Goal: Task Accomplishment & Management: Manage account settings

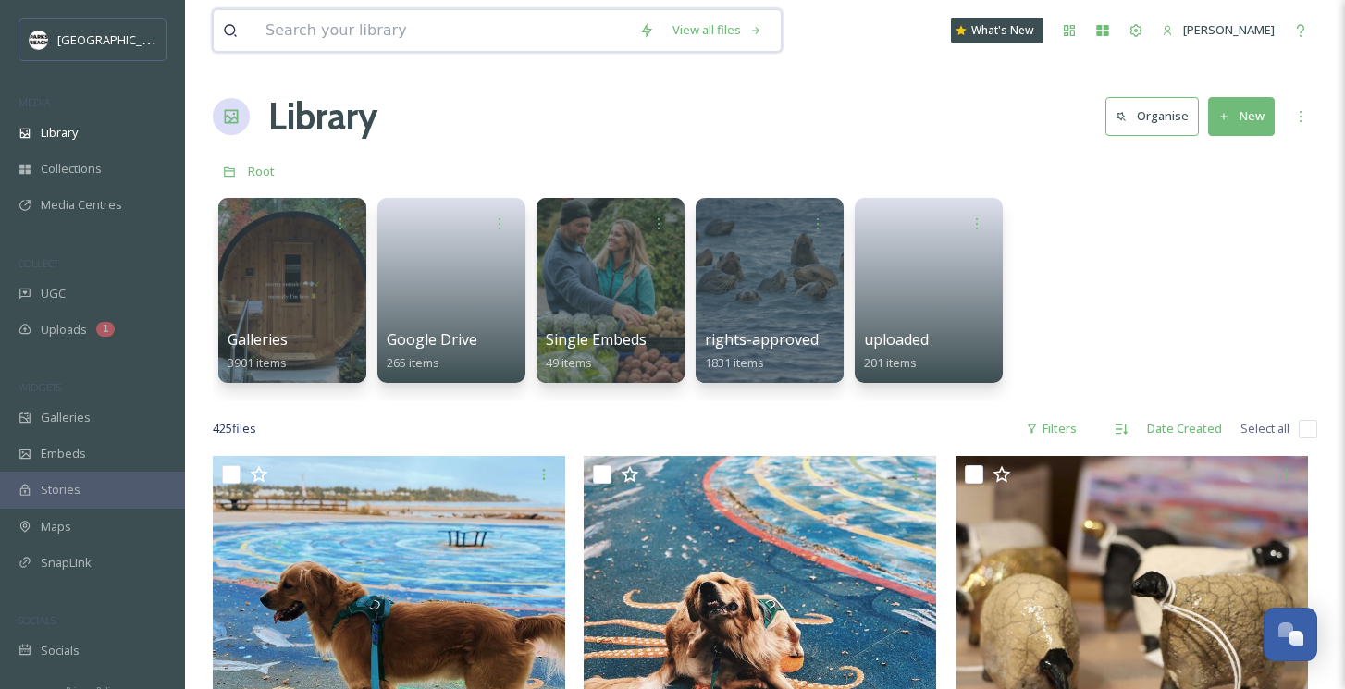
click at [390, 30] on input at bounding box center [443, 30] width 374 height 41
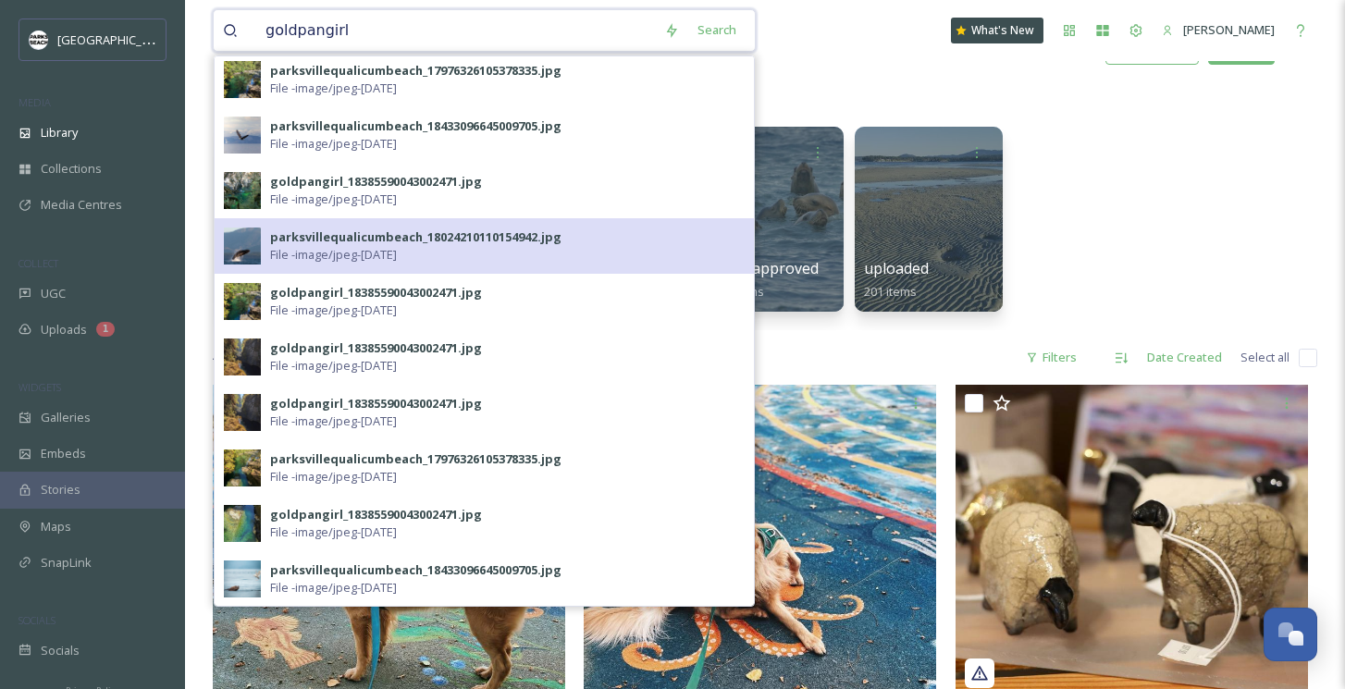
scroll to position [72, 0]
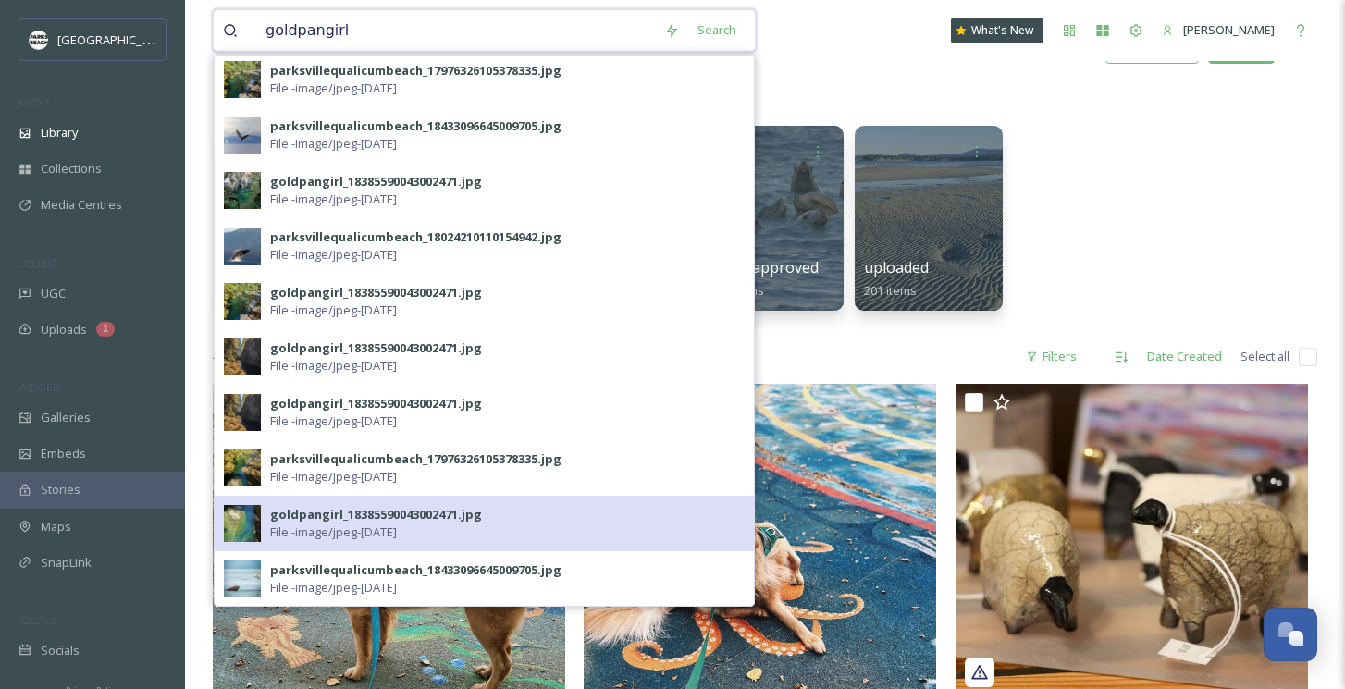
type input "goldpangirl"
click at [297, 527] on span "File - image/jpeg - [DATE]" at bounding box center [333, 533] width 127 height 18
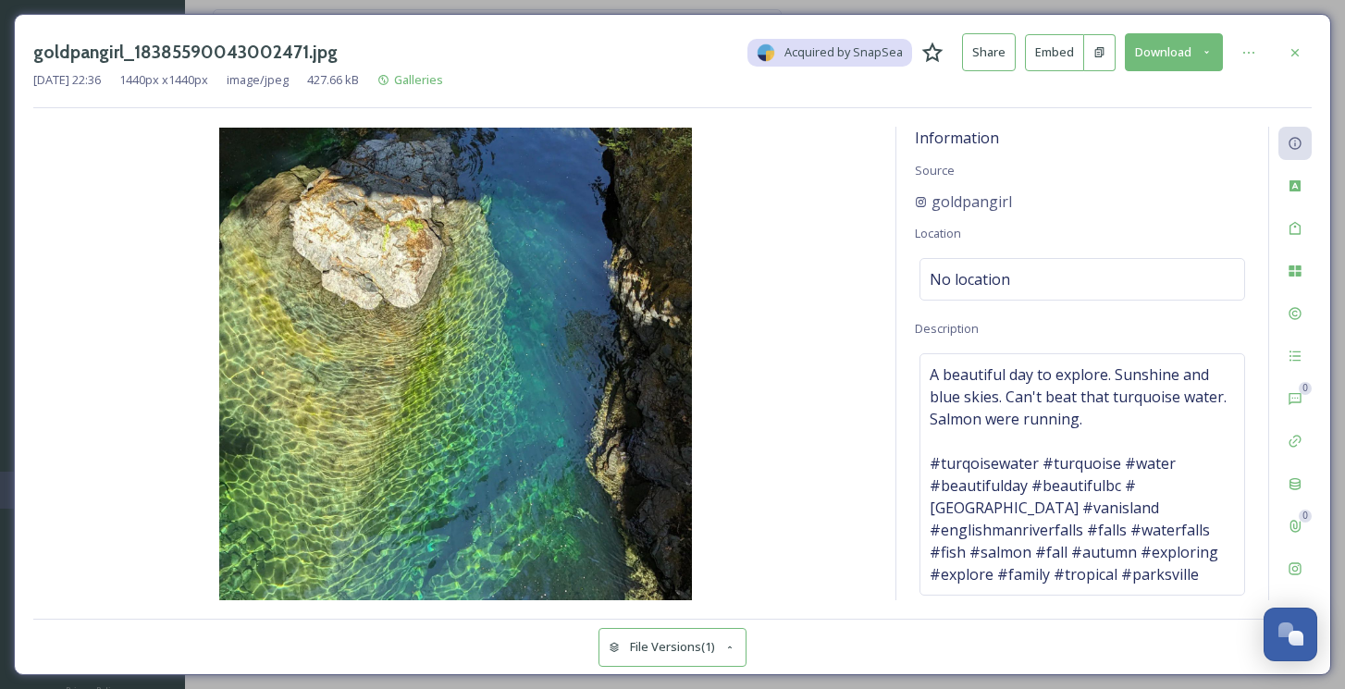
click at [1154, 54] on button "Download" at bounding box center [1174, 52] width 98 height 38
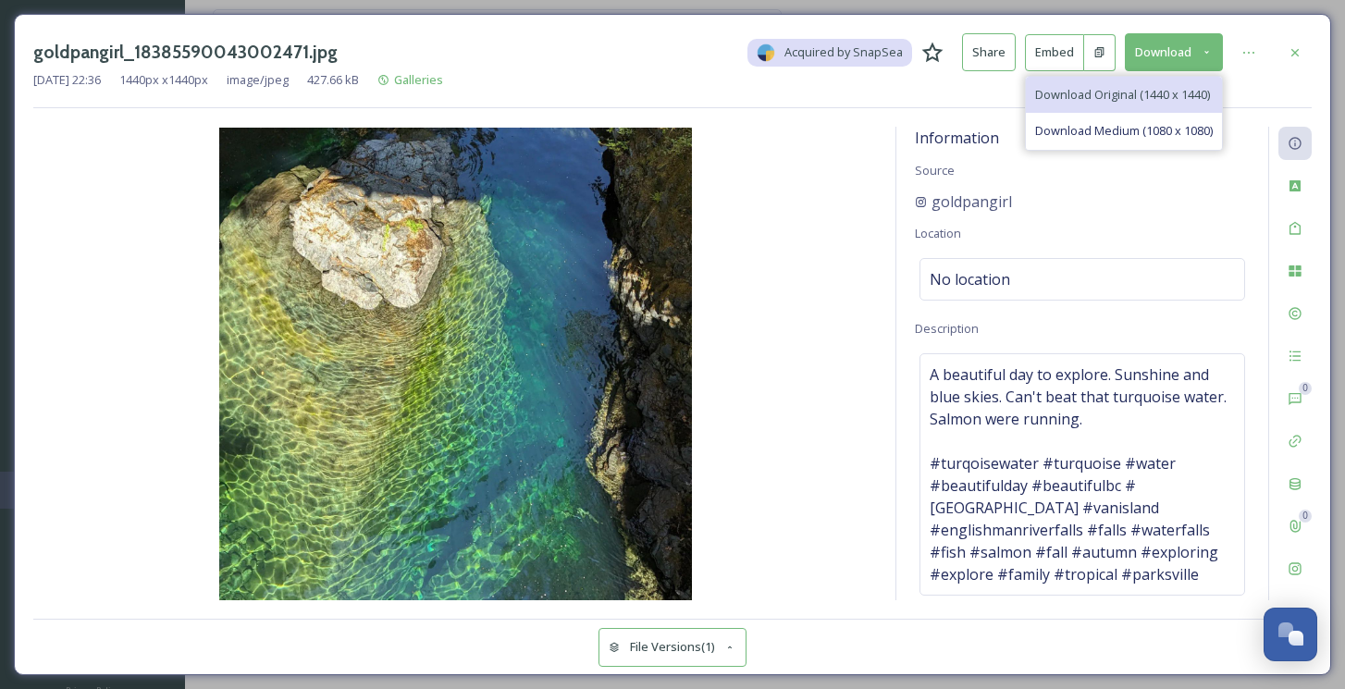
click at [1096, 93] on span "Download Original (1440 x 1440)" at bounding box center [1122, 95] width 175 height 18
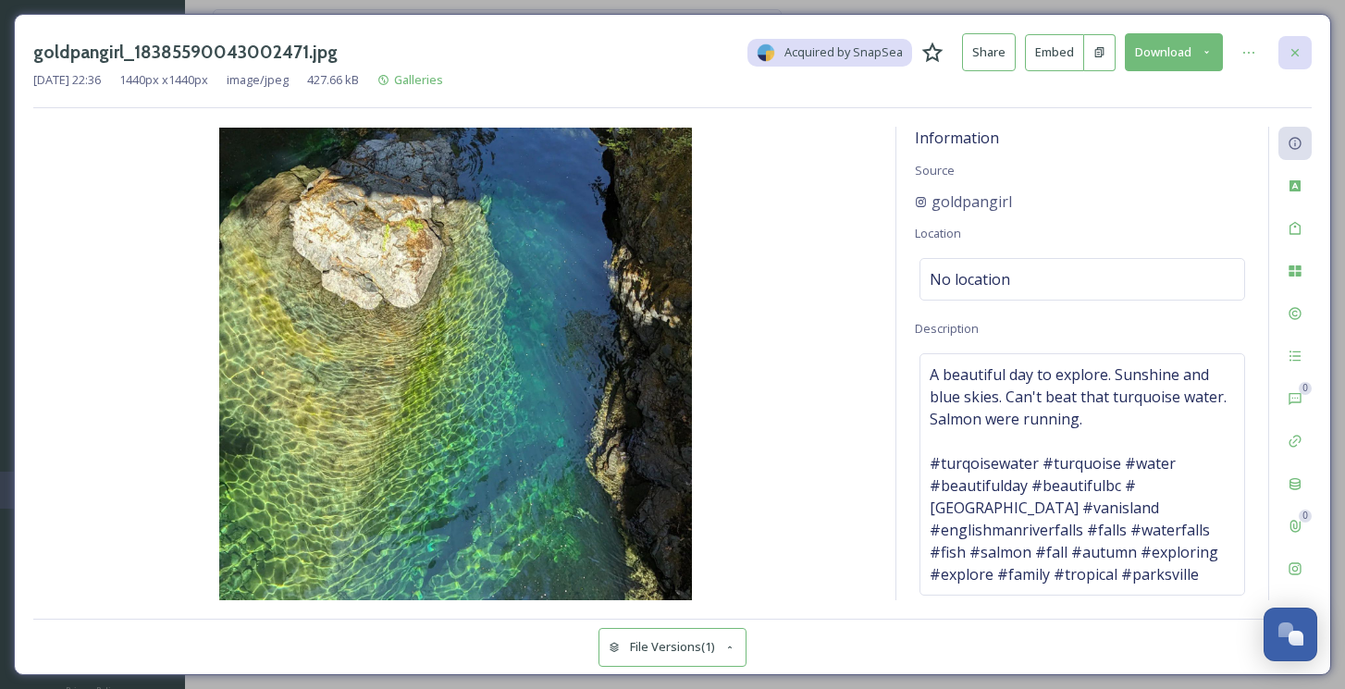
click at [1300, 50] on icon at bounding box center [1295, 52] width 15 height 15
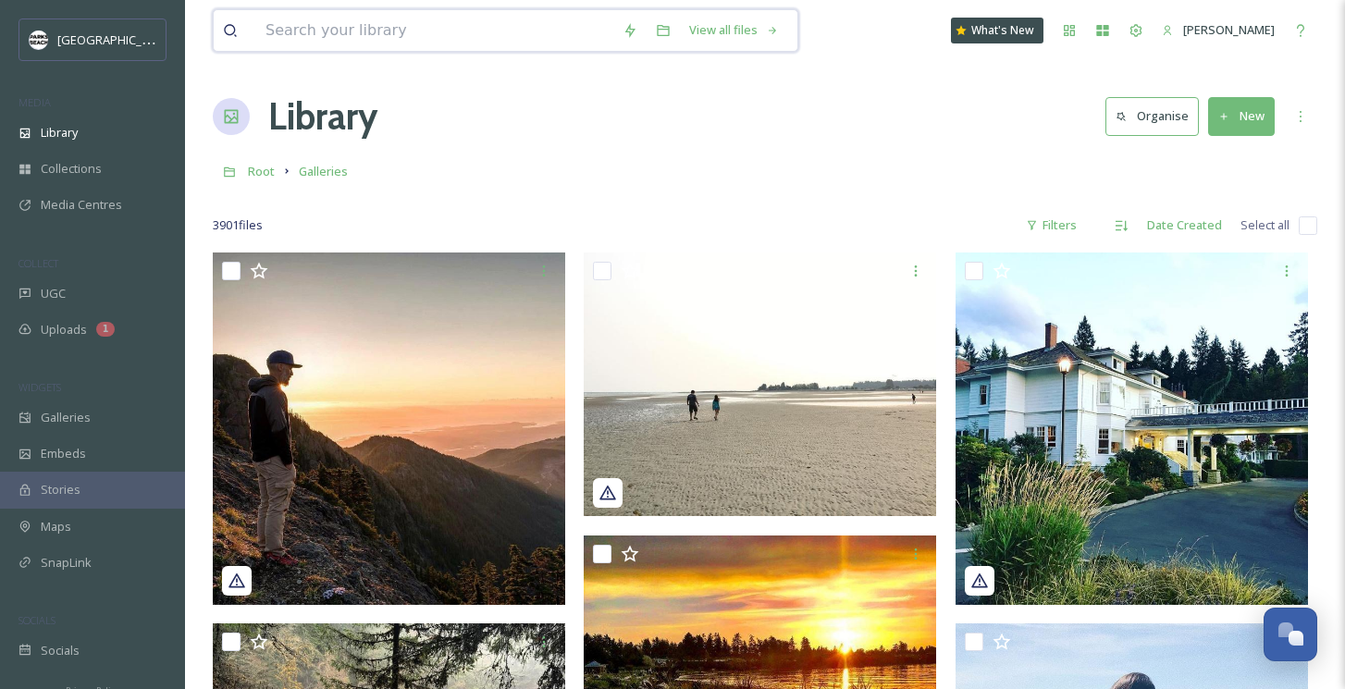
click at [359, 30] on input at bounding box center [434, 30] width 357 height 41
type input "goldpangirl"
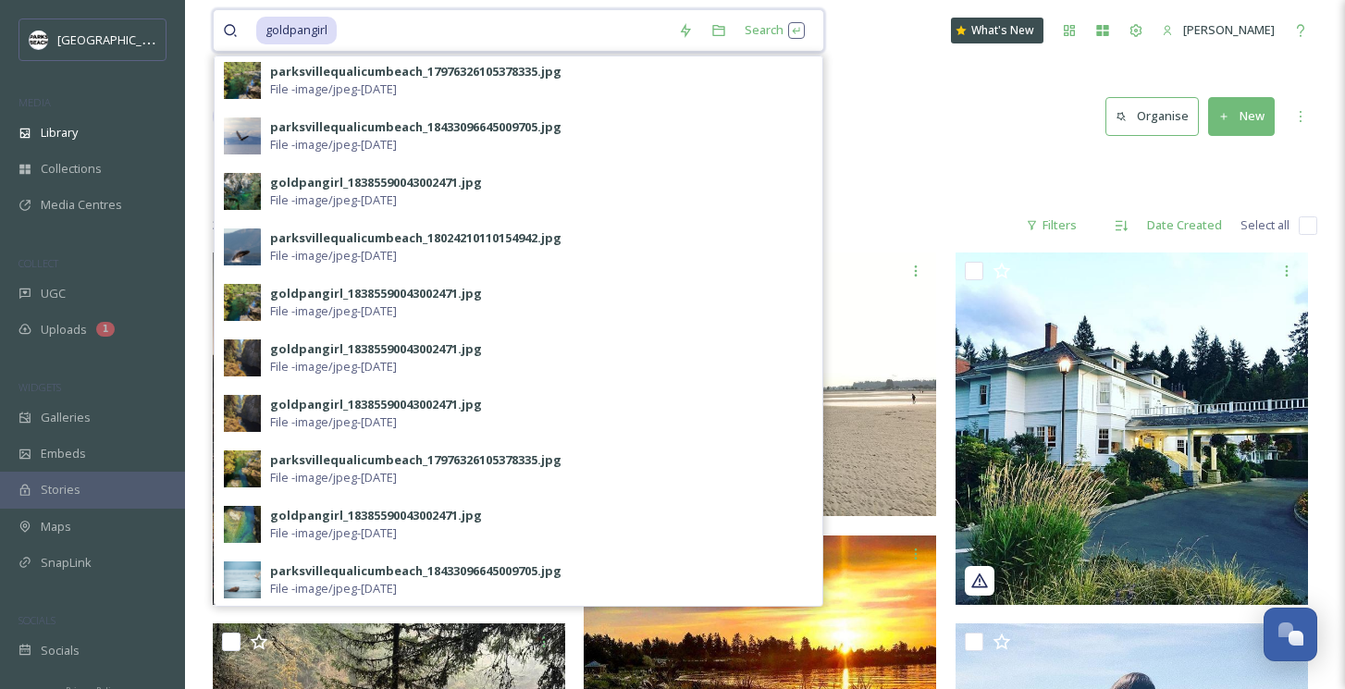
scroll to position [560, 0]
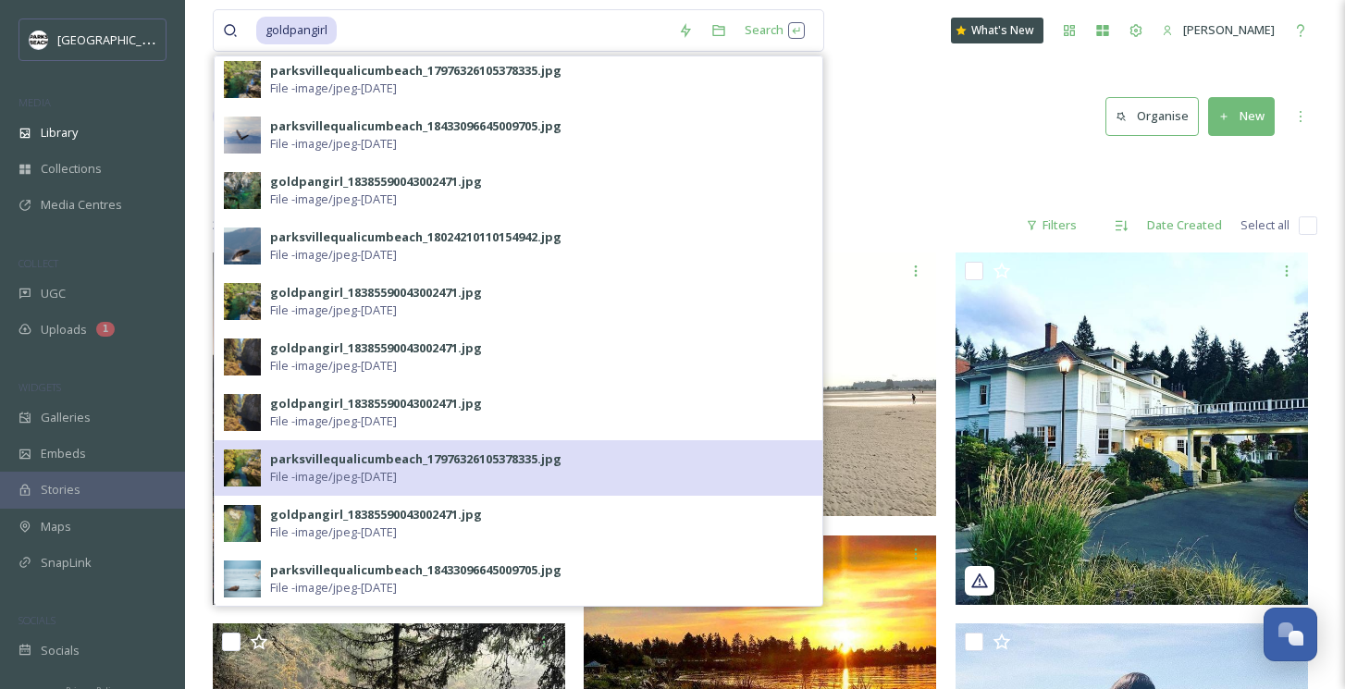
click at [301, 460] on div "parksvillequalicumbeach_17976326105378335.jpg" at bounding box center [415, 460] width 291 height 18
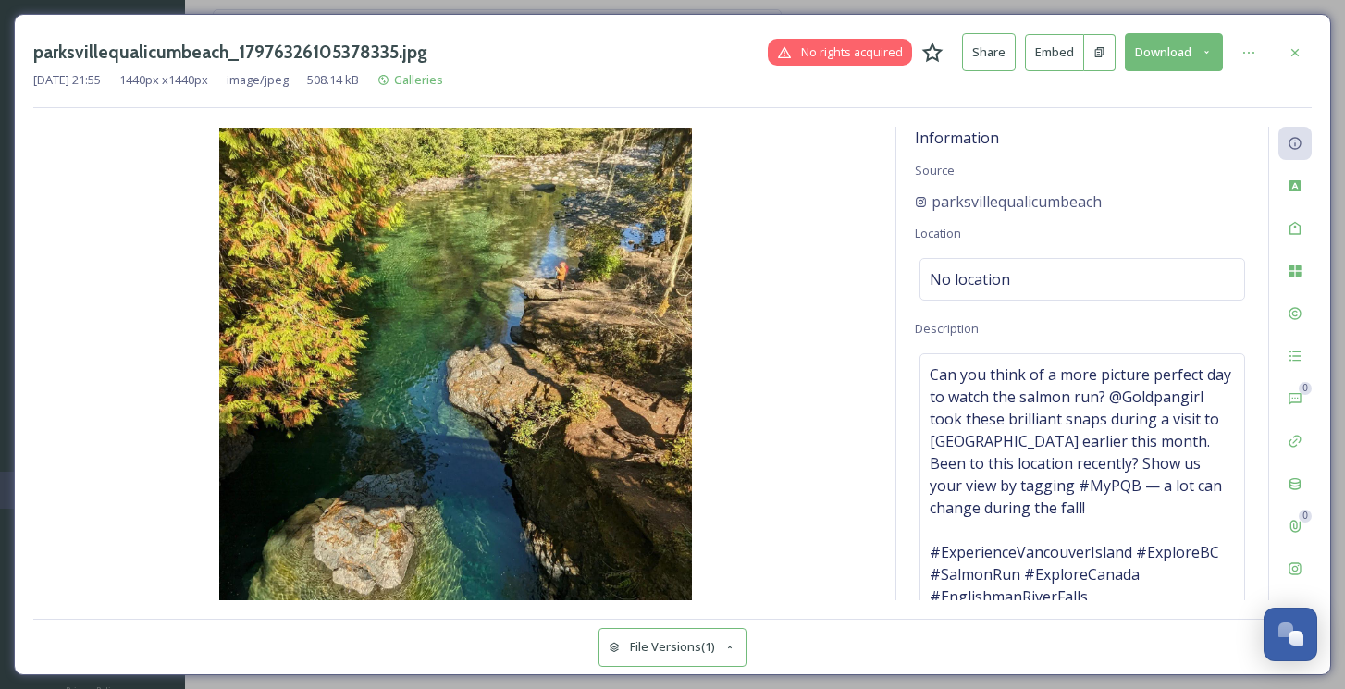
click at [1209, 51] on icon at bounding box center [1207, 52] width 5 height 3
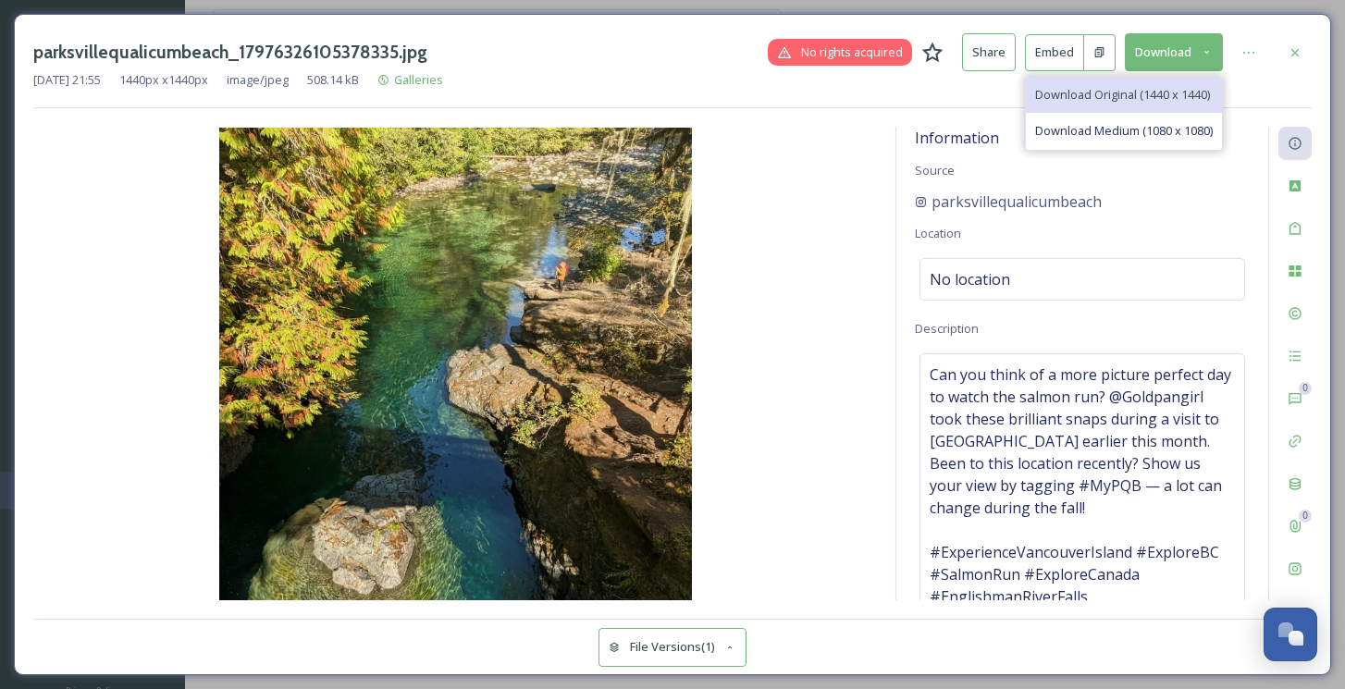
click at [1129, 95] on span "Download Original (1440 x 1440)" at bounding box center [1122, 95] width 175 height 18
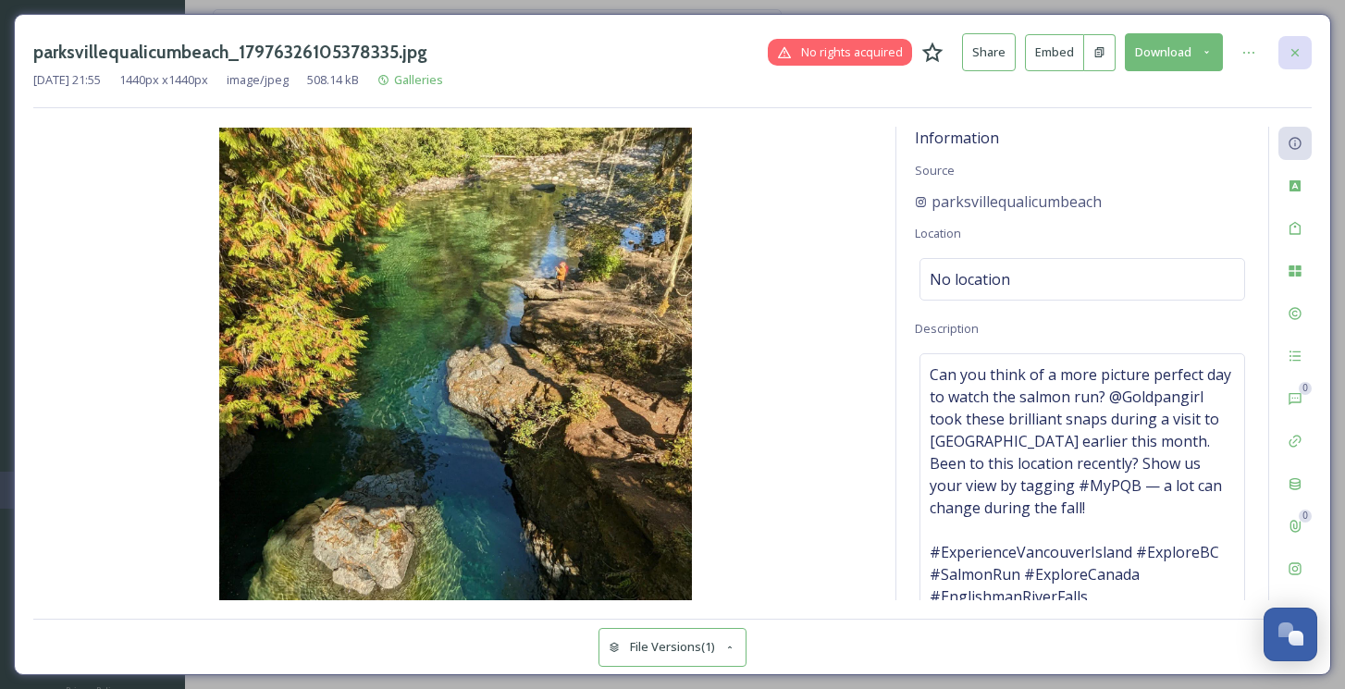
click at [1307, 41] on div at bounding box center [1295, 52] width 33 height 33
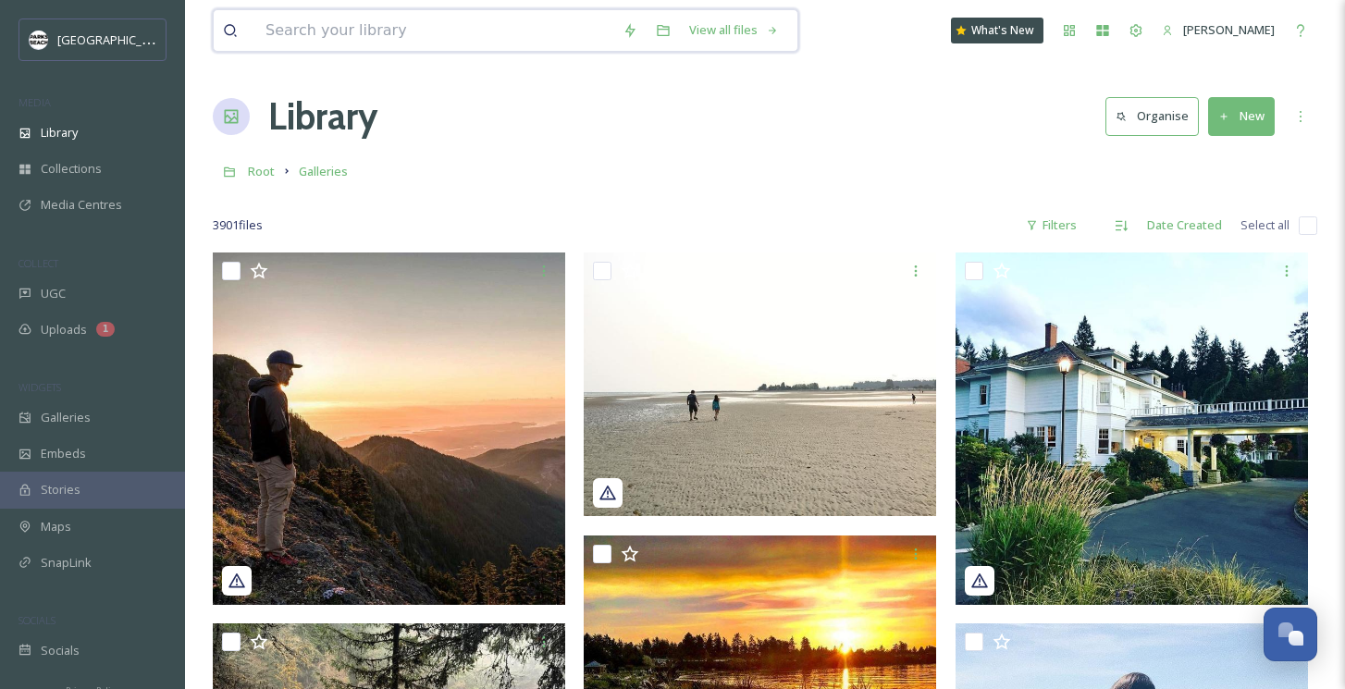
click at [340, 27] on input at bounding box center [434, 30] width 357 height 41
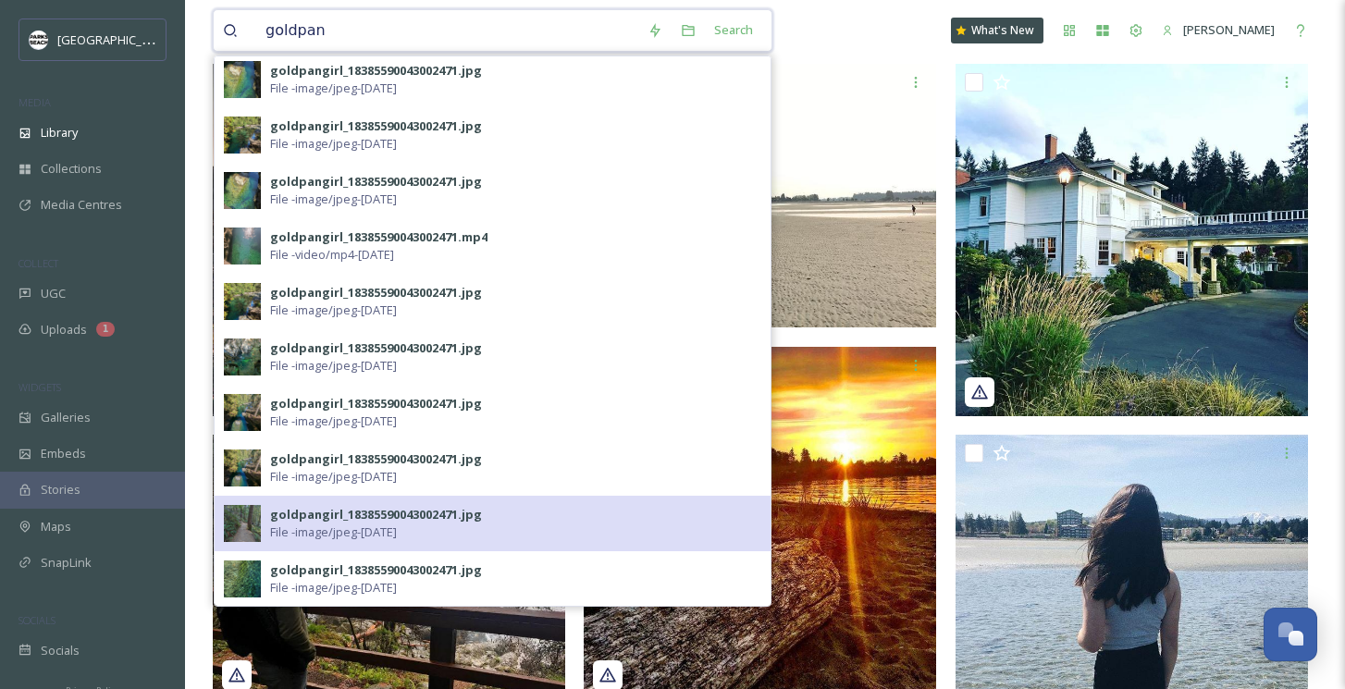
scroll to position [190, 0]
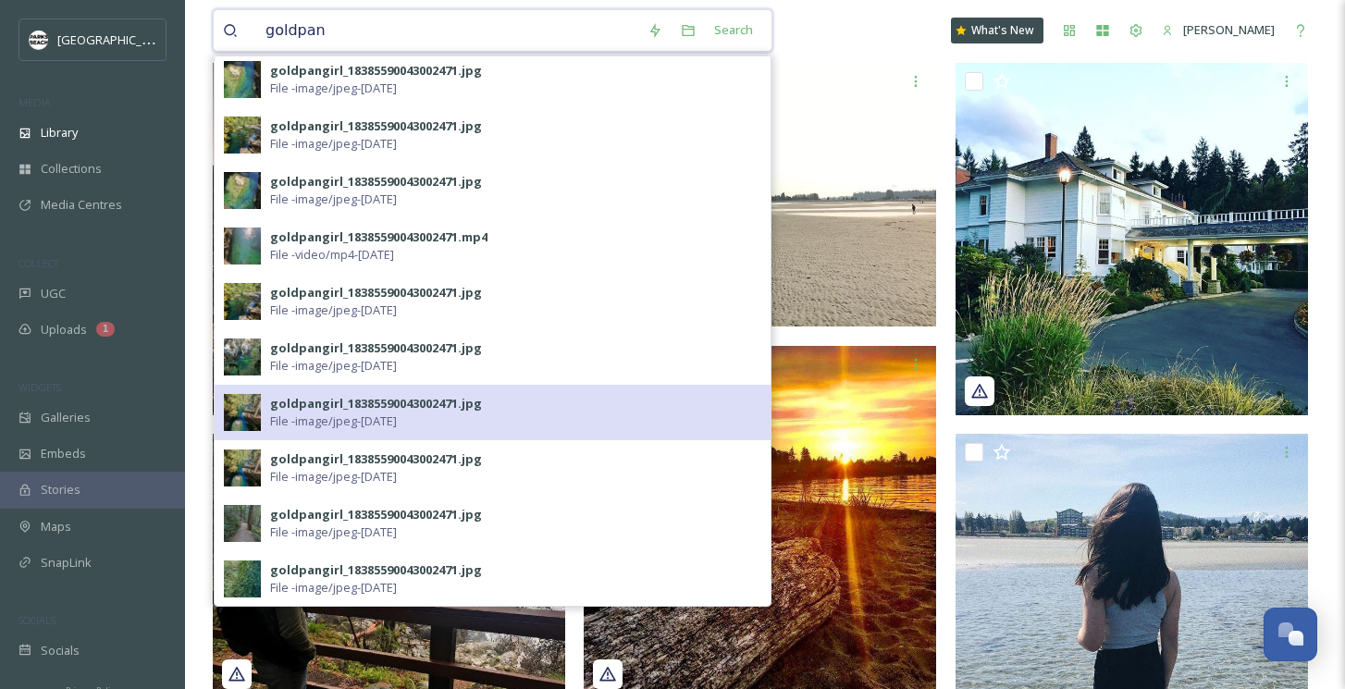
type input "goldpan"
click at [304, 410] on div "goldpangirl_18385590043002471.jpg" at bounding box center [376, 404] width 212 height 18
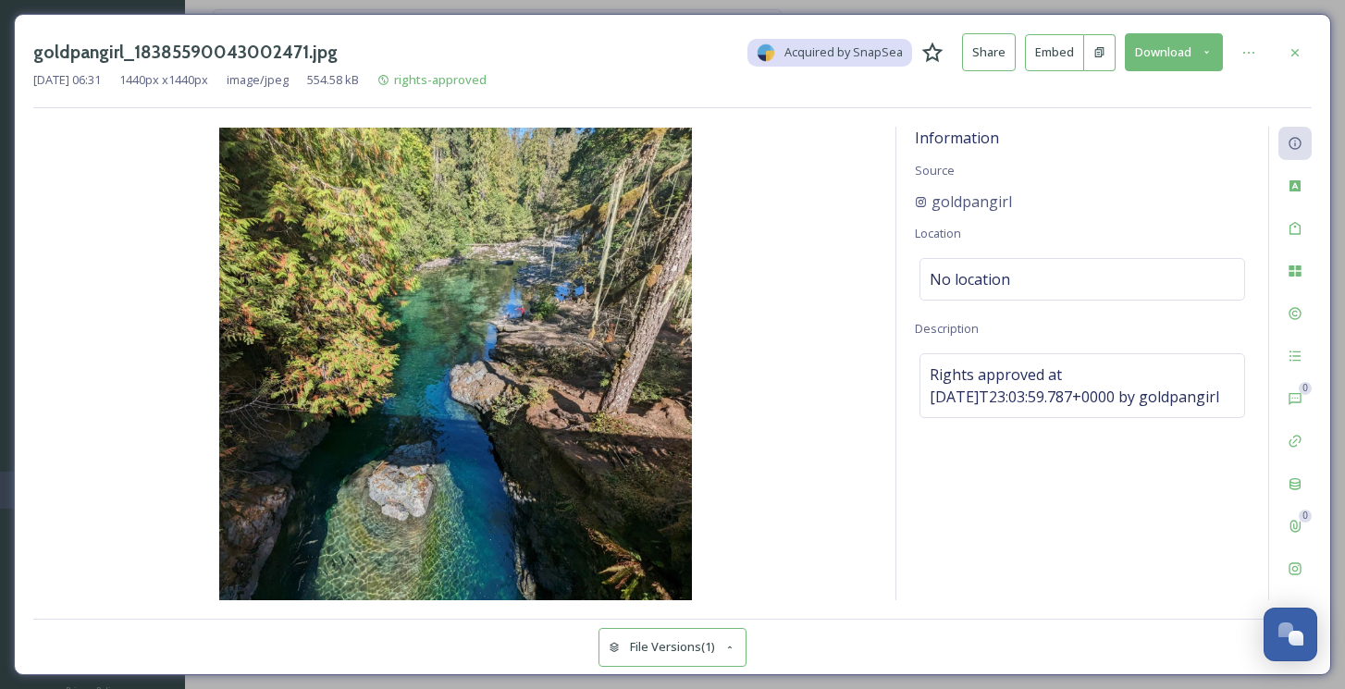
click at [1161, 59] on button "Download" at bounding box center [1174, 52] width 98 height 38
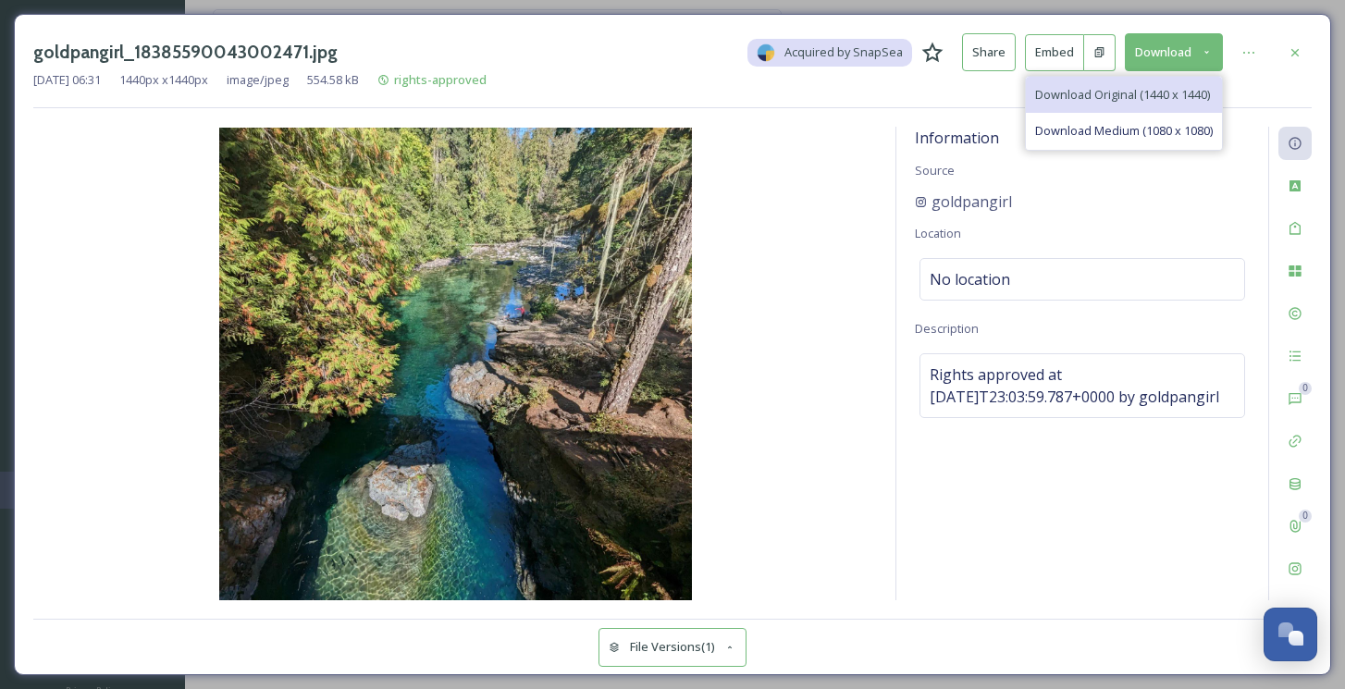
click at [1135, 93] on span "Download Original (1440 x 1440)" at bounding box center [1122, 95] width 175 height 18
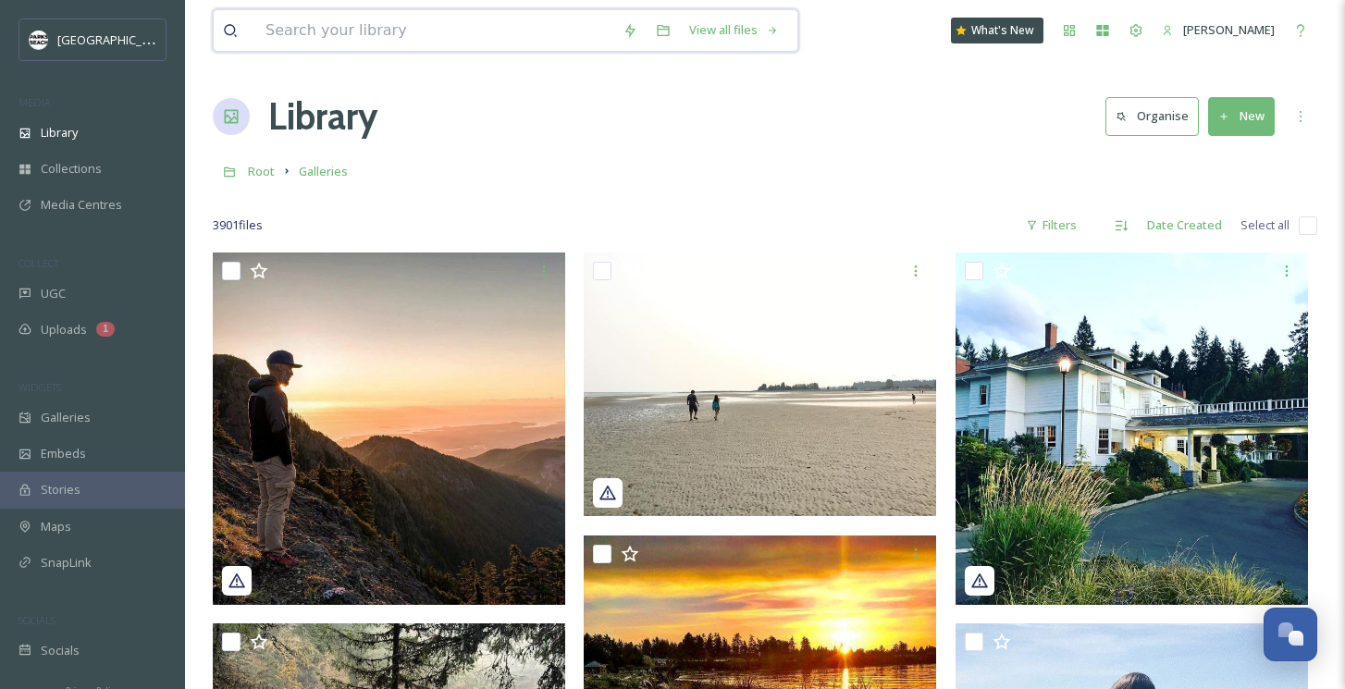
click at [361, 43] on input at bounding box center [434, 30] width 357 height 41
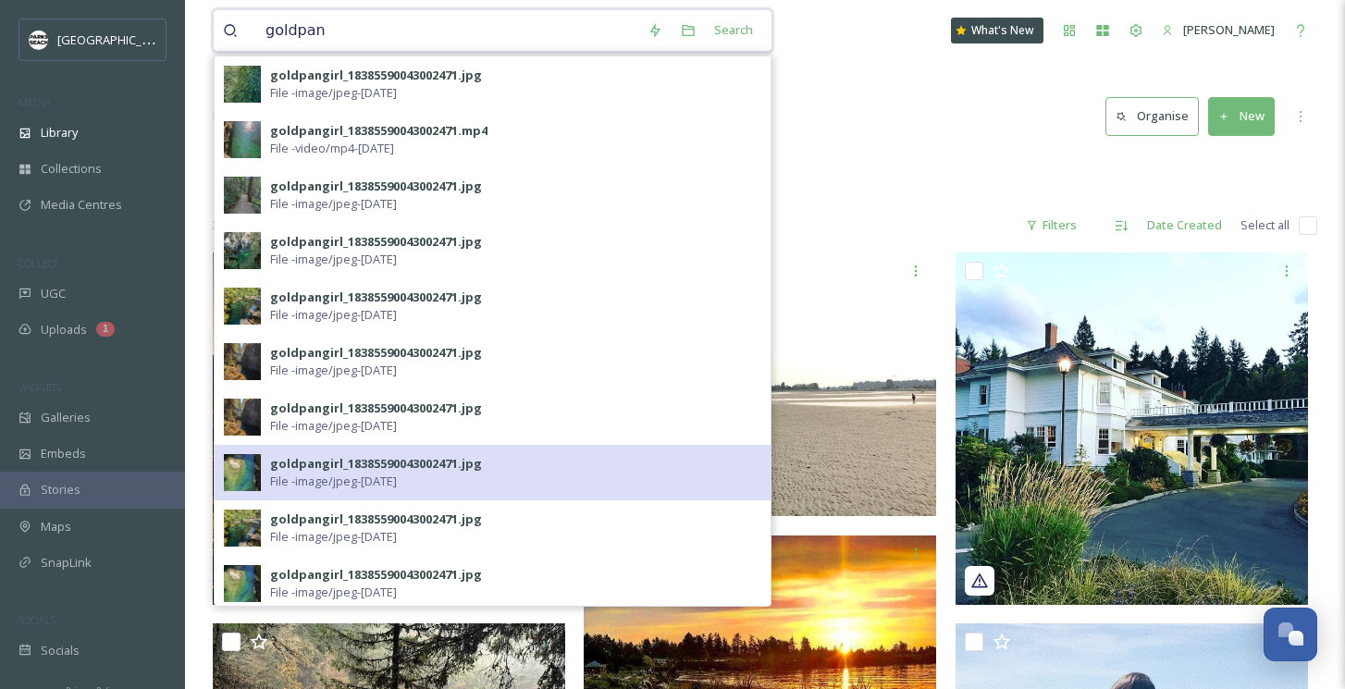
type input "goldpan"
click at [279, 486] on span "File - image/jpeg - Nov 13 2024" at bounding box center [333, 482] width 127 height 18
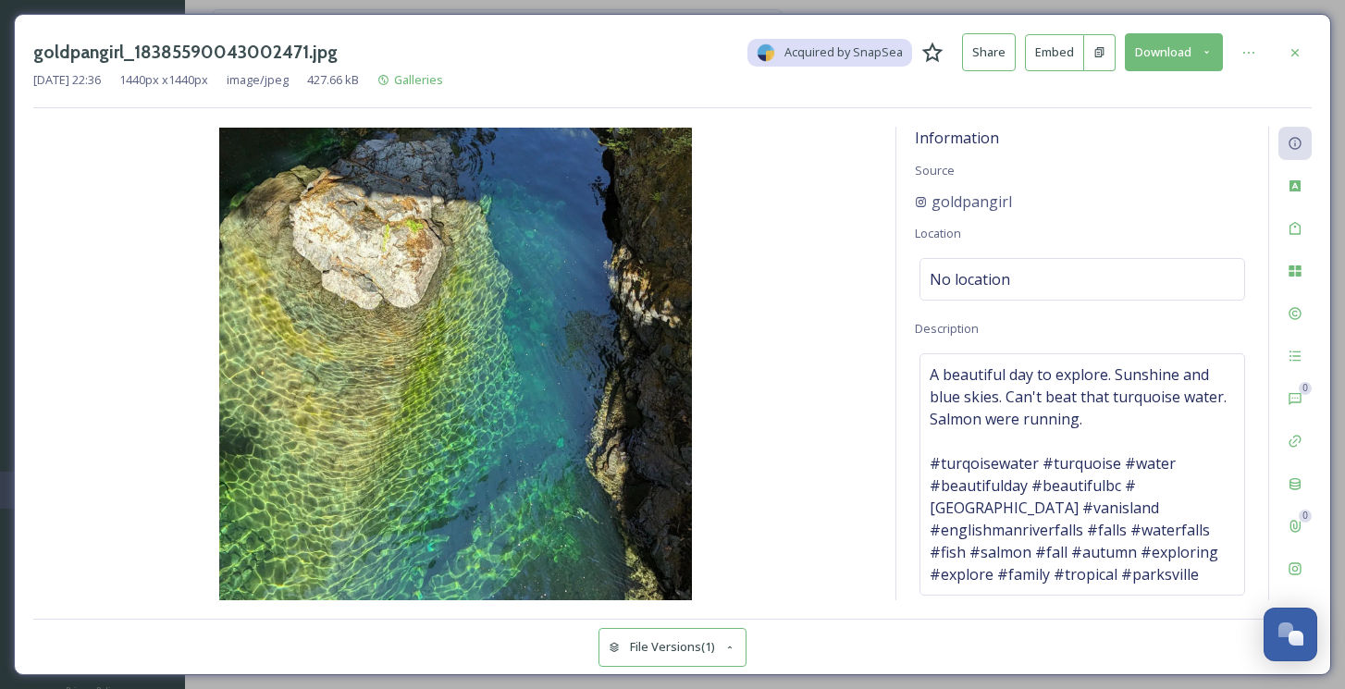
click at [1177, 64] on button "Download" at bounding box center [1174, 52] width 98 height 38
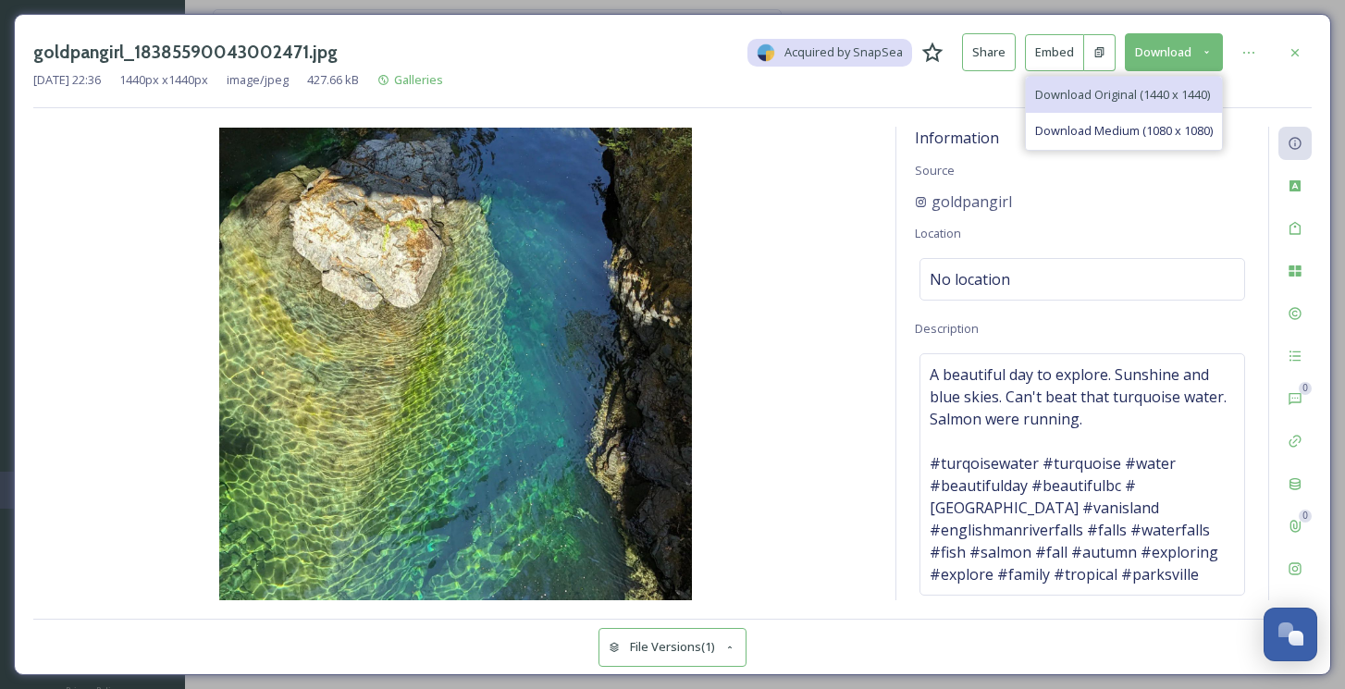
click at [1154, 88] on span "Download Original (1440 x 1440)" at bounding box center [1122, 95] width 175 height 18
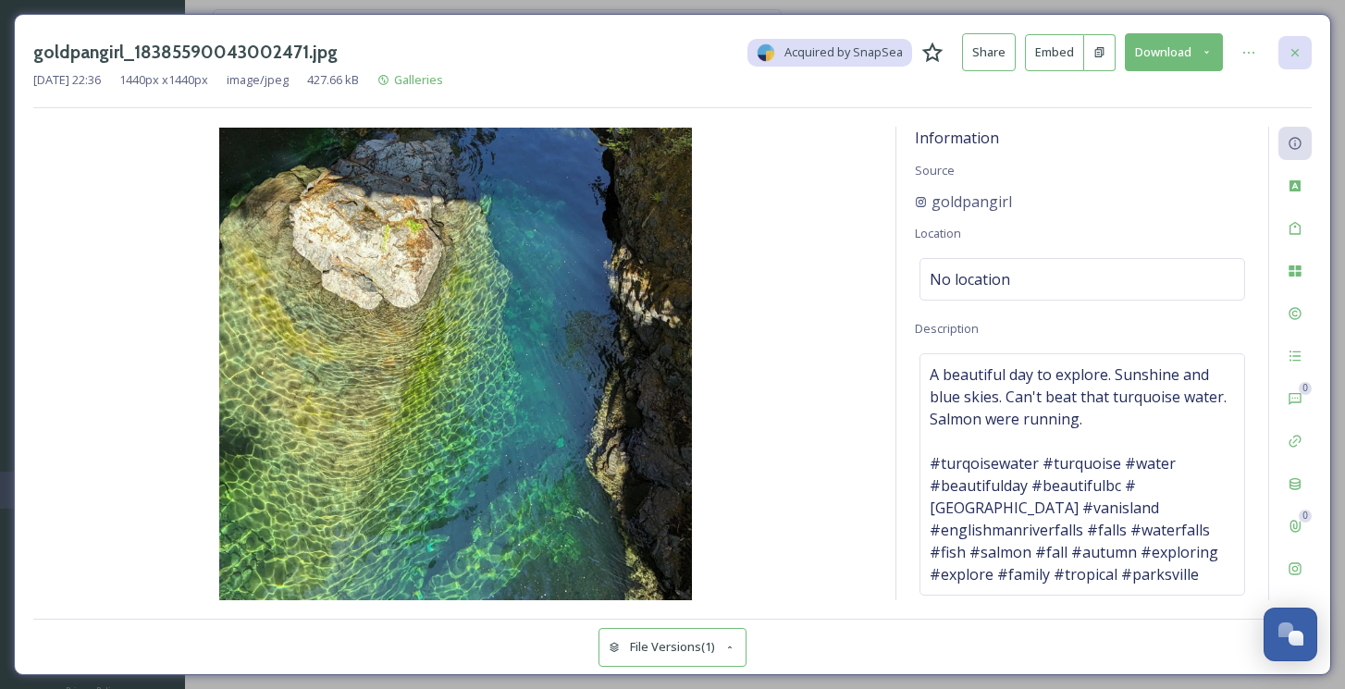
click at [1299, 54] on icon at bounding box center [1295, 52] width 15 height 15
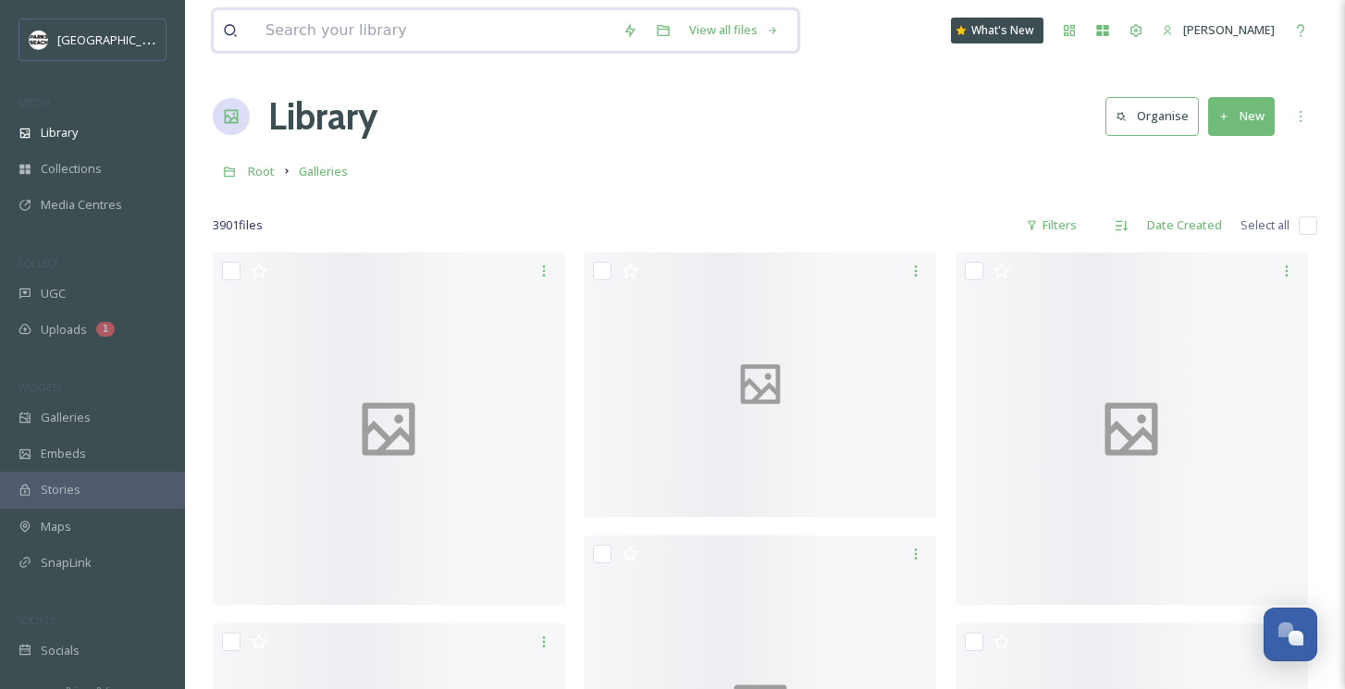
click at [374, 38] on input at bounding box center [434, 30] width 357 height 41
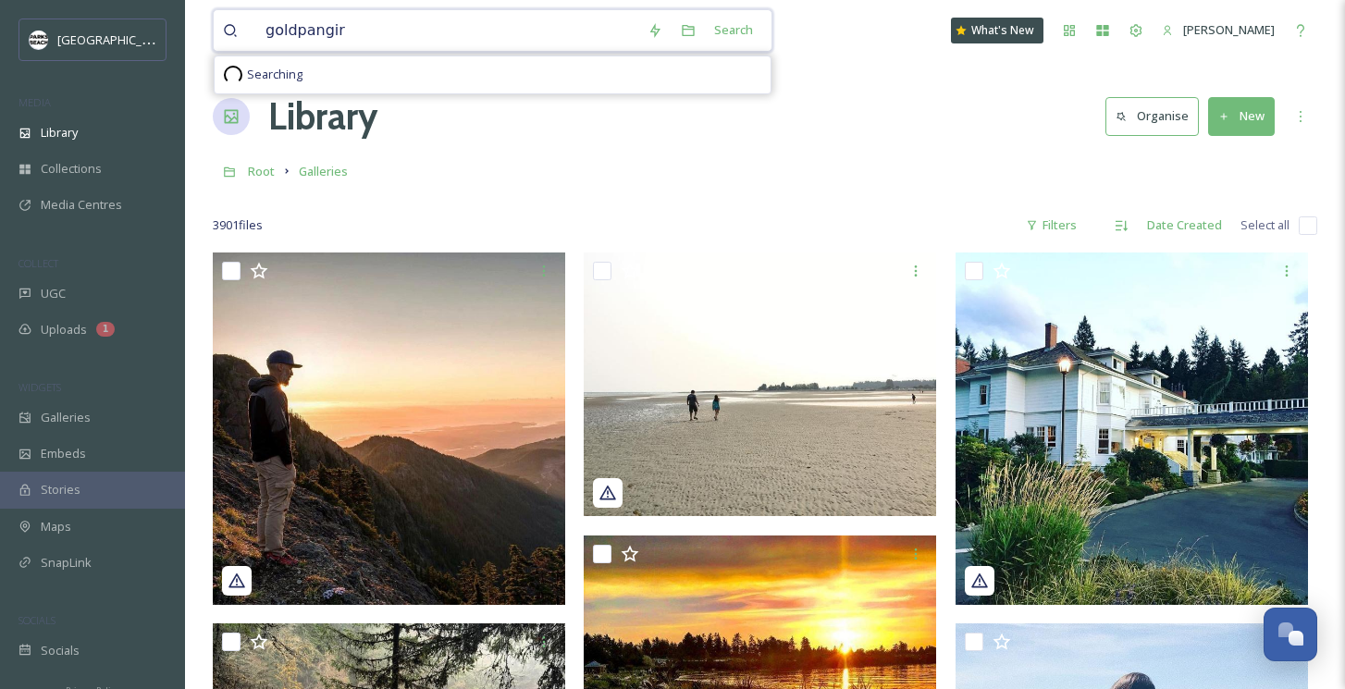
type input "goldpangirl"
click at [390, 41] on input at bounding box center [504, 30] width 330 height 41
type input "g"
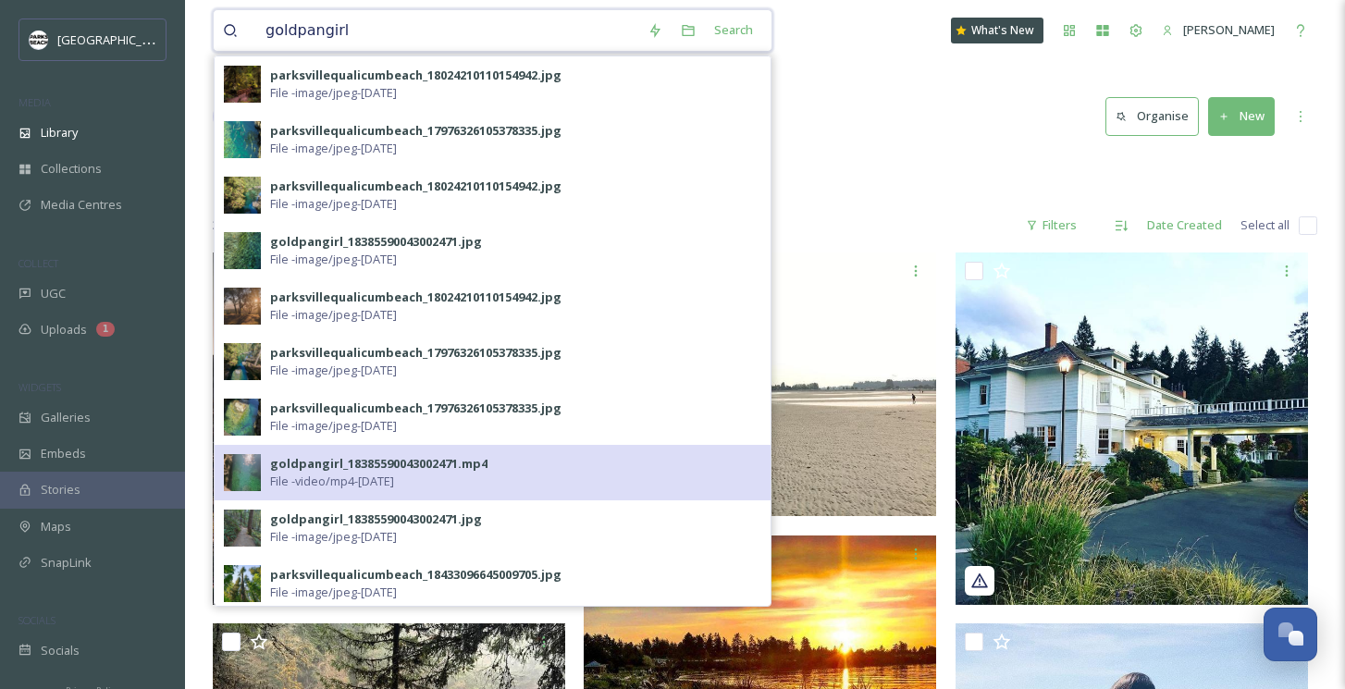
type input "goldpangirl"
click at [237, 454] on img at bounding box center [242, 472] width 37 height 37
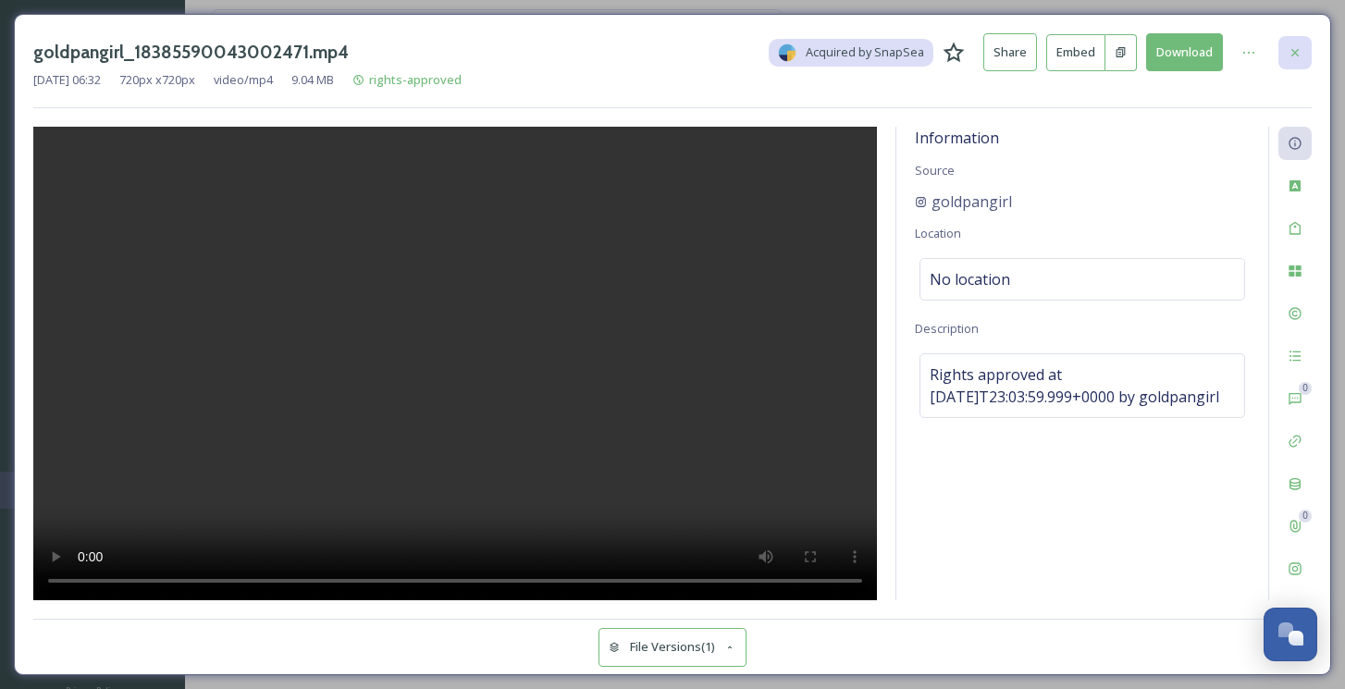
click at [1295, 51] on icon at bounding box center [1295, 51] width 7 height 7
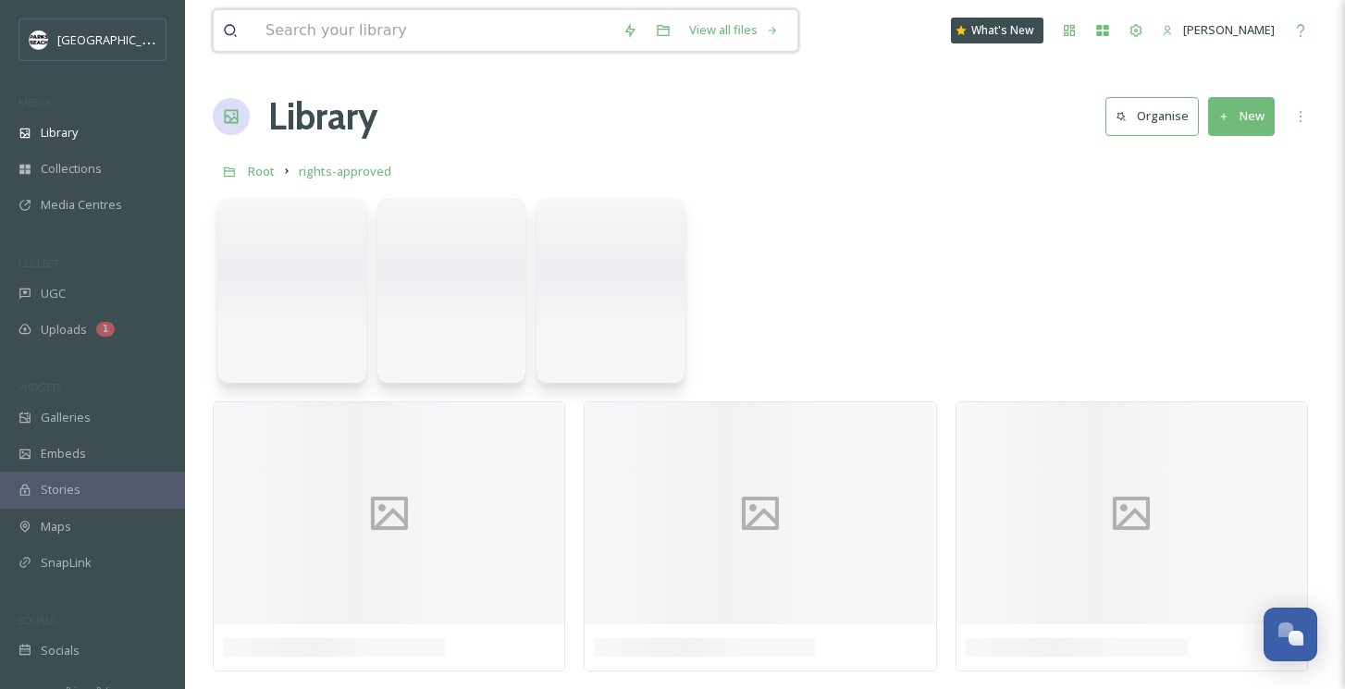
click at [436, 21] on input at bounding box center [434, 30] width 357 height 41
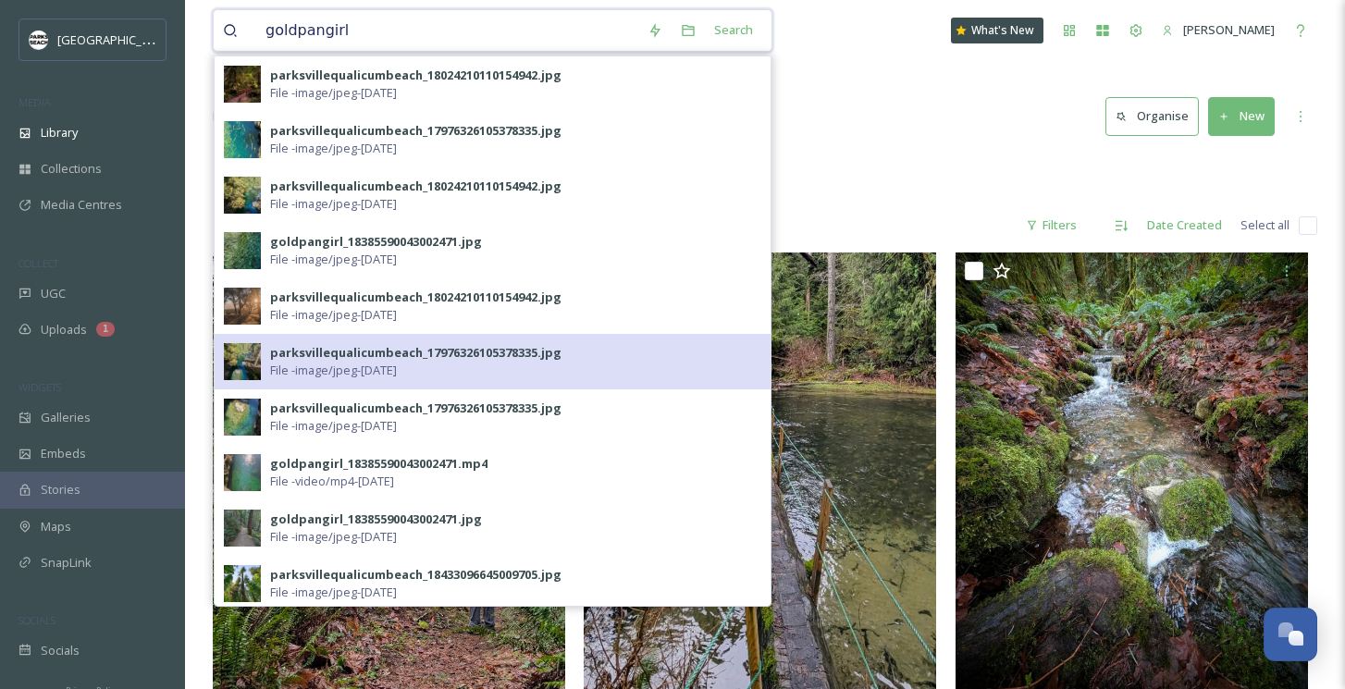
type input "goldpangirl"
click at [286, 378] on span "File - image/jpeg - Nov 13 2024" at bounding box center [333, 371] width 127 height 18
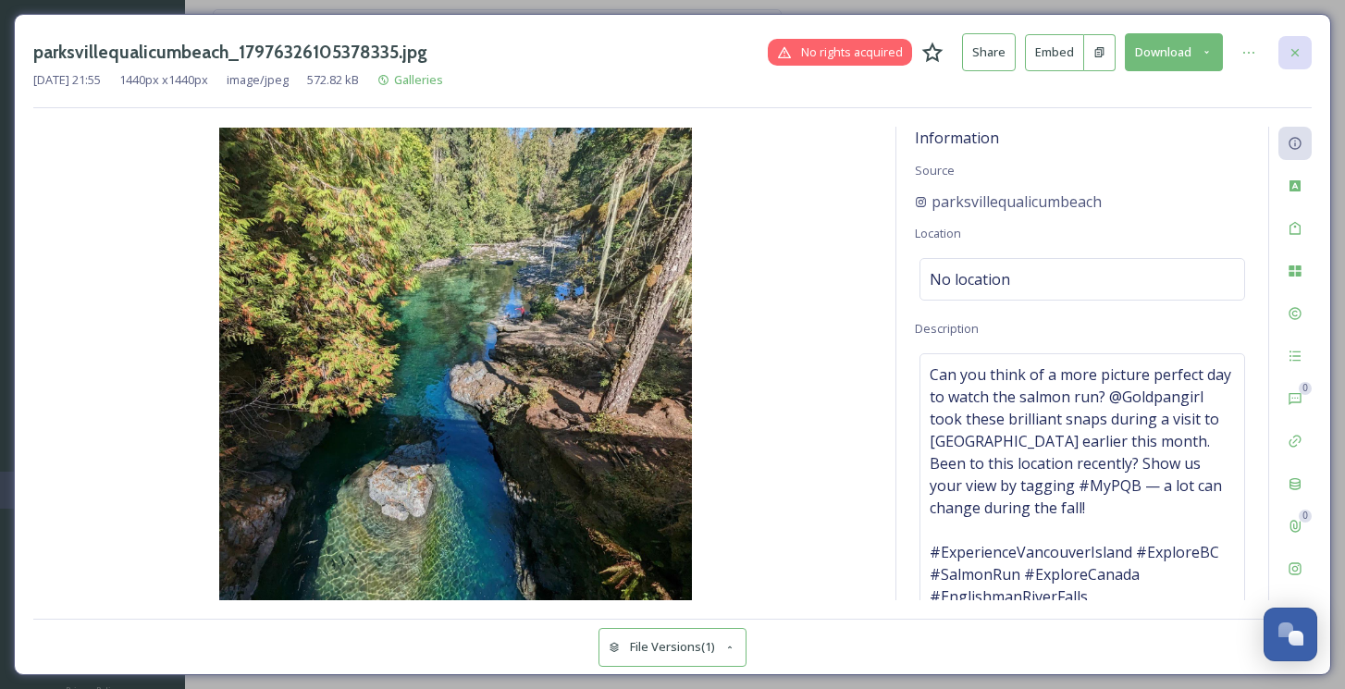
click at [1294, 54] on icon at bounding box center [1295, 52] width 15 height 15
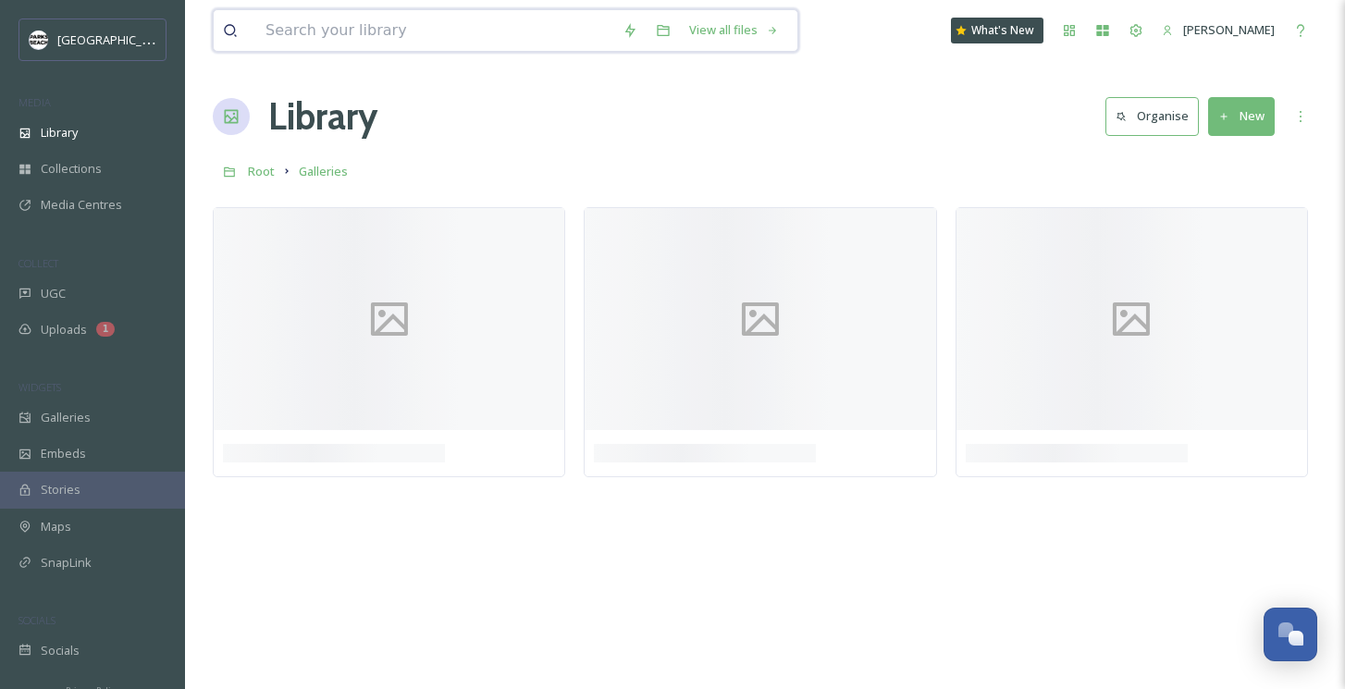
click at [355, 37] on input at bounding box center [434, 30] width 357 height 41
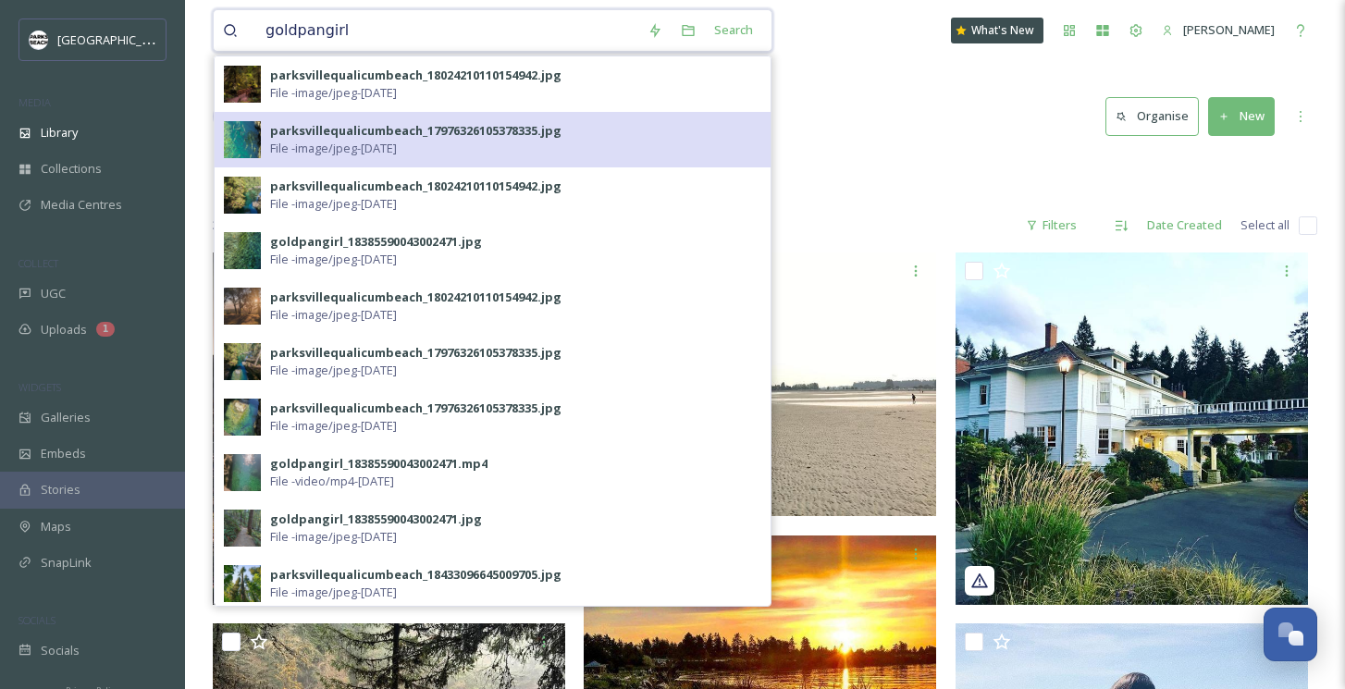
type input "goldpangirl"
click at [309, 141] on span "File - image/jpeg - Nov 13 2024" at bounding box center [333, 149] width 127 height 18
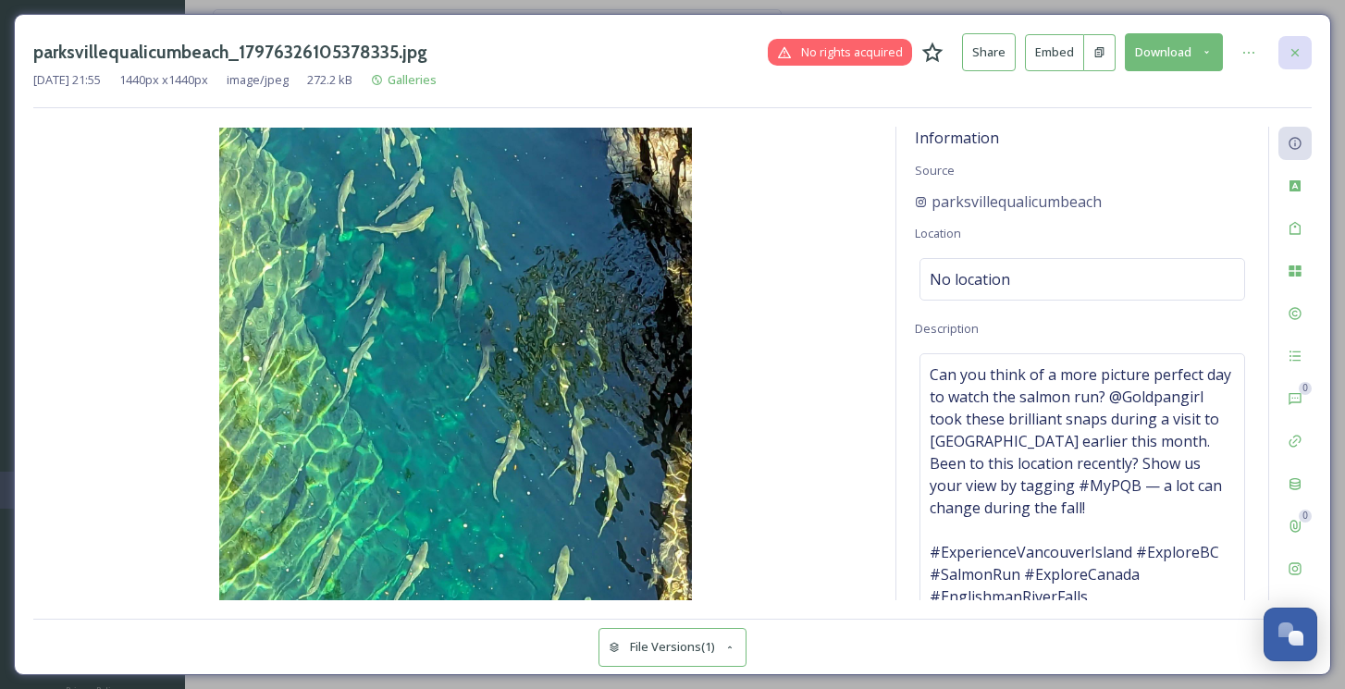
click at [1290, 55] on icon at bounding box center [1295, 52] width 15 height 15
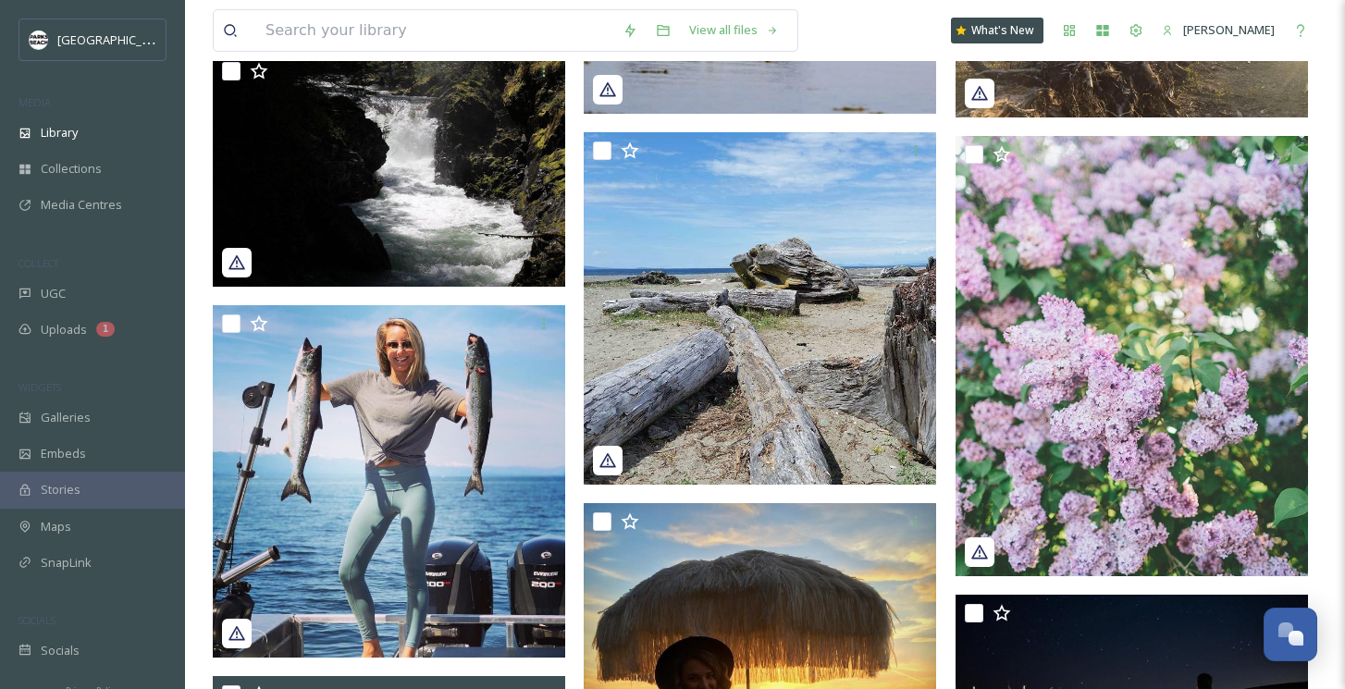
scroll to position [2853, 0]
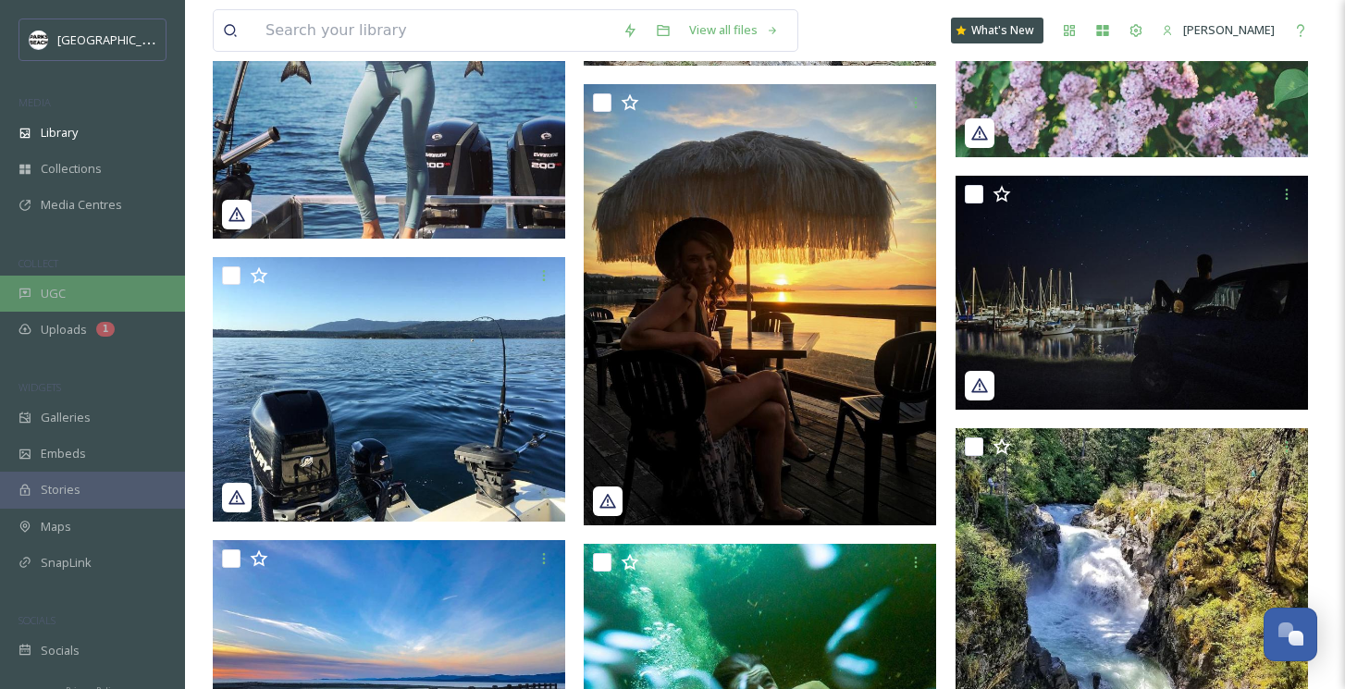
click at [68, 290] on div "UGC" at bounding box center [92, 294] width 185 height 36
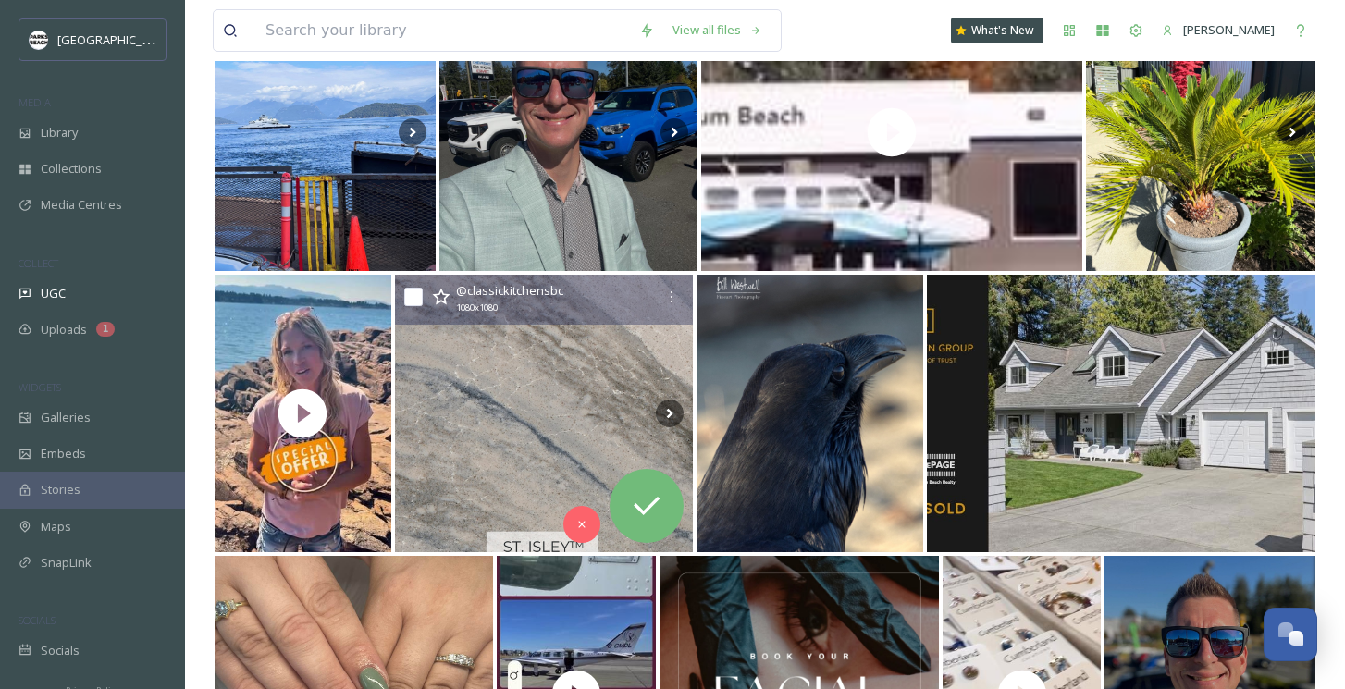
scroll to position [1595, 0]
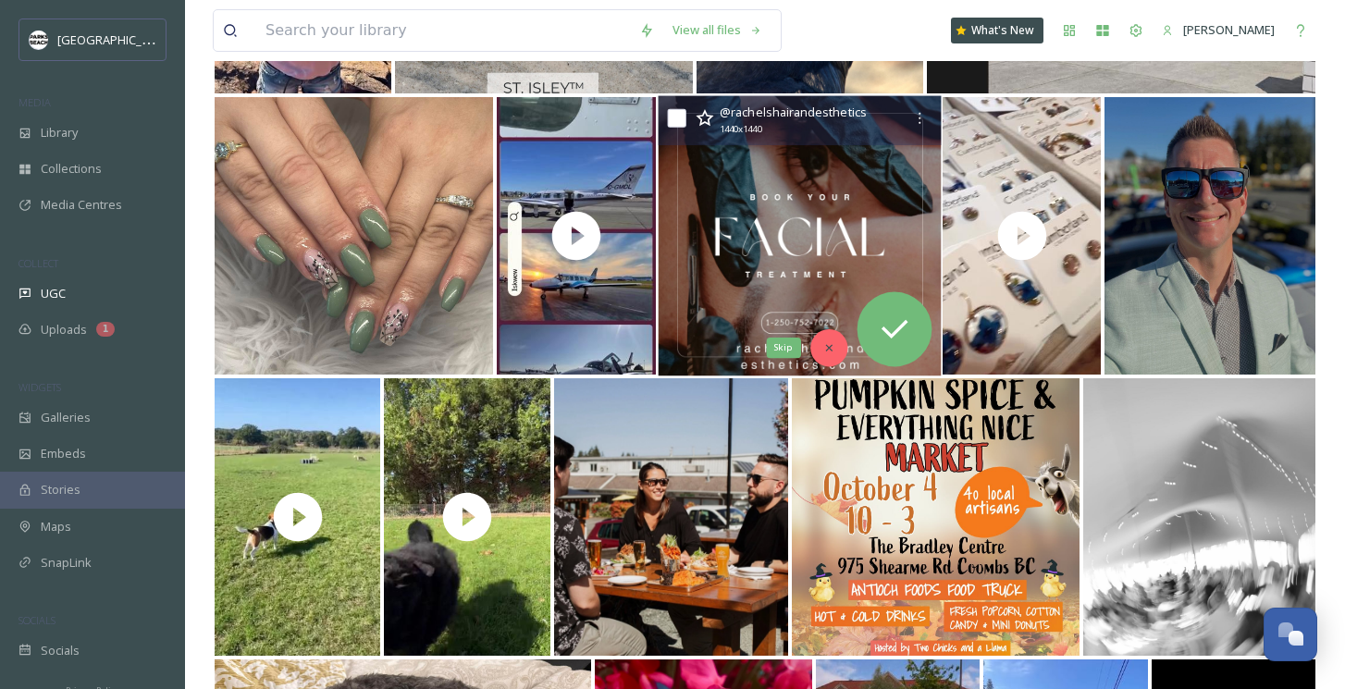
click at [823, 349] on icon at bounding box center [828, 347] width 13 height 13
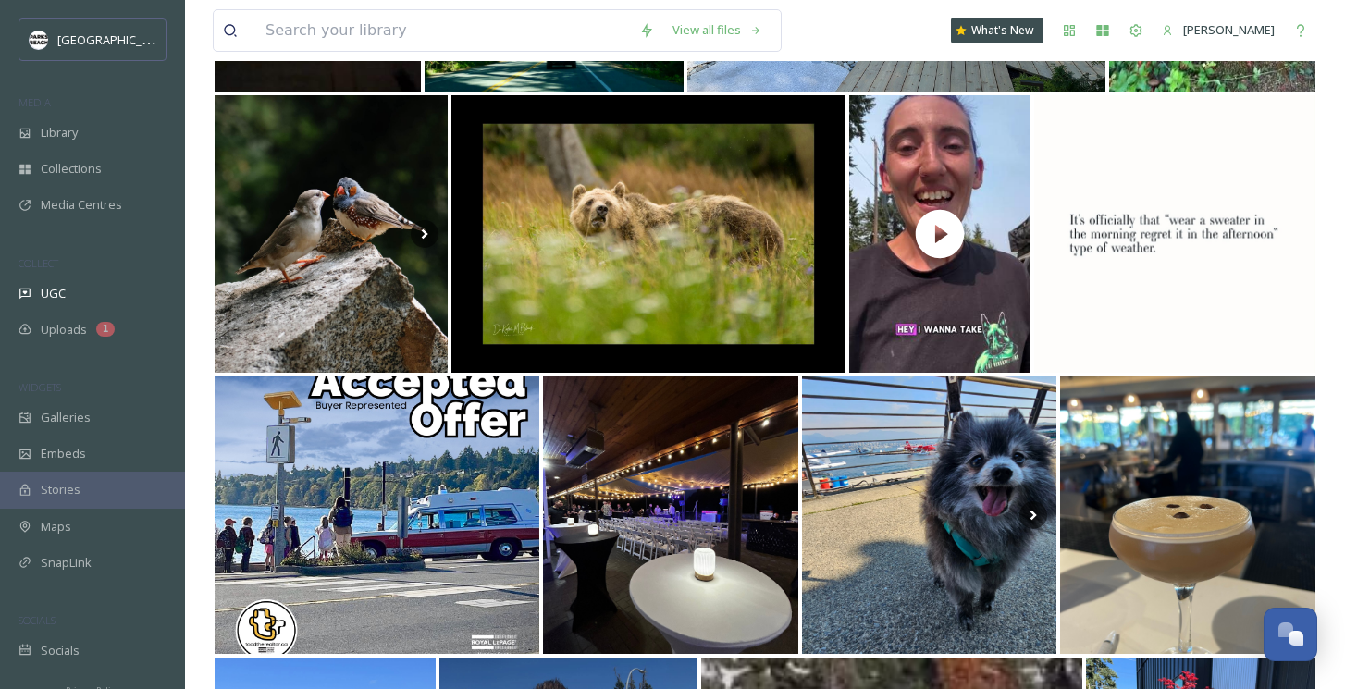
scroll to position [0, 0]
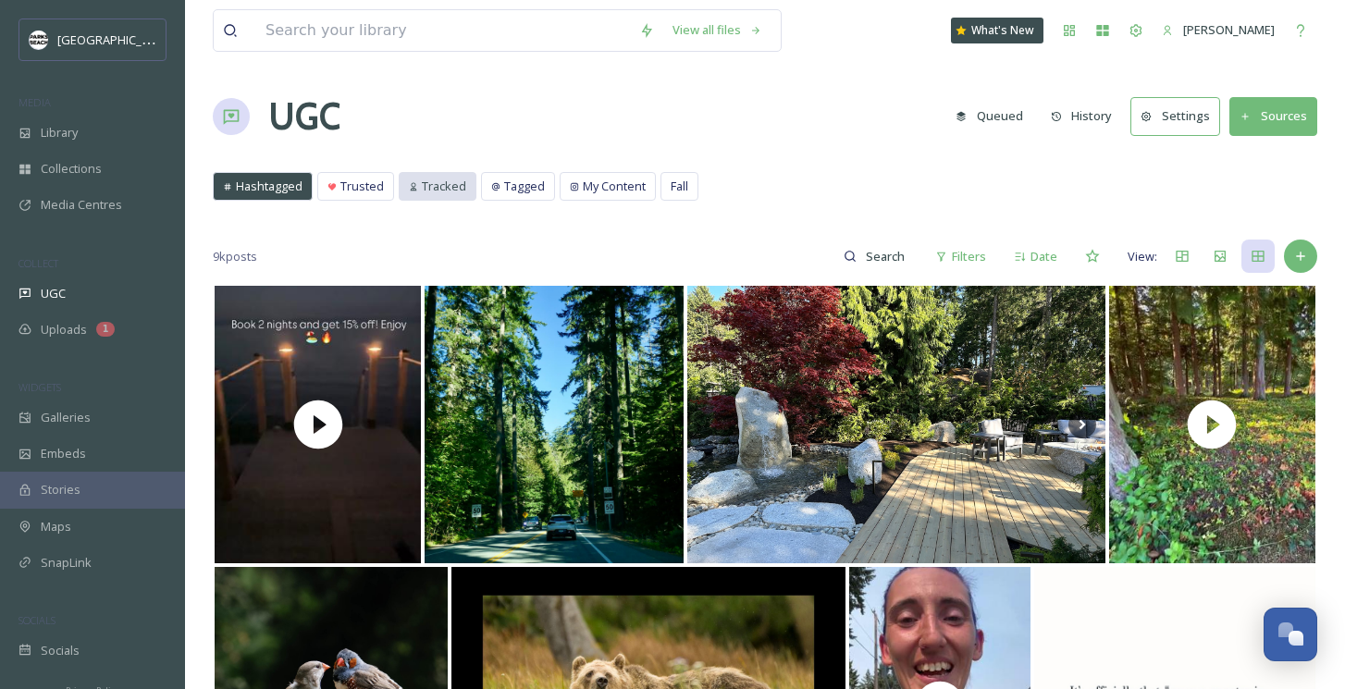
click at [443, 184] on span "Tracked" at bounding box center [444, 187] width 44 height 18
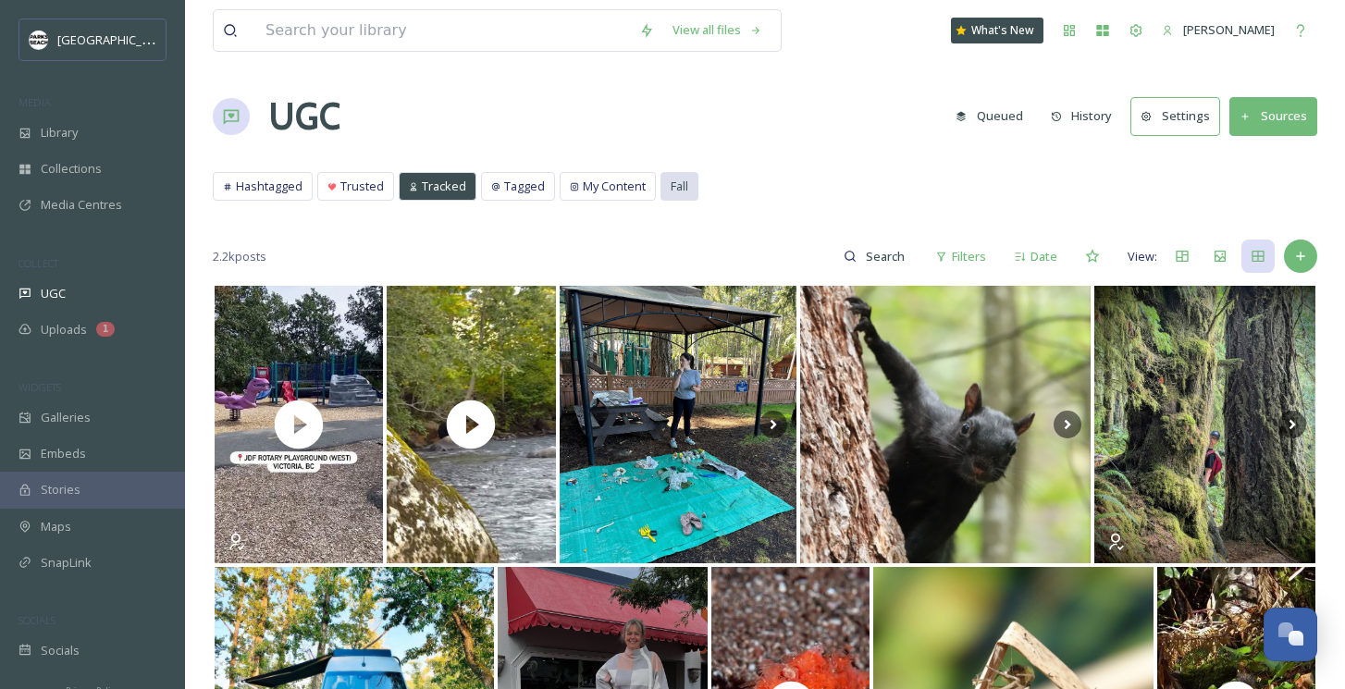
click at [695, 188] on div "Fall" at bounding box center [680, 186] width 36 height 27
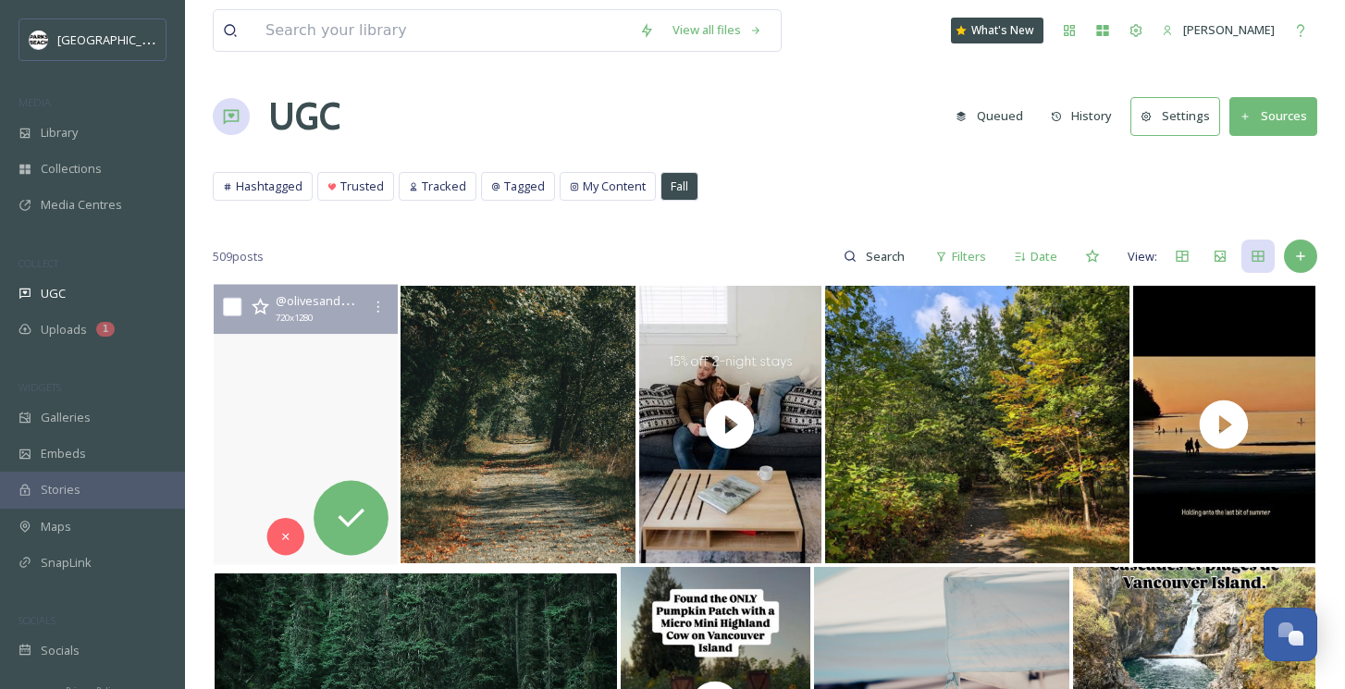
click at [347, 369] on video "Walk to my studio with me … :)\a\a#qualicumbeach #vancouverisland #theoldschool…" at bounding box center [306, 425] width 184 height 280
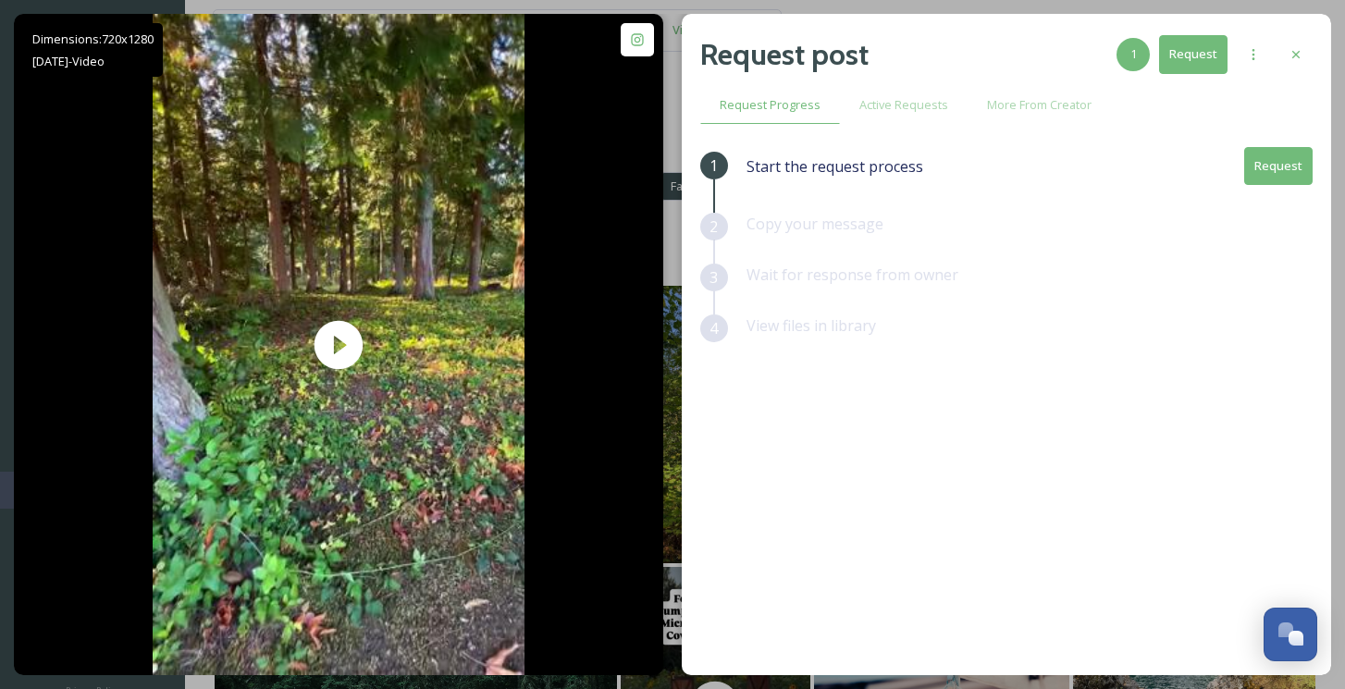
click at [1270, 164] on button "Request" at bounding box center [1279, 166] width 68 height 38
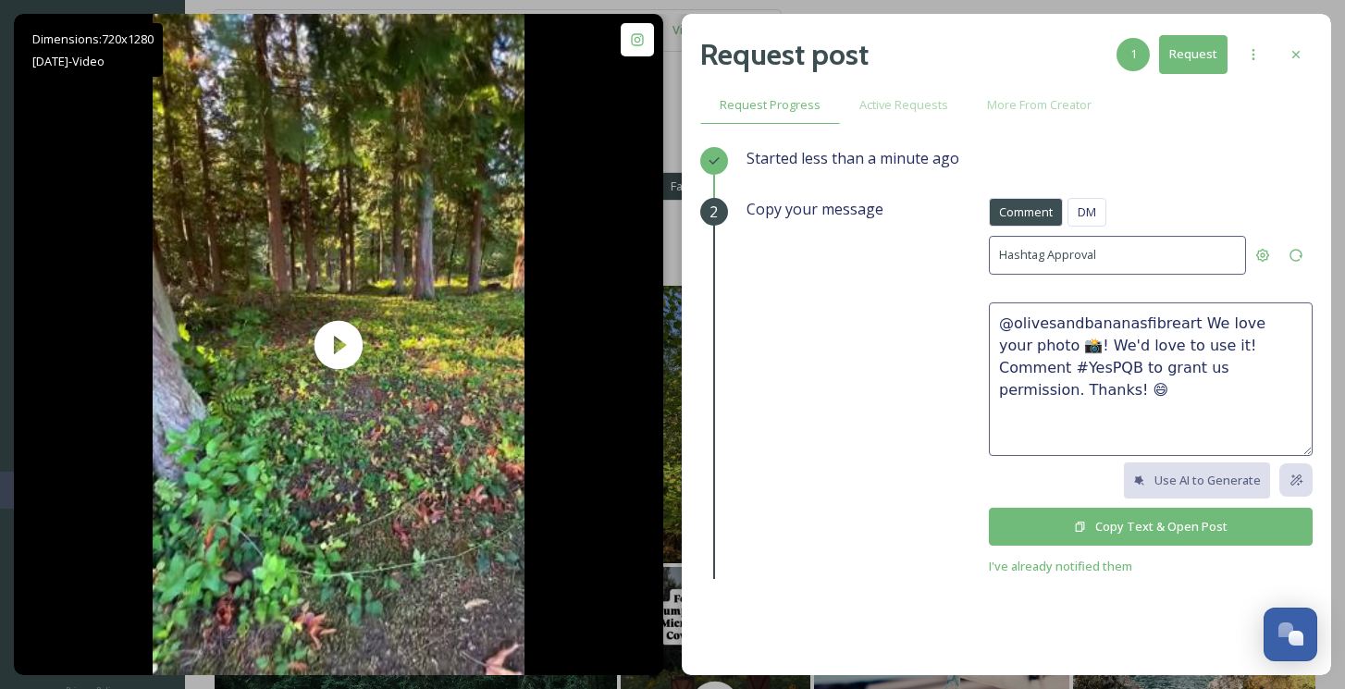
drag, startPoint x: 1188, startPoint y: 323, endPoint x: 1275, endPoint y: 366, distance: 97.2
click at [1275, 366] on textarea "@olivesandbananasfibreart We love your photo 📸! We'd love to use it! Comment #Y…" at bounding box center [1151, 380] width 324 height 154
drag, startPoint x: 1158, startPoint y: 391, endPoint x: 956, endPoint y: 295, distance: 223.5
click at [956, 295] on div "Copy your message Comment DM Comment DM Hashtag Approval @olivesandbananasfibre…" at bounding box center [1030, 387] width 566 height 379
type textarea "@olivesandbananasfibreart how lucky are you :) would love to share your little …"
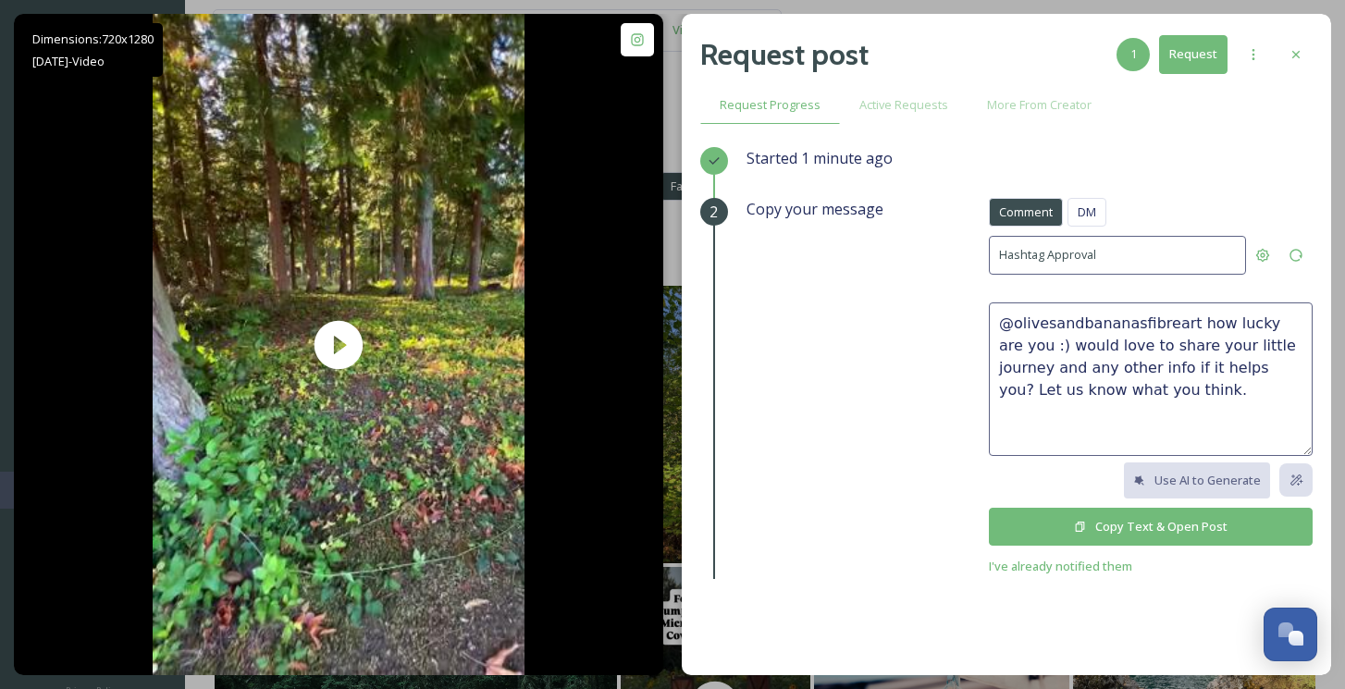
click at [1147, 520] on button "Copy Text & Open Post" at bounding box center [1151, 527] width 324 height 38
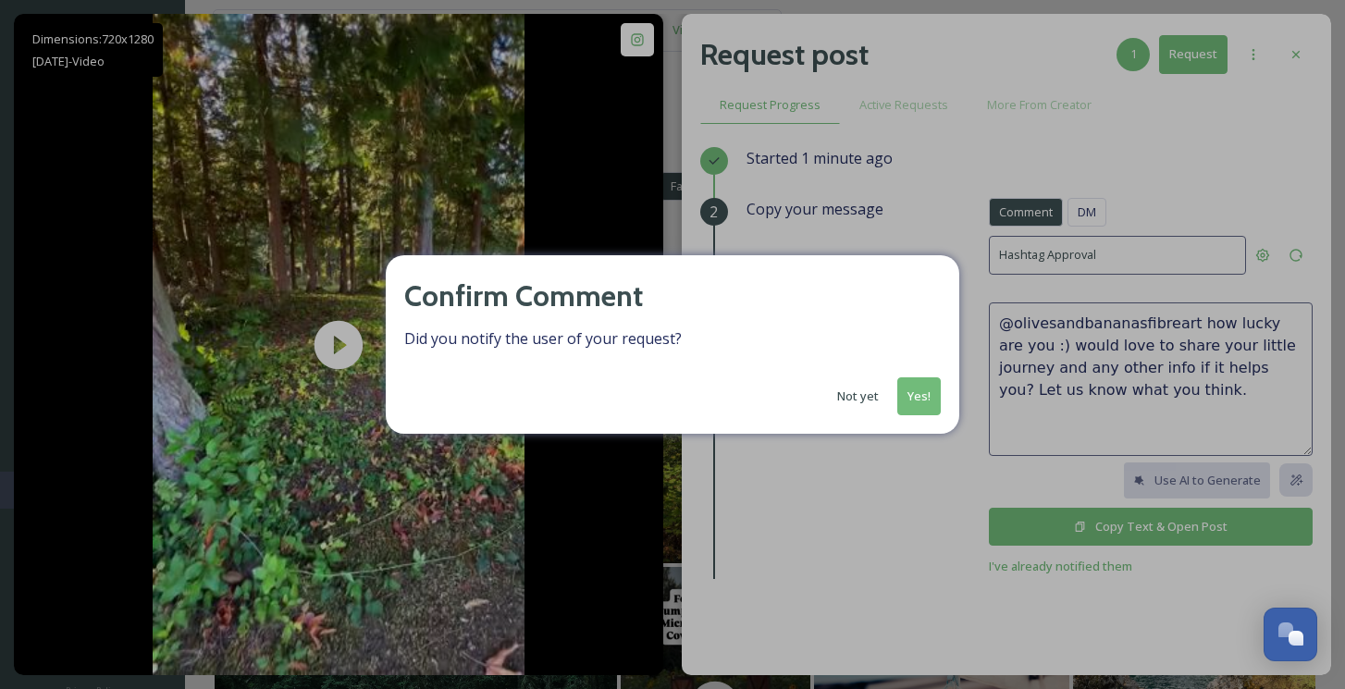
click at [941, 398] on div "Confirm Comment Did you notify the user of your request? Not yet Yes!" at bounding box center [673, 344] width 574 height 179
click at [924, 394] on button "Yes!" at bounding box center [919, 397] width 43 height 38
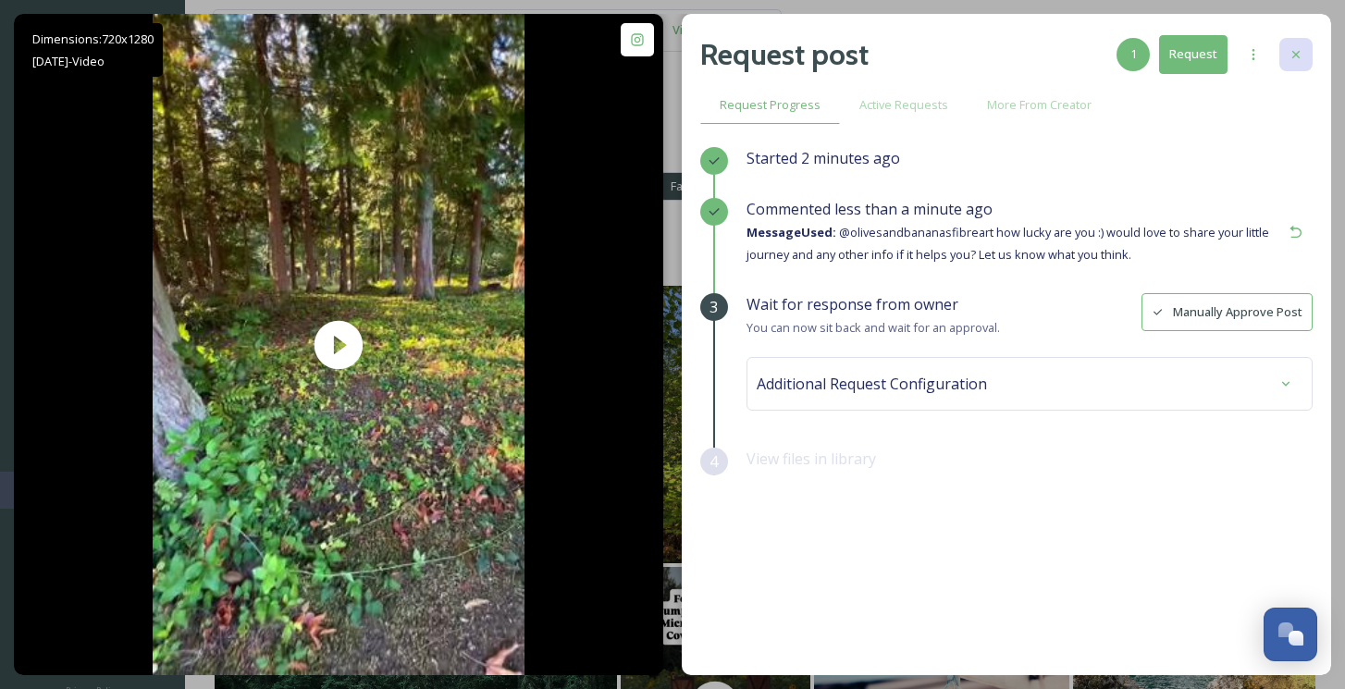
click at [1302, 59] on icon at bounding box center [1296, 54] width 15 height 15
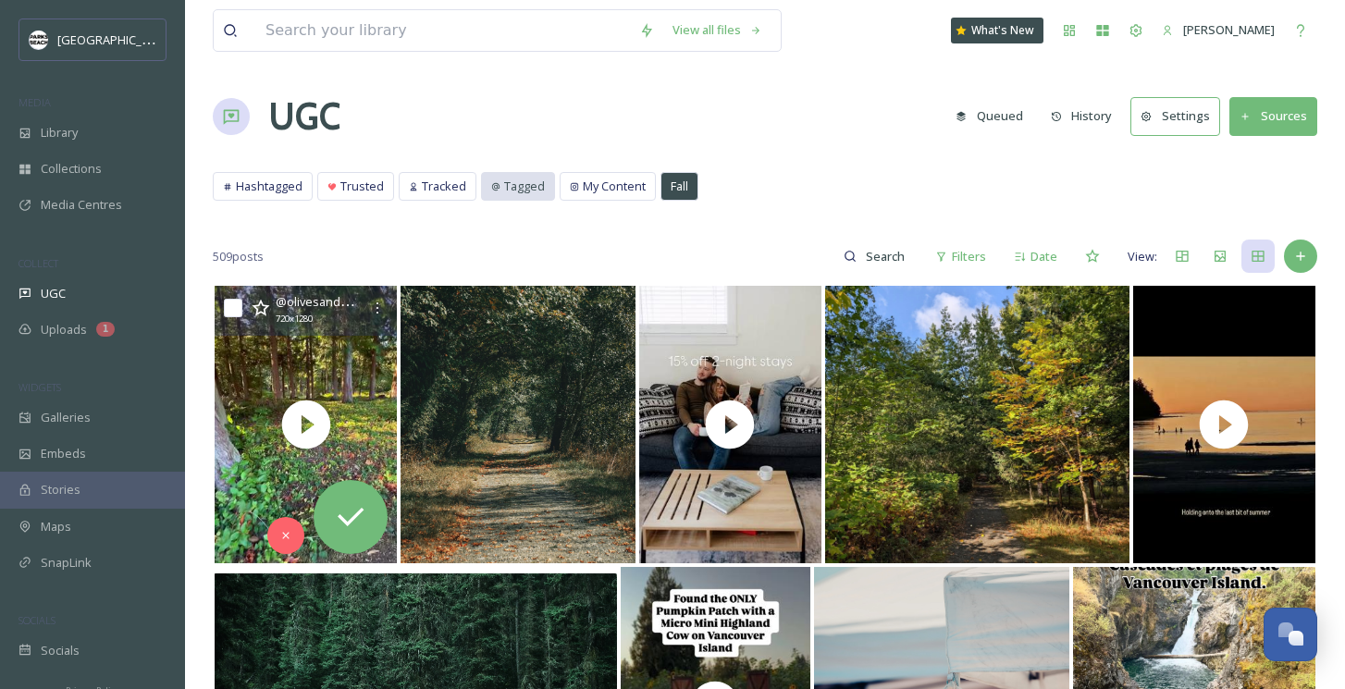
click at [527, 181] on span "Tagged" at bounding box center [524, 187] width 41 height 18
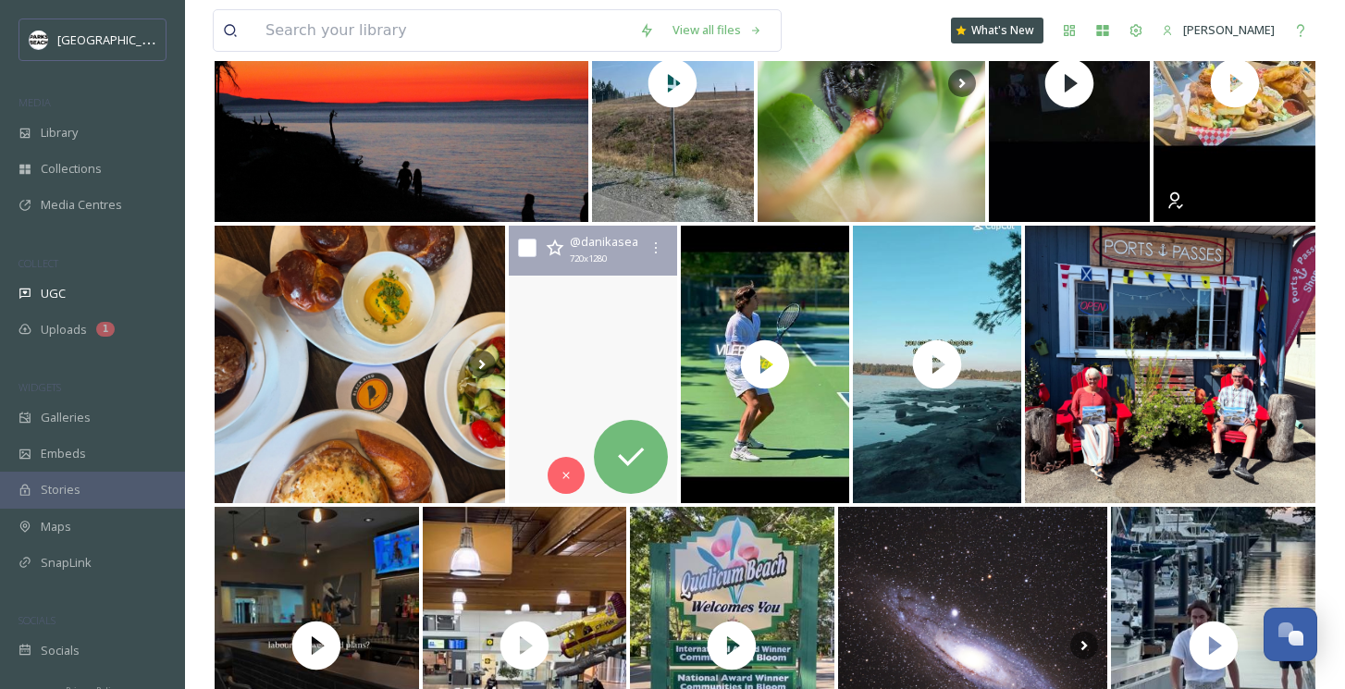
scroll to position [1475, 0]
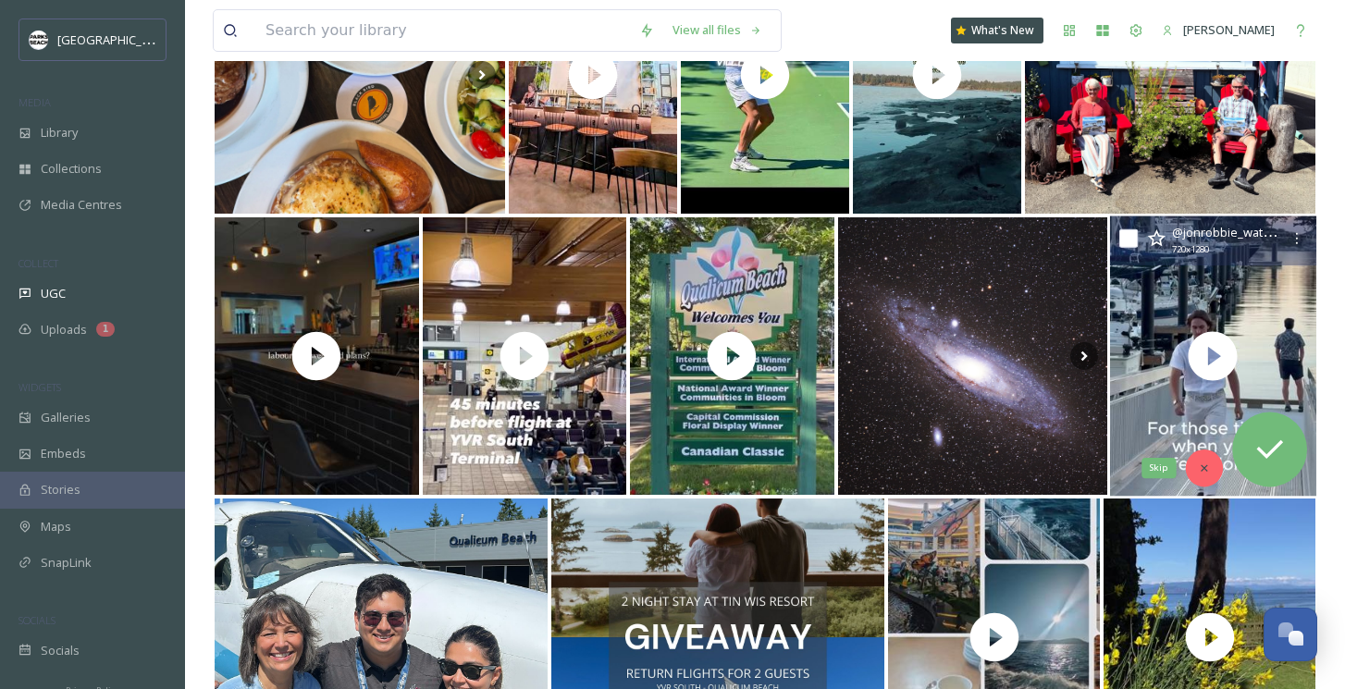
click at [1204, 464] on icon at bounding box center [1204, 468] width 13 height 13
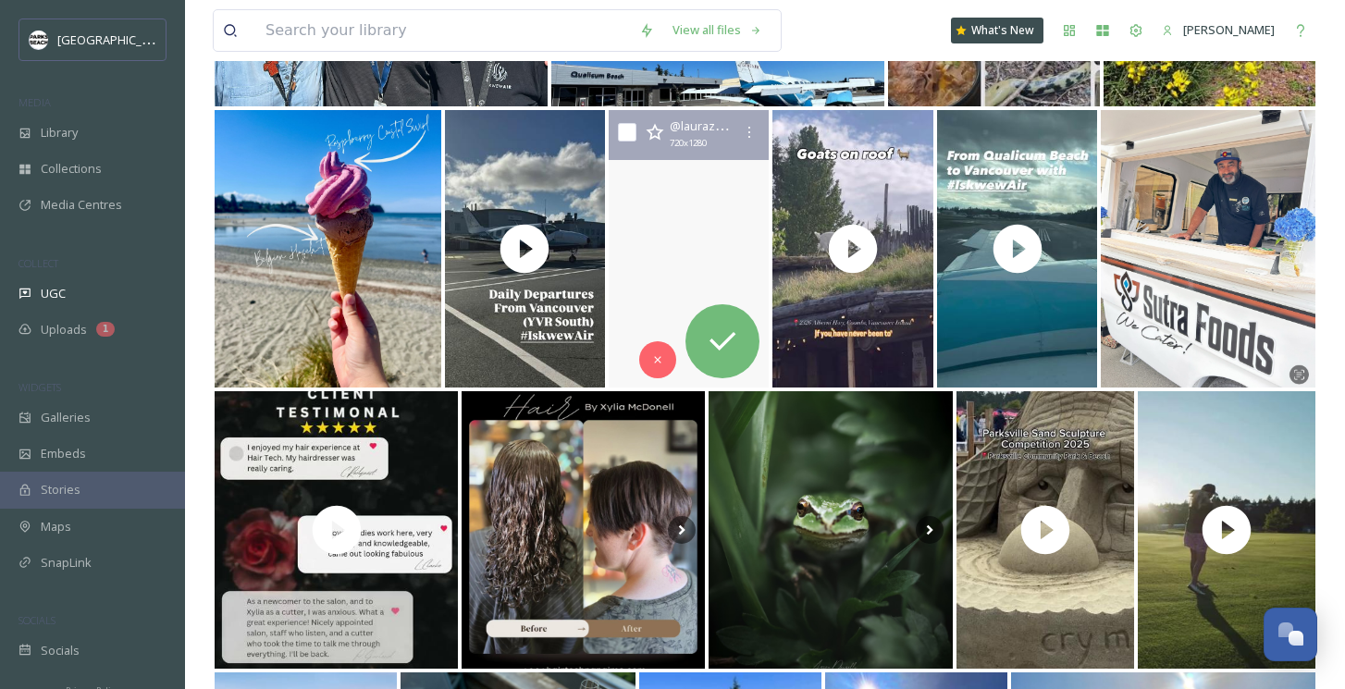
scroll to position [2360, 0]
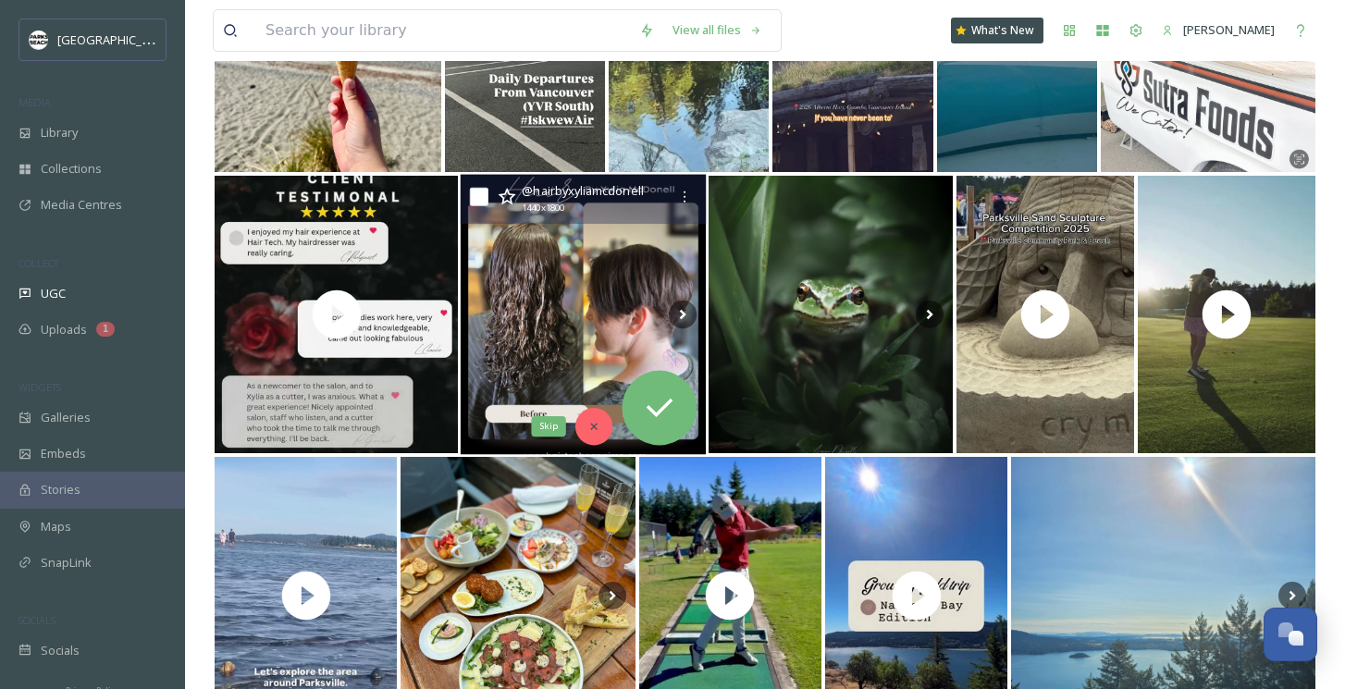
click at [601, 429] on div "Skip" at bounding box center [594, 426] width 37 height 37
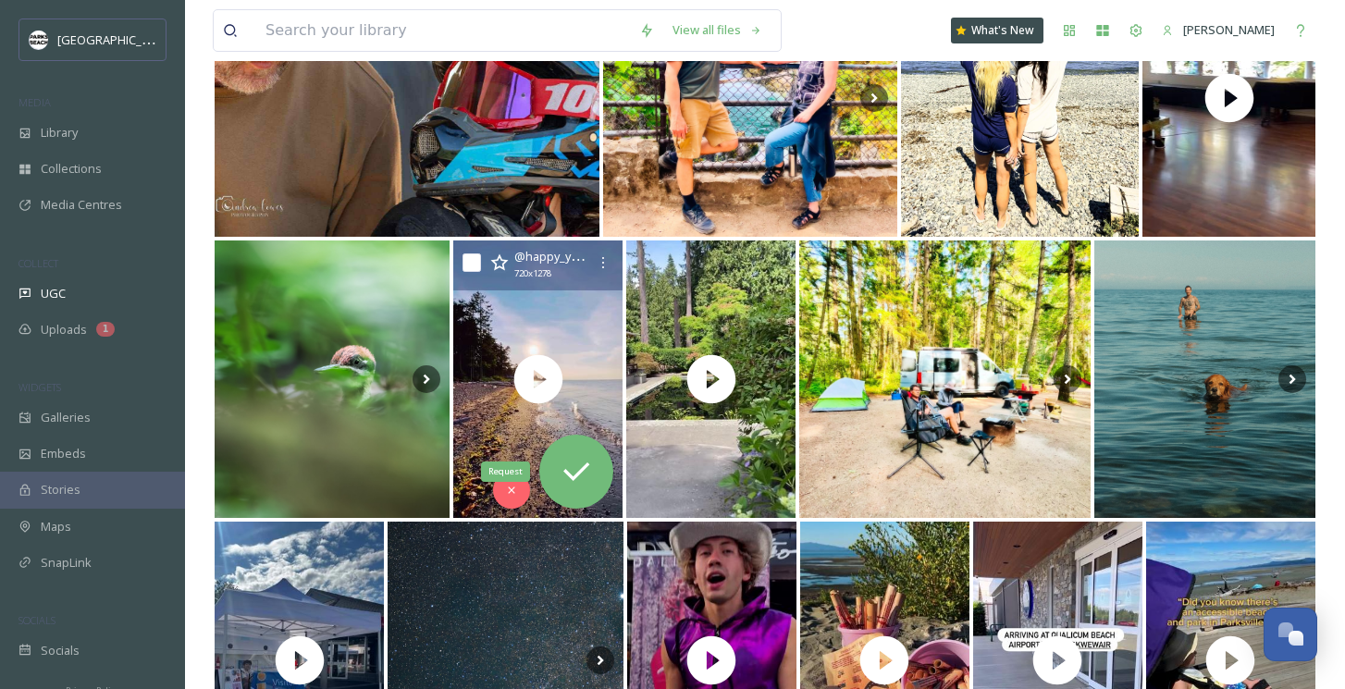
scroll to position [5199, 0]
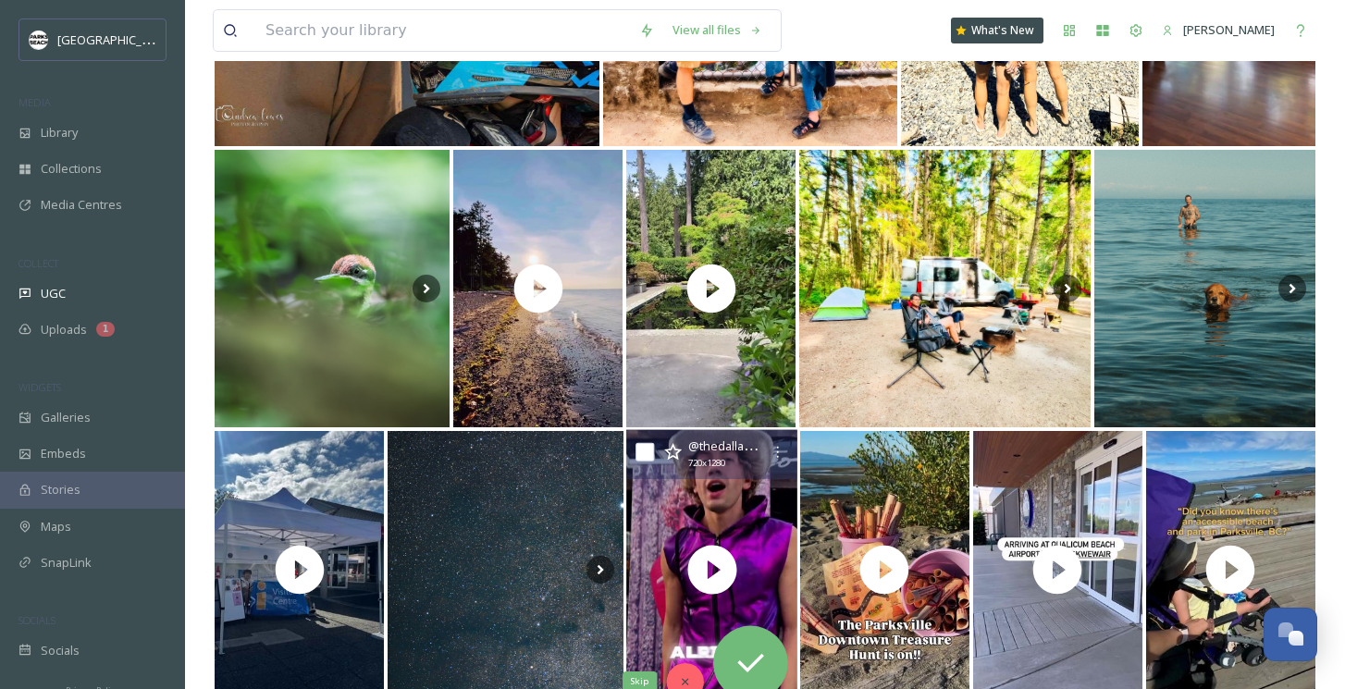
click at [689, 669] on div "Skip" at bounding box center [684, 681] width 37 height 37
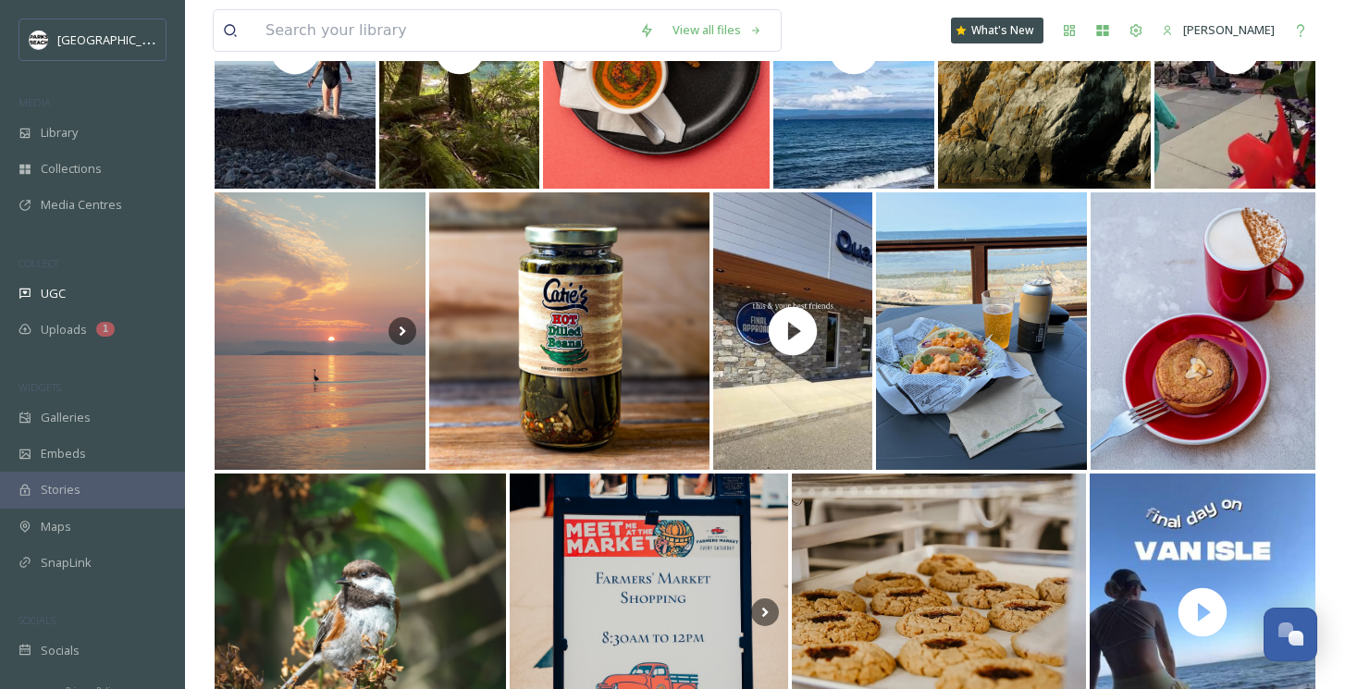
scroll to position [0, 0]
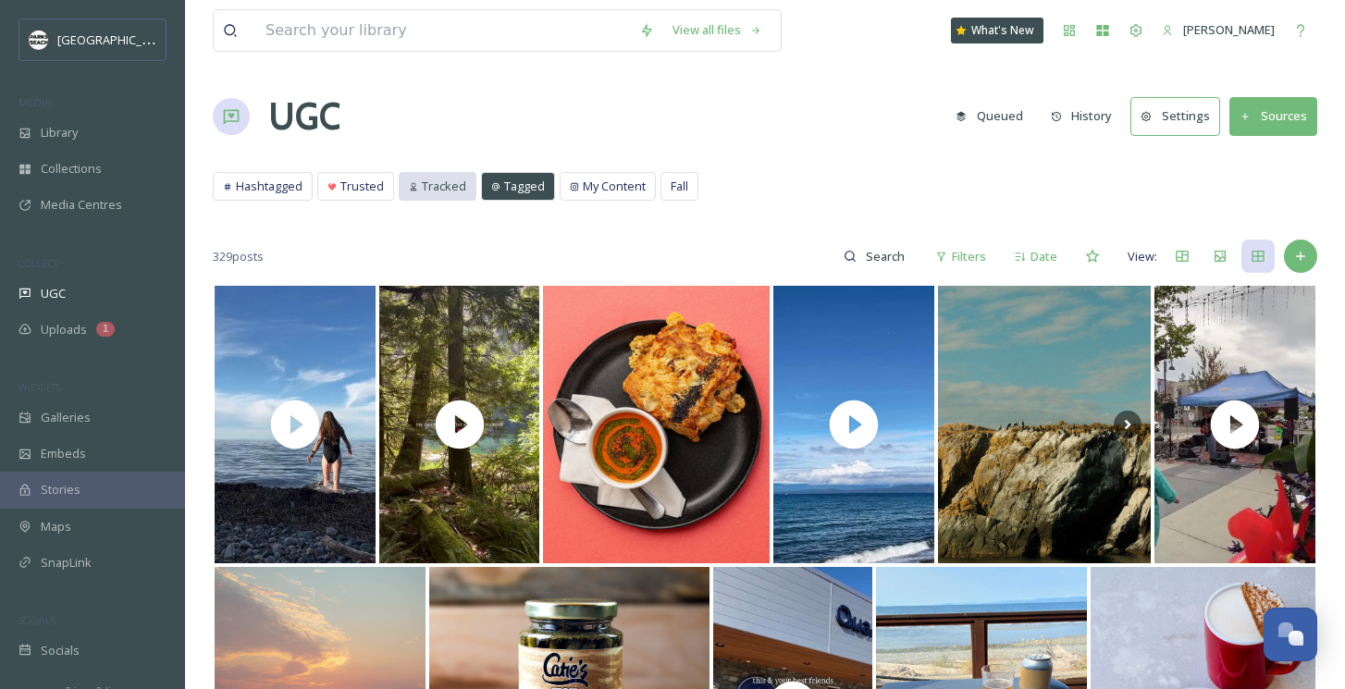
click at [427, 182] on span "Tracked" at bounding box center [444, 187] width 44 height 18
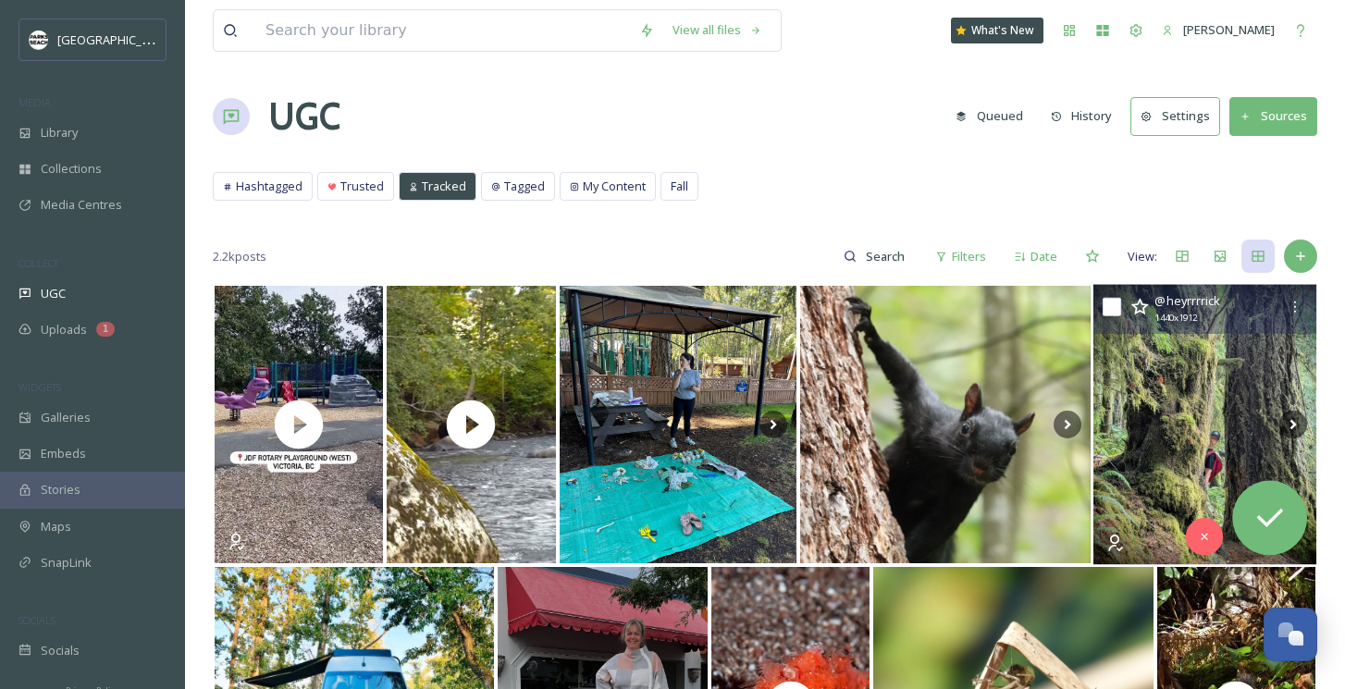
click at [1166, 466] on img at bounding box center [1205, 425] width 224 height 280
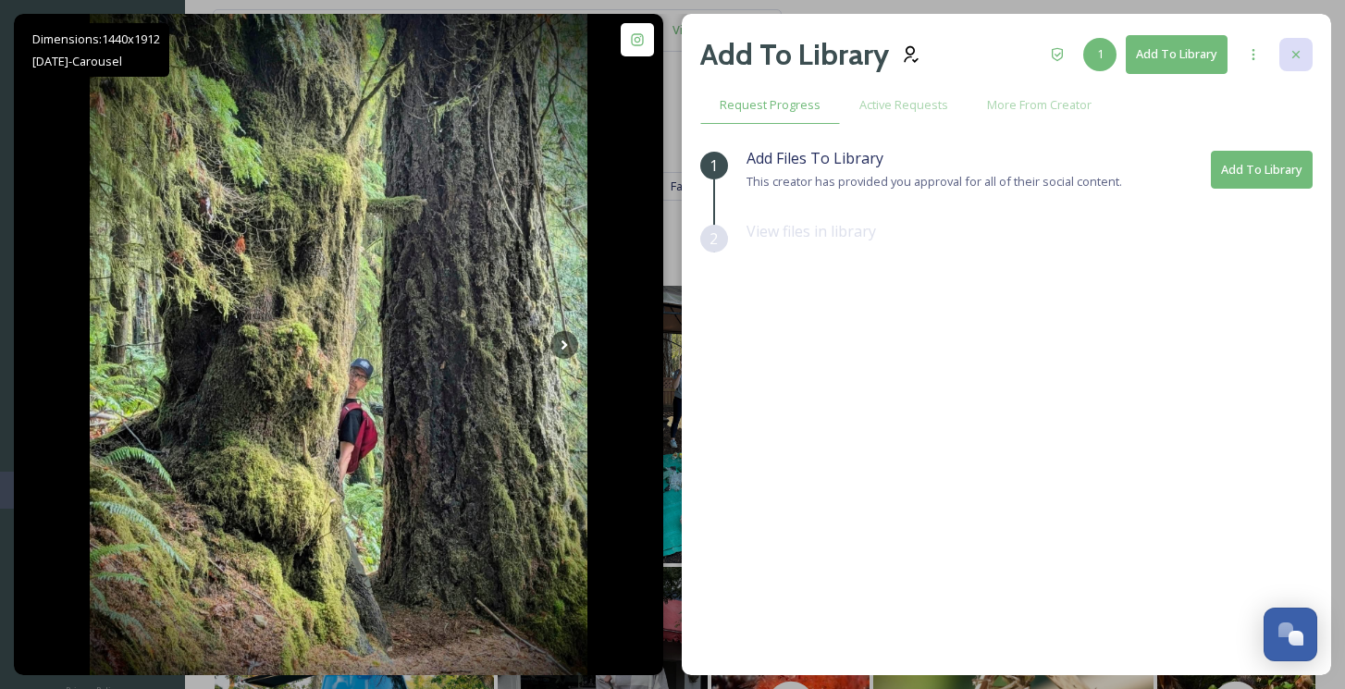
click at [1309, 47] on div at bounding box center [1296, 54] width 33 height 33
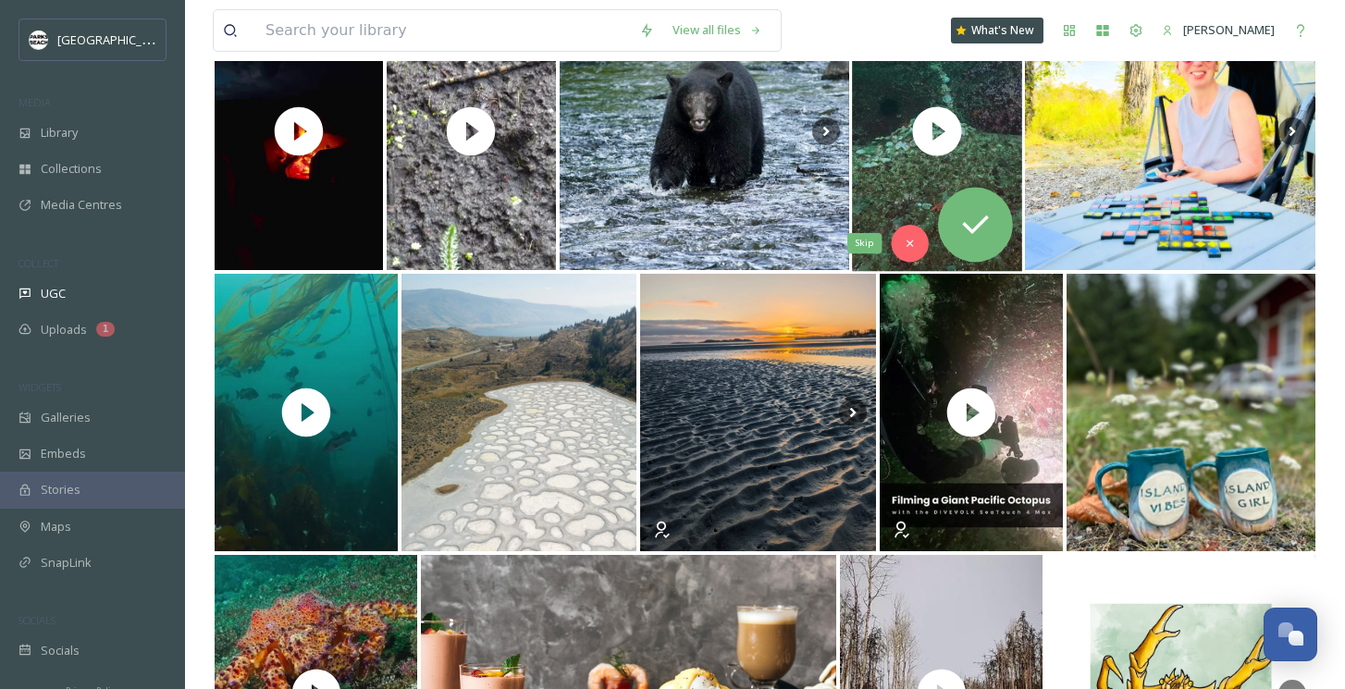
scroll to position [857, 0]
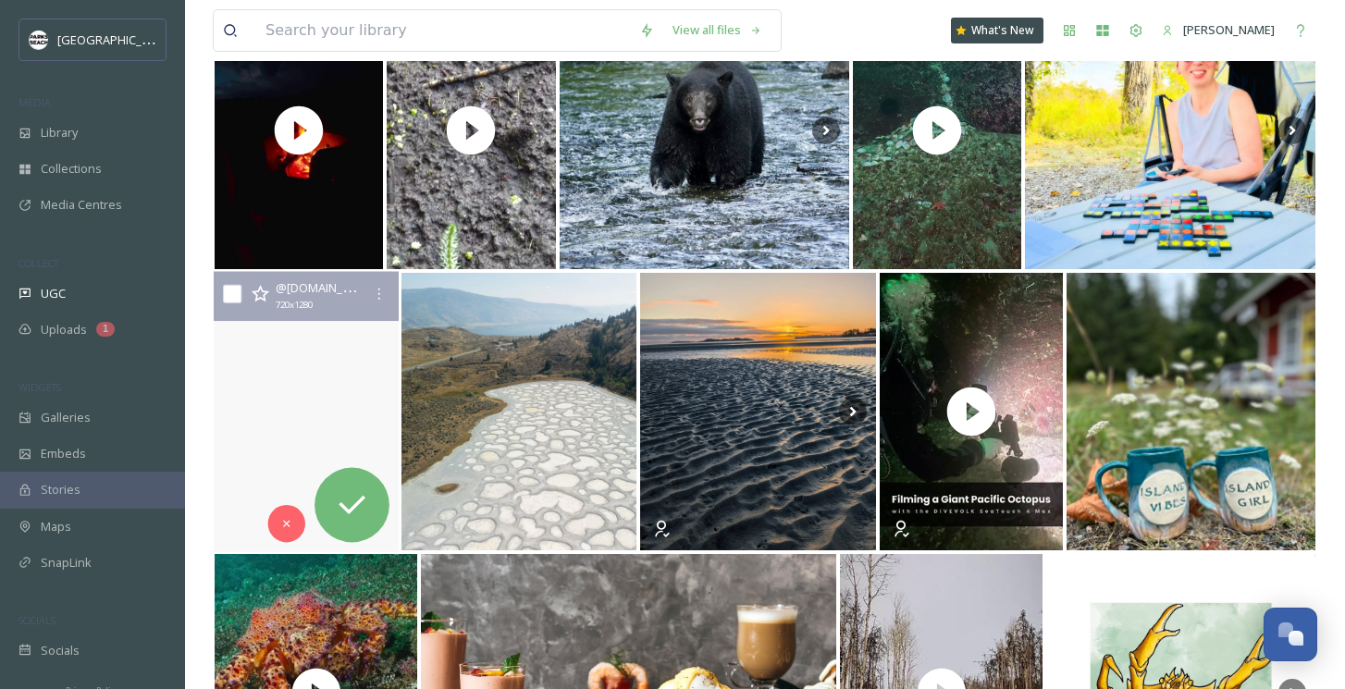
click at [338, 353] on video at bounding box center [306, 412] width 185 height 280
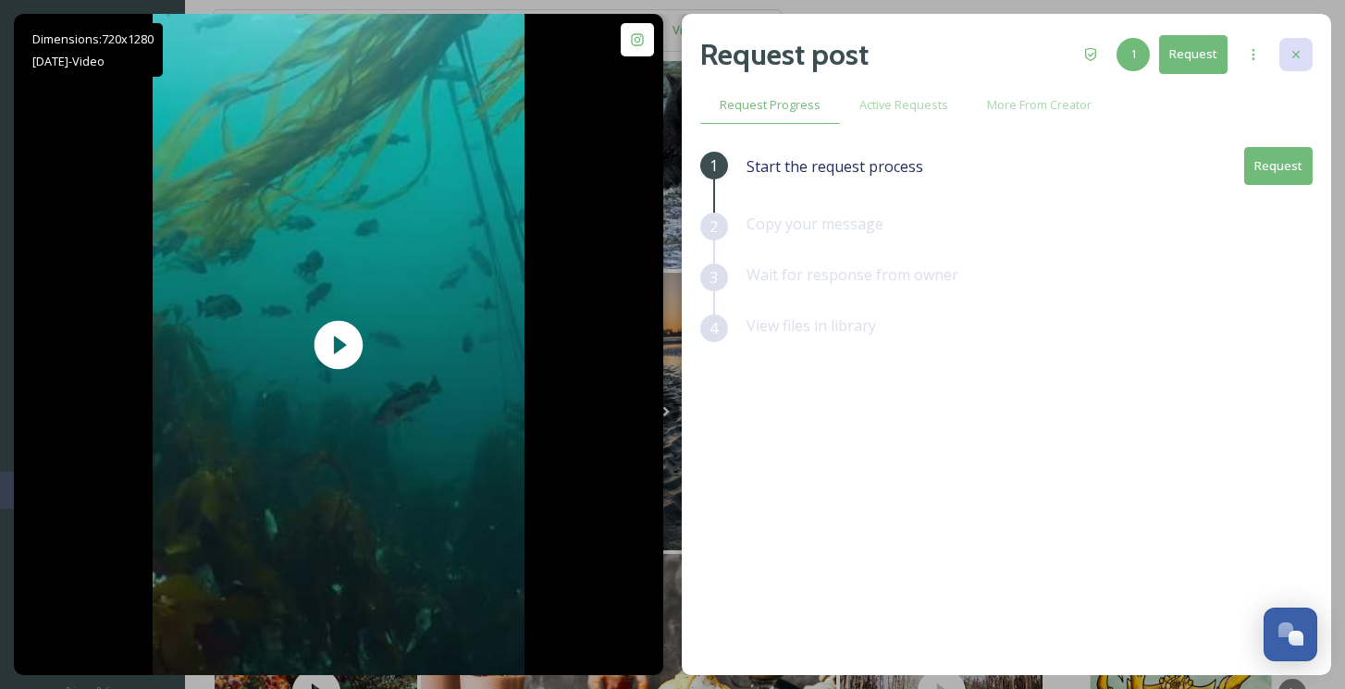
click at [1294, 60] on icon at bounding box center [1296, 54] width 15 height 15
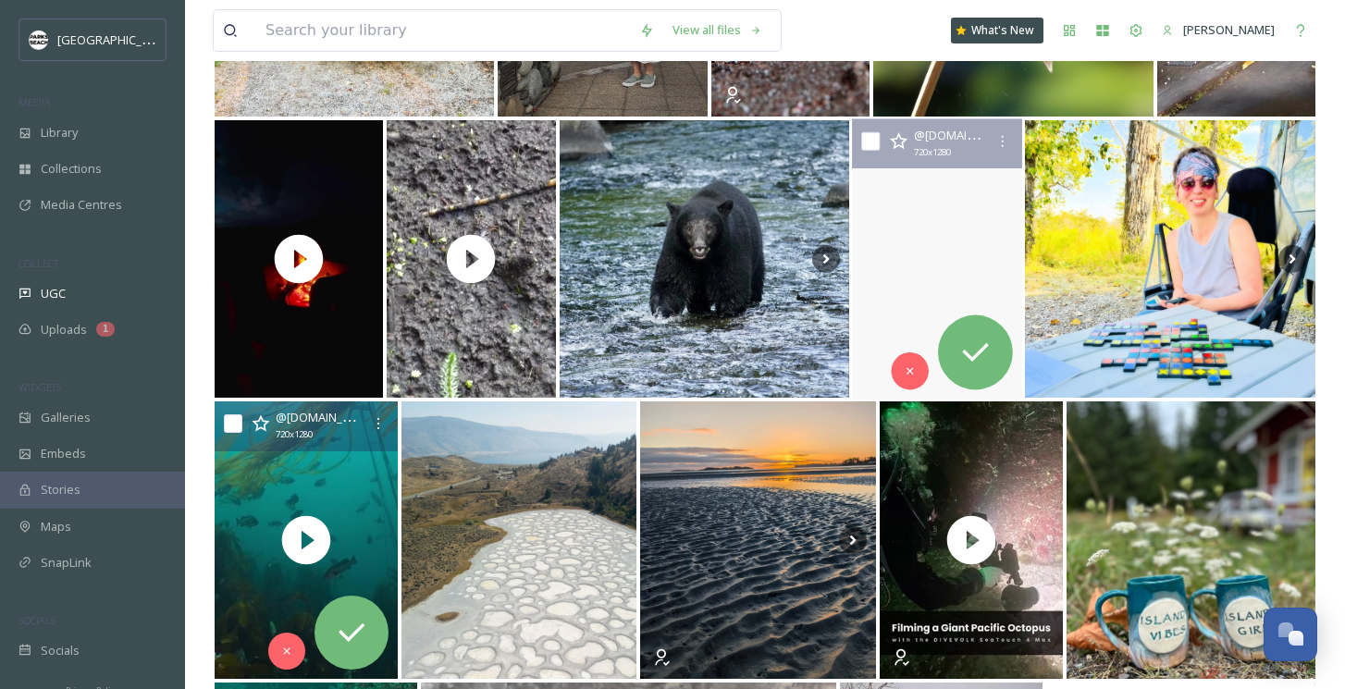
scroll to position [672, 0]
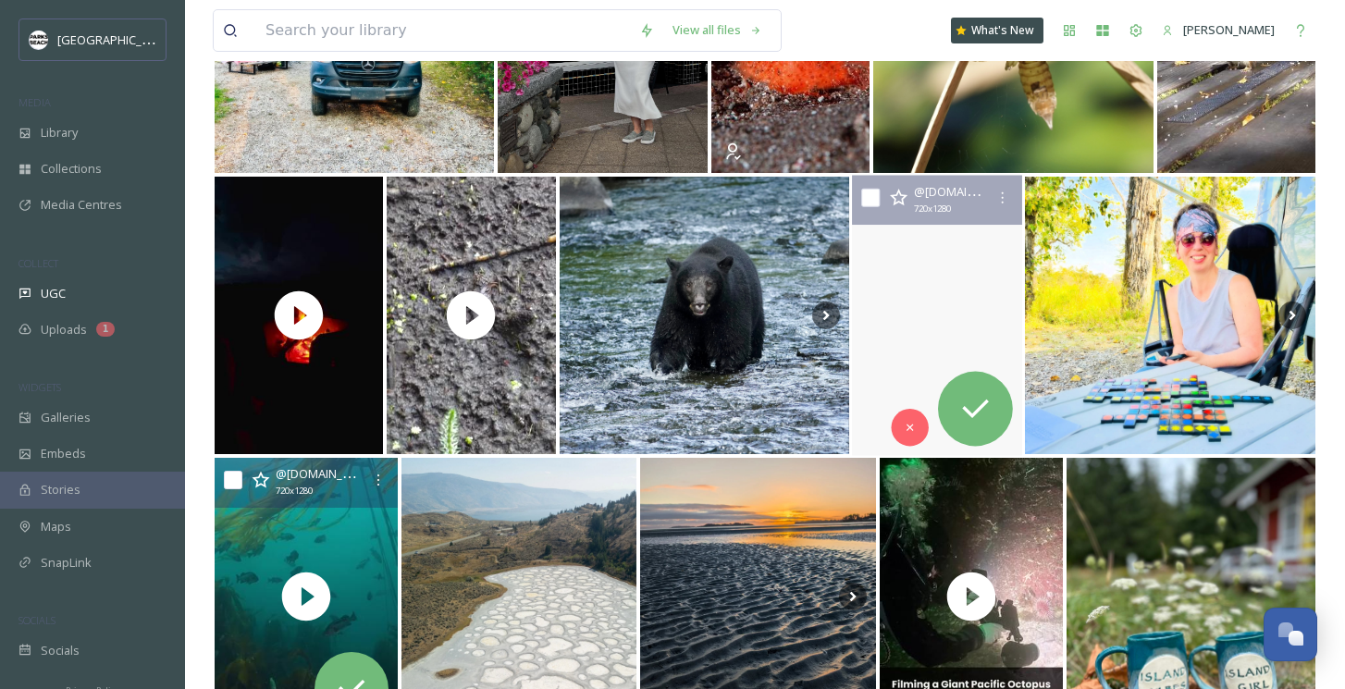
click at [902, 251] on video "How do you find an octopus den? Just like this....\a\adivenanaimo\atourismnanai…" at bounding box center [937, 316] width 170 height 280
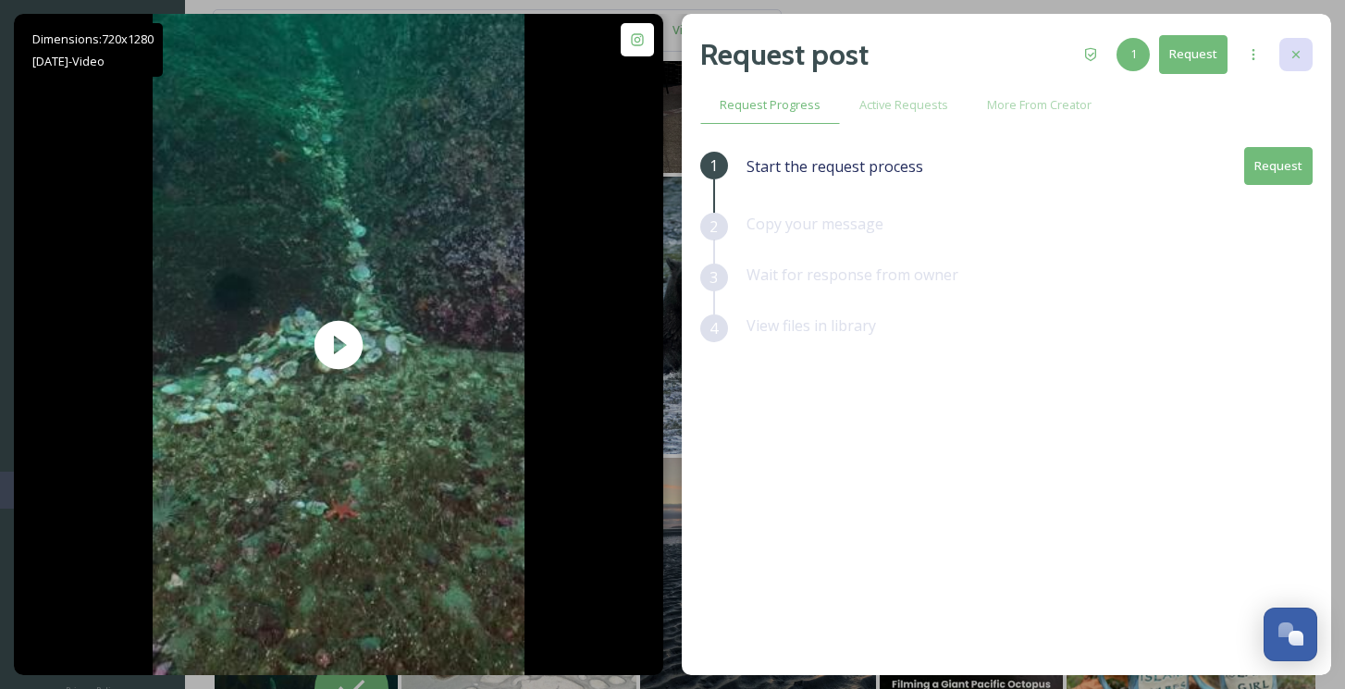
click at [1288, 51] on div at bounding box center [1296, 54] width 33 height 33
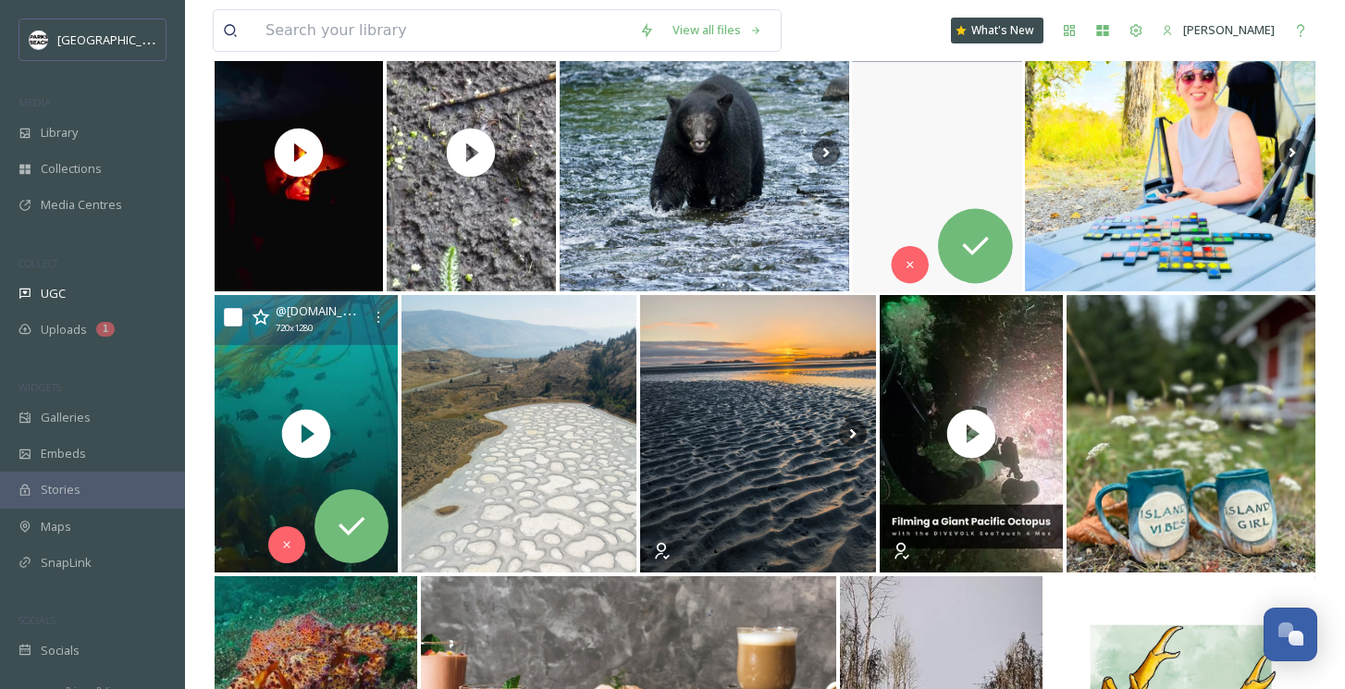
scroll to position [908, 0]
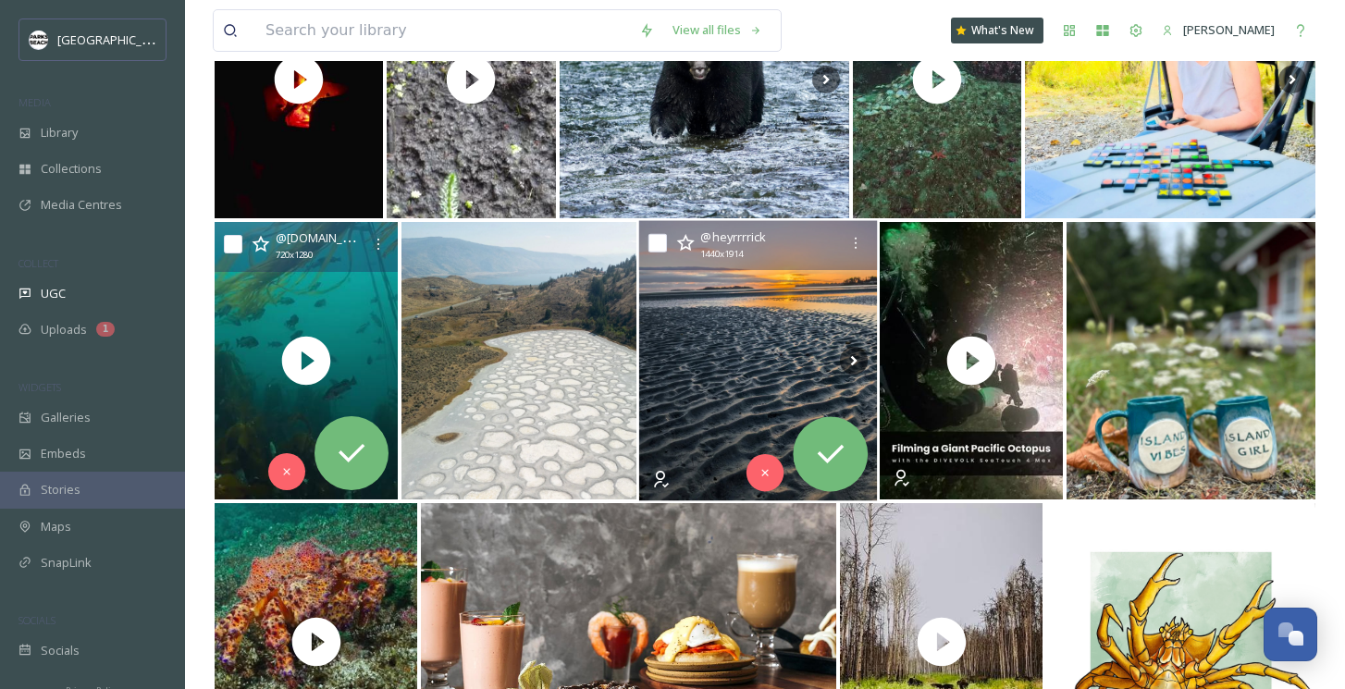
click at [742, 406] on img at bounding box center [758, 361] width 238 height 280
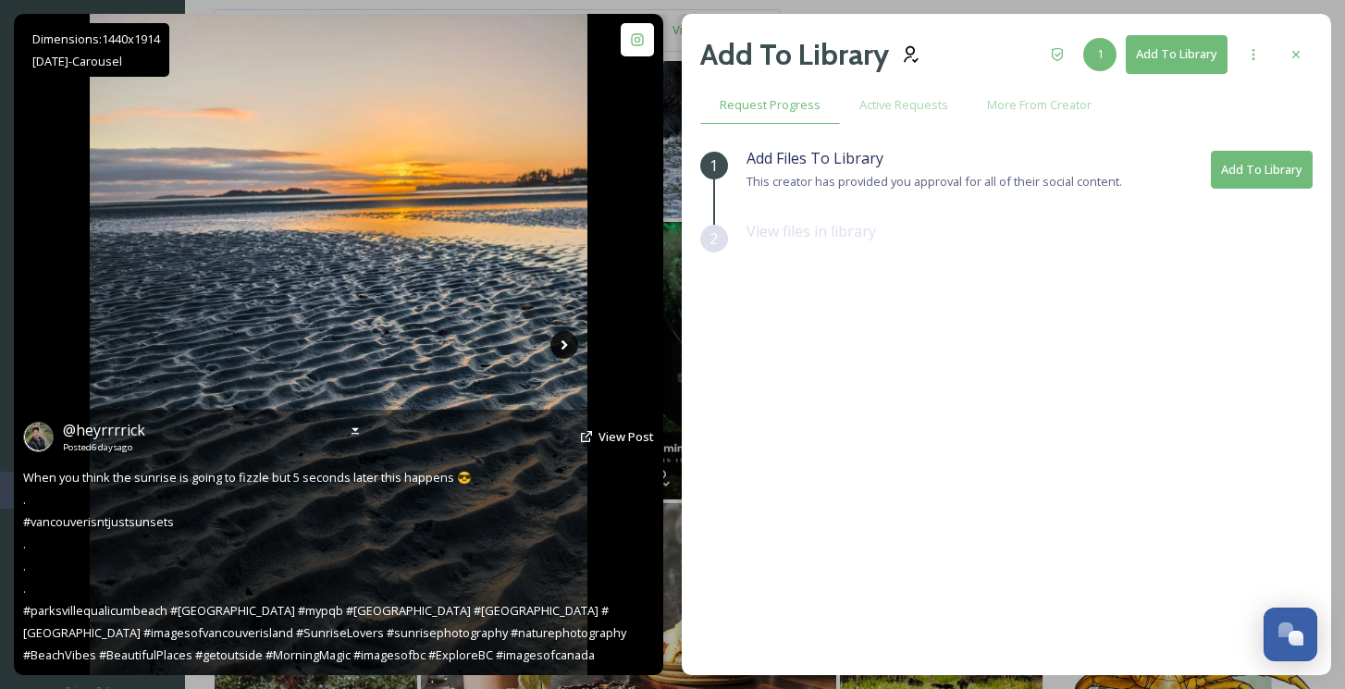
click at [569, 351] on icon at bounding box center [565, 345] width 28 height 28
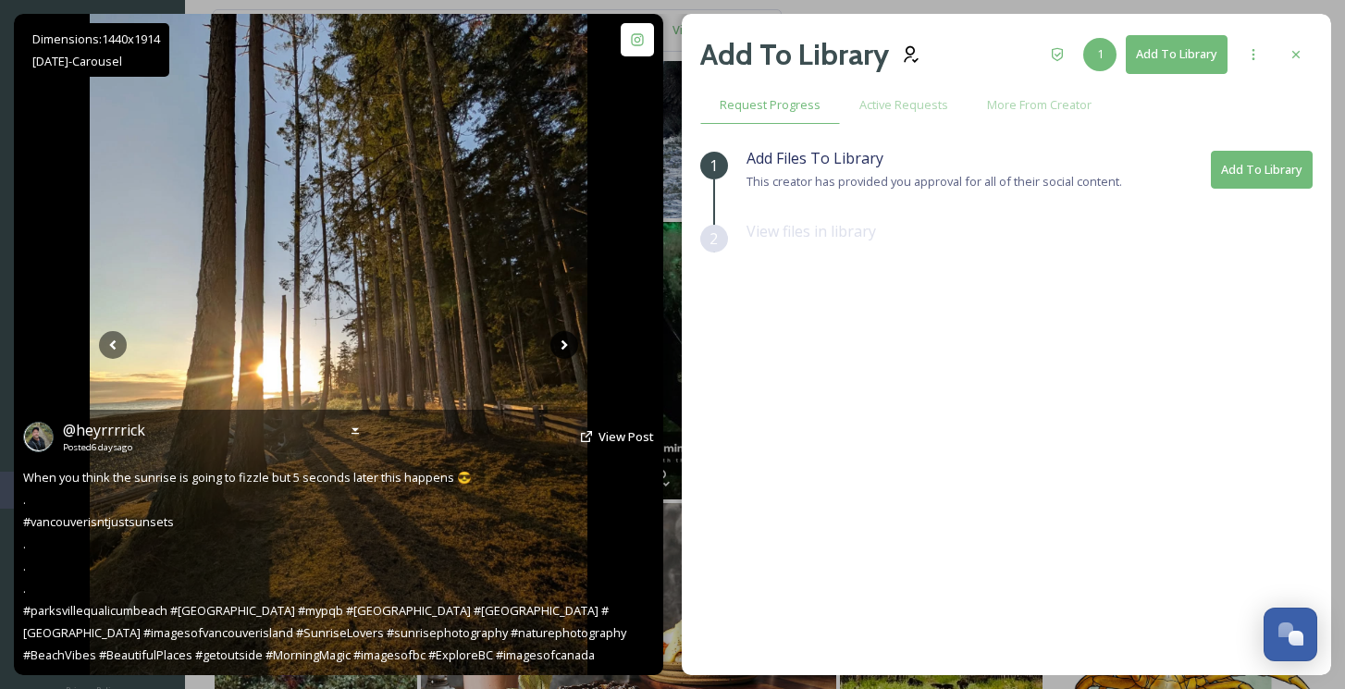
click at [569, 351] on icon at bounding box center [565, 345] width 28 height 28
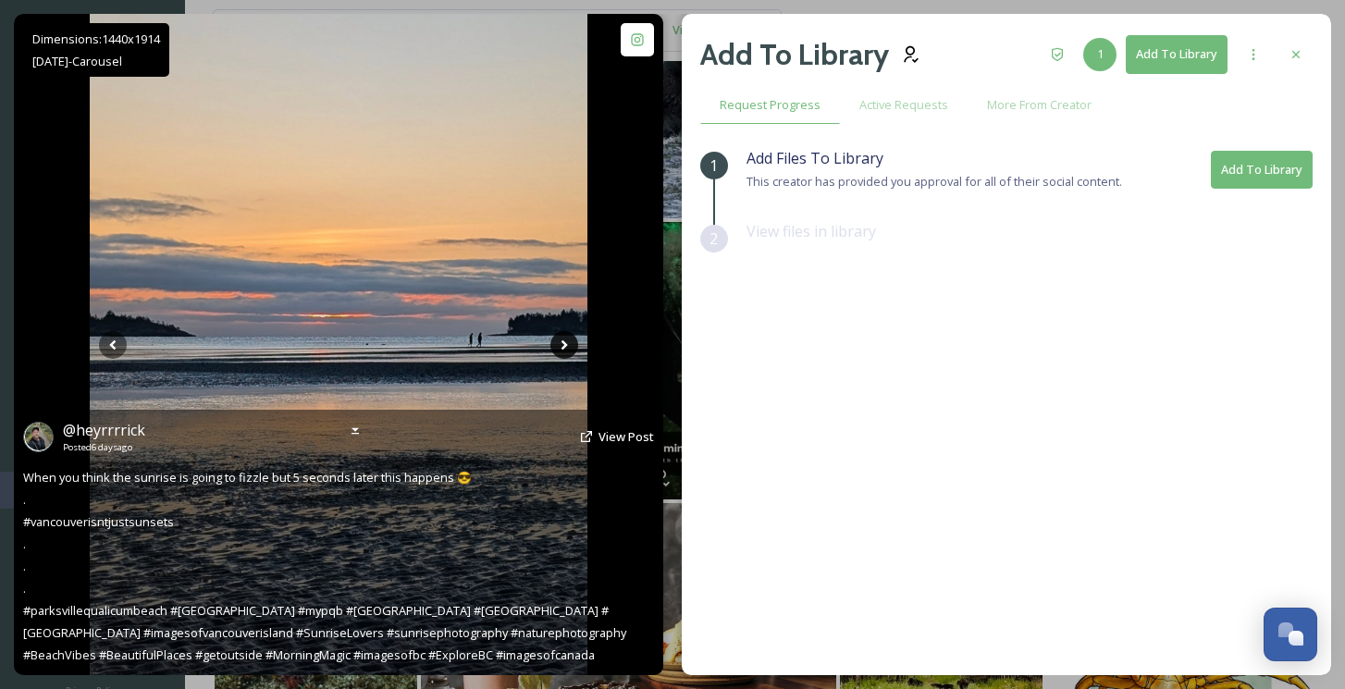
click at [569, 351] on icon at bounding box center [565, 345] width 28 height 28
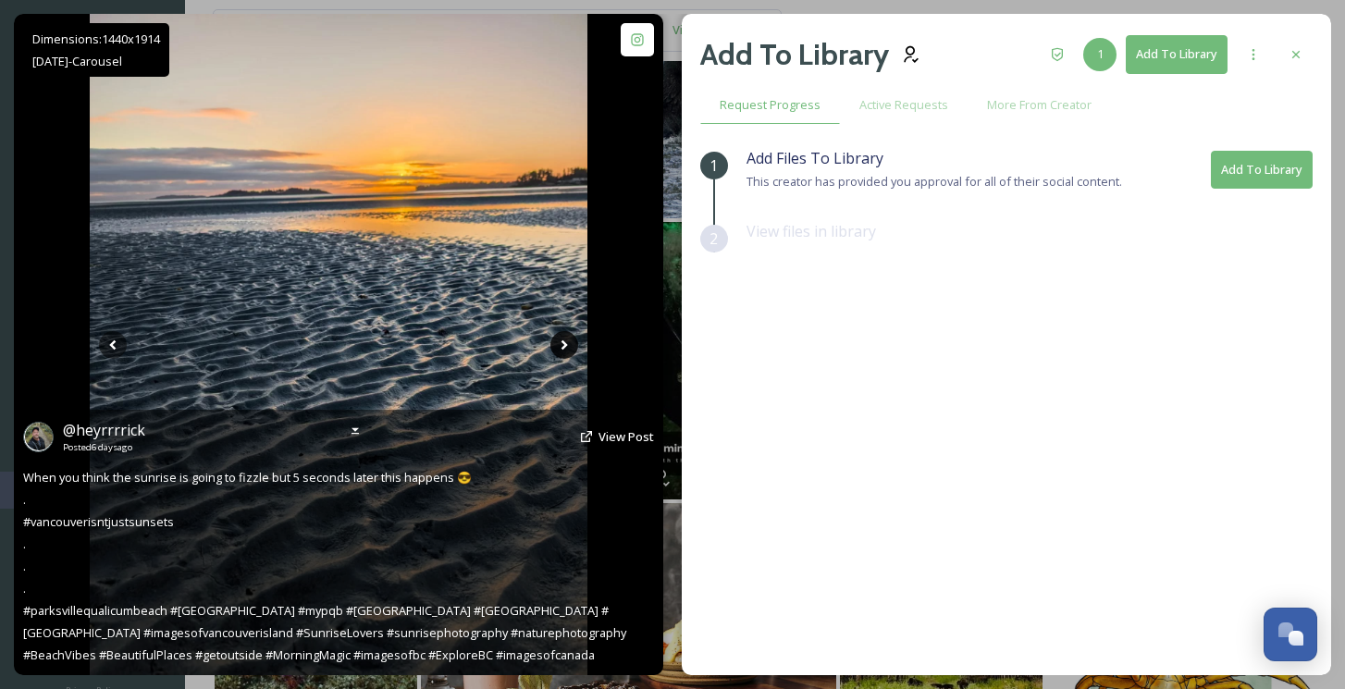
click at [569, 351] on icon at bounding box center [565, 345] width 28 height 28
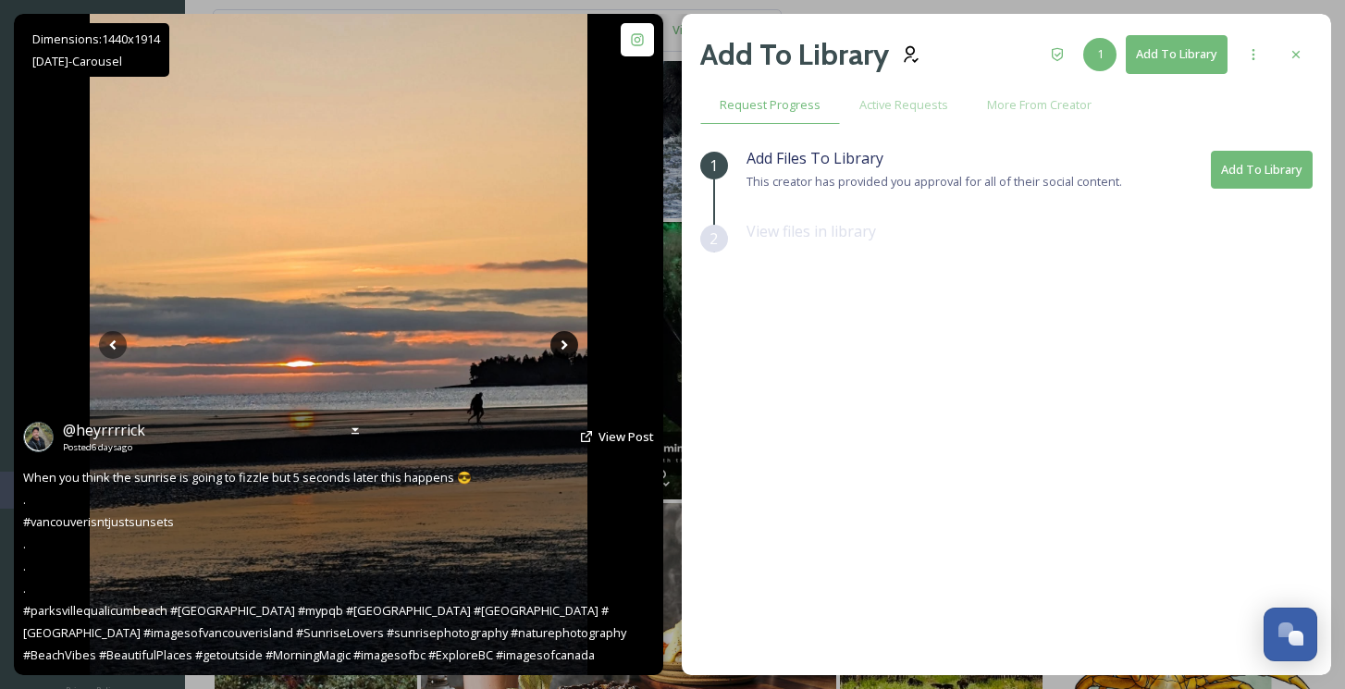
click at [569, 351] on icon at bounding box center [565, 345] width 28 height 28
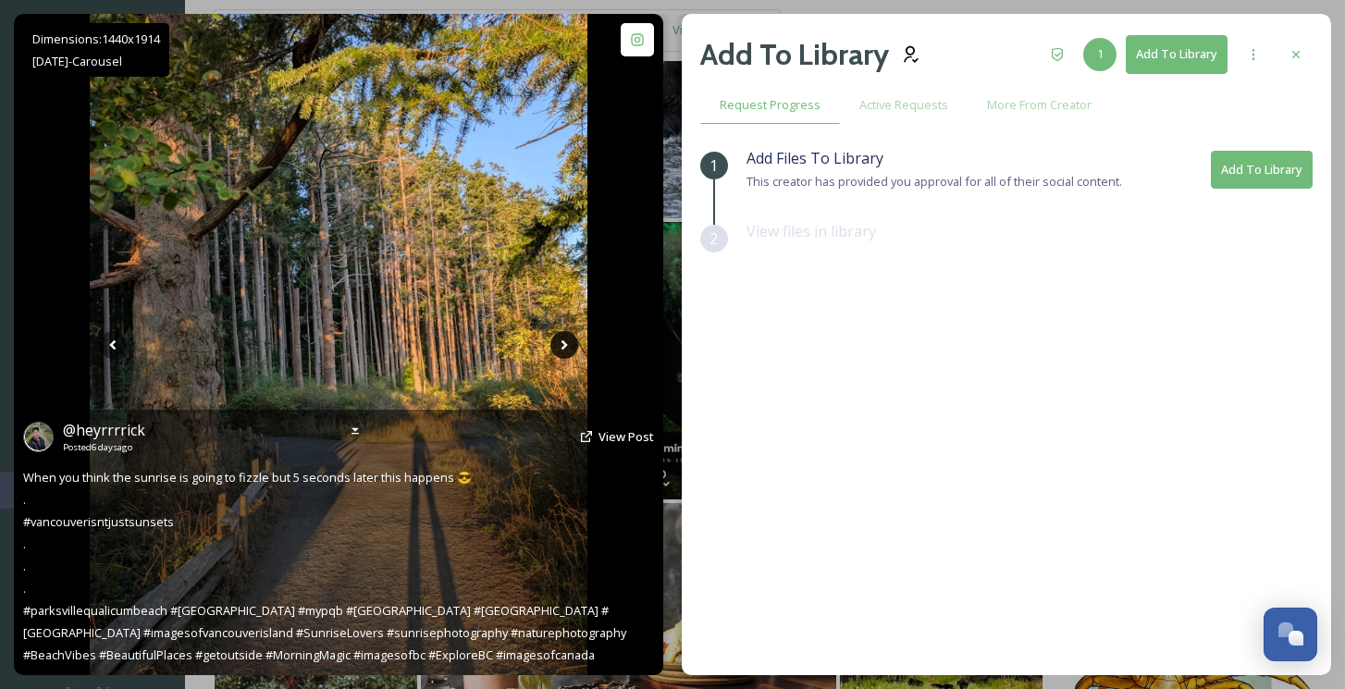
click at [569, 351] on icon at bounding box center [565, 345] width 28 height 28
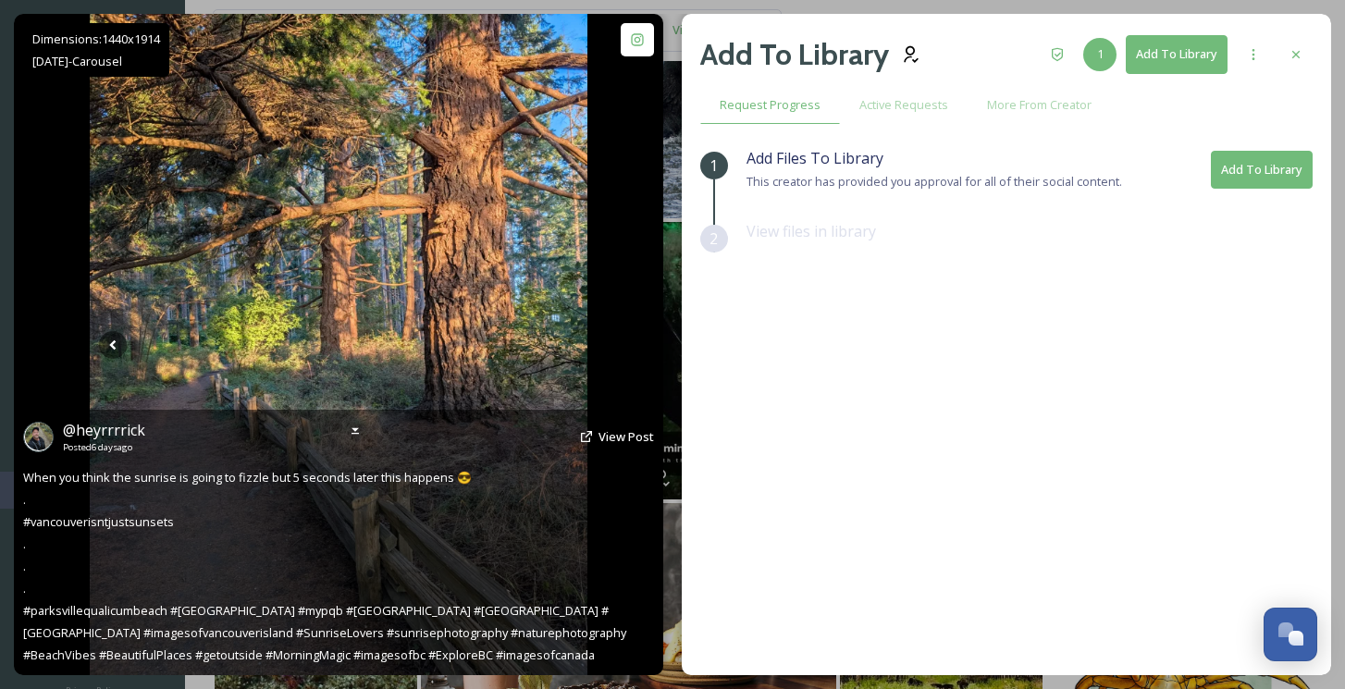
click at [569, 351] on icon at bounding box center [565, 345] width 28 height 28
click at [114, 339] on icon at bounding box center [113, 345] width 28 height 28
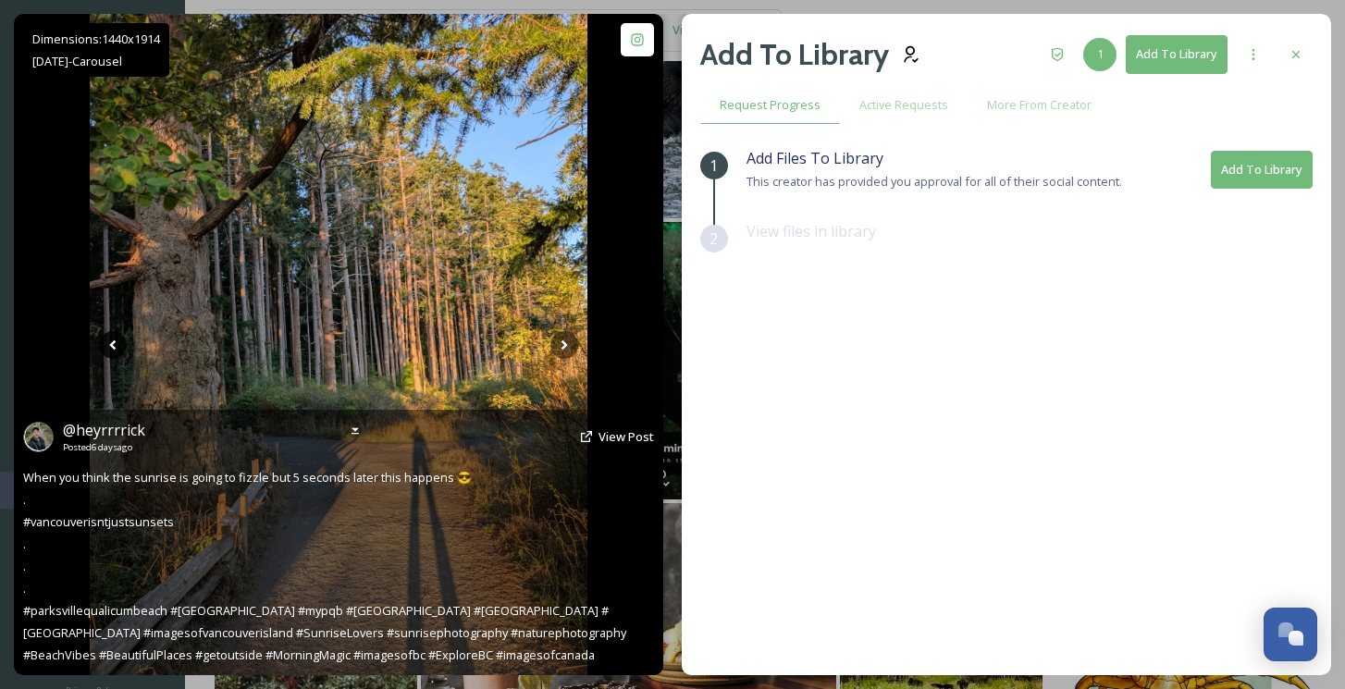
click at [114, 339] on icon at bounding box center [113, 345] width 28 height 28
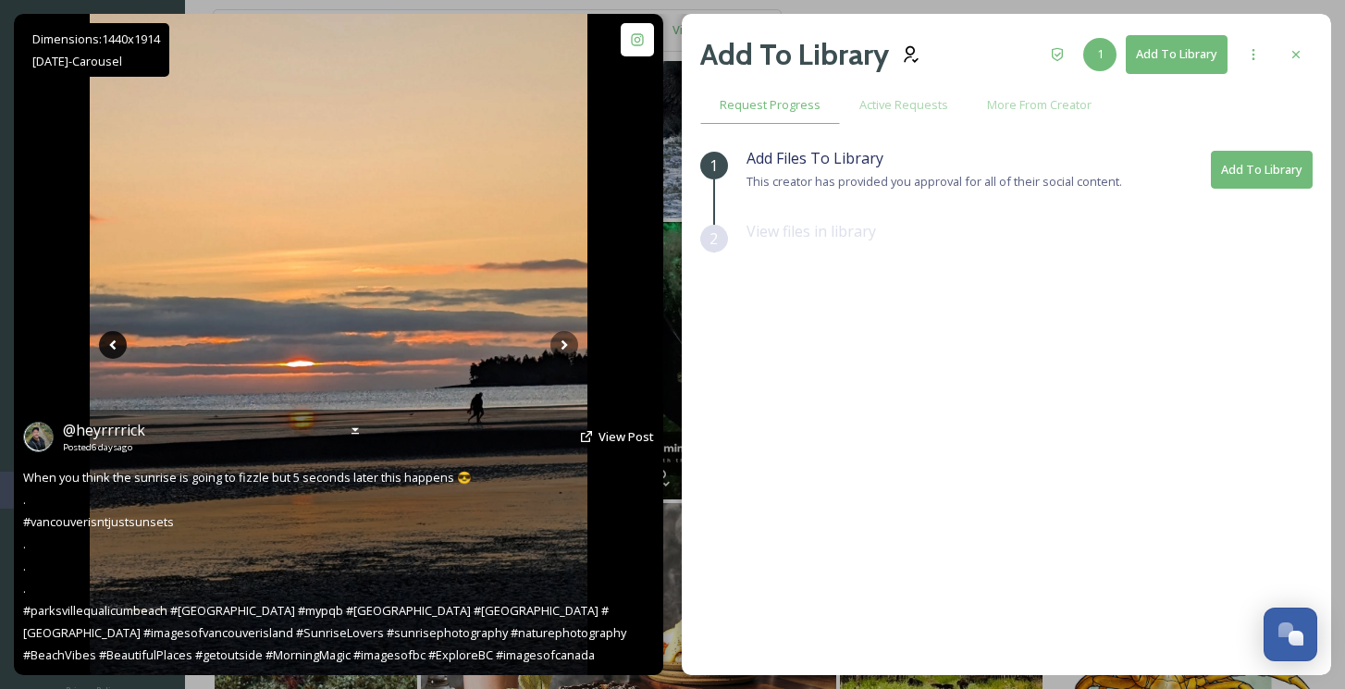
click at [114, 339] on icon at bounding box center [113, 345] width 28 height 28
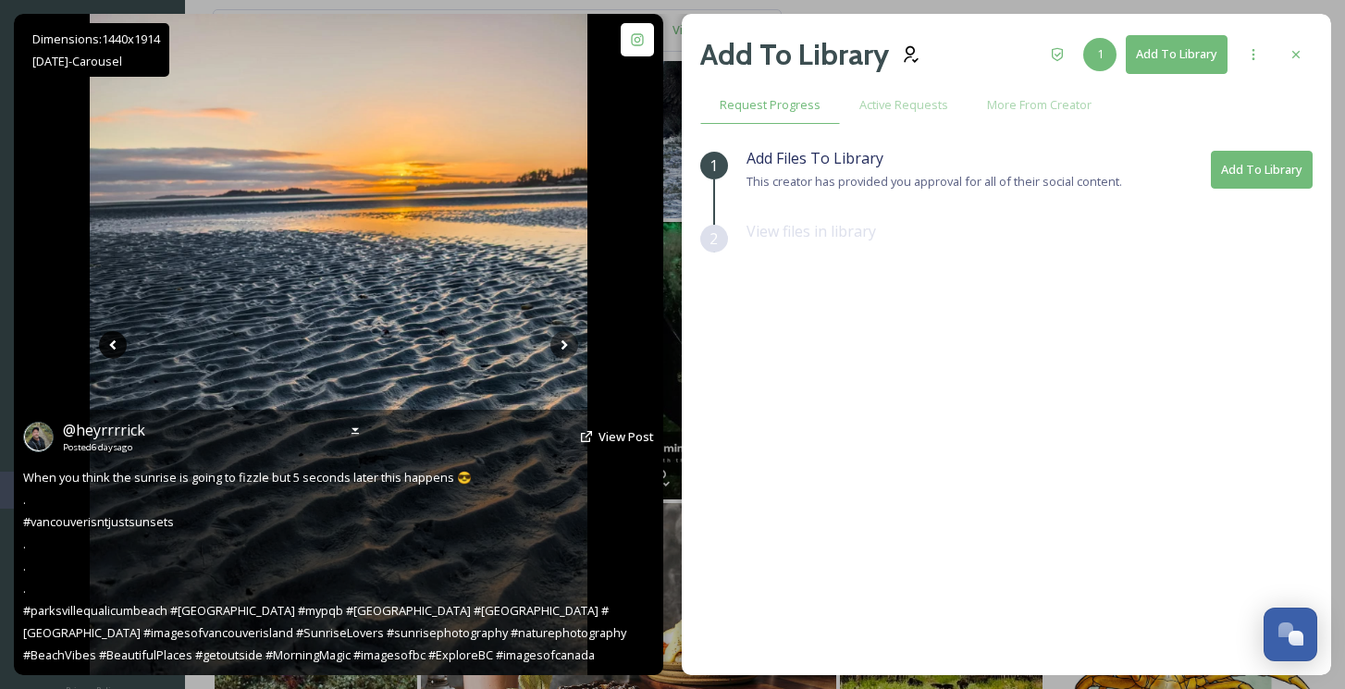
click at [114, 339] on icon at bounding box center [113, 345] width 28 height 28
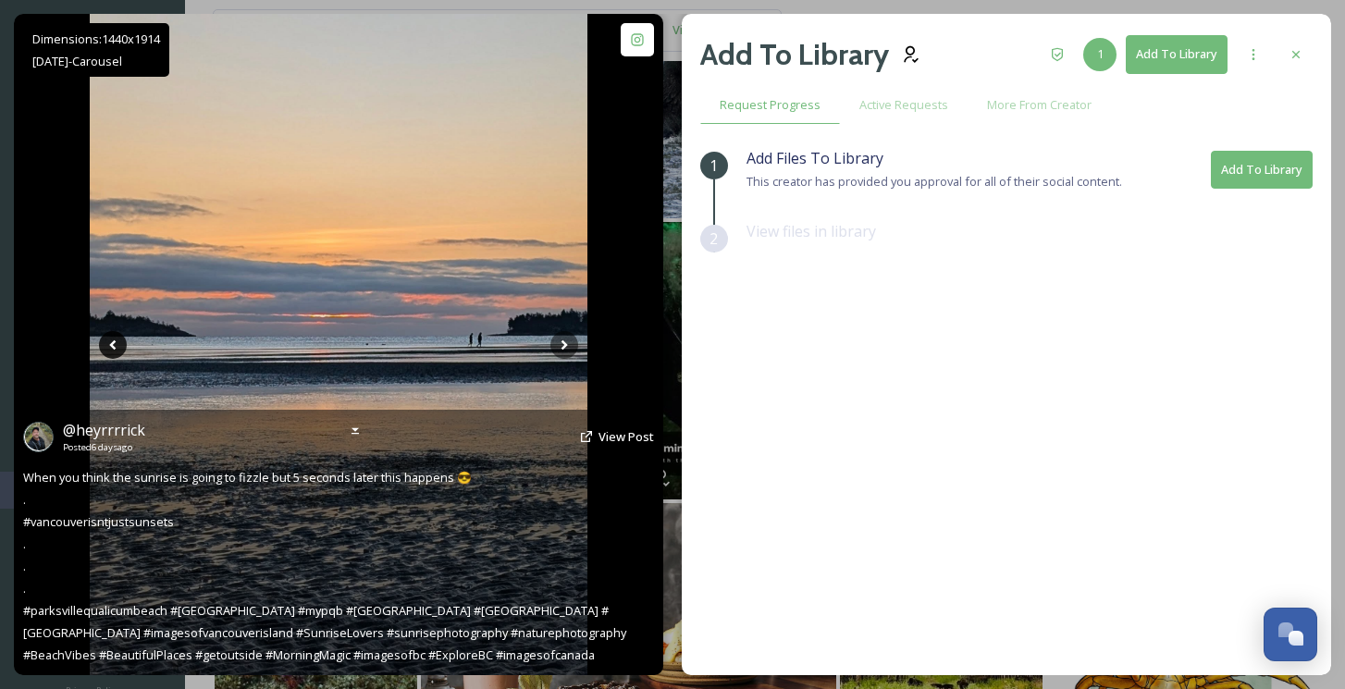
click at [114, 339] on icon at bounding box center [113, 345] width 28 height 28
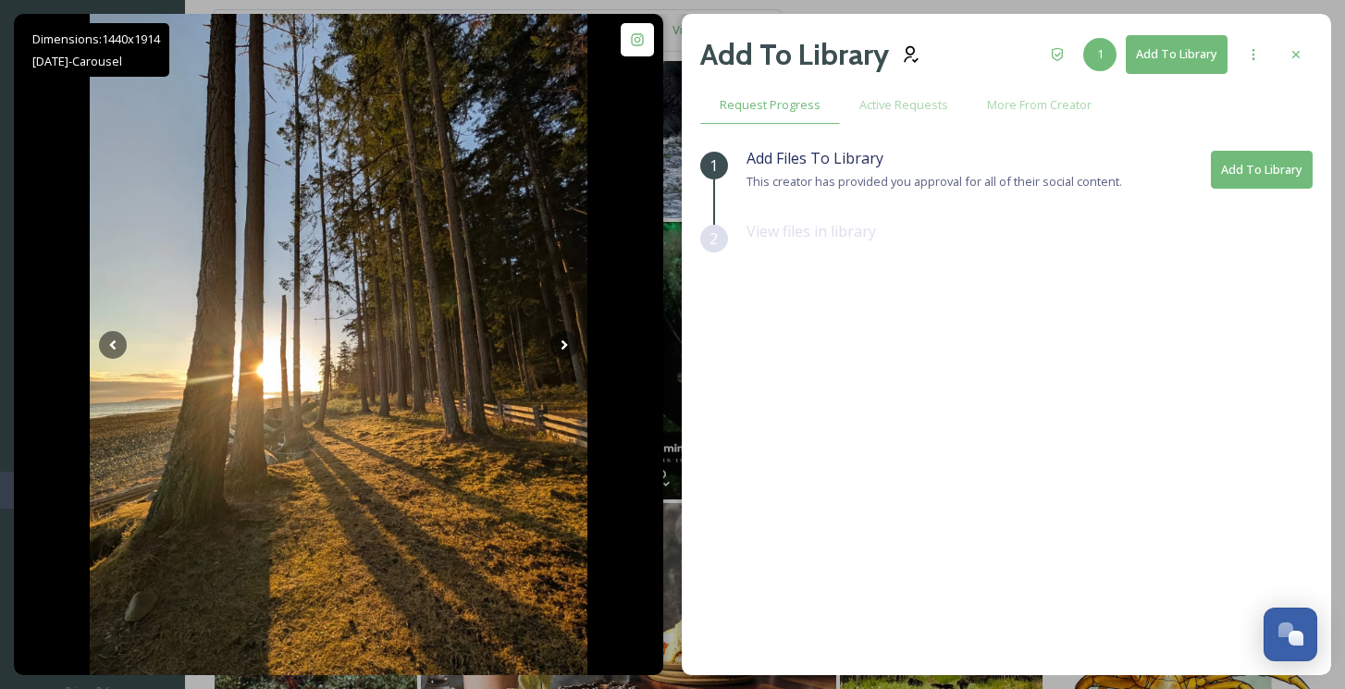
click at [1200, 50] on button "Add To Library" at bounding box center [1177, 54] width 102 height 38
click at [1244, 171] on button "Add To Library" at bounding box center [1262, 170] width 102 height 38
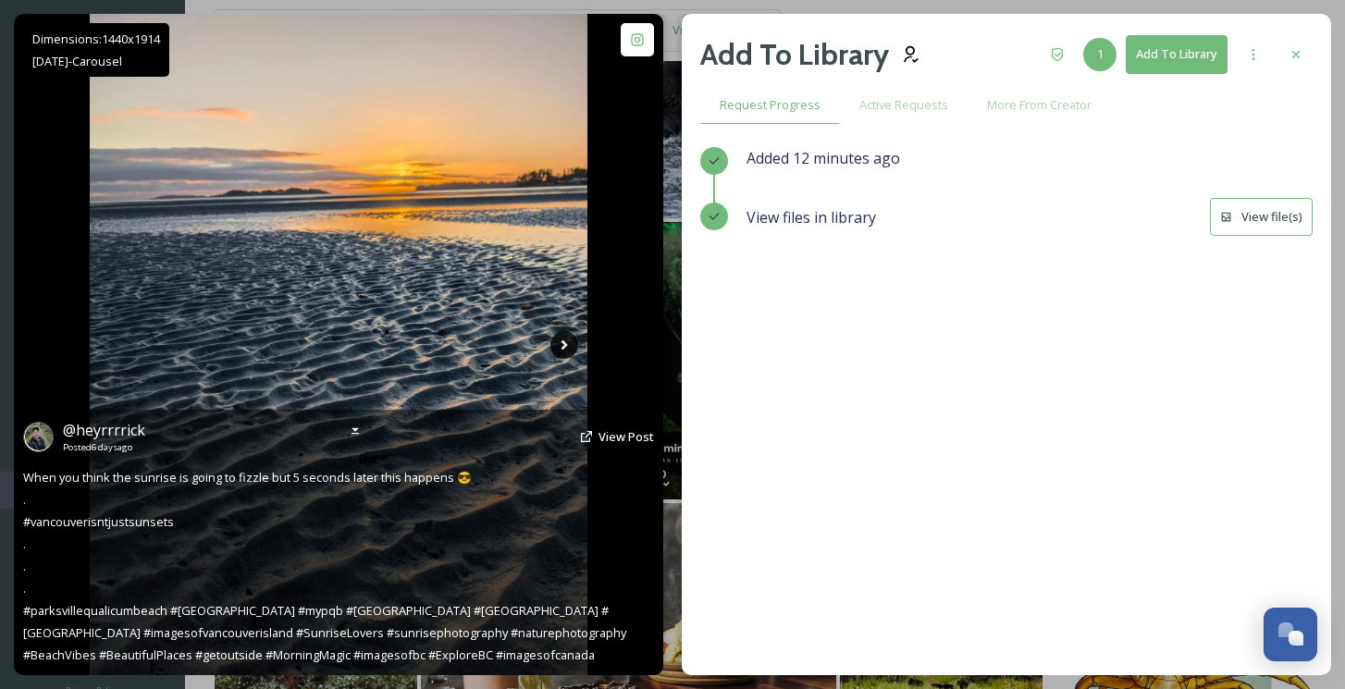
click at [563, 346] on icon at bounding box center [565, 345] width 28 height 28
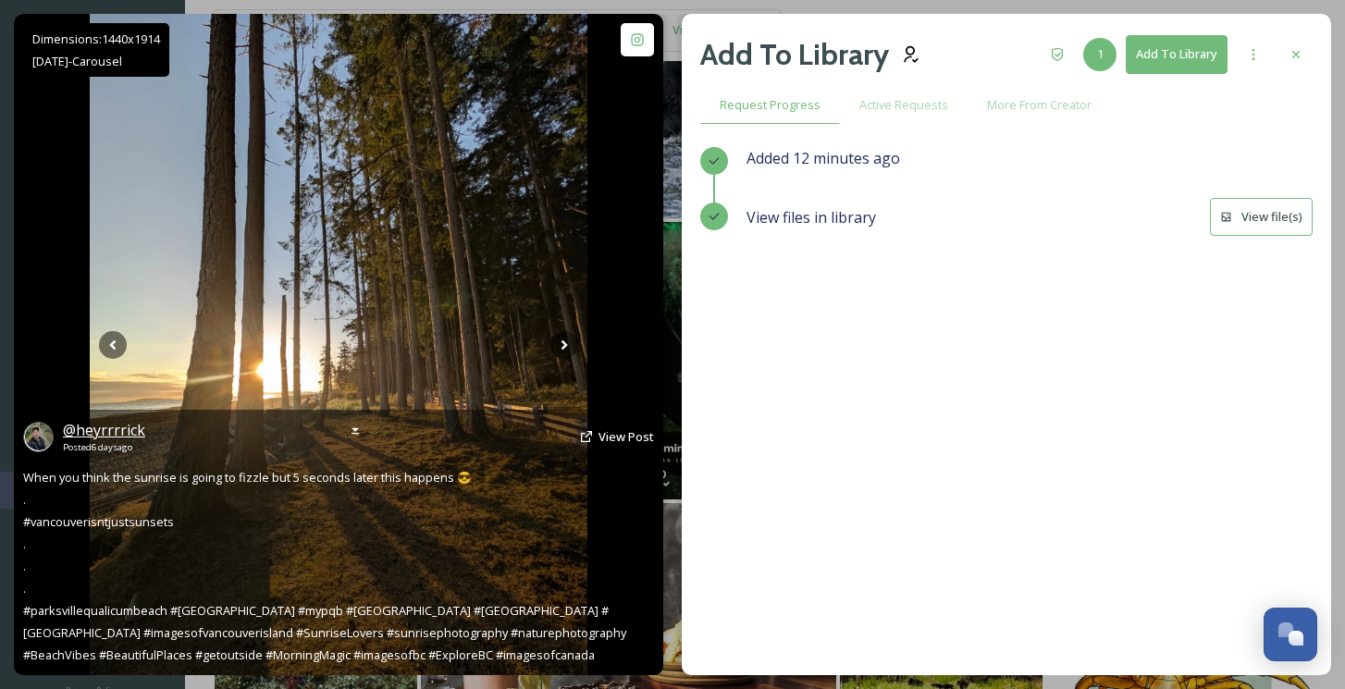
click at [118, 427] on span "@ heyrrrrick" at bounding box center [104, 430] width 82 height 20
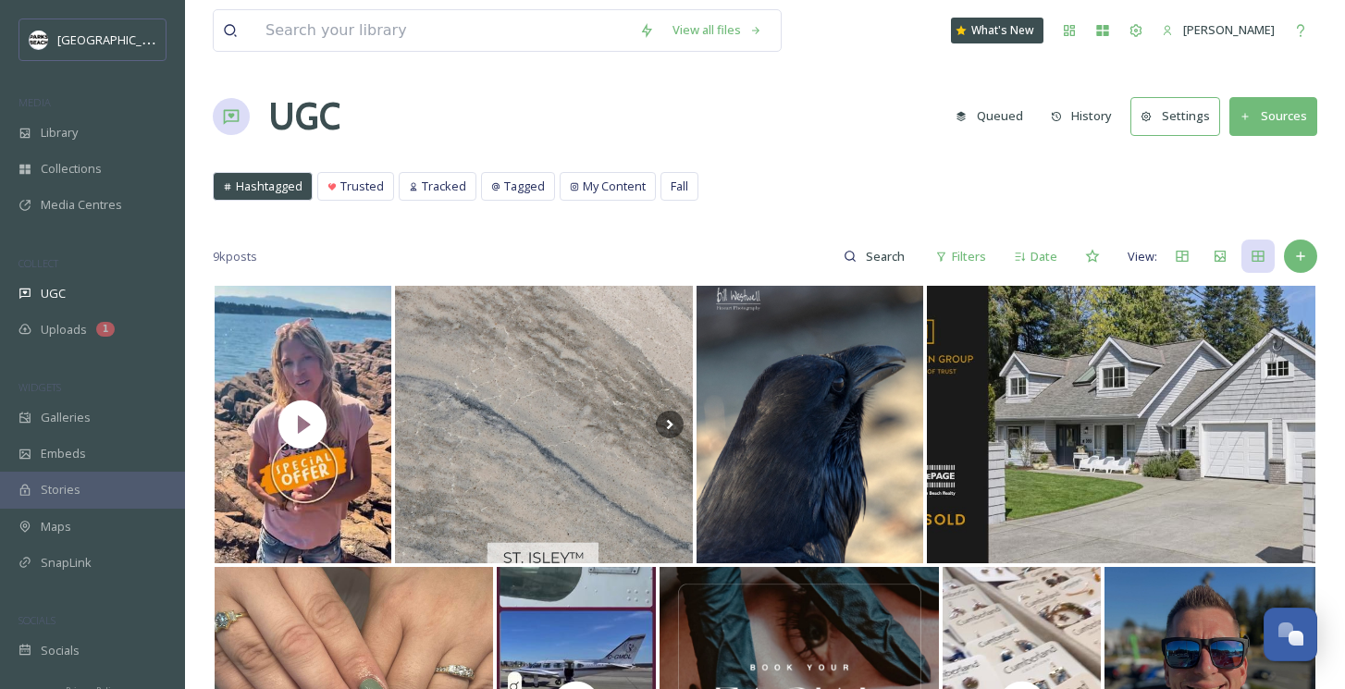
click at [82, 136] on div "Library" at bounding box center [92, 133] width 185 height 36
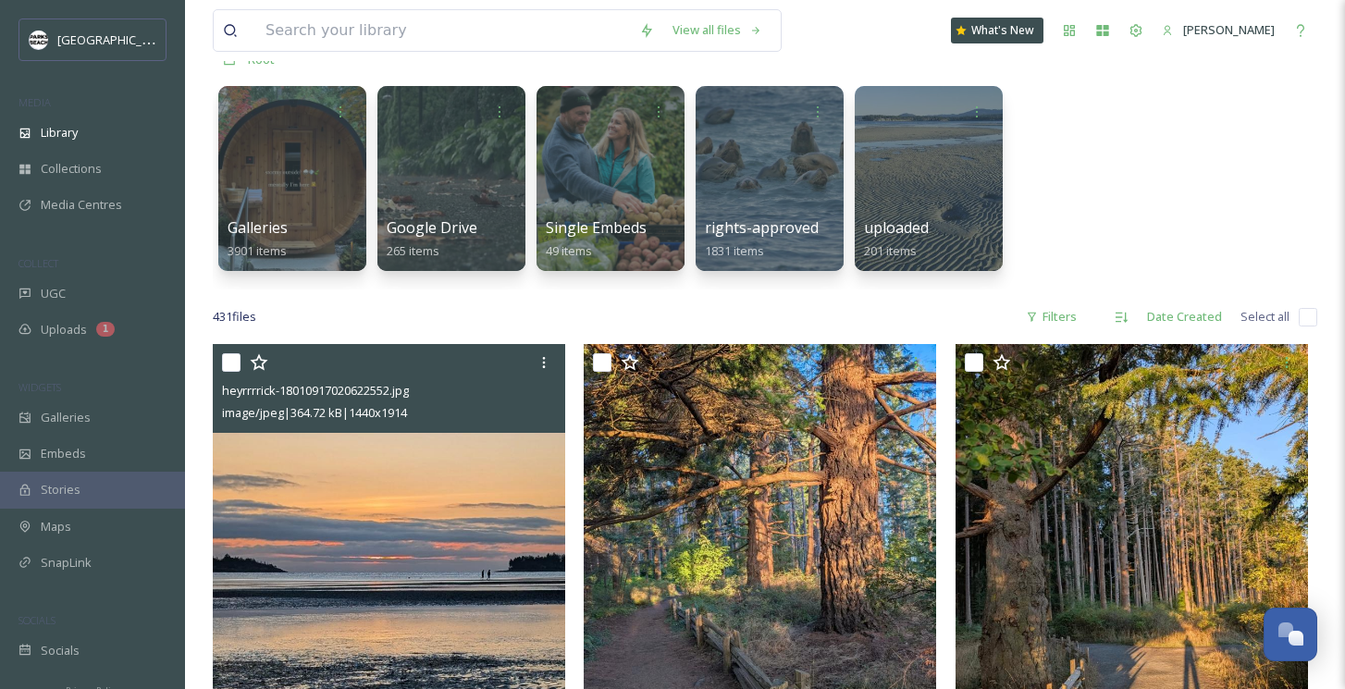
scroll to position [368, 0]
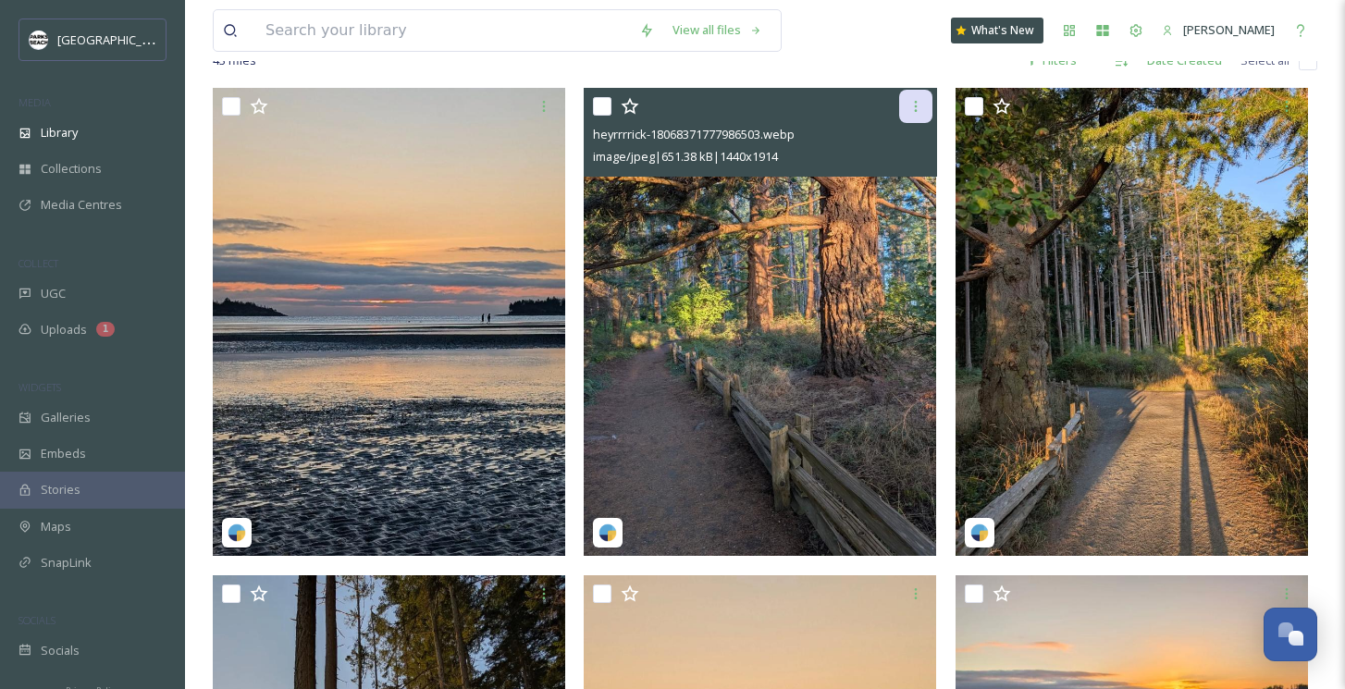
click at [921, 105] on icon at bounding box center [916, 106] width 15 height 15
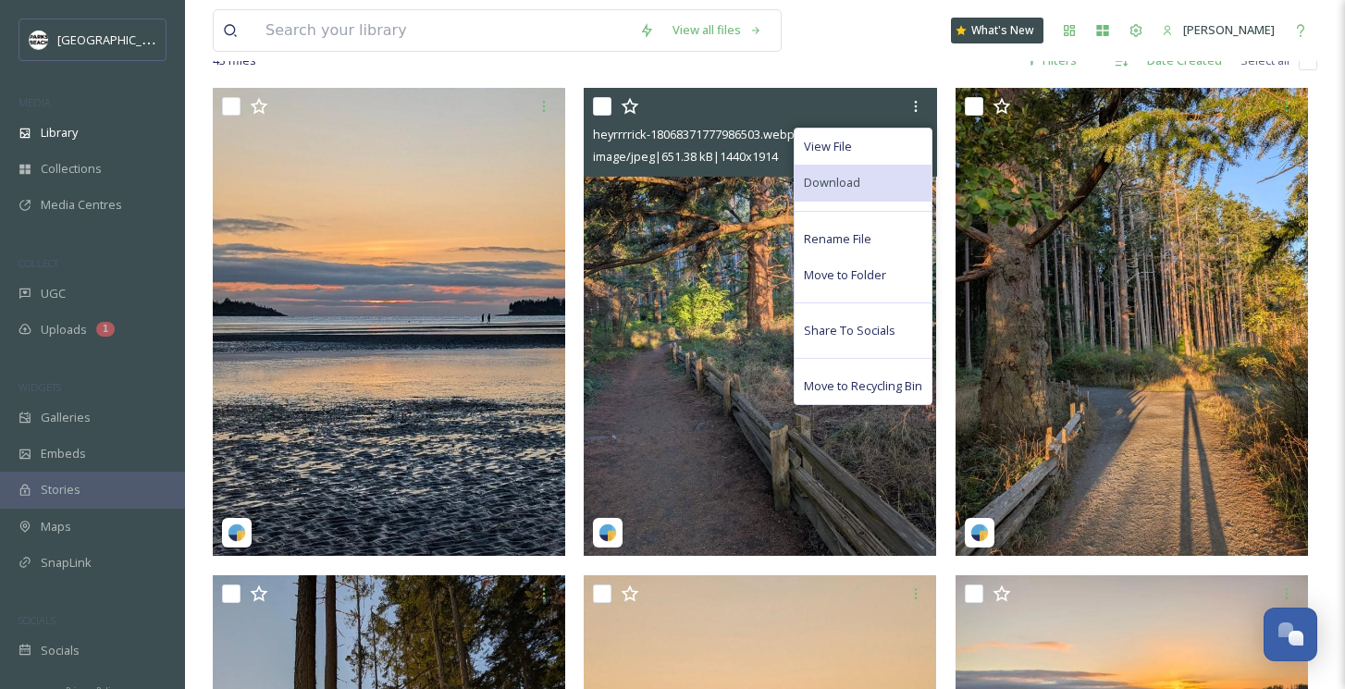
click at [846, 180] on span "Download" at bounding box center [832, 183] width 56 height 18
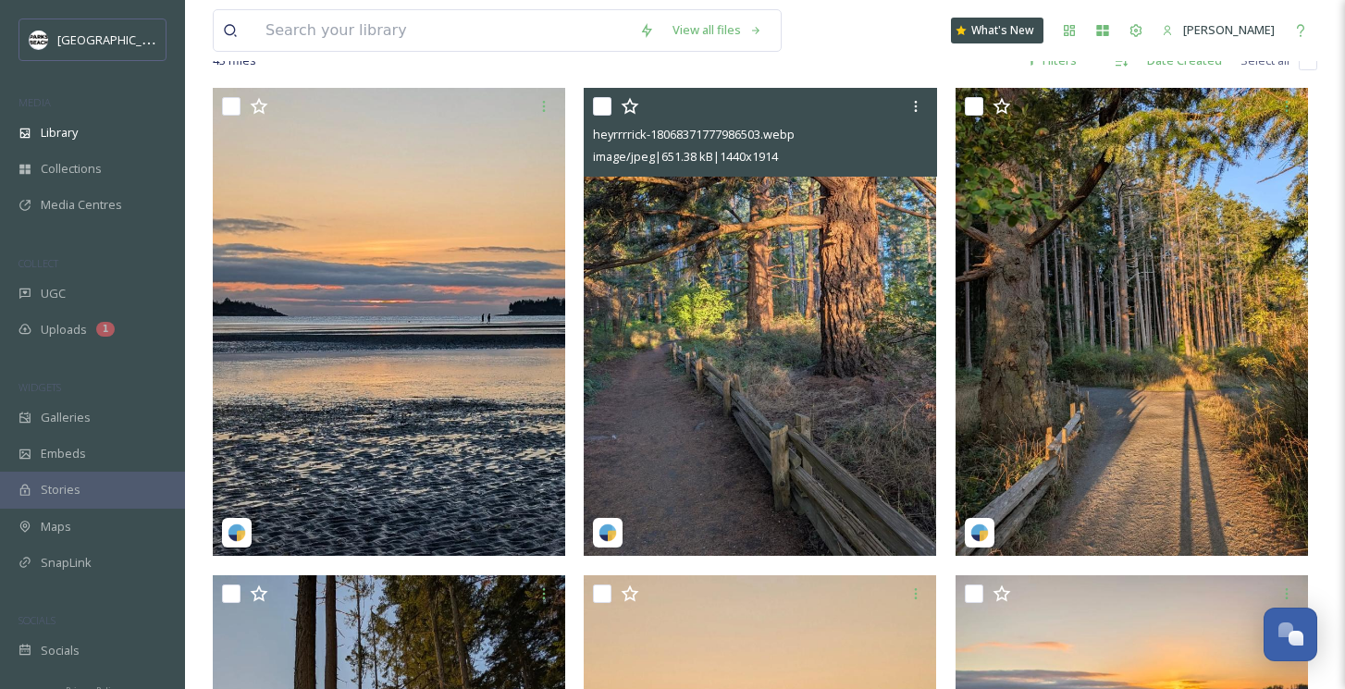
click at [606, 103] on input "checkbox" at bounding box center [602, 106] width 19 height 19
checkbox input "true"
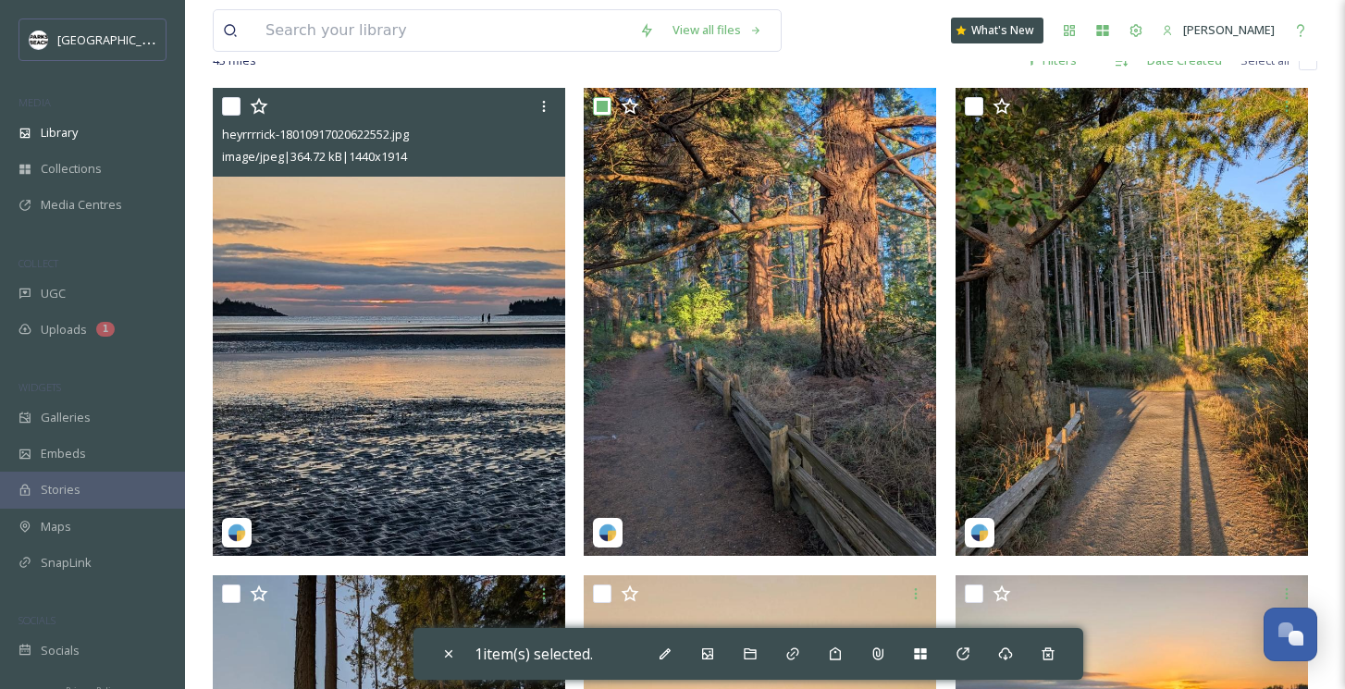
click at [229, 108] on input "checkbox" at bounding box center [231, 106] width 19 height 19
checkbox input "true"
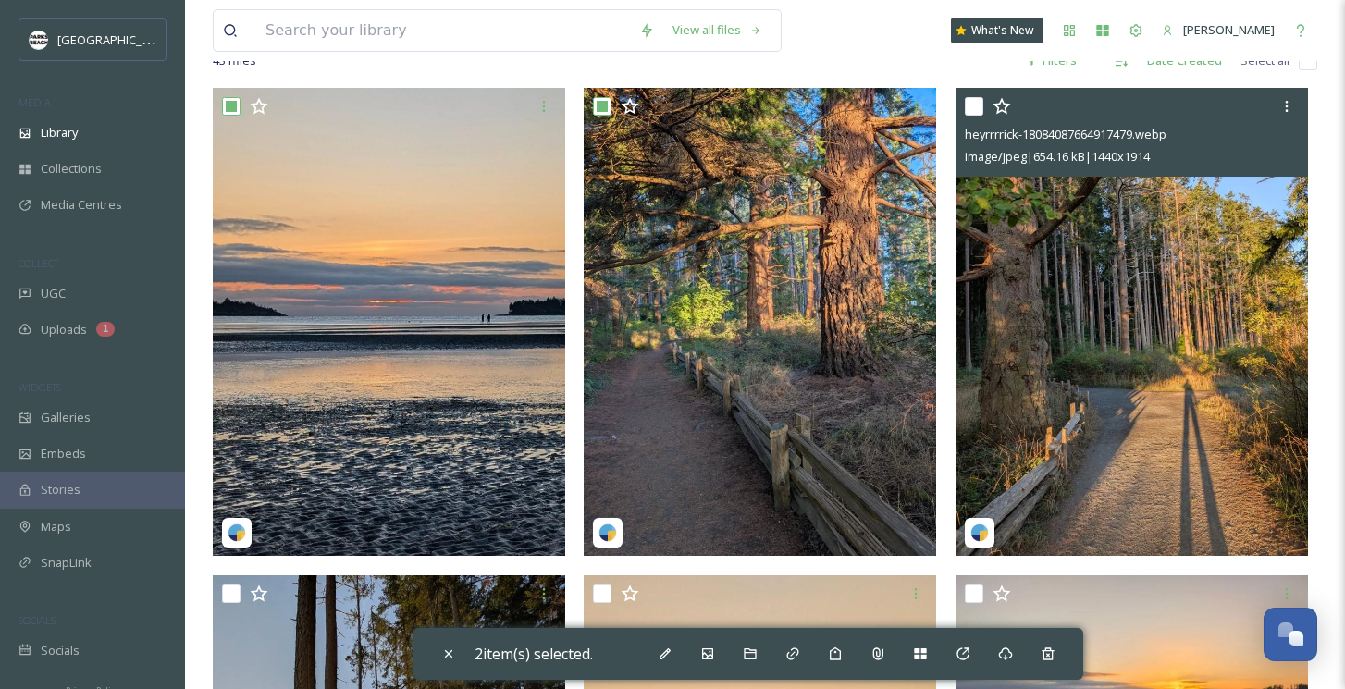
click at [974, 110] on input "checkbox" at bounding box center [974, 106] width 19 height 19
checkbox input "true"
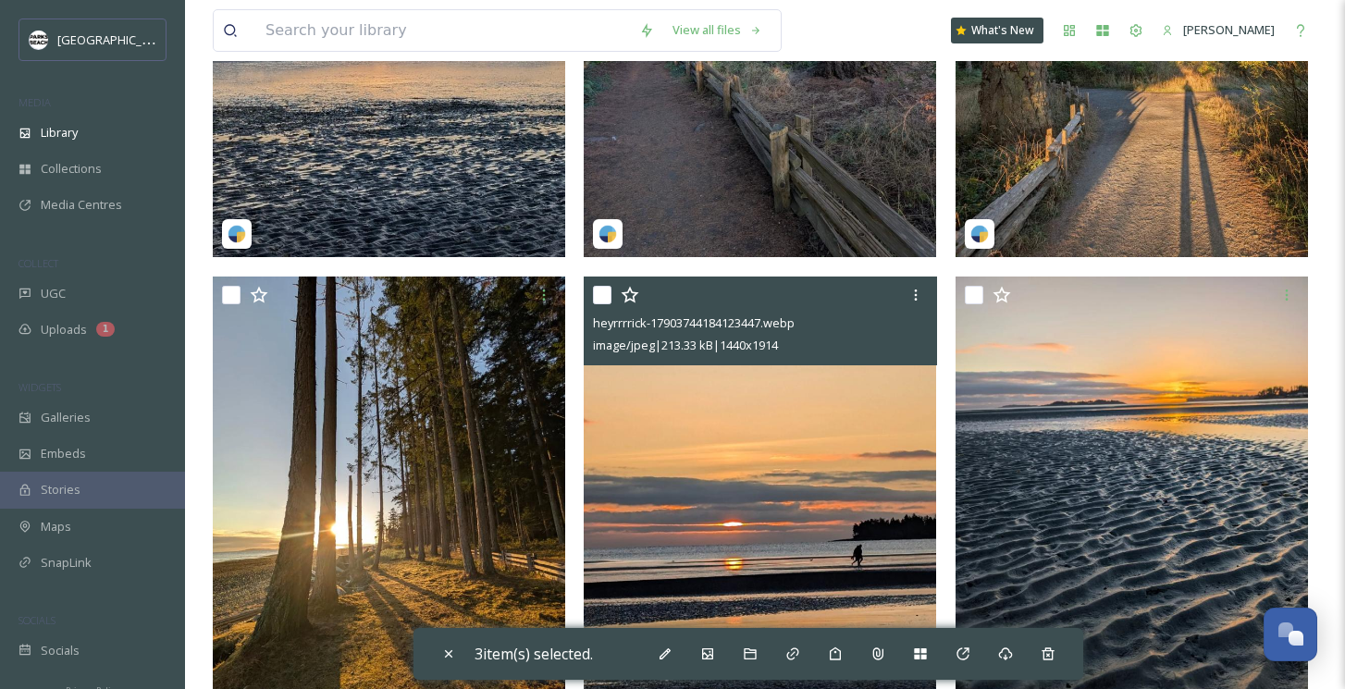
scroll to position [669, 0]
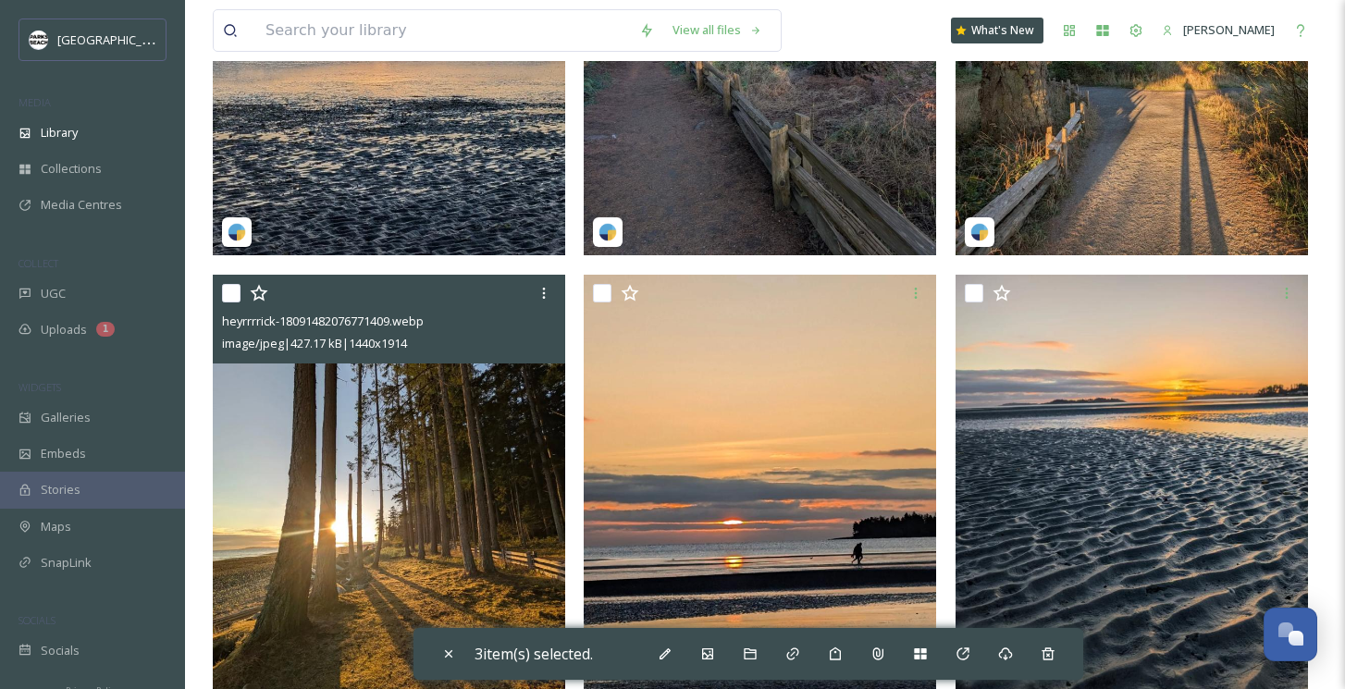
click at [233, 291] on input "checkbox" at bounding box center [231, 293] width 19 height 19
checkbox input "true"
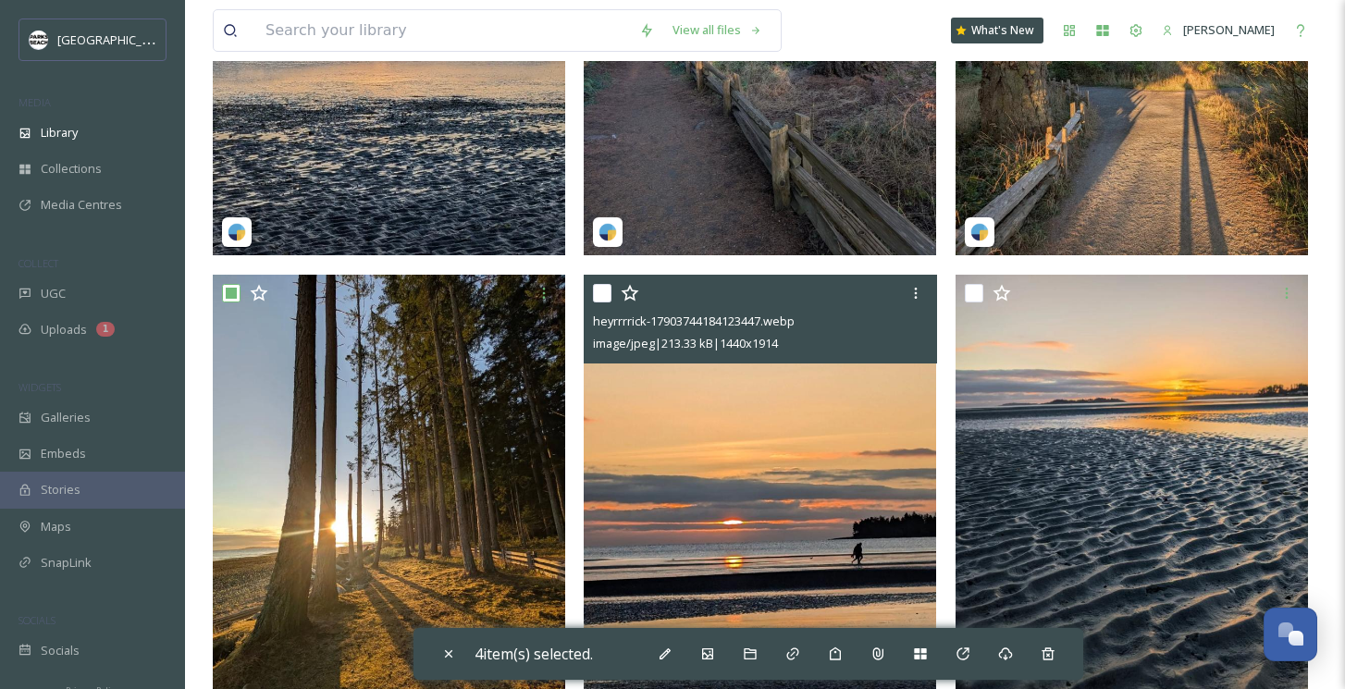
click at [604, 285] on input "checkbox" at bounding box center [602, 293] width 19 height 19
checkbox input "true"
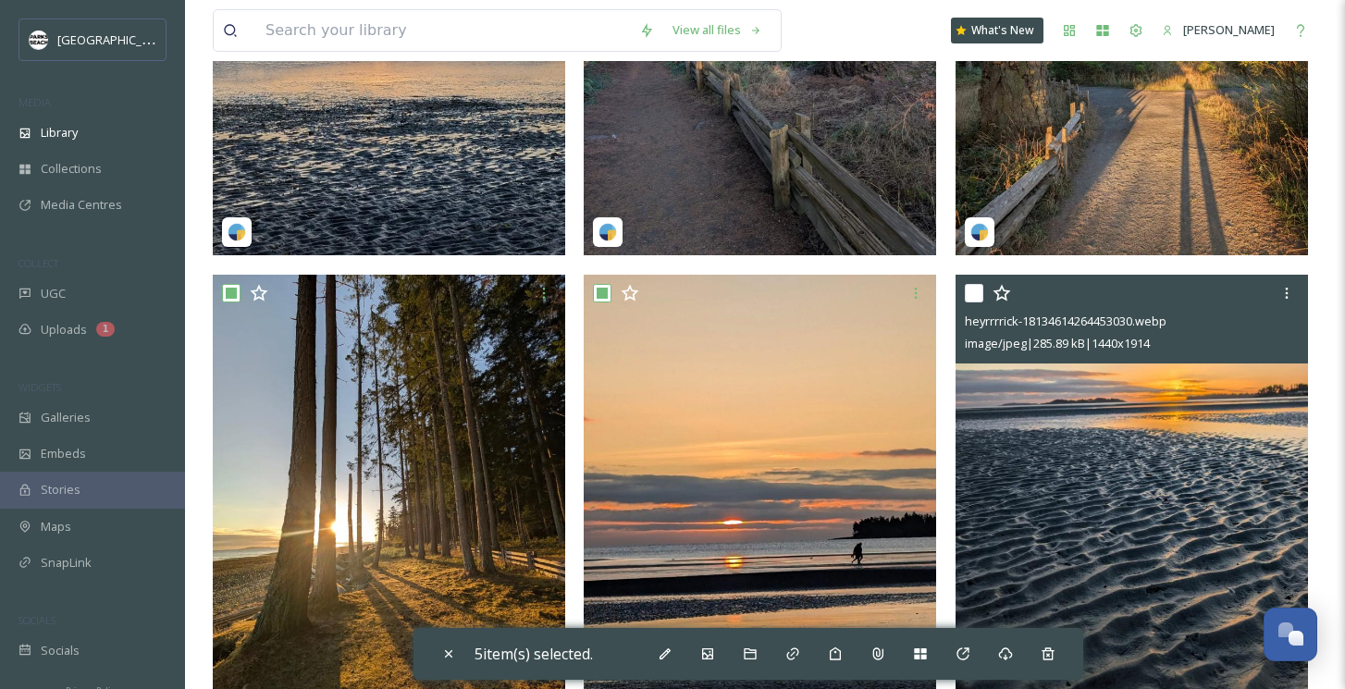
click at [976, 290] on input "checkbox" at bounding box center [974, 293] width 19 height 19
checkbox input "true"
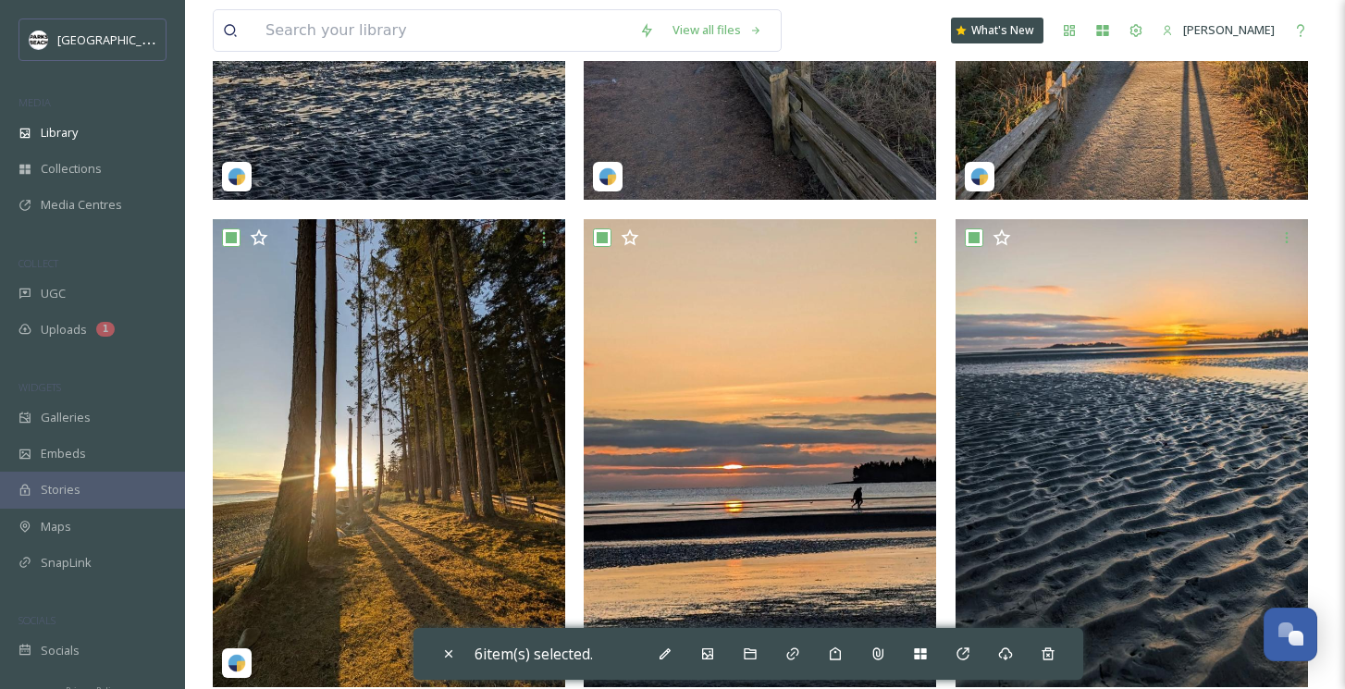
scroll to position [503, 0]
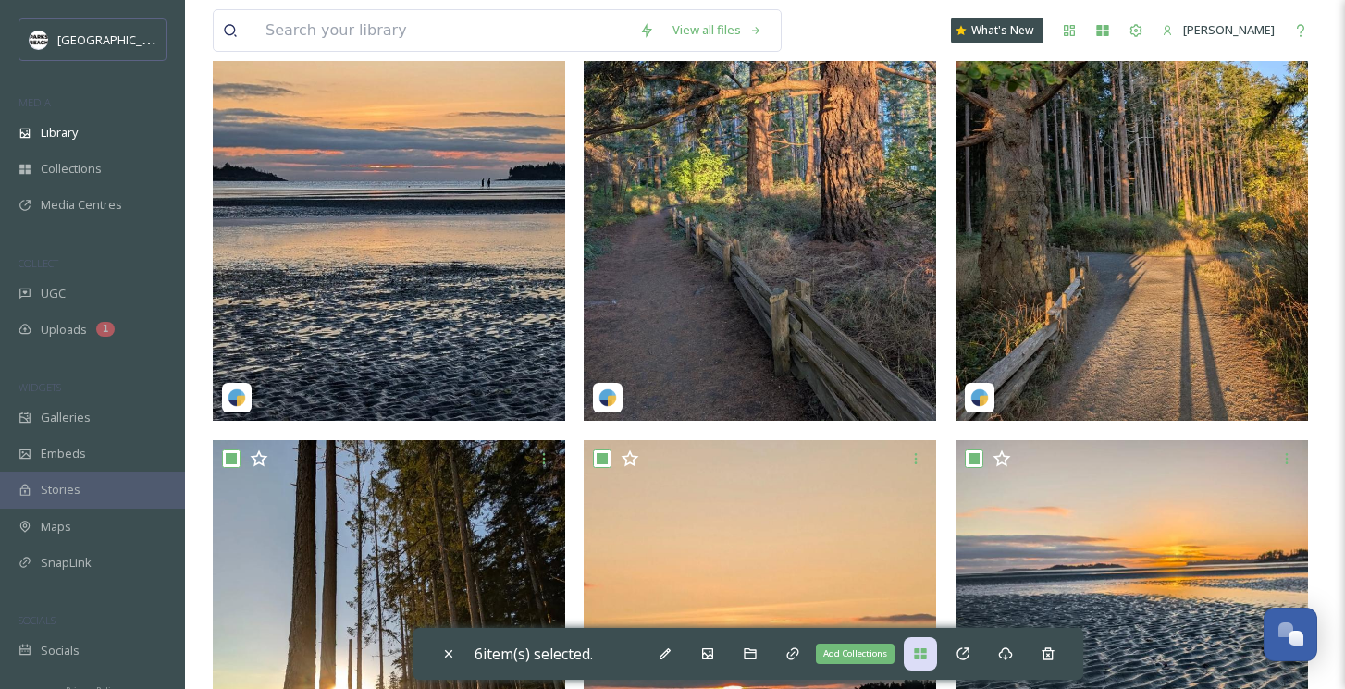
click at [937, 663] on div "Add Collections" at bounding box center [920, 654] width 33 height 33
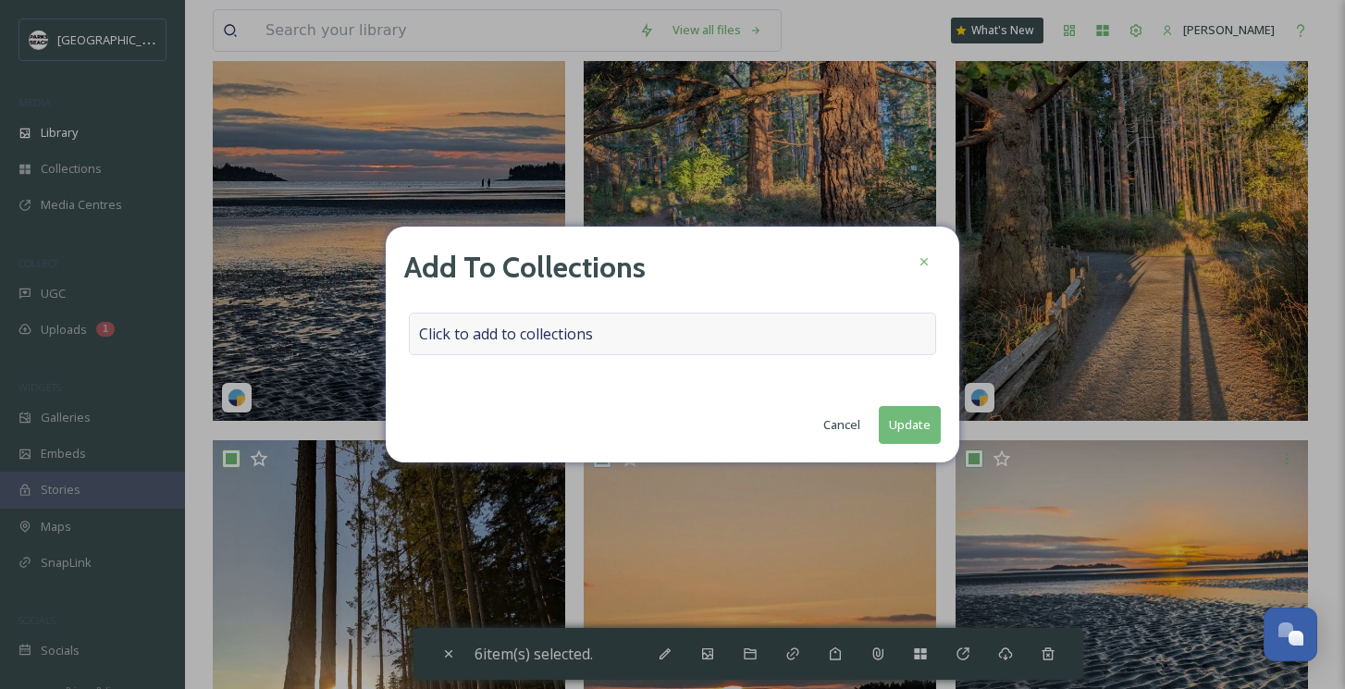
click at [485, 329] on span "Click to add to collections" at bounding box center [506, 334] width 174 height 22
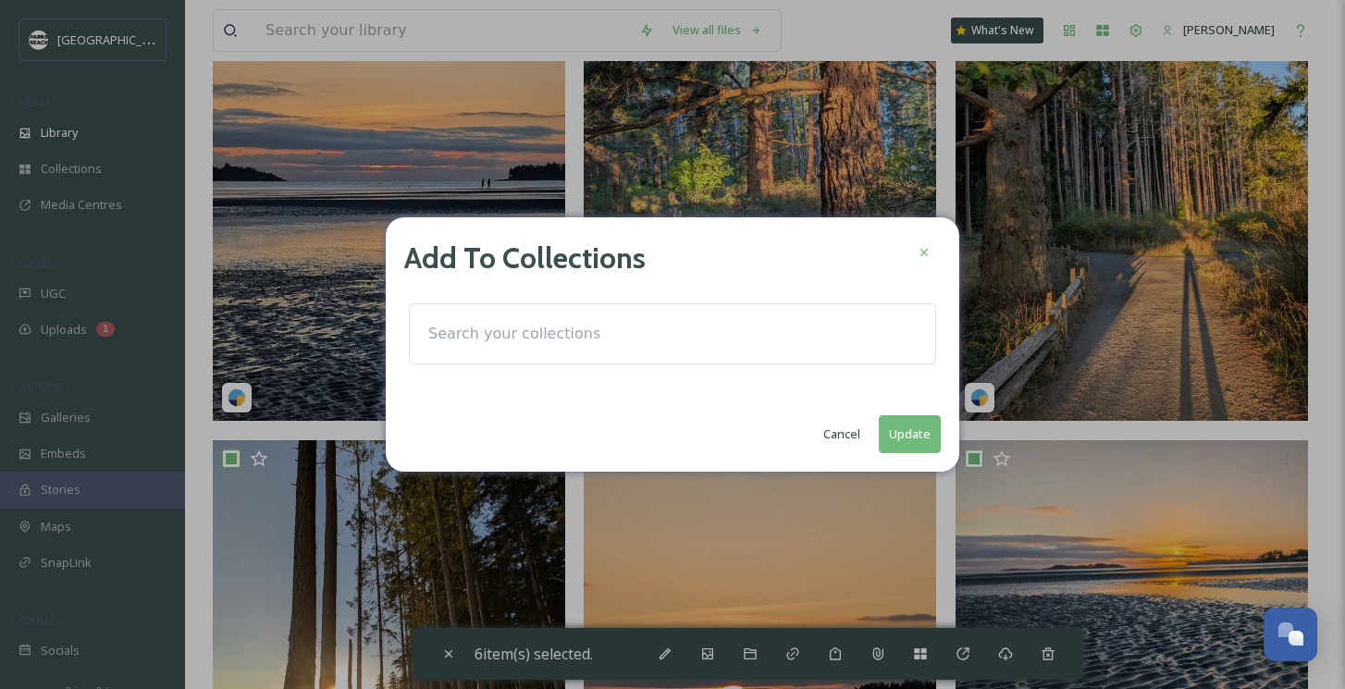
click at [468, 338] on input at bounding box center [521, 334] width 204 height 41
type input "Fall sunrise through trees"
click at [914, 436] on button "Update" at bounding box center [910, 434] width 62 height 38
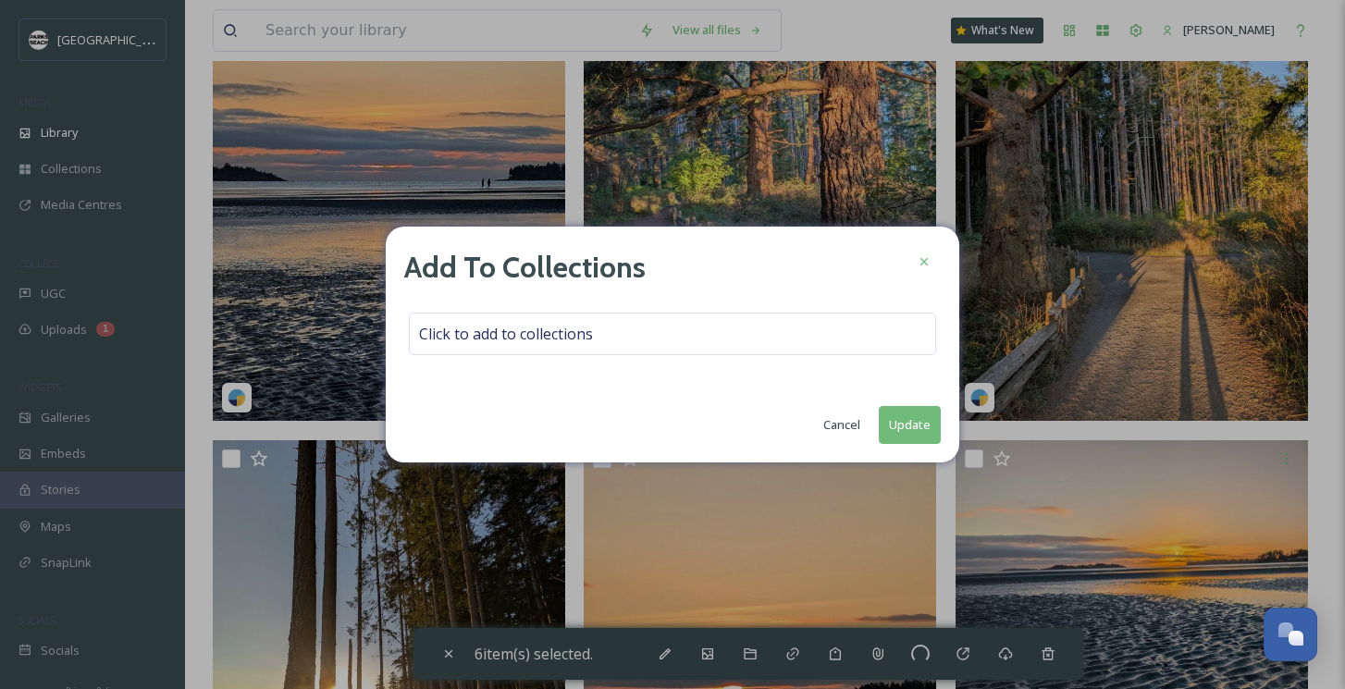
checkbox input "false"
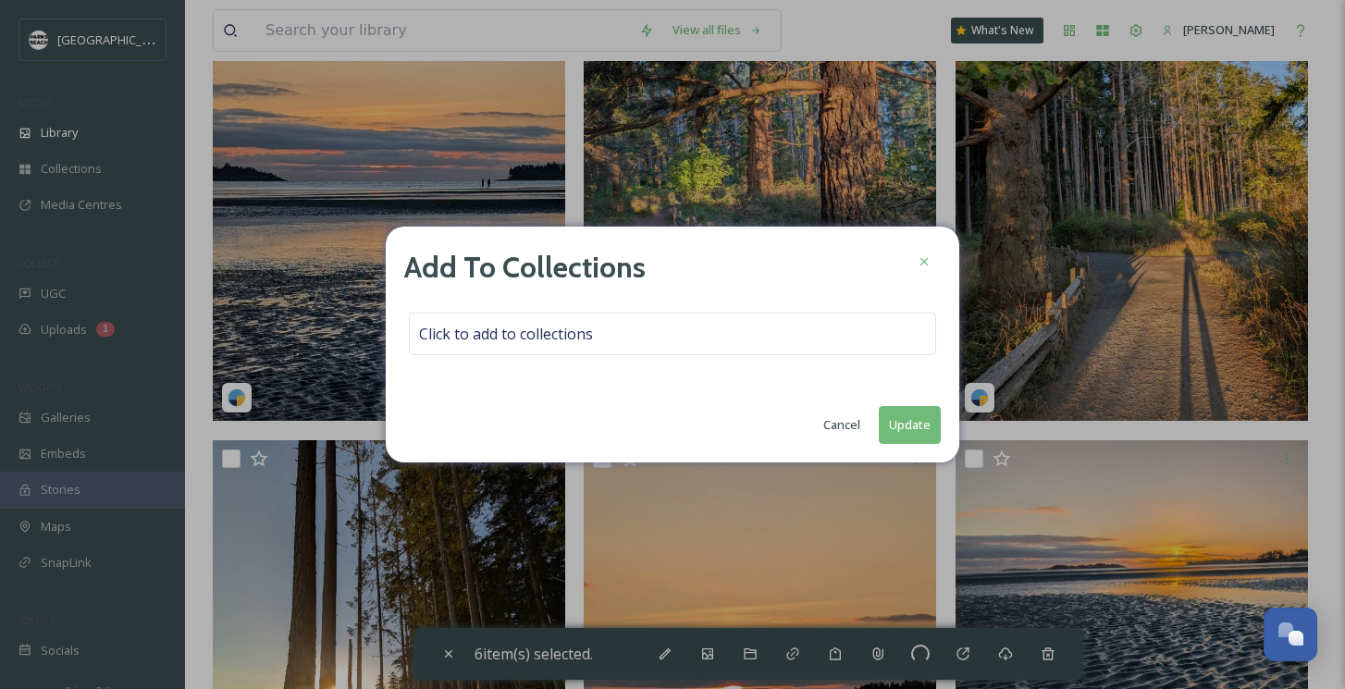
checkbox input "false"
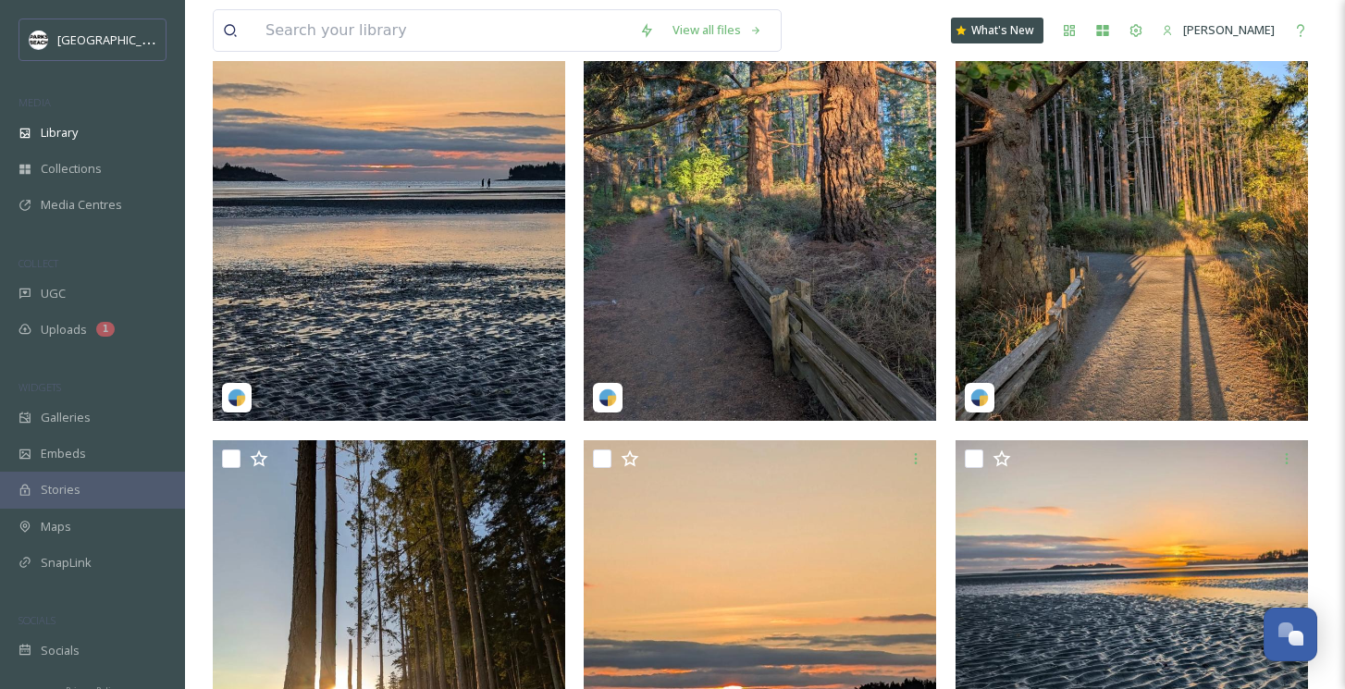
scroll to position [98, 0]
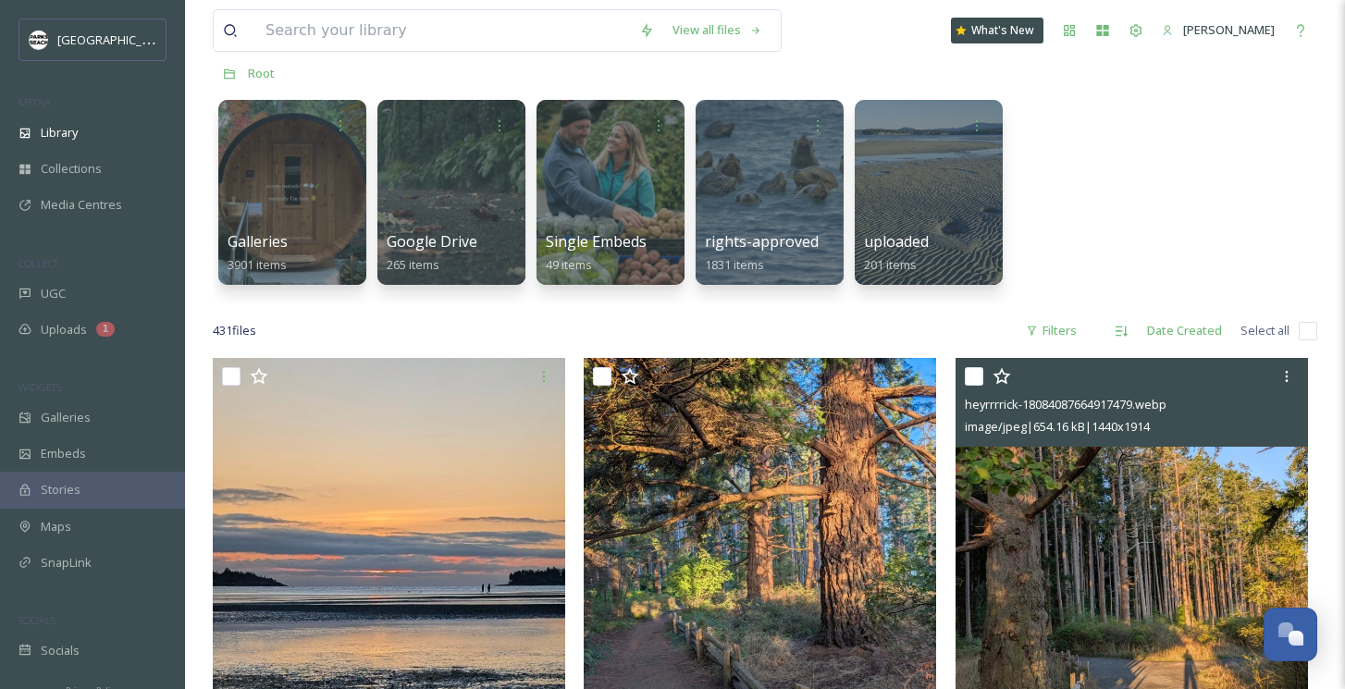
click at [1076, 552] on img at bounding box center [1132, 592] width 353 height 468
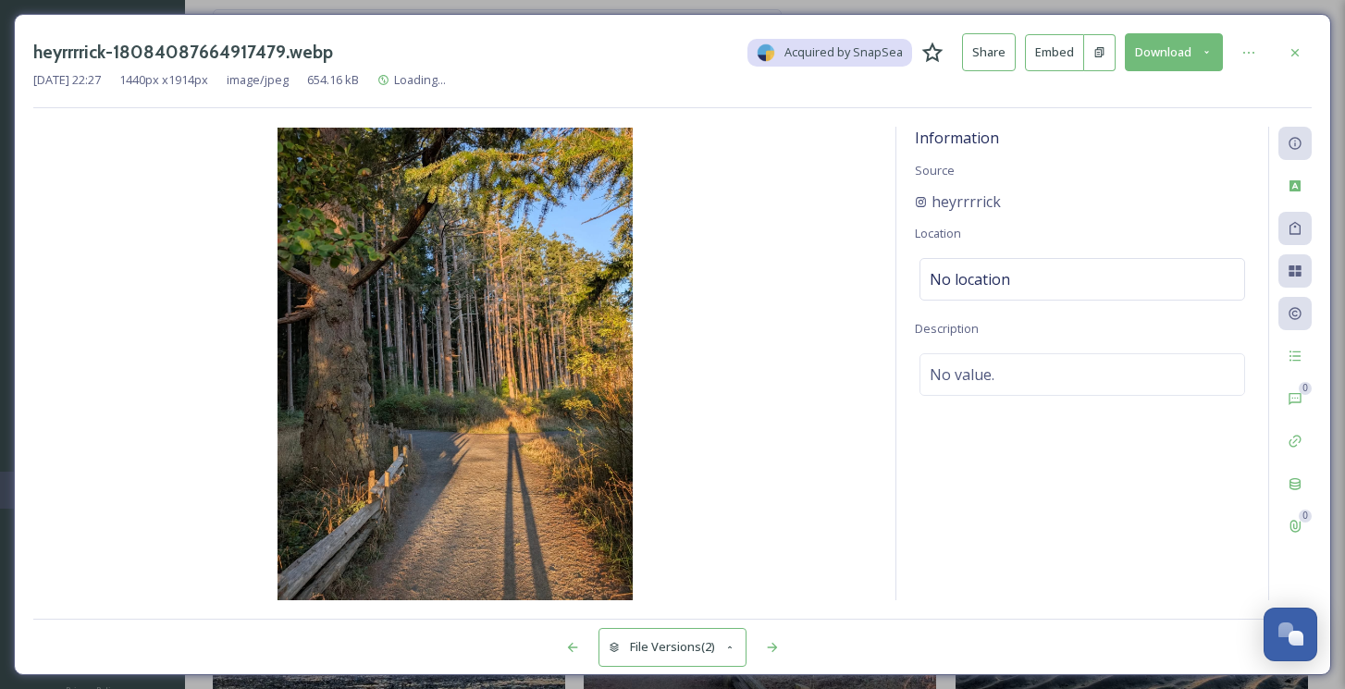
click at [1206, 50] on icon at bounding box center [1207, 52] width 12 height 12
click at [738, 644] on button "File Versions (2)" at bounding box center [673, 647] width 148 height 38
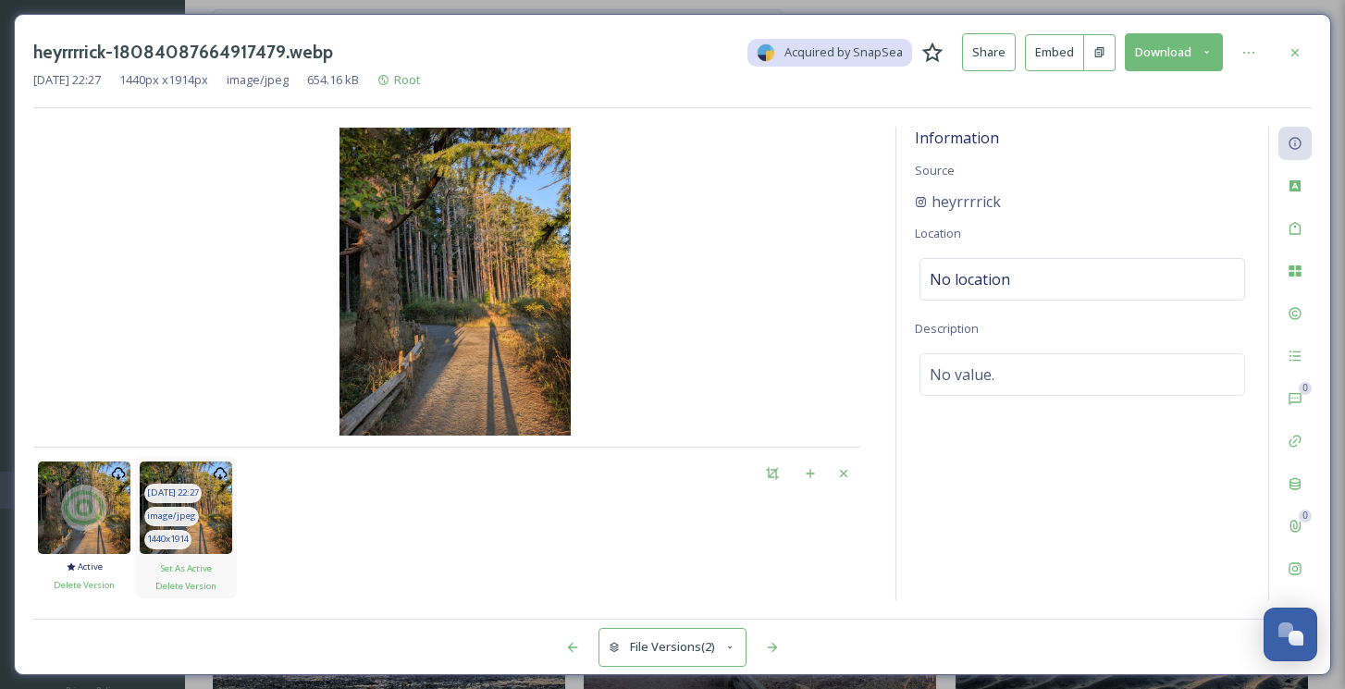
click at [206, 511] on img at bounding box center [186, 508] width 93 height 93
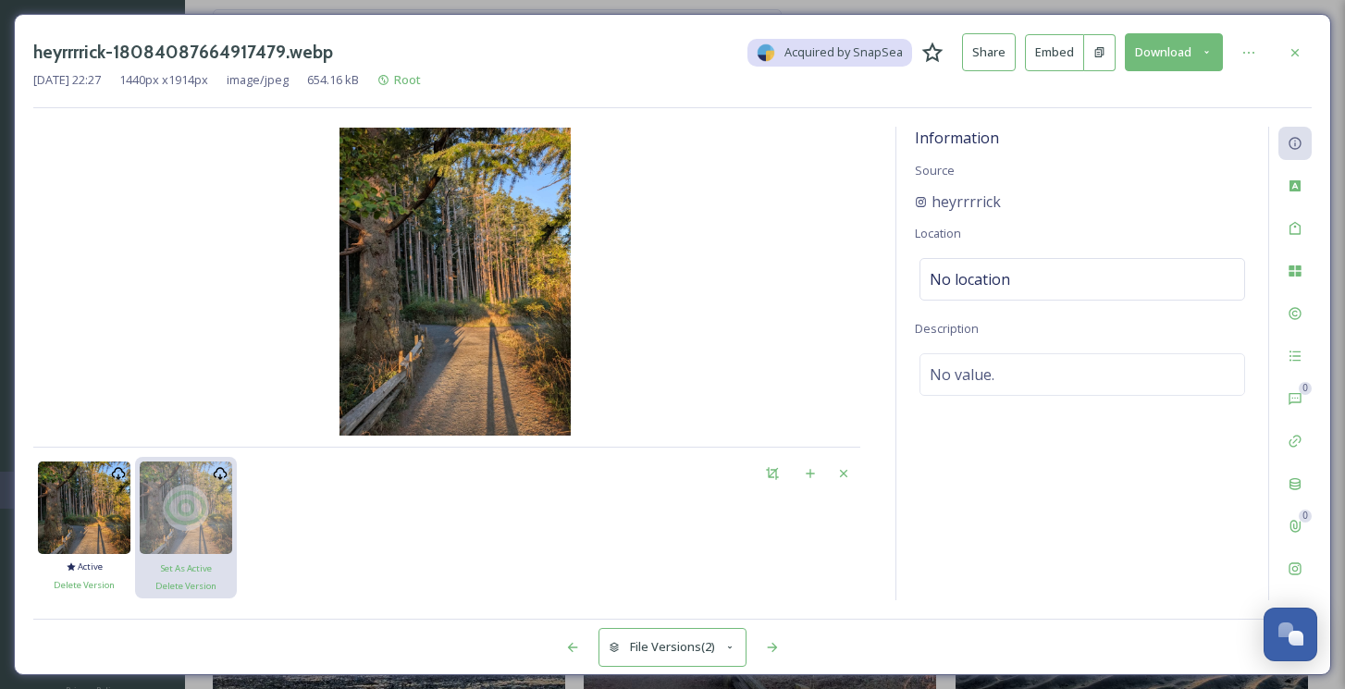
click at [1187, 62] on button "Download" at bounding box center [1174, 52] width 98 height 38
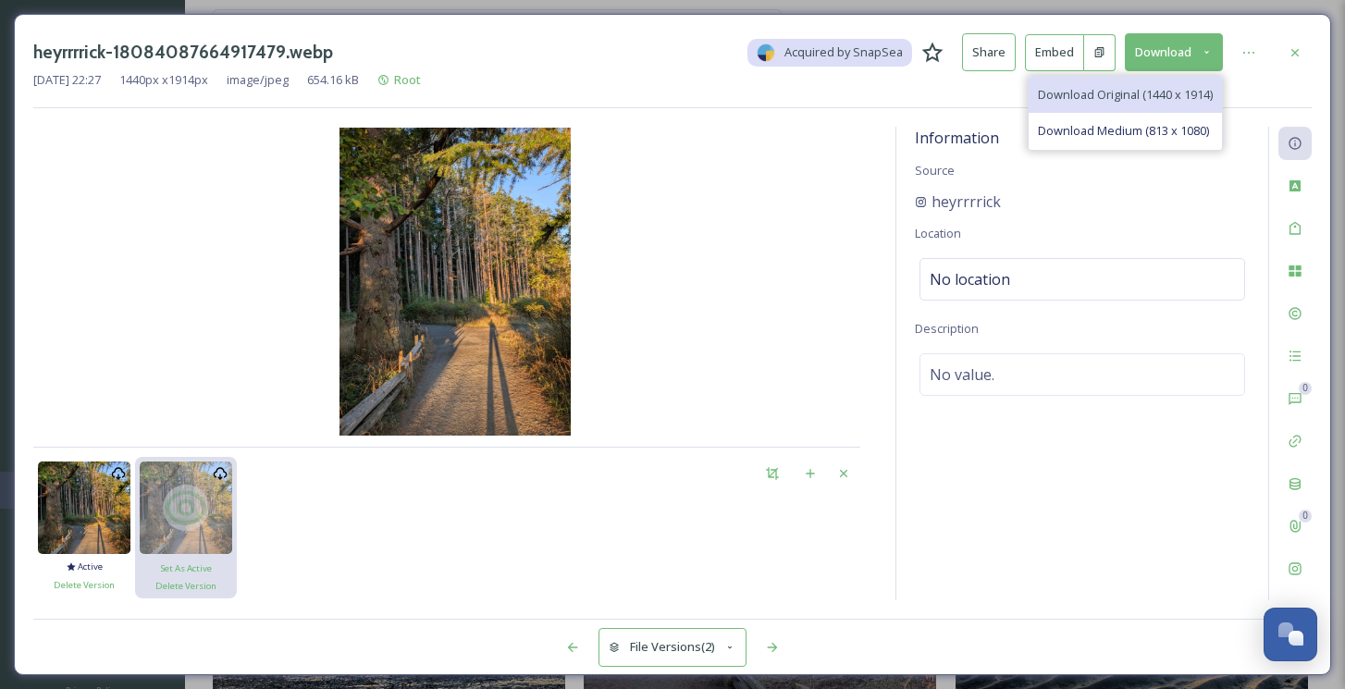
click at [1151, 89] on span "Download Original (1440 x 1914)" at bounding box center [1125, 95] width 175 height 18
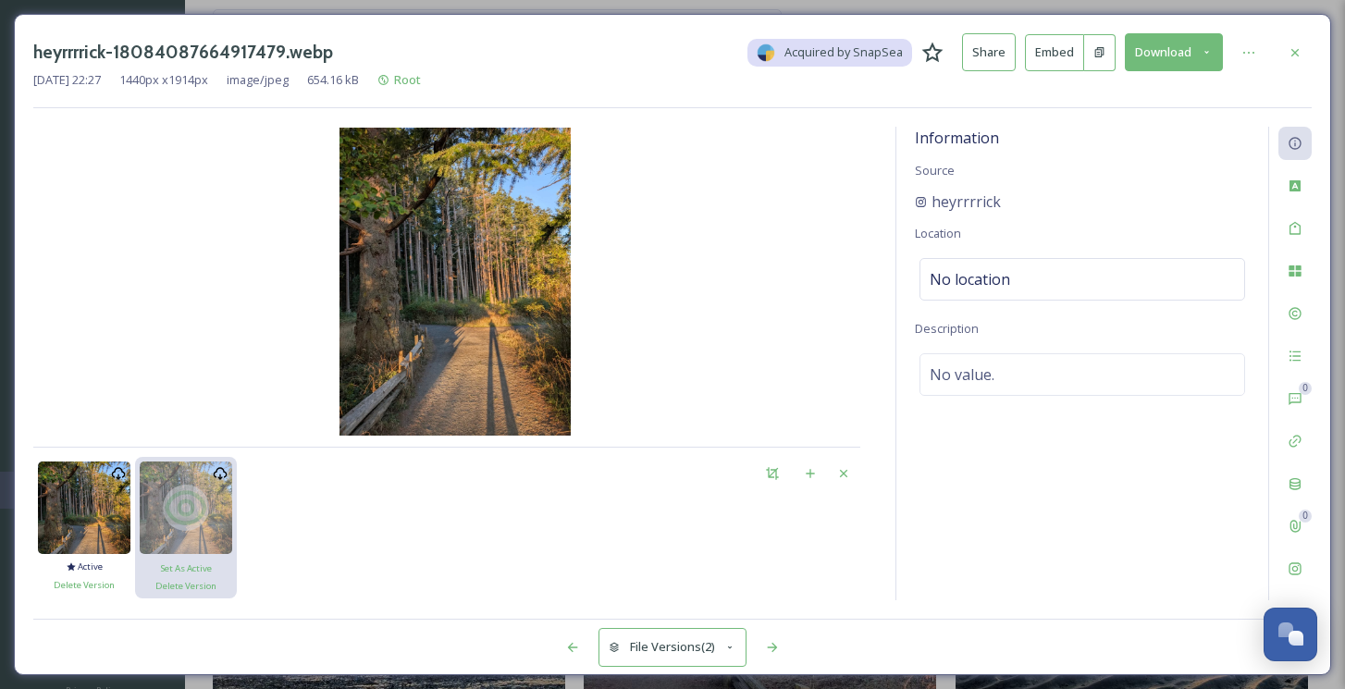
click at [1179, 60] on button "Download" at bounding box center [1174, 52] width 98 height 38
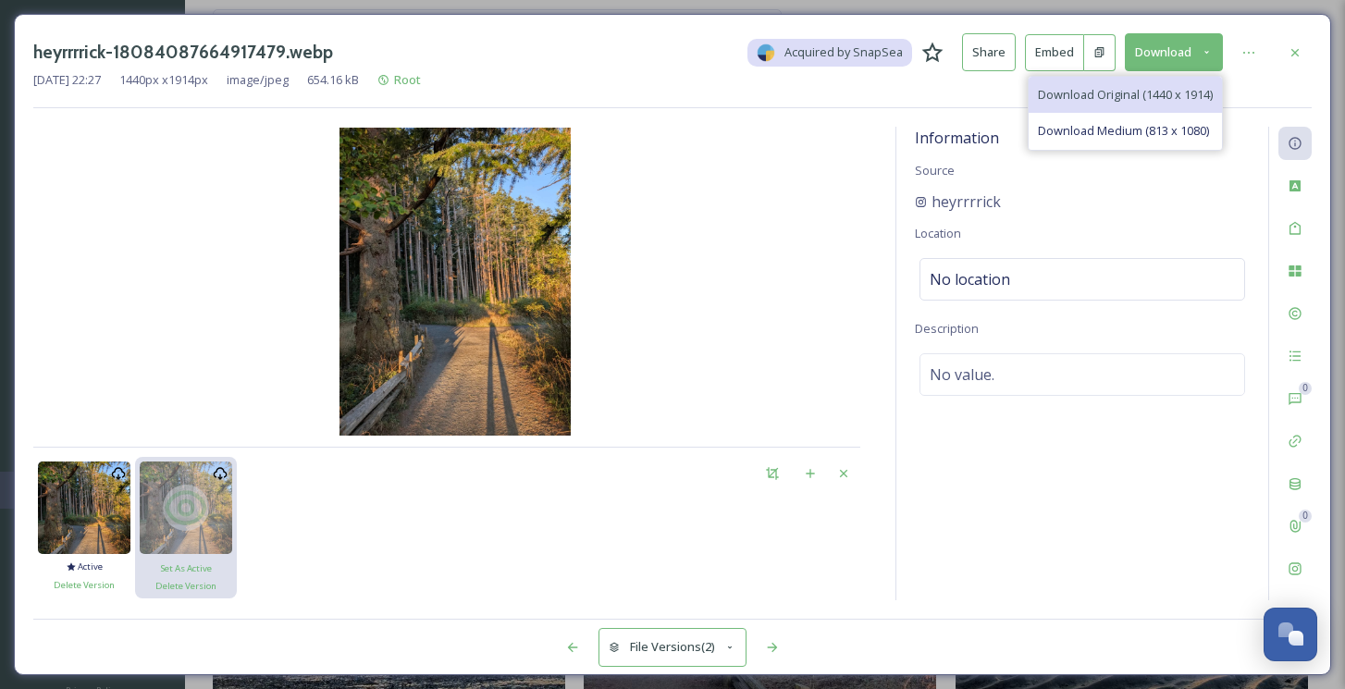
click at [1201, 87] on span "Download Original (1440 x 1914)" at bounding box center [1125, 95] width 175 height 18
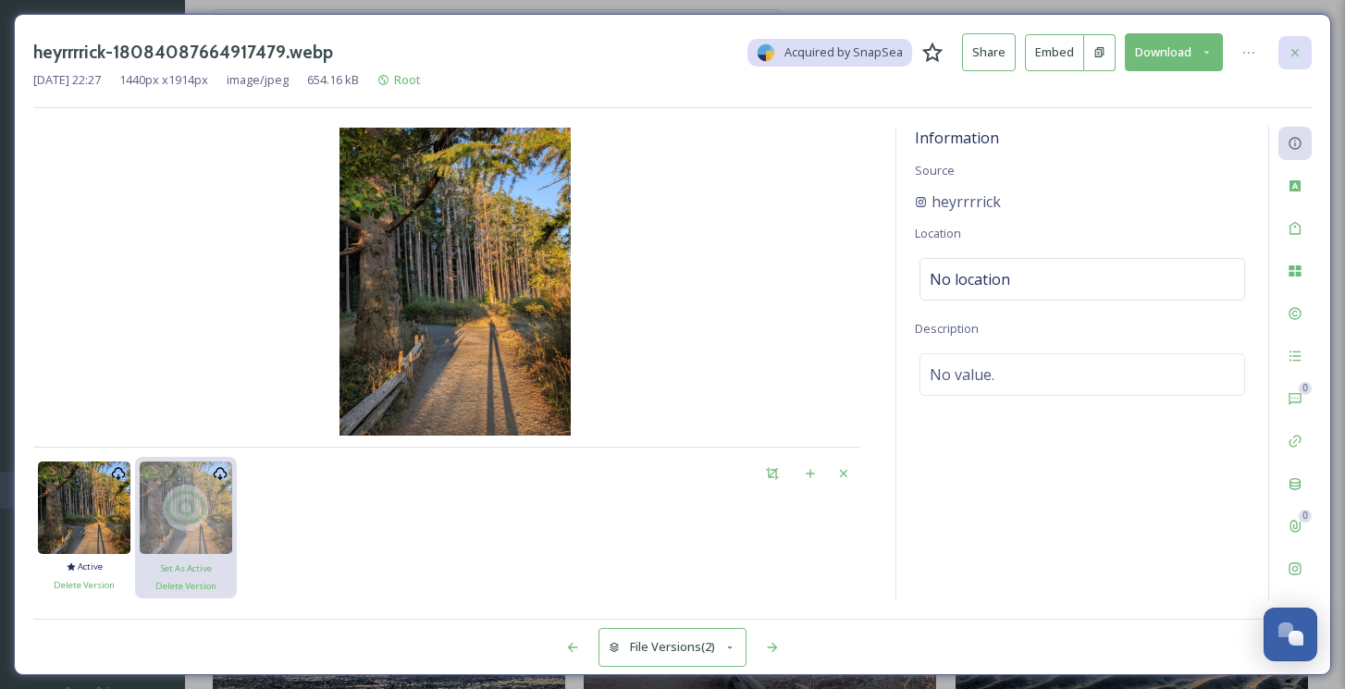
click at [1294, 56] on icon at bounding box center [1295, 52] width 15 height 15
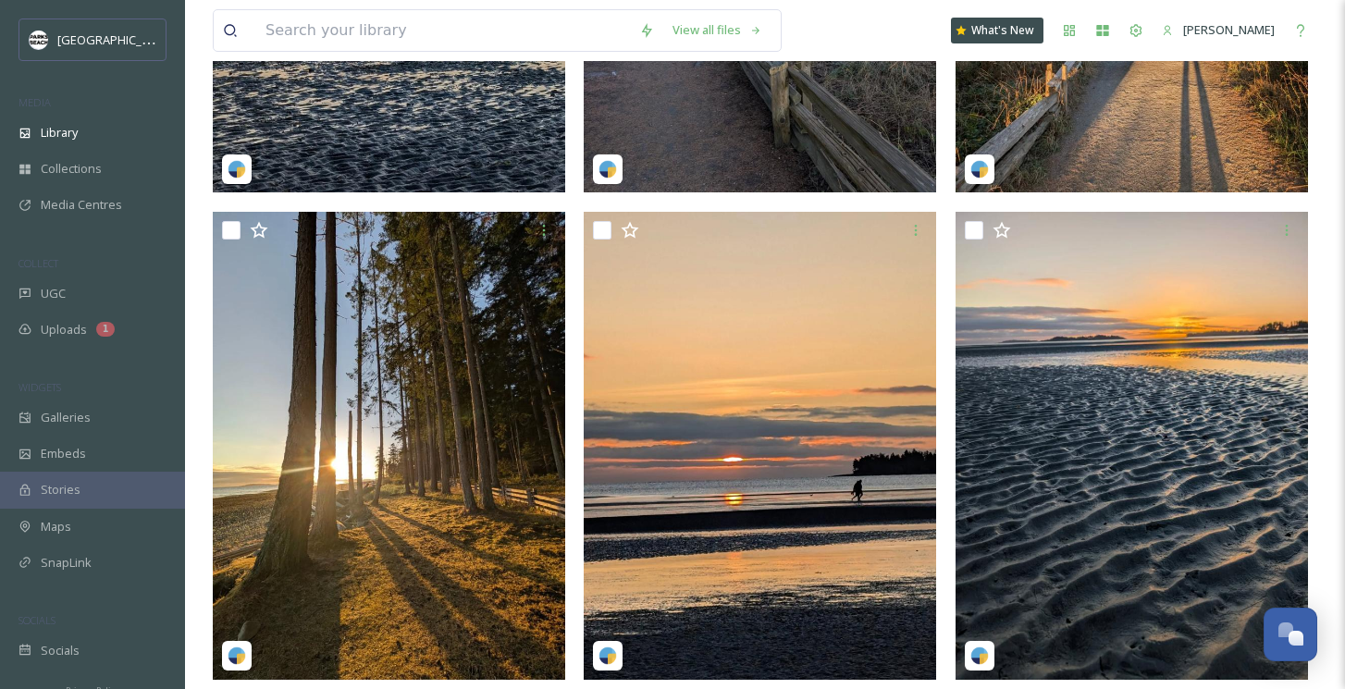
scroll to position [757, 0]
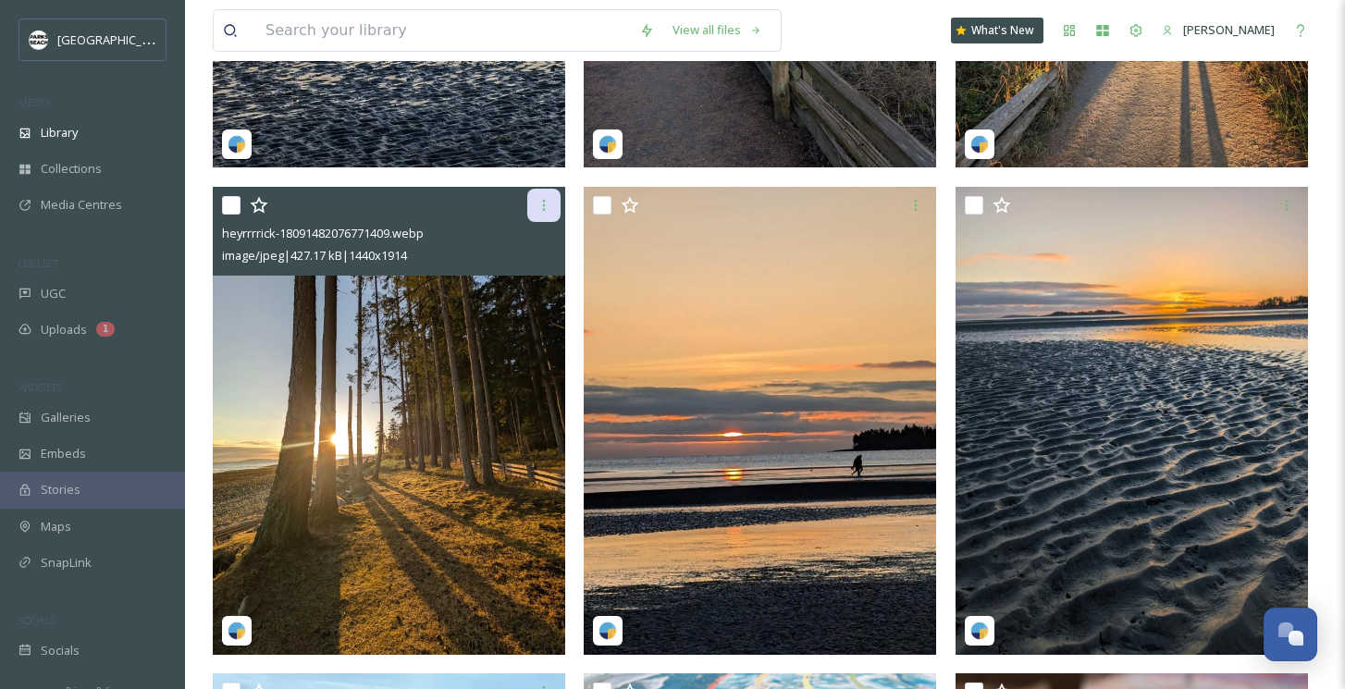
click at [544, 207] on icon at bounding box center [544, 205] width 15 height 15
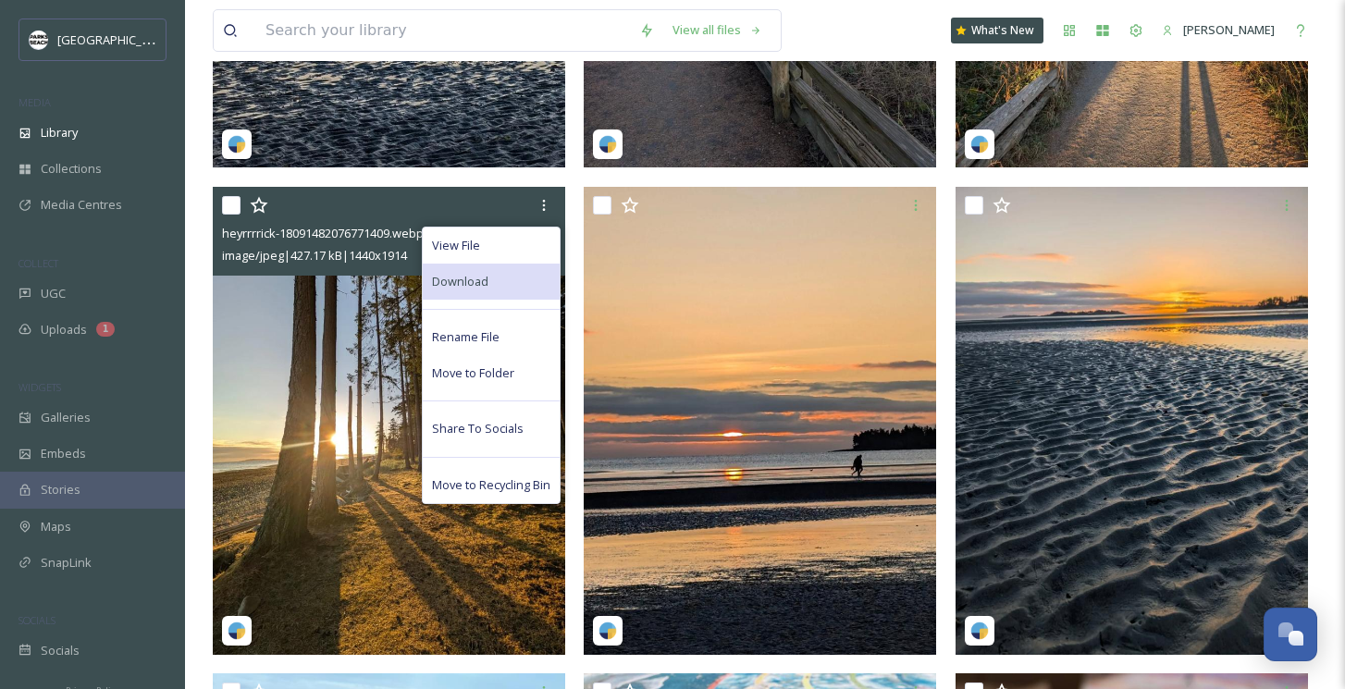
click at [473, 279] on span "Download" at bounding box center [460, 282] width 56 height 18
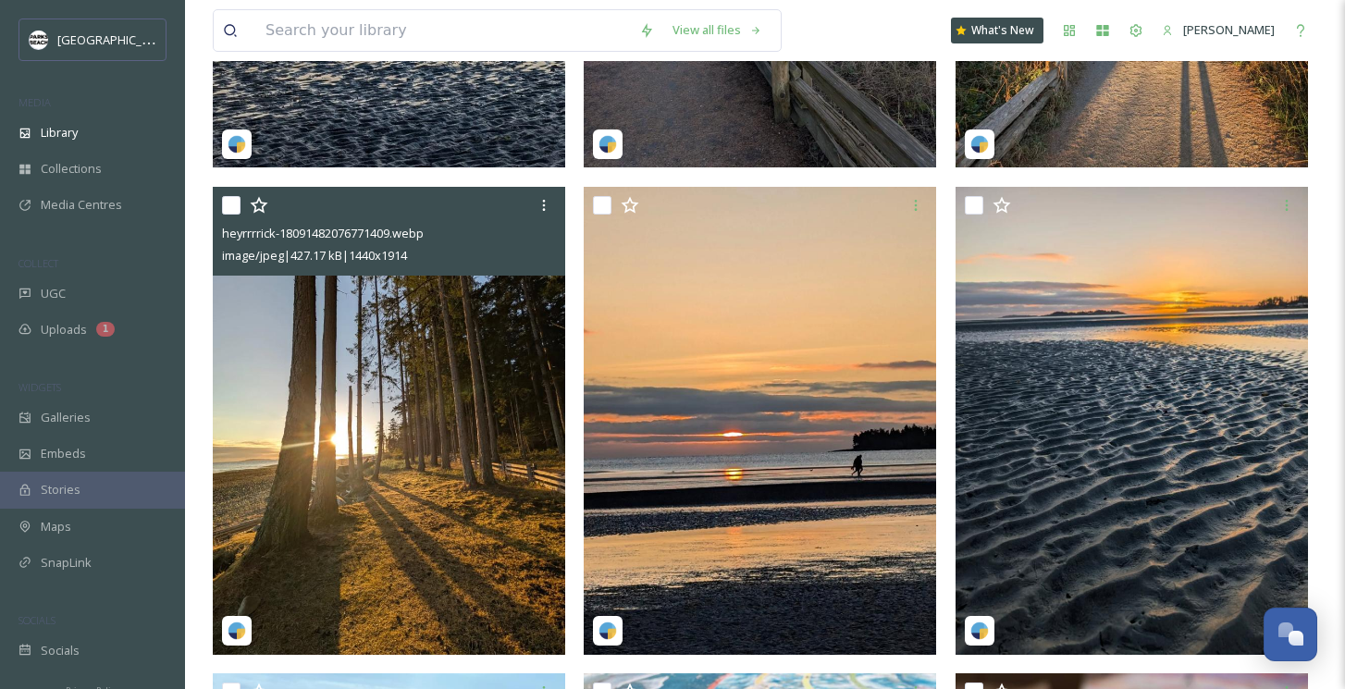
click at [451, 465] on img at bounding box center [389, 421] width 353 height 468
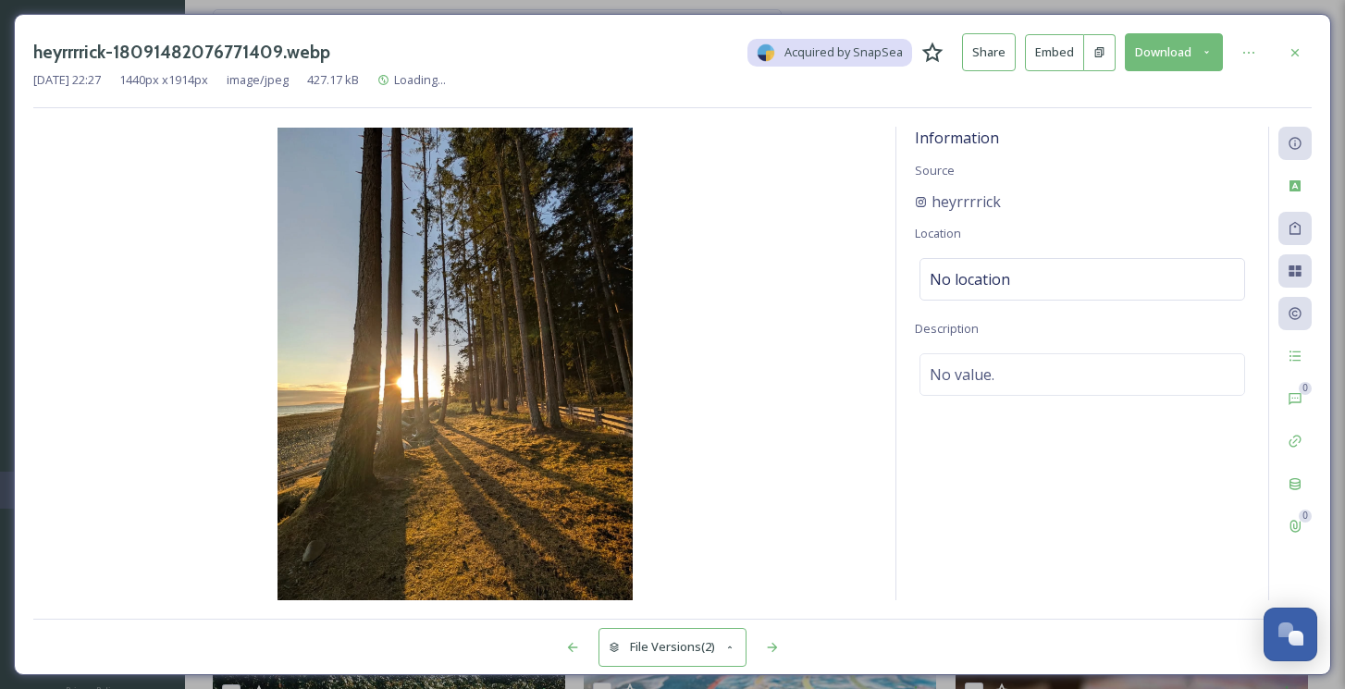
click at [1157, 47] on button "Download" at bounding box center [1174, 52] width 98 height 38
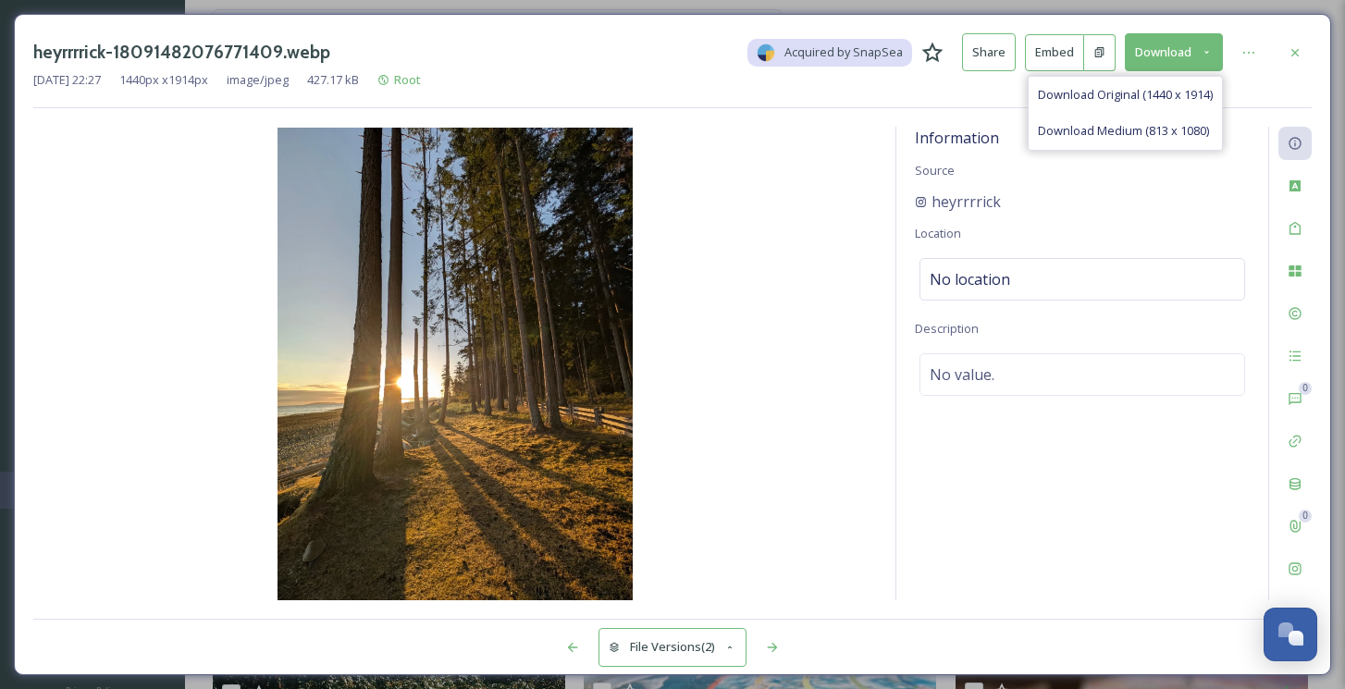
click at [712, 651] on button "File Versions (2)" at bounding box center [673, 647] width 148 height 38
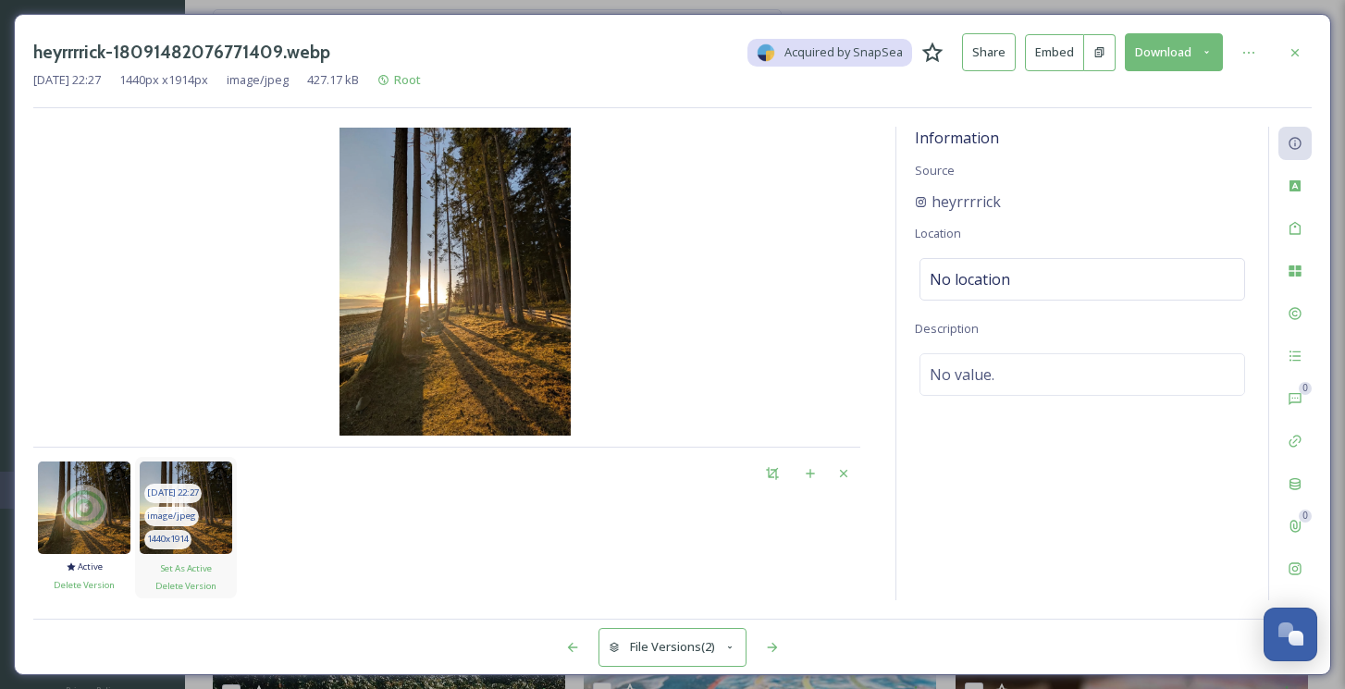
click at [216, 504] on img at bounding box center [186, 508] width 93 height 93
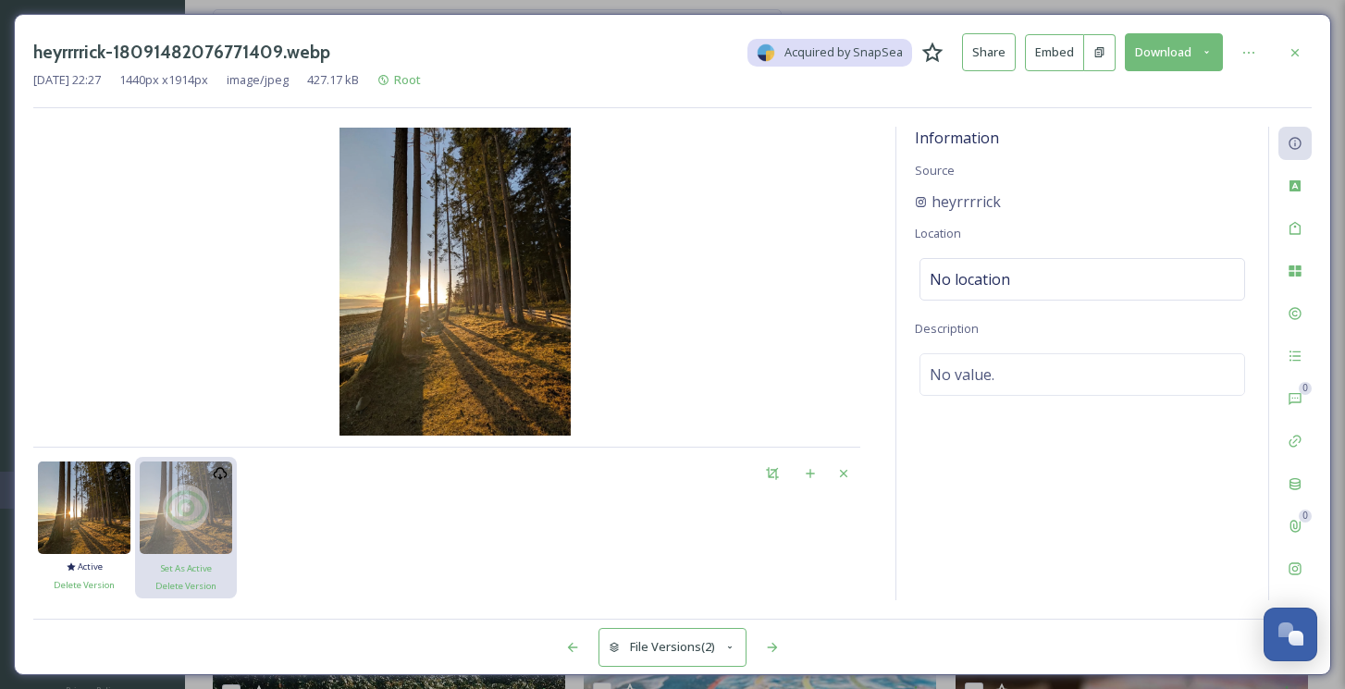
click at [1178, 49] on button "Download" at bounding box center [1174, 52] width 98 height 38
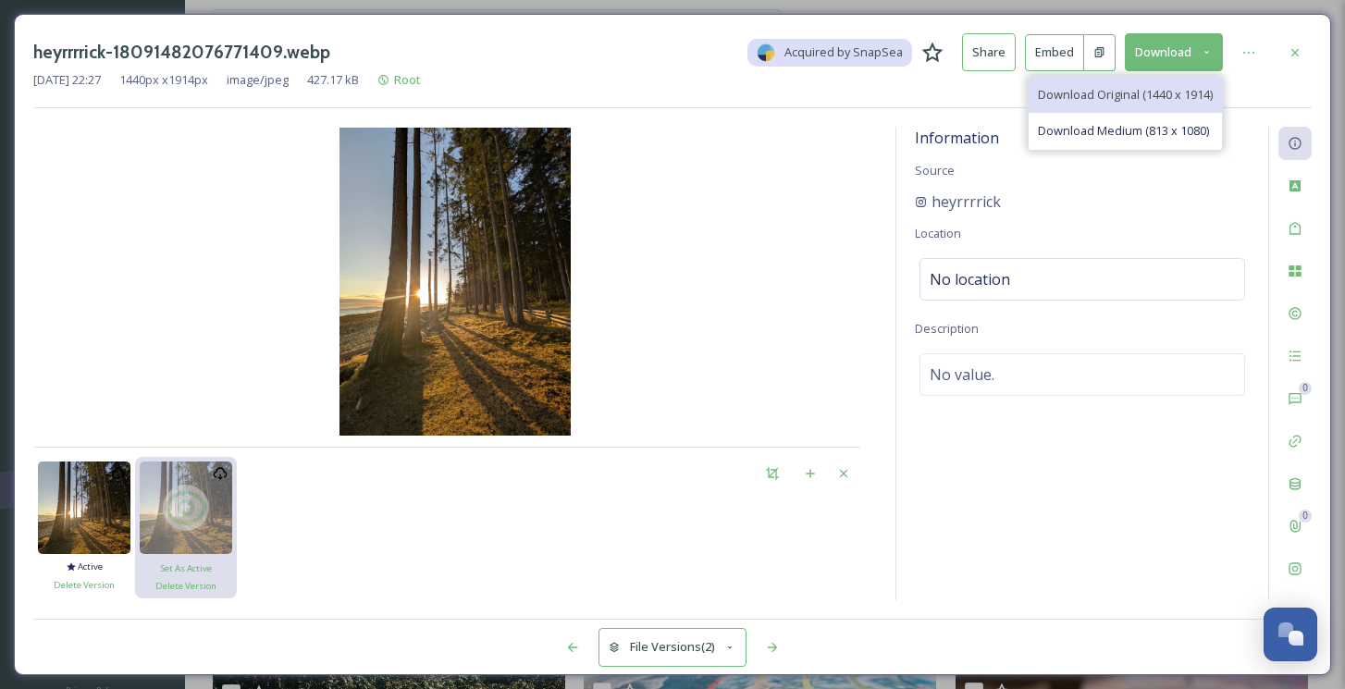
click at [1151, 81] on div "Download Original (1440 x 1914)" at bounding box center [1125, 95] width 193 height 36
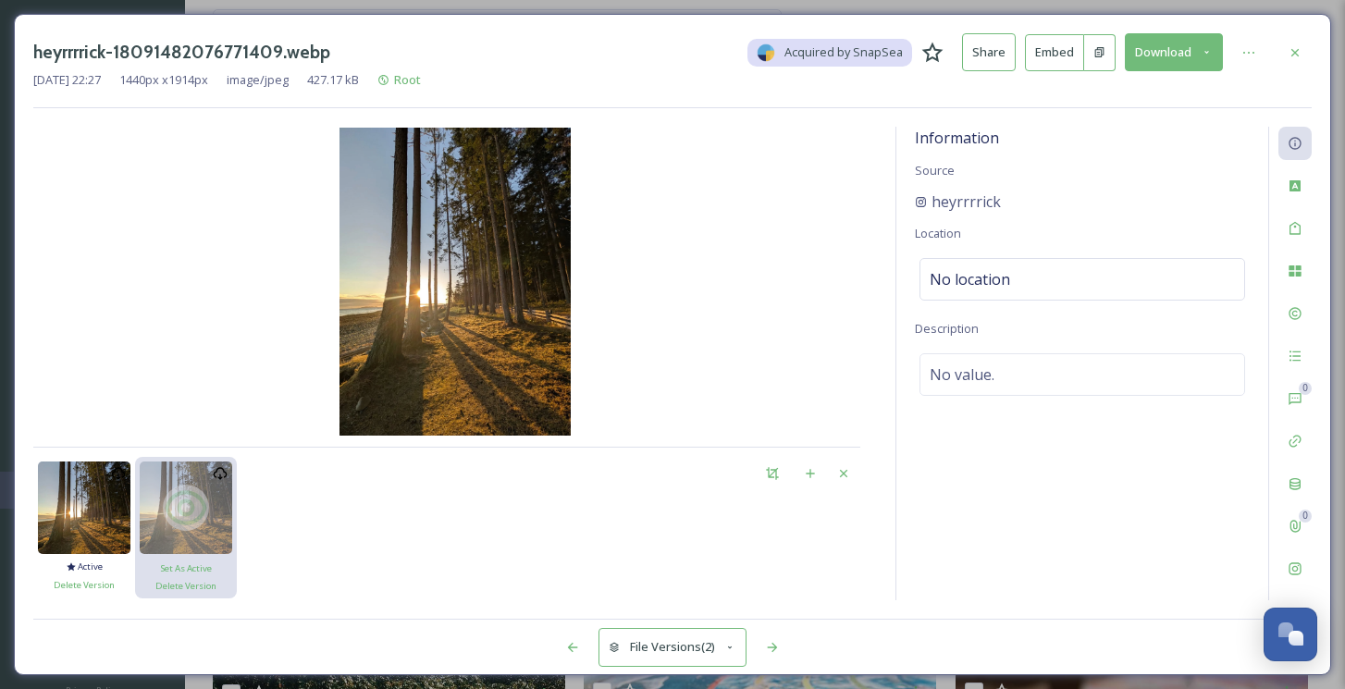
click at [1149, 63] on button "Download" at bounding box center [1174, 52] width 98 height 38
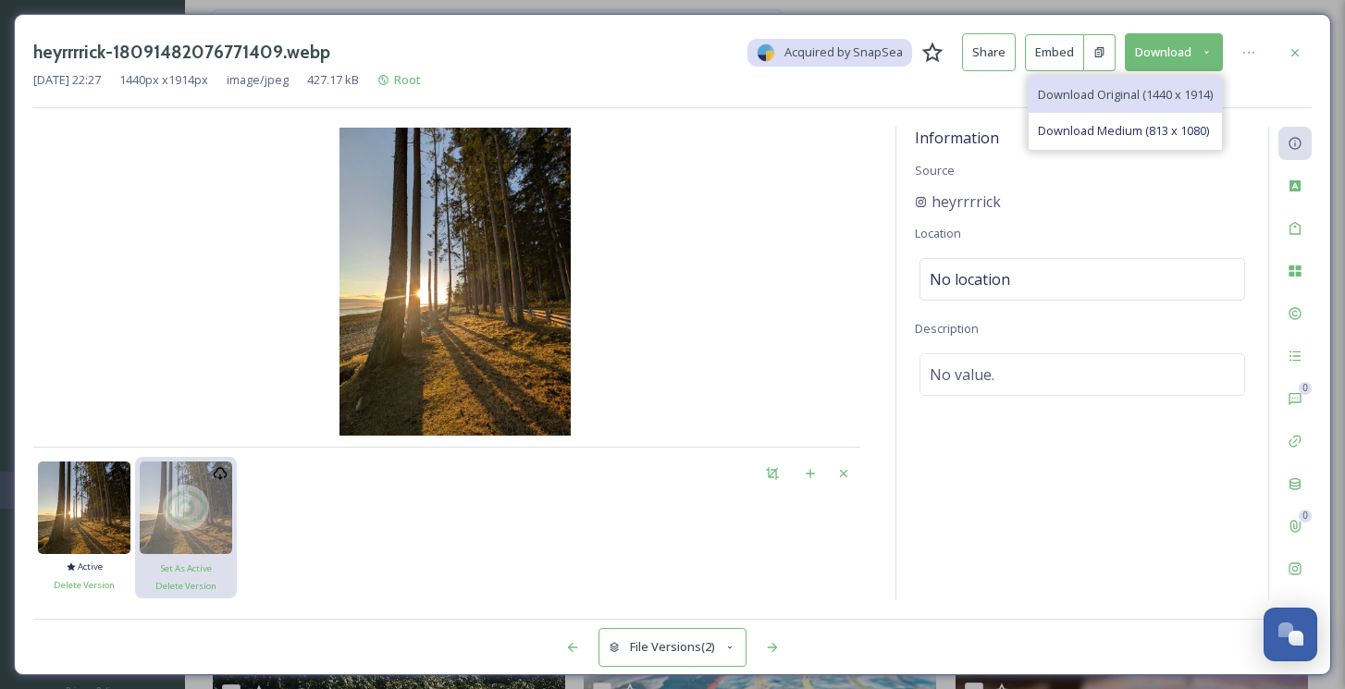
click at [1107, 100] on span "Download Original (1440 x 1914)" at bounding box center [1125, 95] width 175 height 18
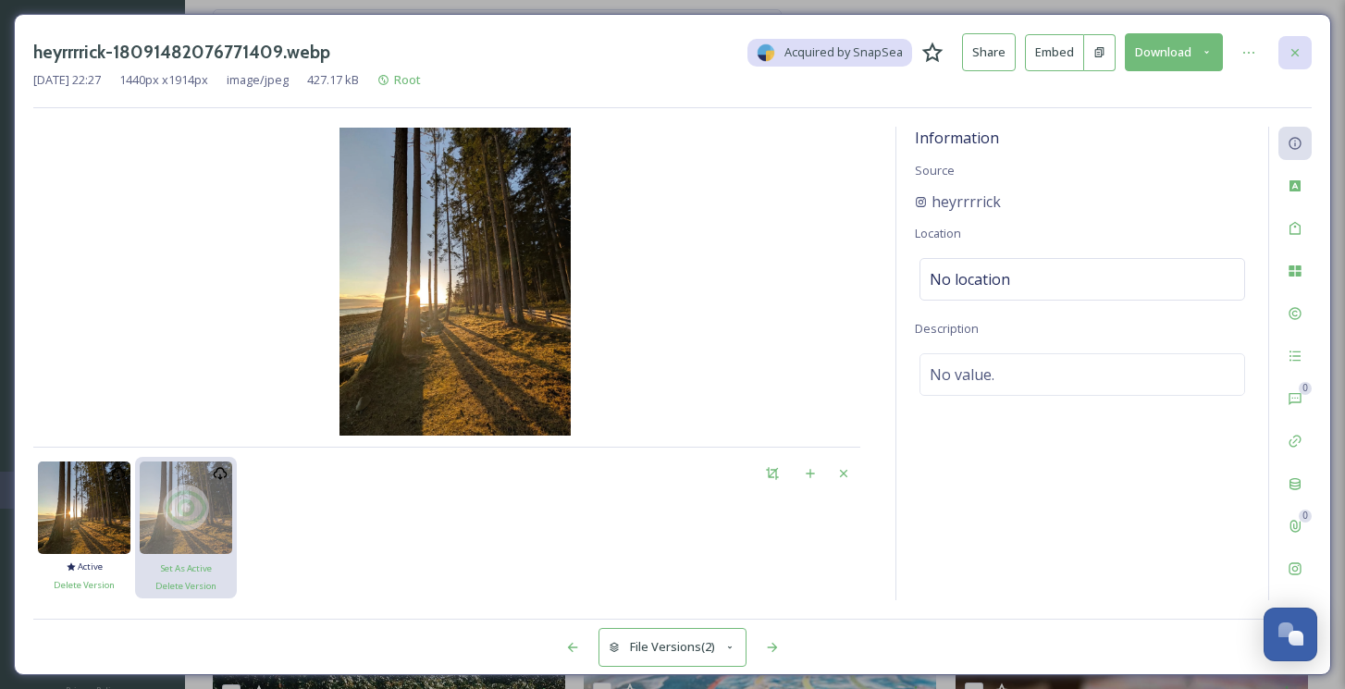
click at [1297, 54] on icon at bounding box center [1295, 51] width 7 height 7
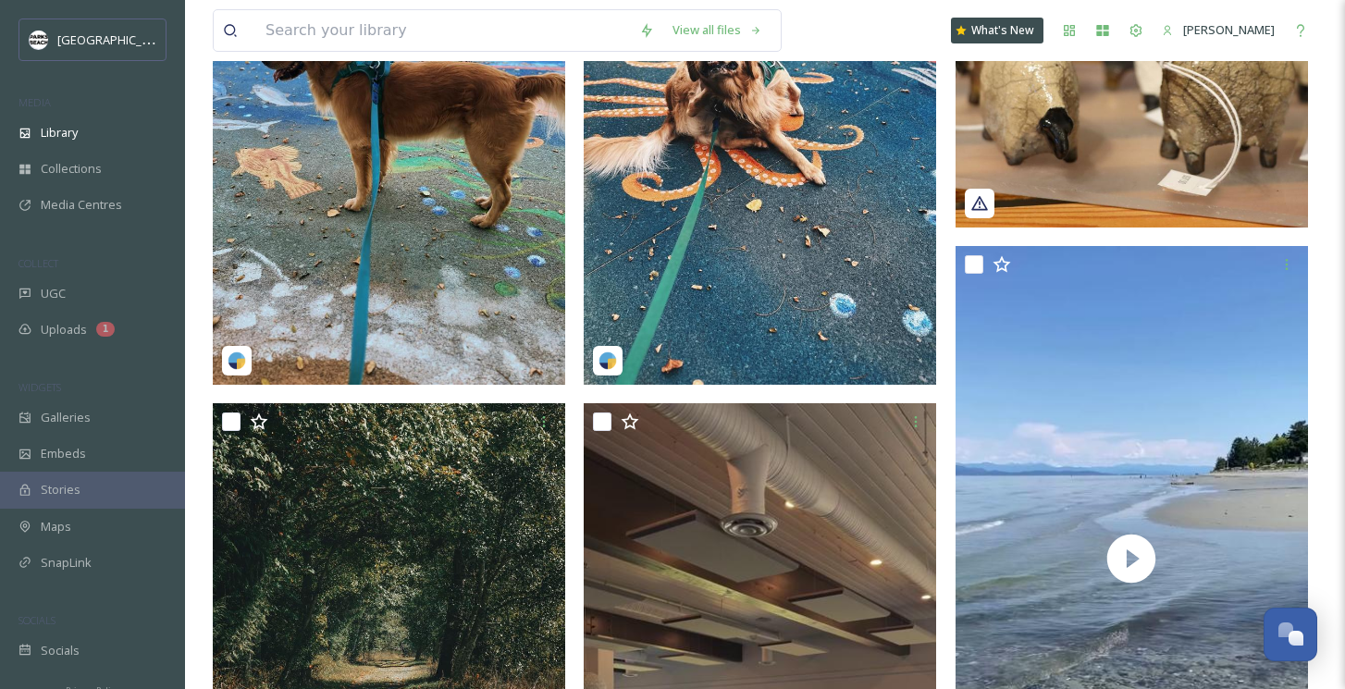
scroll to position [1314, 0]
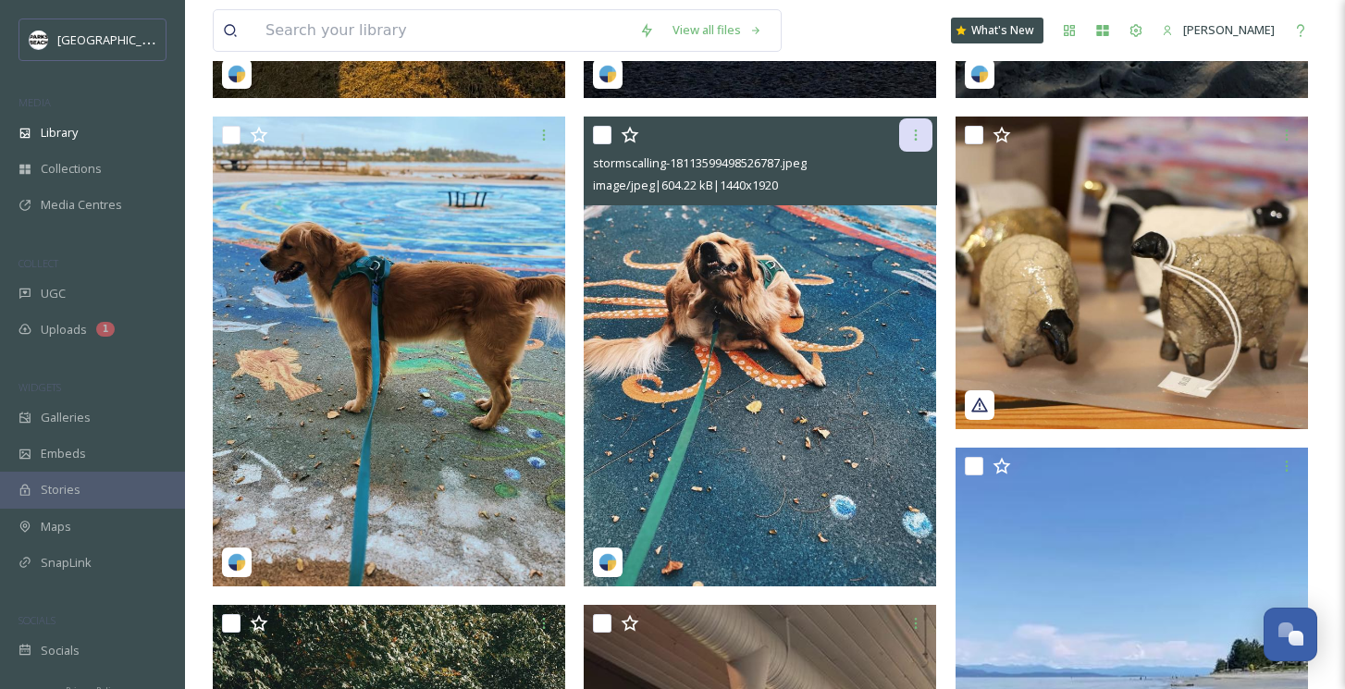
click at [912, 138] on icon at bounding box center [916, 135] width 15 height 15
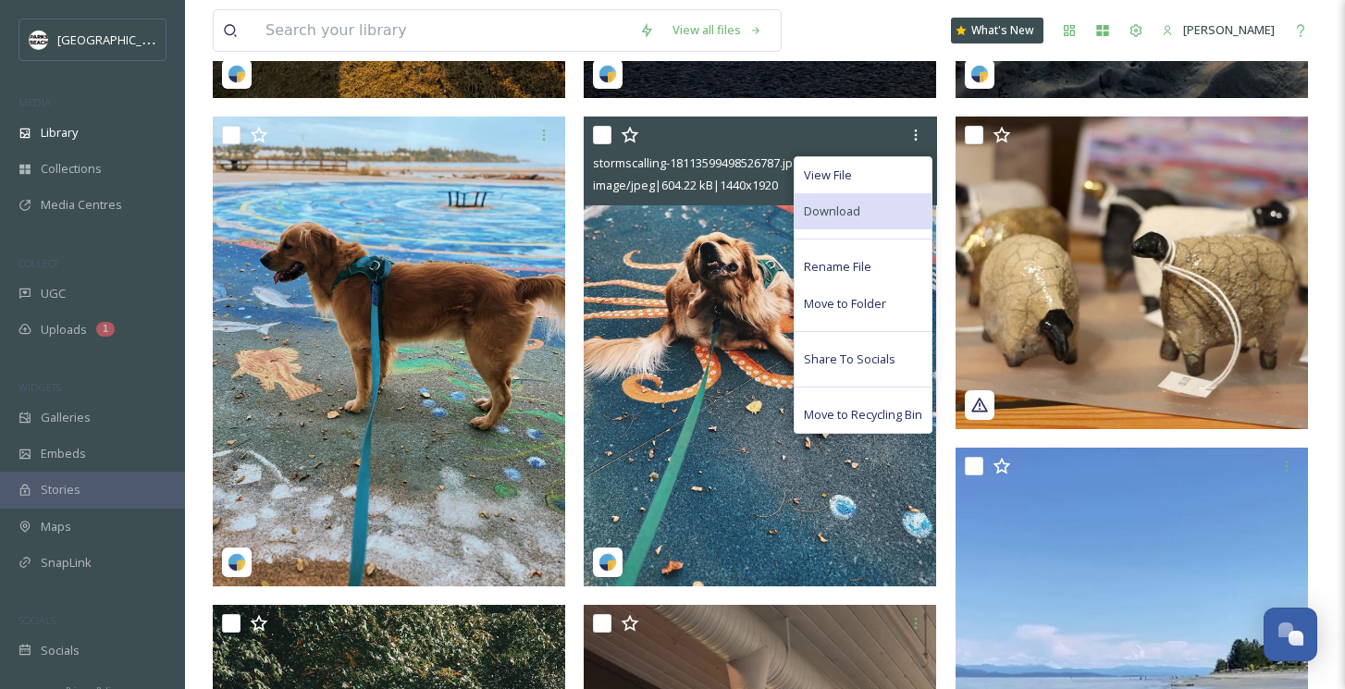
click at [867, 202] on div "Download" at bounding box center [863, 211] width 137 height 36
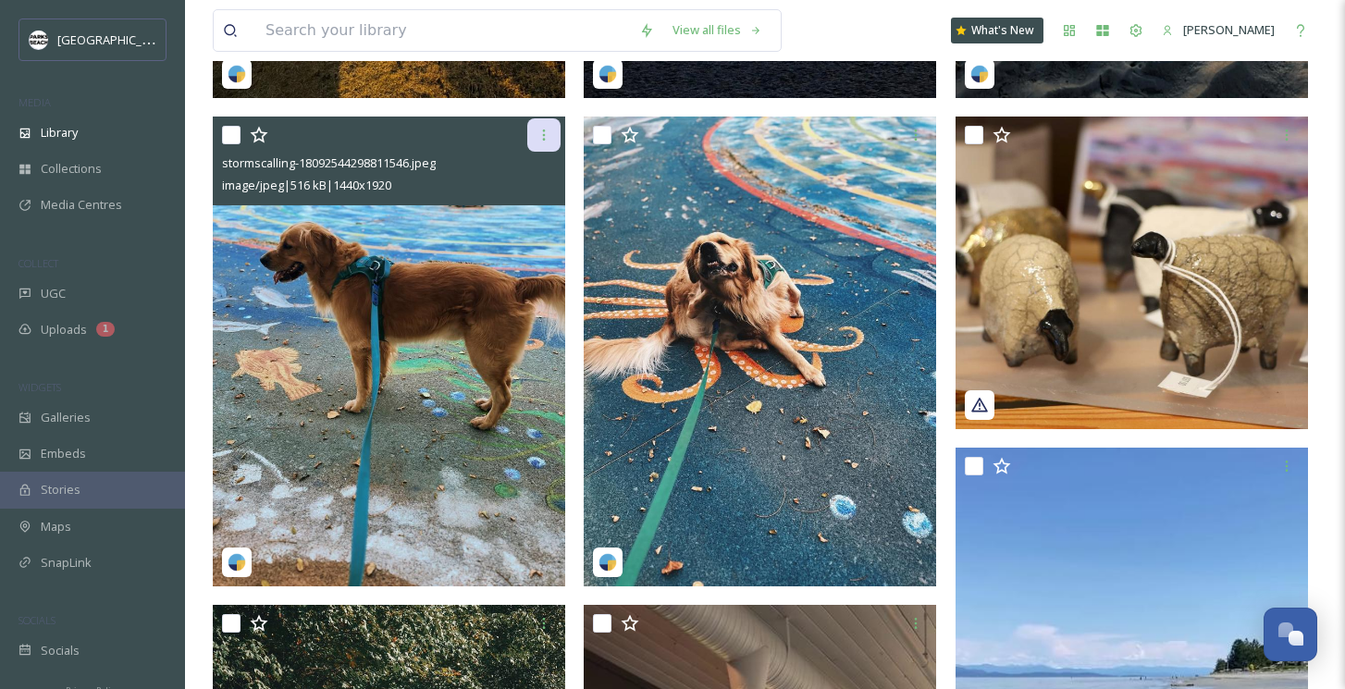
click at [541, 132] on icon at bounding box center [544, 135] width 15 height 15
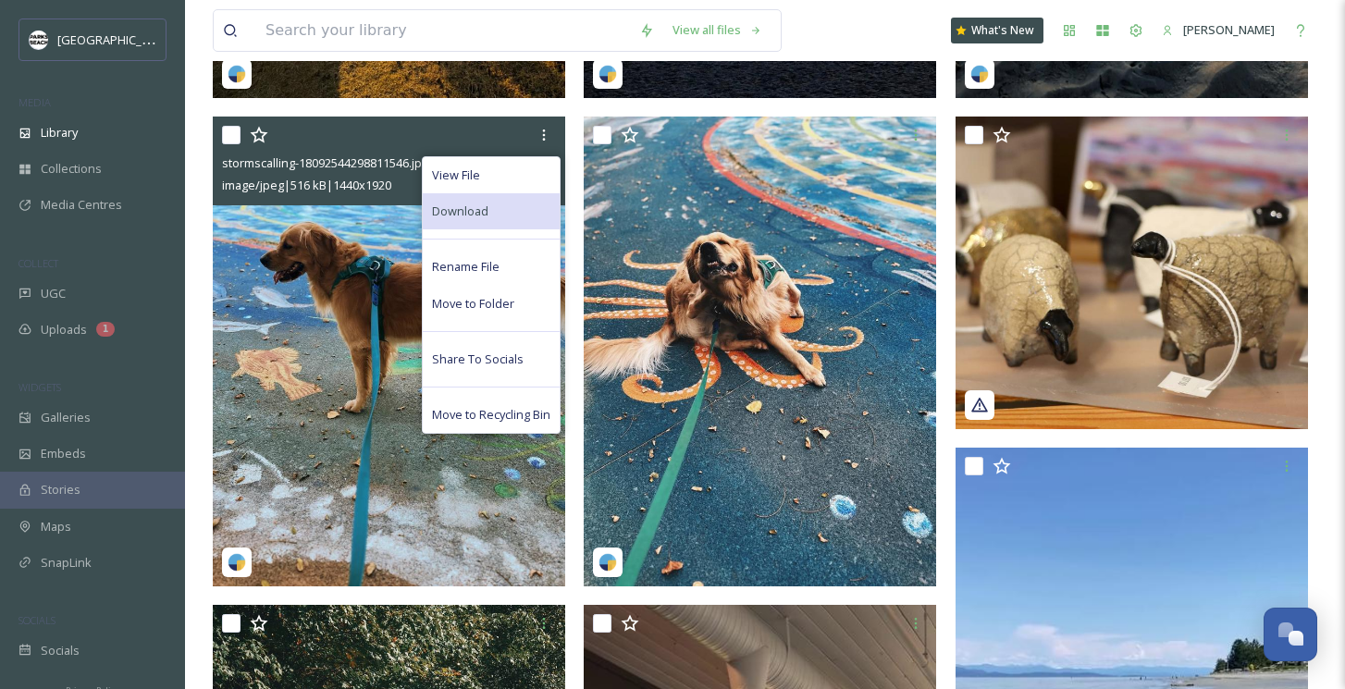
click at [477, 204] on span "Download" at bounding box center [460, 212] width 56 height 18
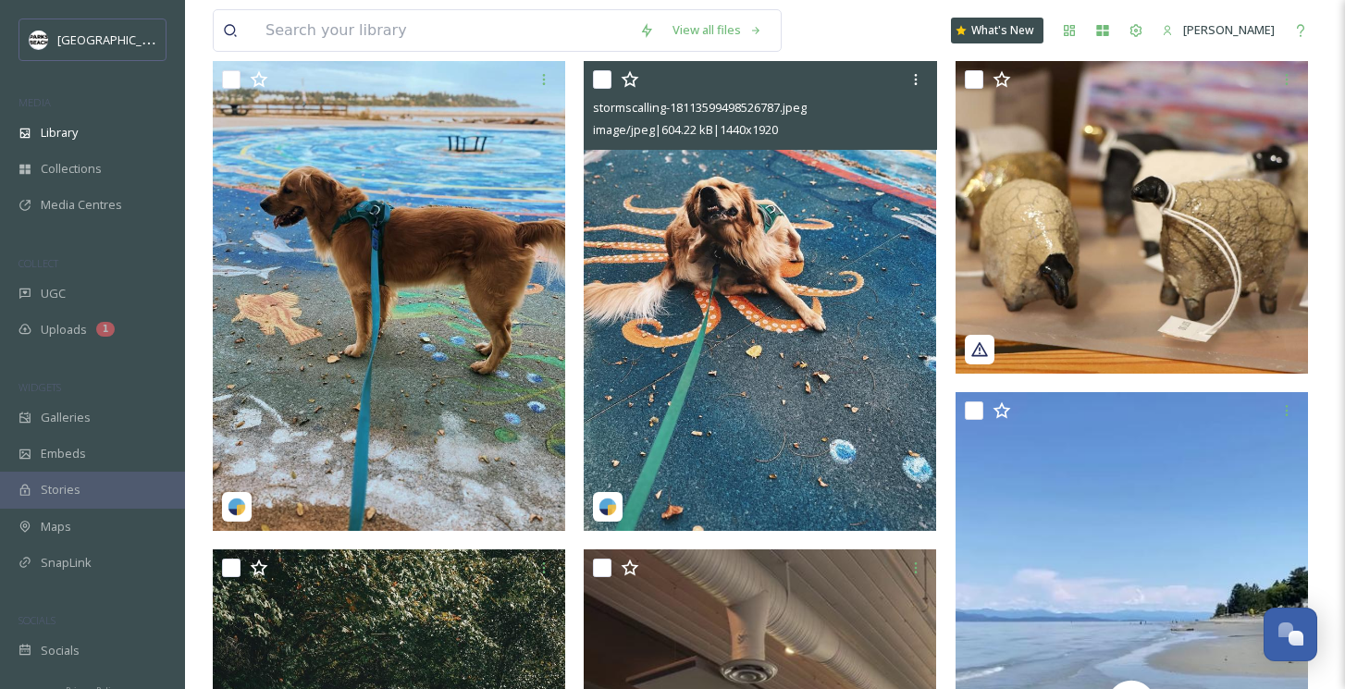
scroll to position [1709, 0]
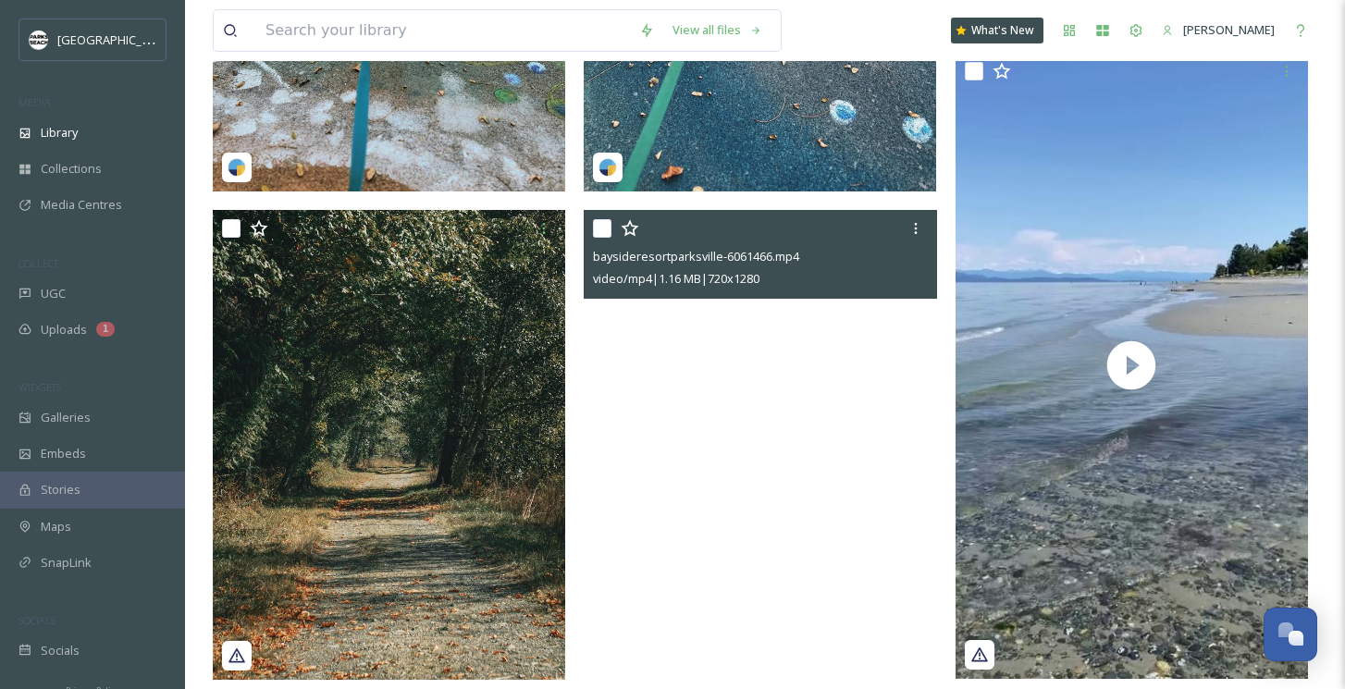
click at [755, 440] on video "baysideresortparksville-6061466.mp4" at bounding box center [760, 523] width 353 height 626
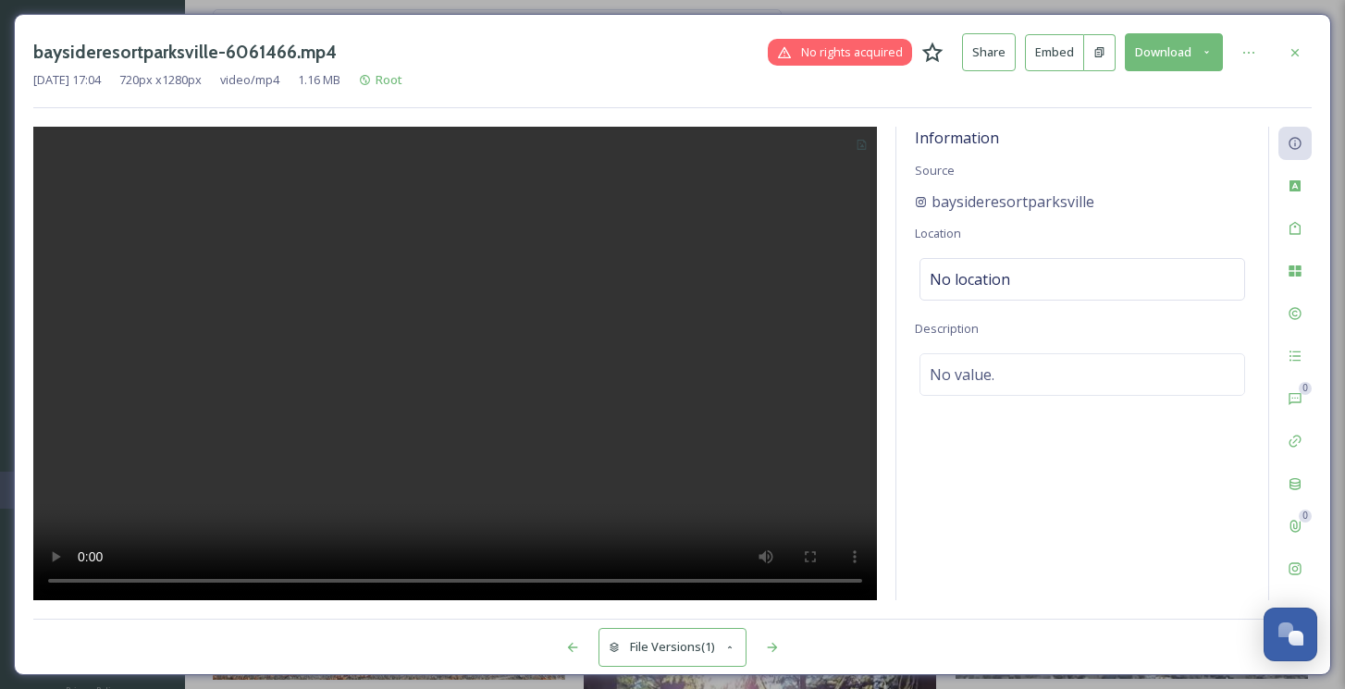
click at [1295, 33] on div "baysideresortparksville-6061466.mp4 No rights acquired Share Embed Download" at bounding box center [672, 52] width 1279 height 38
click at [1291, 53] on icon at bounding box center [1295, 52] width 15 height 15
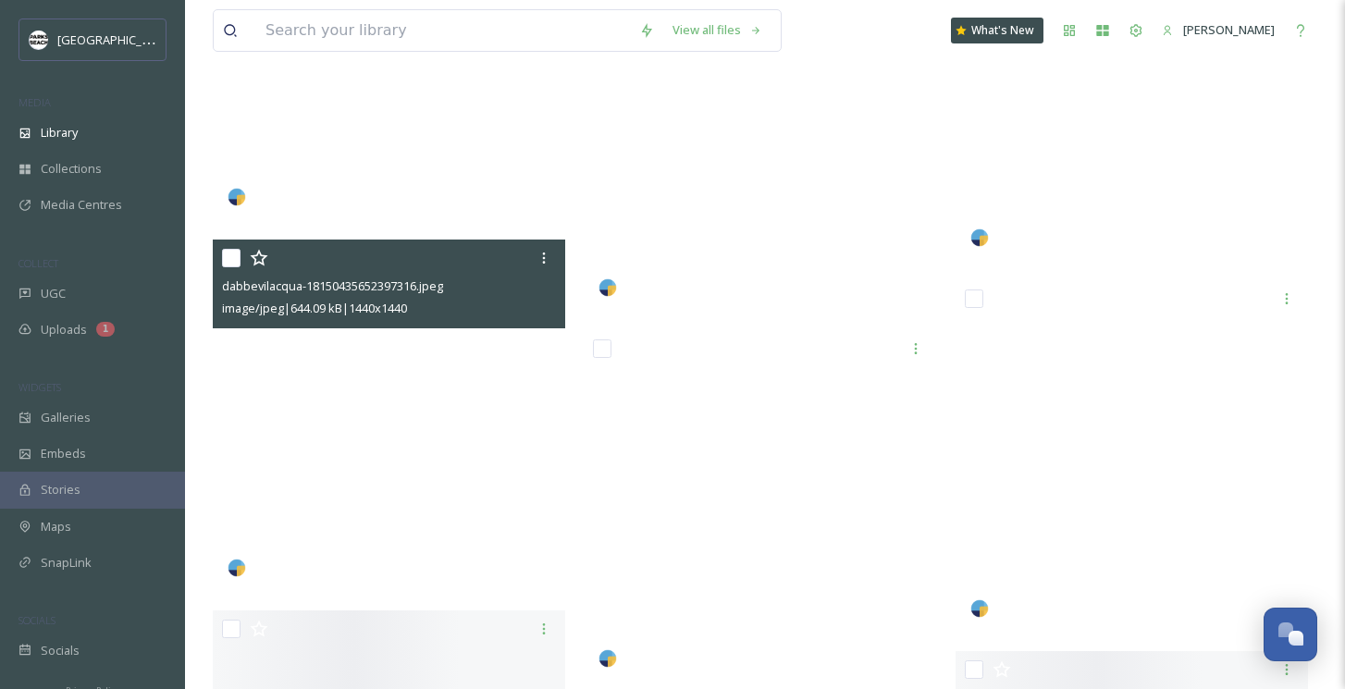
scroll to position [9201, 0]
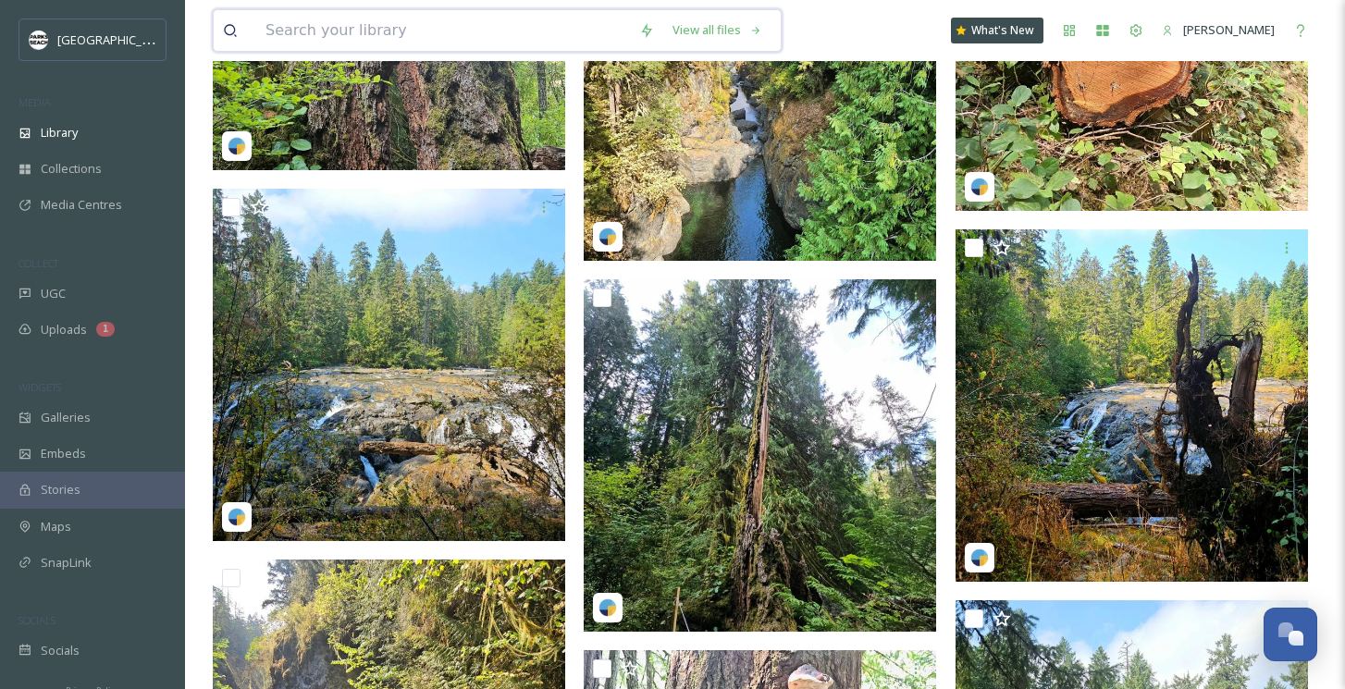
click at [314, 36] on input at bounding box center [443, 30] width 374 height 41
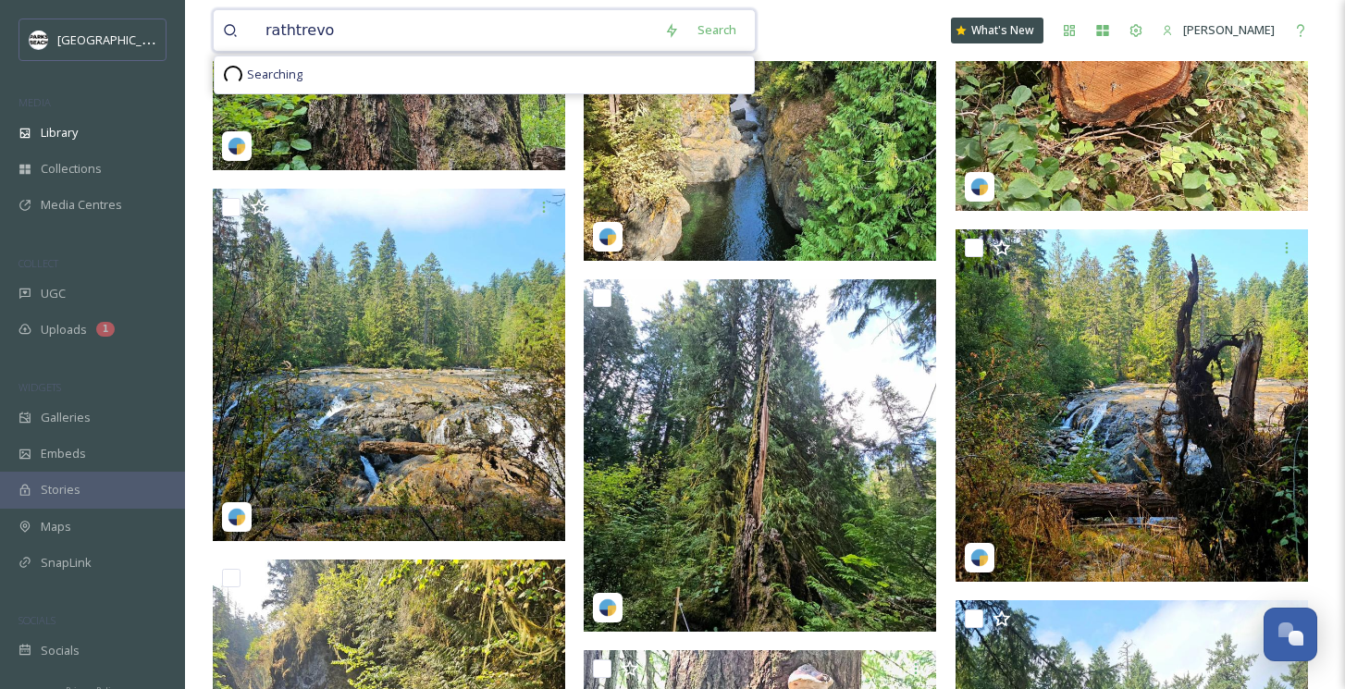
type input "rathtrevor"
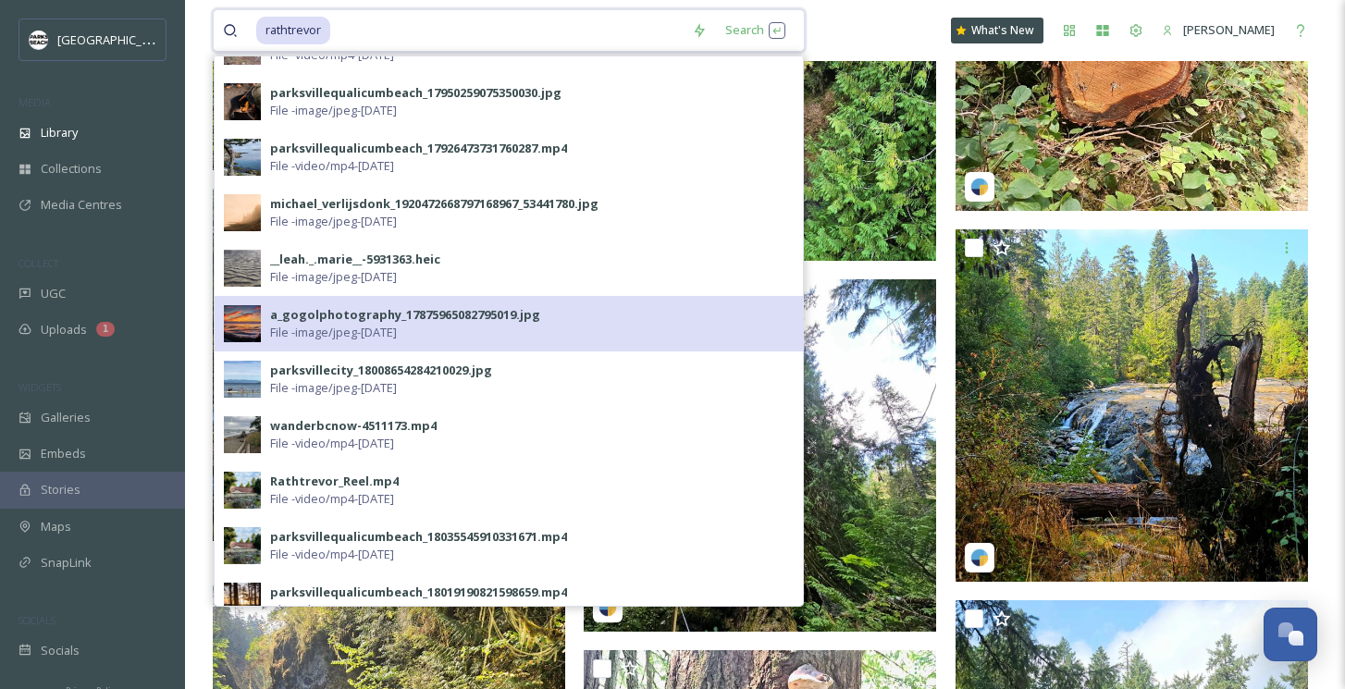
scroll to position [489, 0]
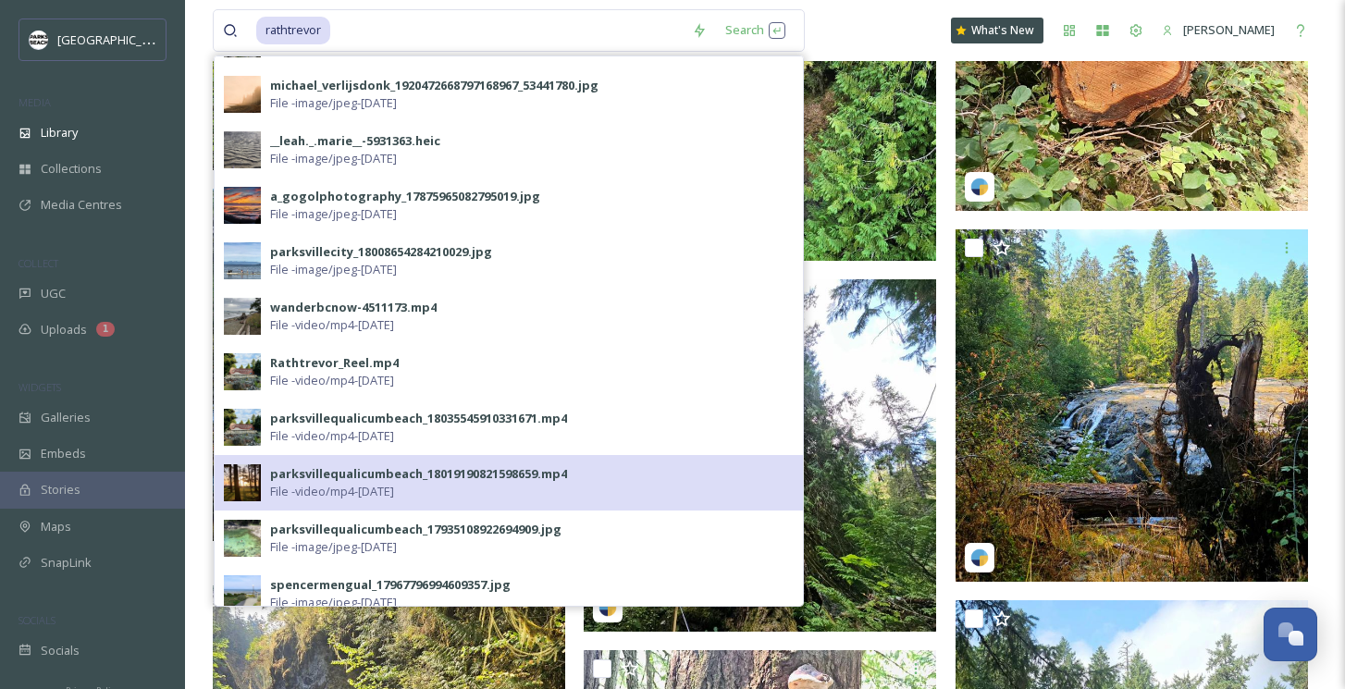
click at [249, 475] on img at bounding box center [242, 483] width 37 height 37
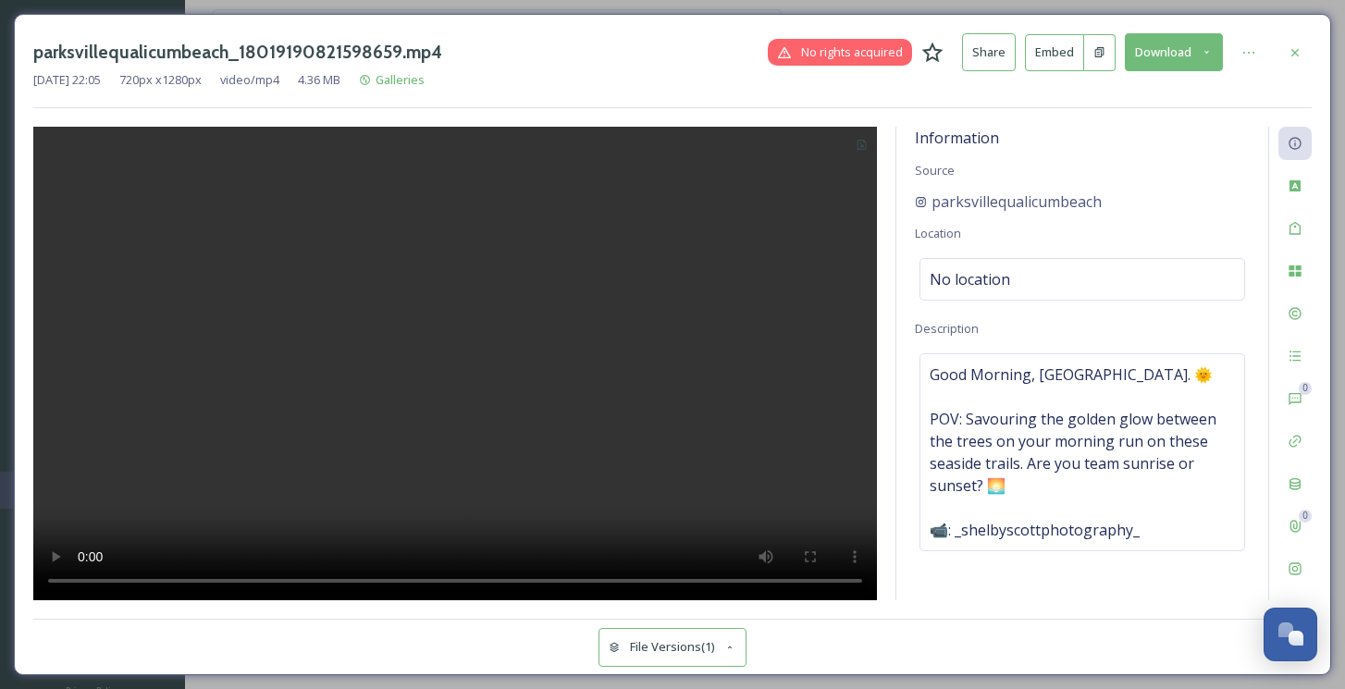
click at [1099, 53] on icon at bounding box center [1100, 52] width 12 height 12
click at [1255, 52] on icon at bounding box center [1249, 52] width 15 height 15
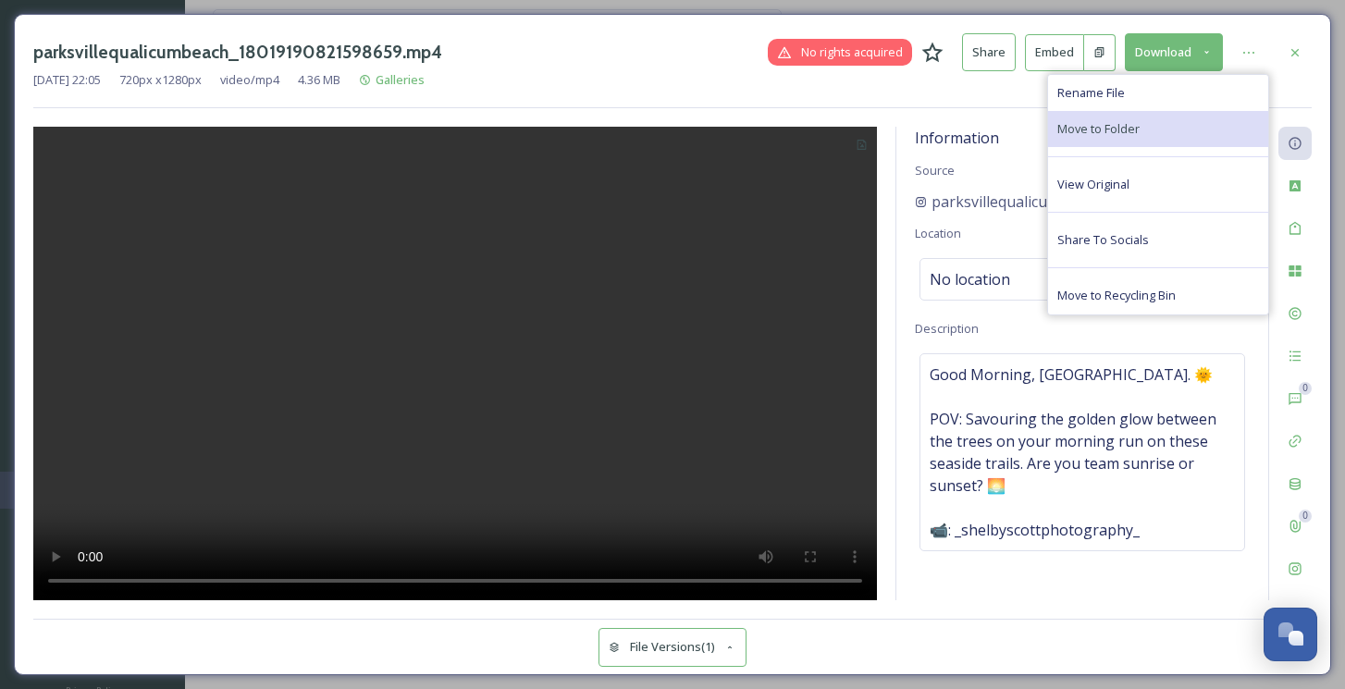
click at [1101, 128] on span "Move to Folder" at bounding box center [1099, 129] width 82 height 18
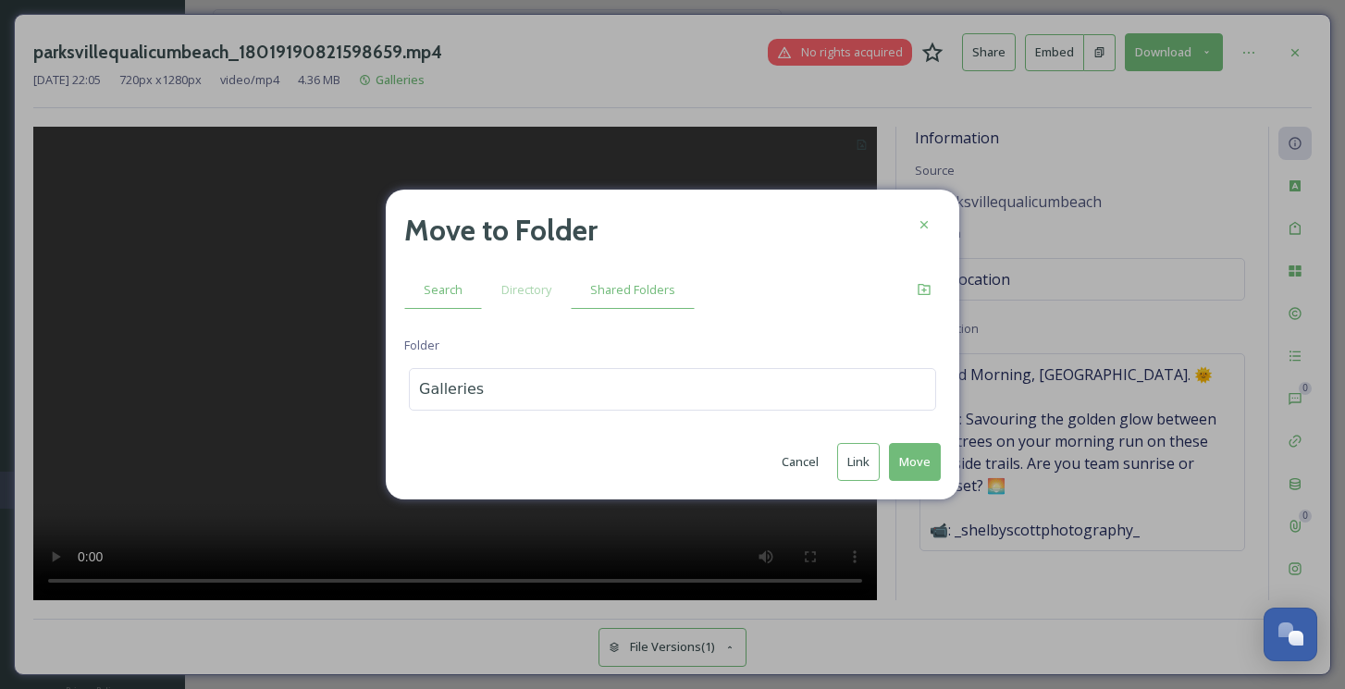
click at [644, 288] on span "Shared Folders" at bounding box center [632, 290] width 85 height 18
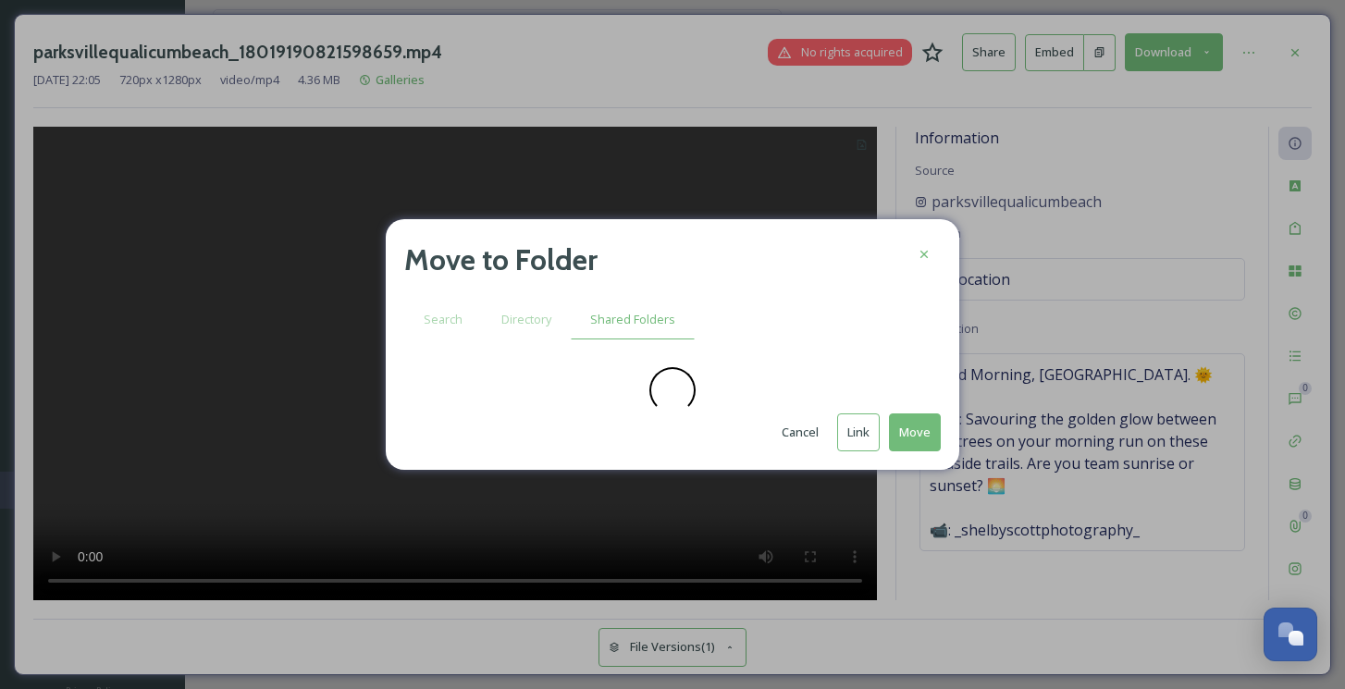
click at [809, 434] on button "Cancel" at bounding box center [801, 433] width 56 height 36
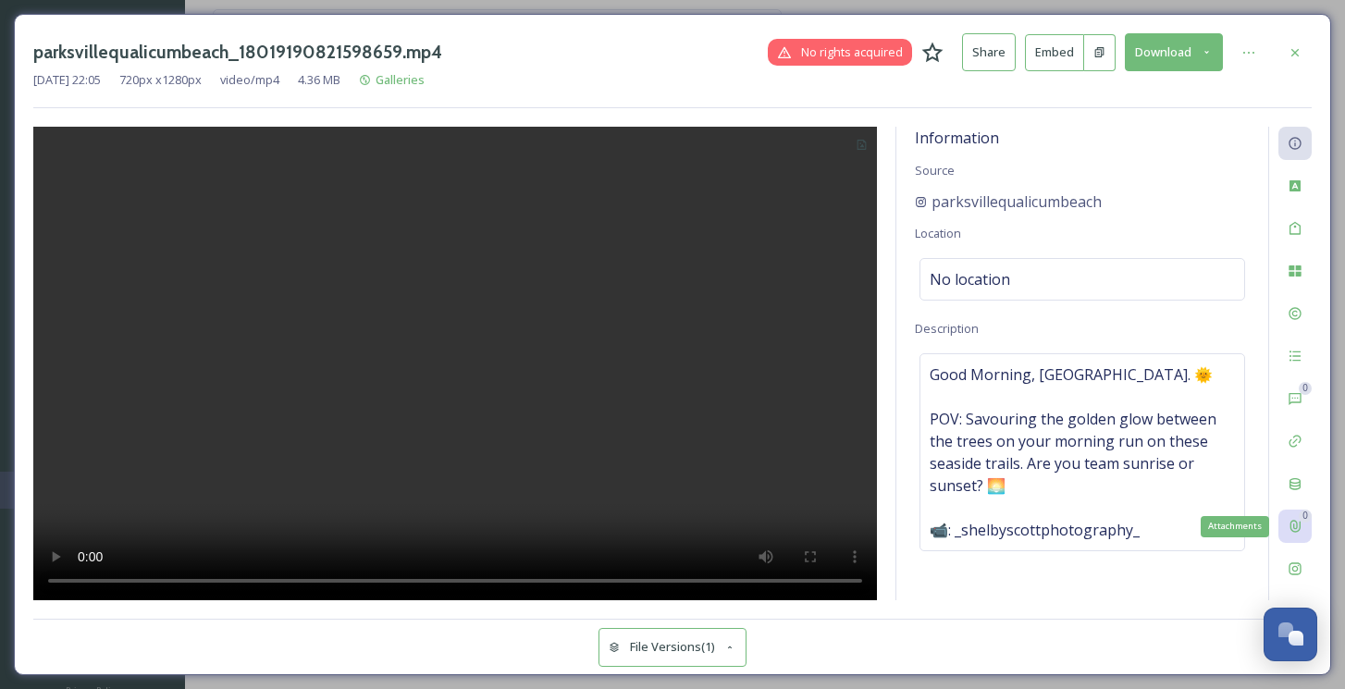
click at [1295, 515] on div "0 Attachments" at bounding box center [1295, 526] width 33 height 33
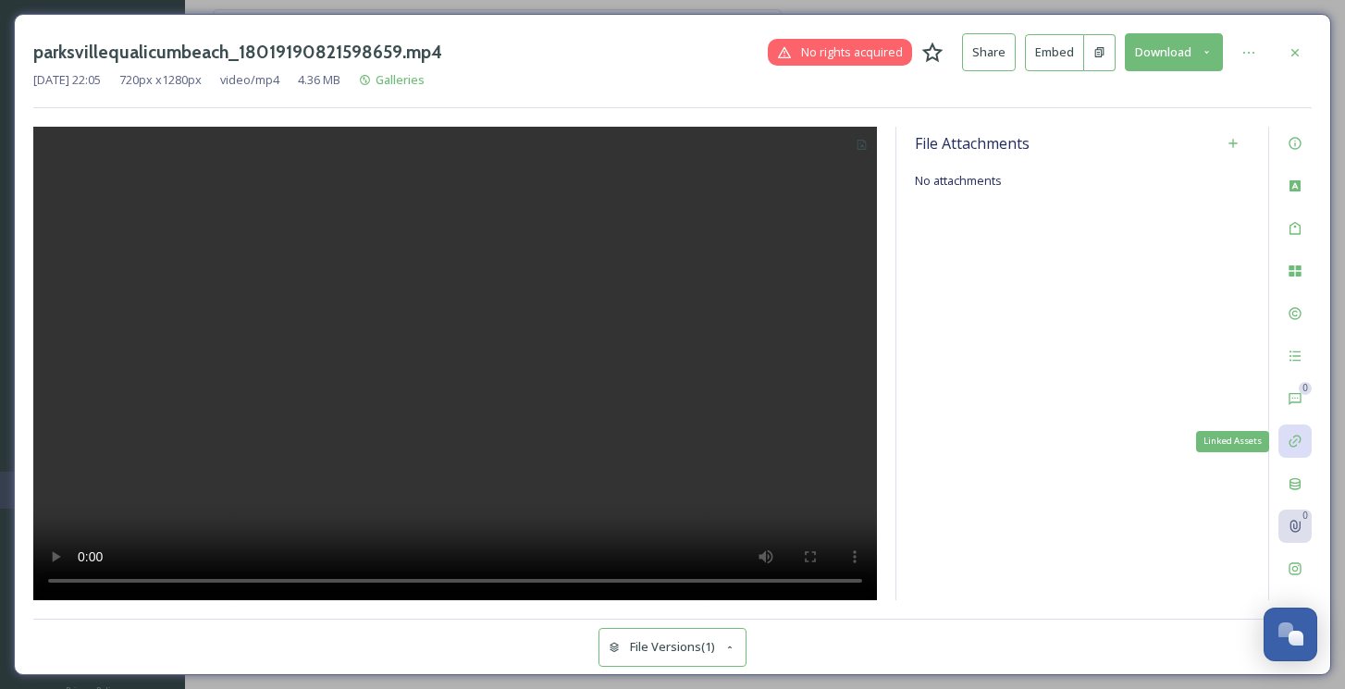
click at [1300, 447] on icon at bounding box center [1295, 441] width 15 height 15
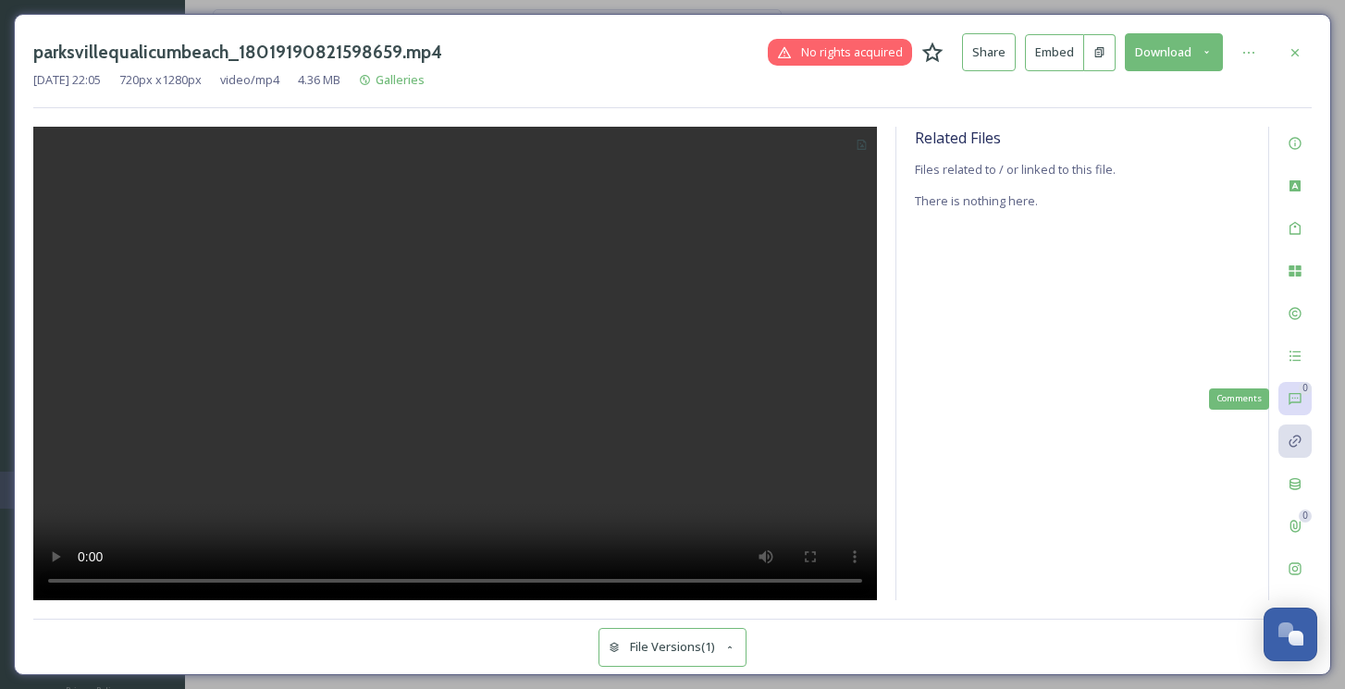
click at [1298, 406] on div "0 Comments" at bounding box center [1295, 398] width 33 height 33
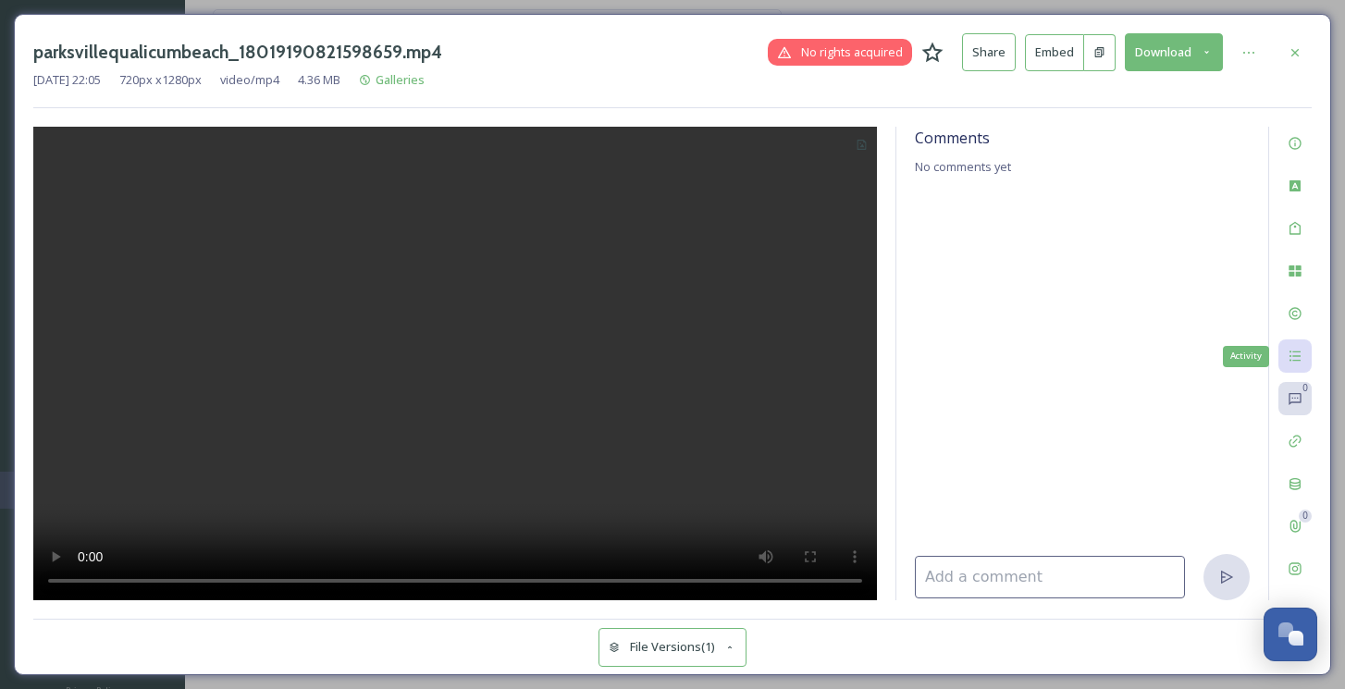
click at [1299, 362] on icon at bounding box center [1295, 356] width 15 height 15
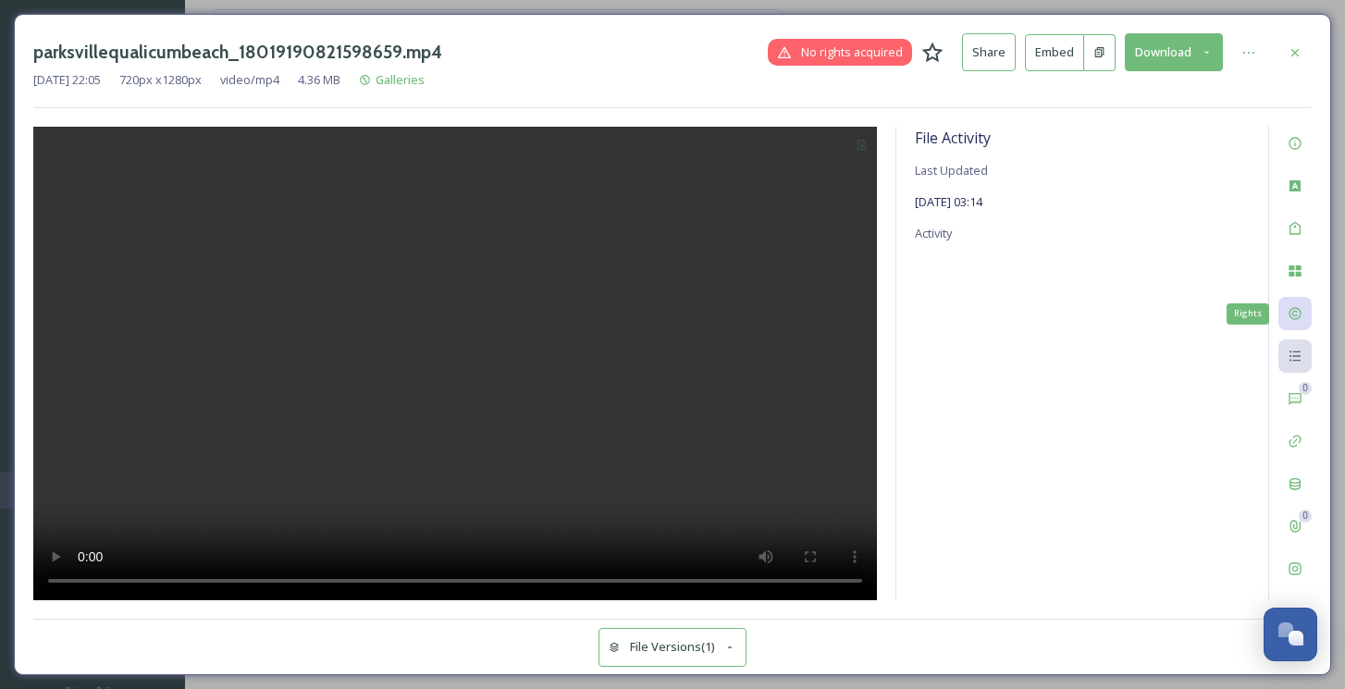
click at [1299, 311] on icon at bounding box center [1295, 313] width 15 height 15
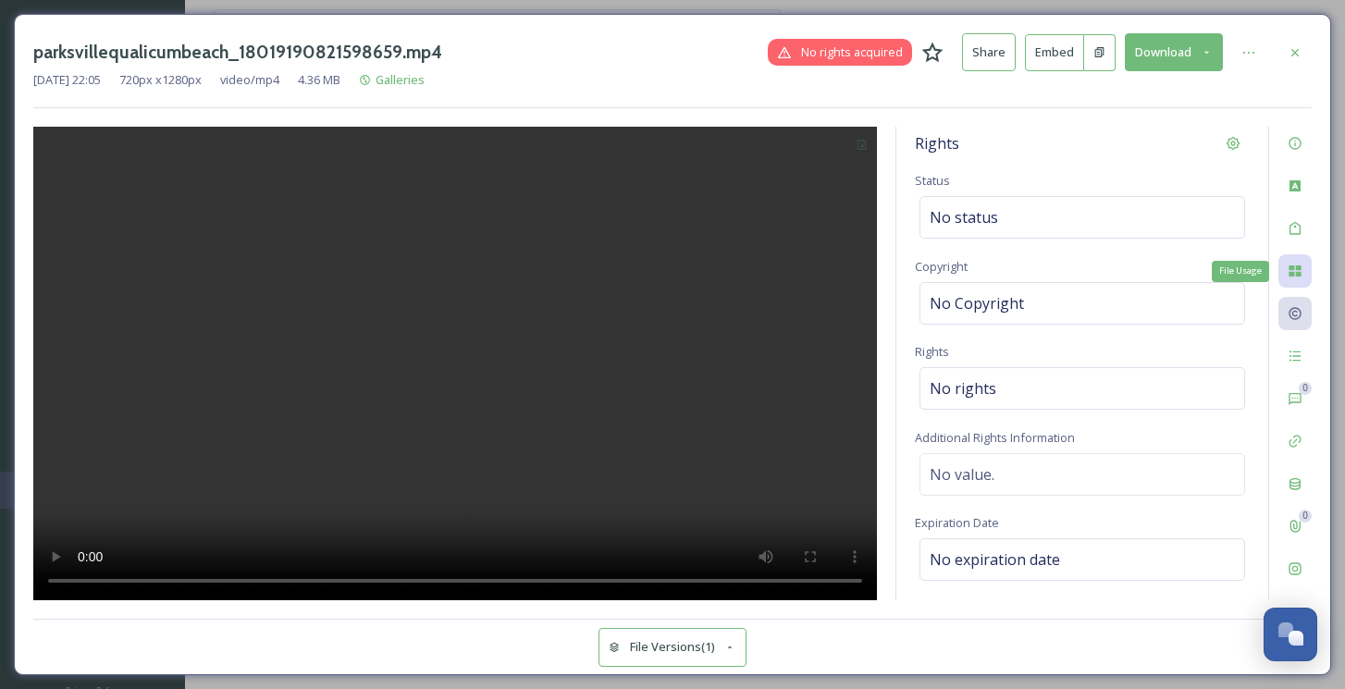
click at [1295, 279] on div "File Usage" at bounding box center [1295, 270] width 33 height 33
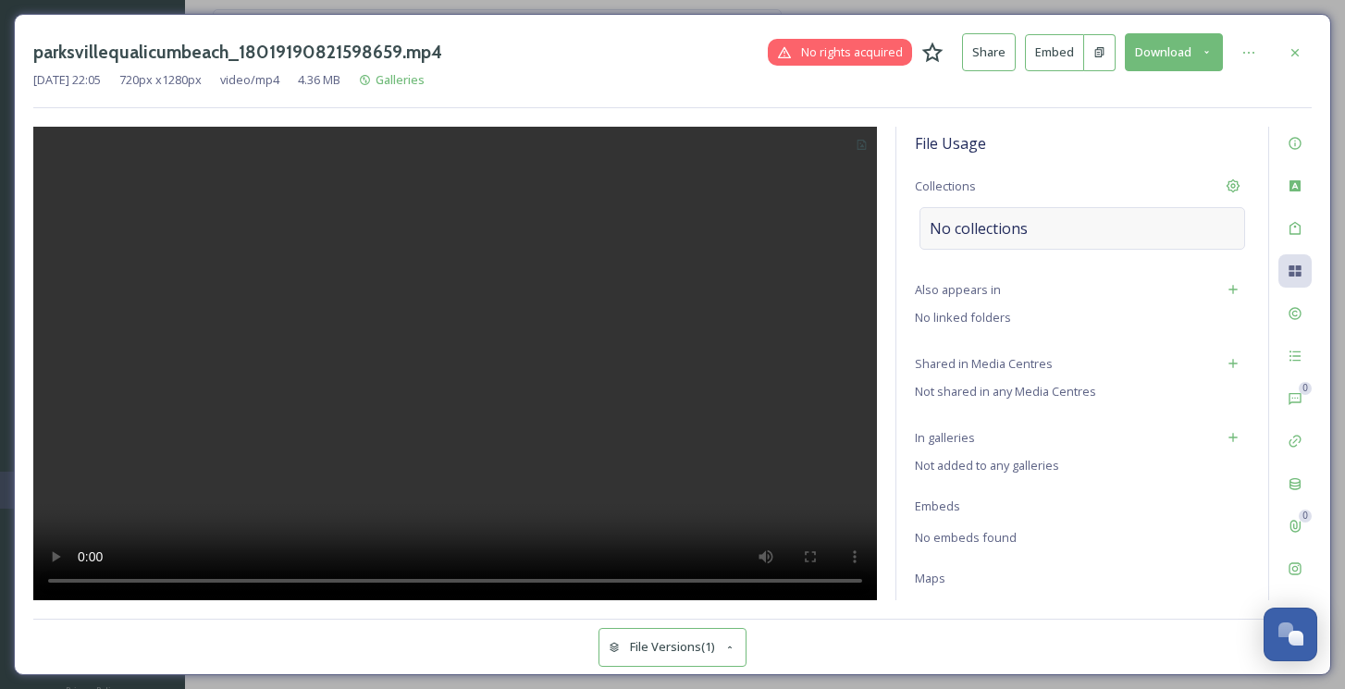
click at [1228, 228] on div "No collections" at bounding box center [1083, 228] width 326 height 43
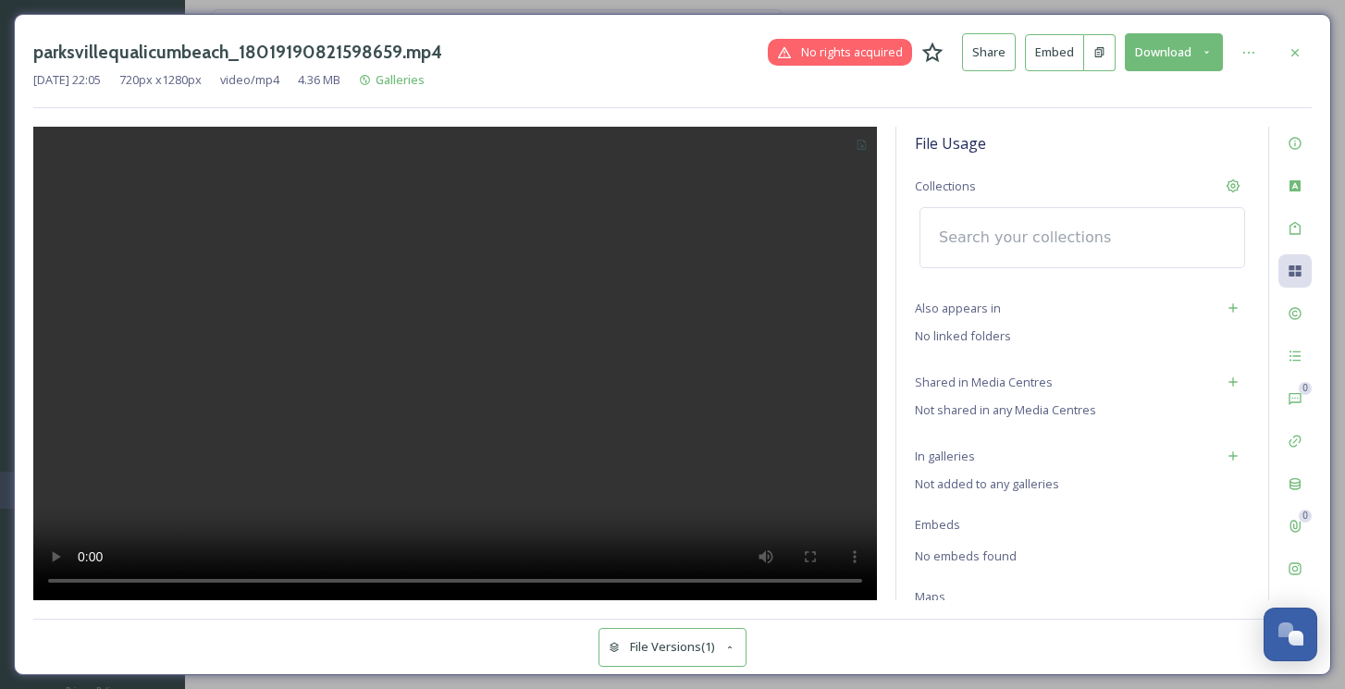
click at [1126, 229] on div at bounding box center [1083, 237] width 326 height 61
click at [1042, 233] on input at bounding box center [1032, 237] width 204 height 41
click at [1234, 186] on icon at bounding box center [1234, 187] width 14 height 14
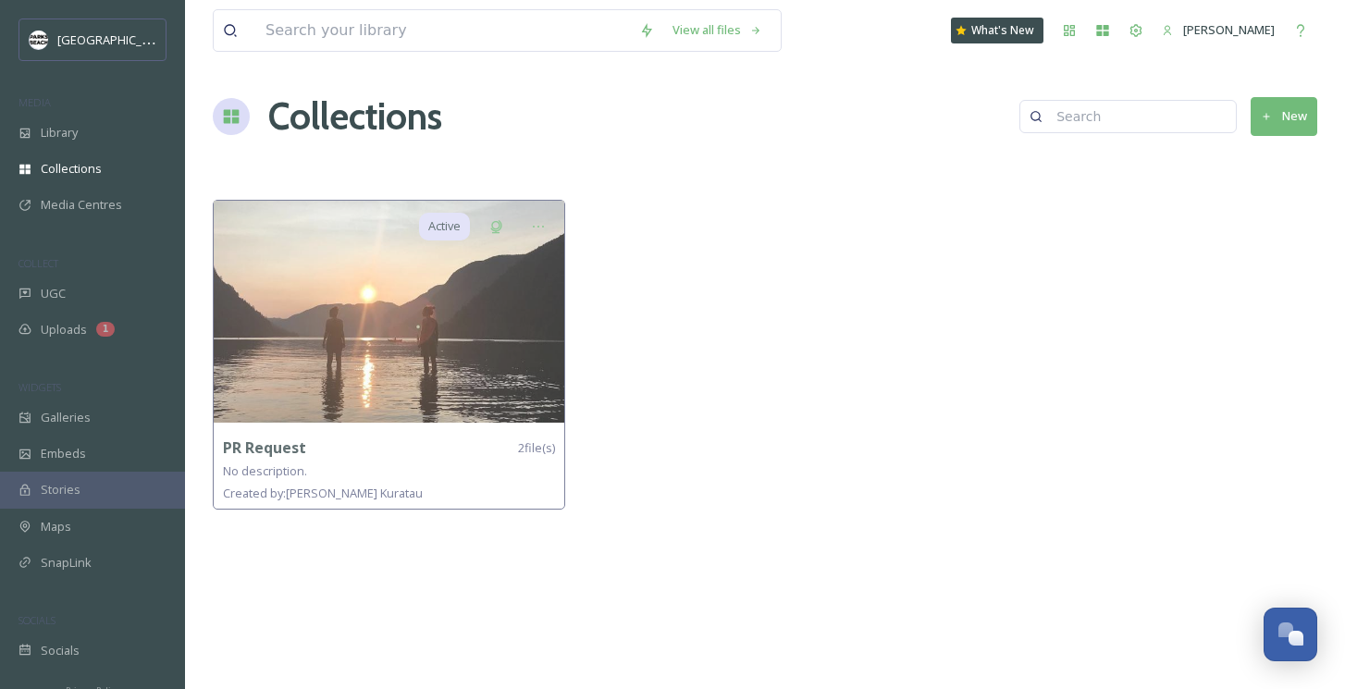
click at [1171, 116] on input at bounding box center [1137, 116] width 180 height 37
click at [1270, 118] on icon at bounding box center [1267, 117] width 12 height 12
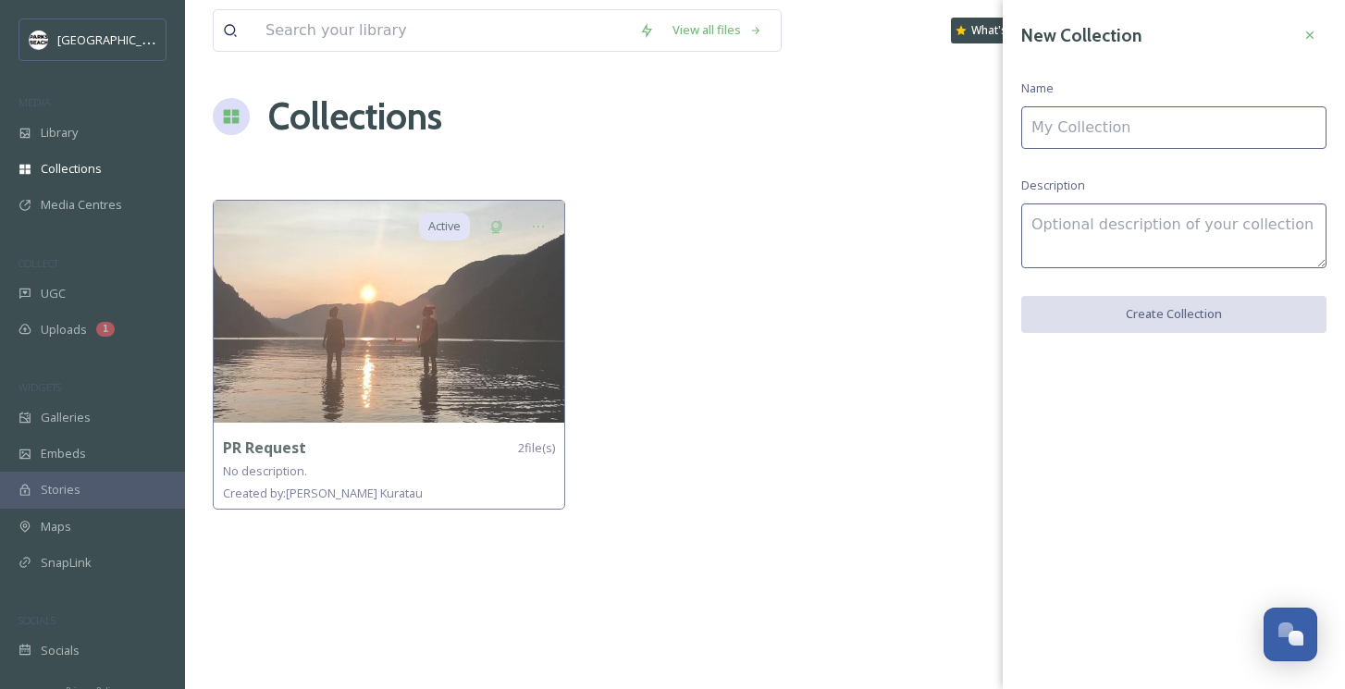
click at [1054, 130] on input at bounding box center [1174, 127] width 305 height 43
click at [1066, 130] on input at bounding box center [1174, 127] width 305 height 43
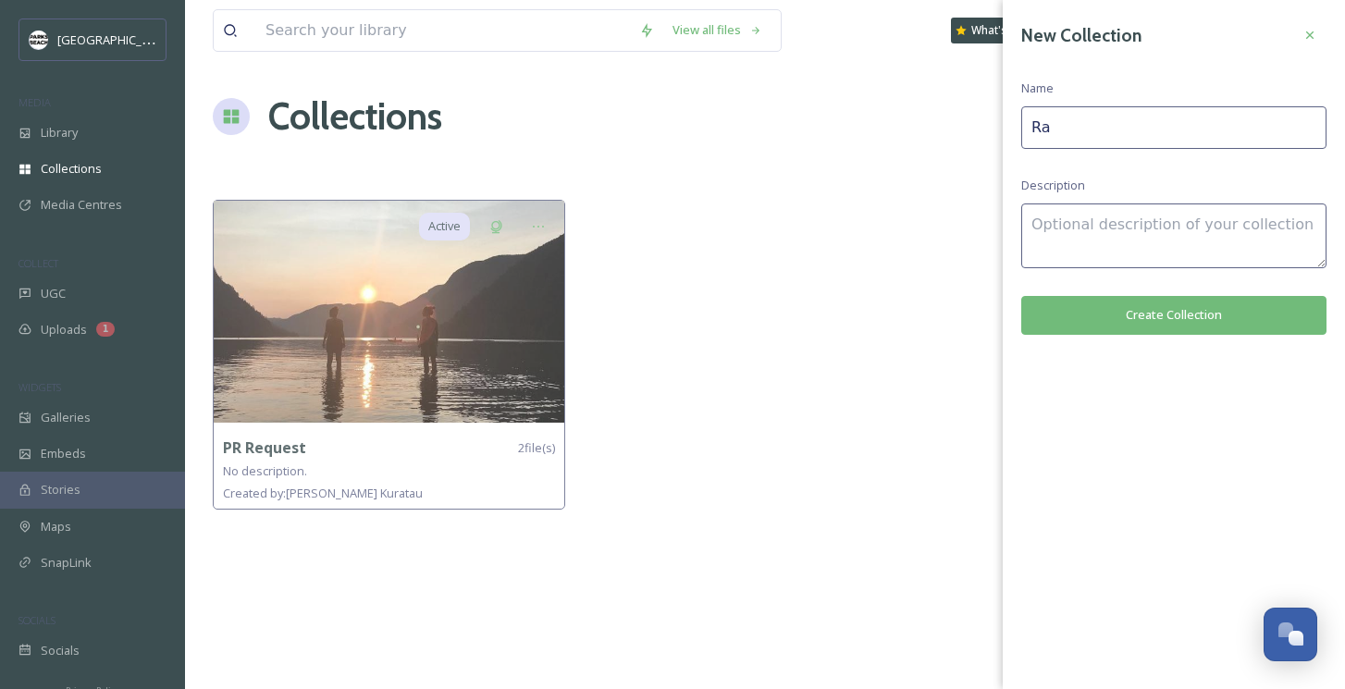
type input "R"
drag, startPoint x: 1095, startPoint y: 130, endPoint x: 967, endPoint y: 113, distance: 128.8
click at [967, 113] on div "View all files What's New [PERSON_NAME] Collections New Active PR Request 2 fil…" at bounding box center [765, 344] width 1160 height 689
type input "I"
click at [1067, 243] on textarea at bounding box center [1174, 236] width 305 height 65
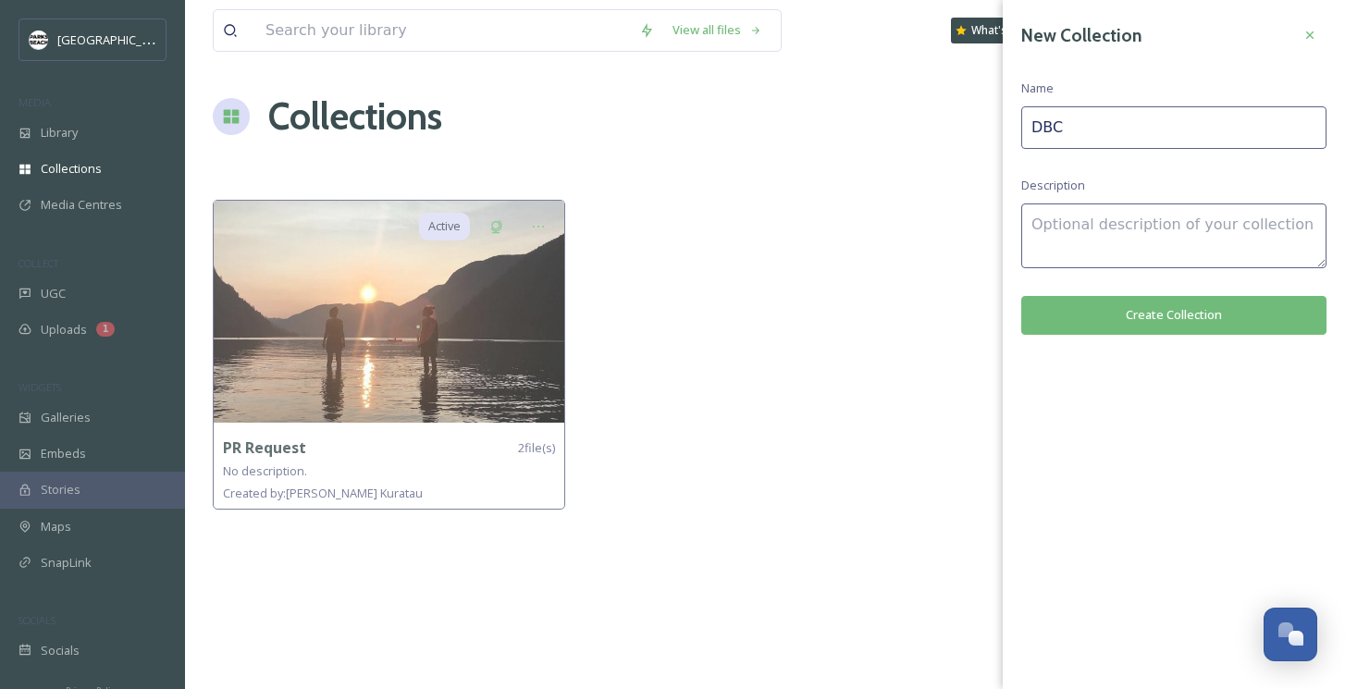
click at [1087, 126] on input "DBC" at bounding box center [1174, 127] width 305 height 43
type input "DBC Shortlist"
click at [1123, 314] on button "Create Collection" at bounding box center [1174, 315] width 305 height 38
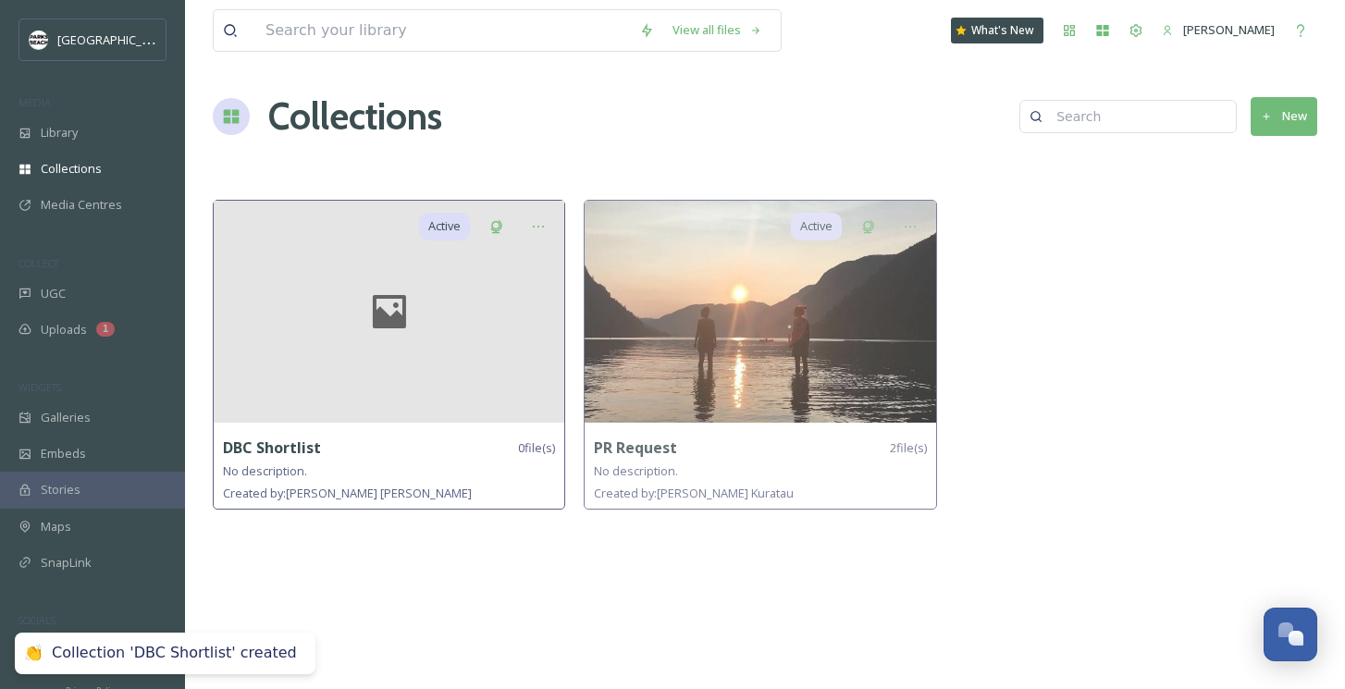
click at [438, 348] on div at bounding box center [389, 312] width 351 height 222
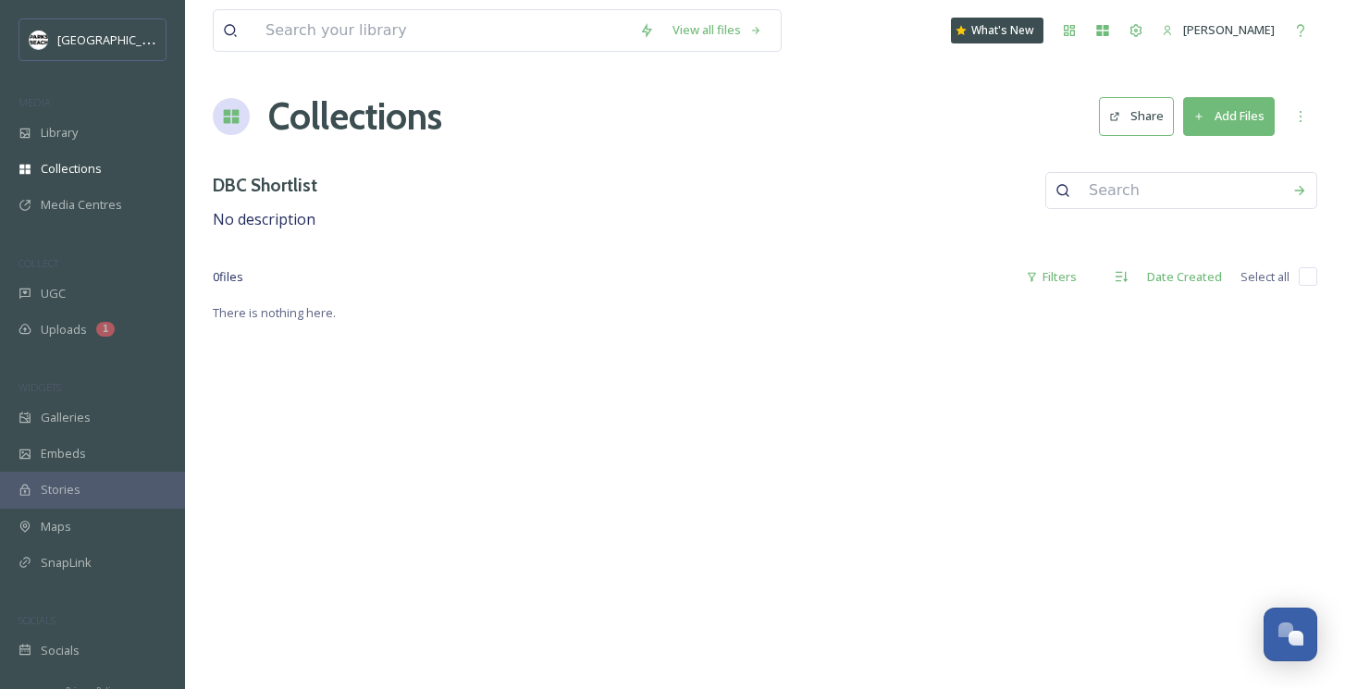
click at [1228, 113] on button "Add Files" at bounding box center [1229, 116] width 92 height 38
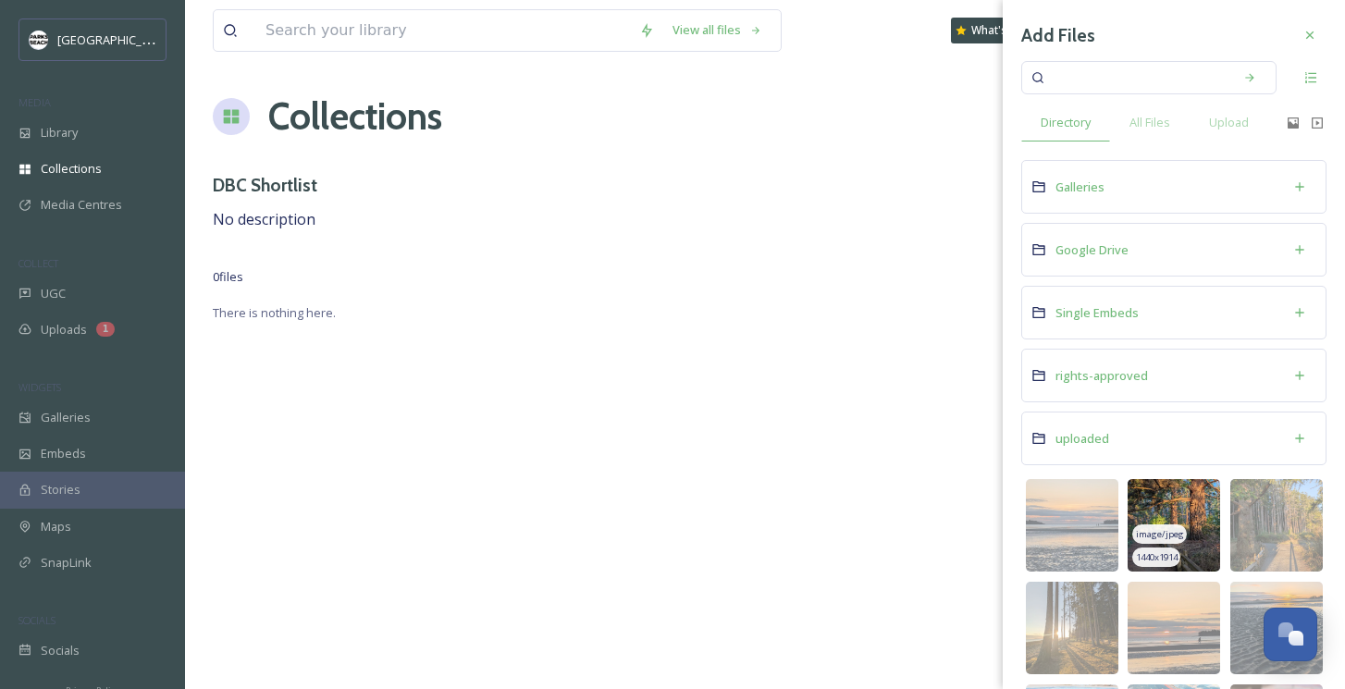
click at [1191, 489] on img at bounding box center [1174, 525] width 93 height 93
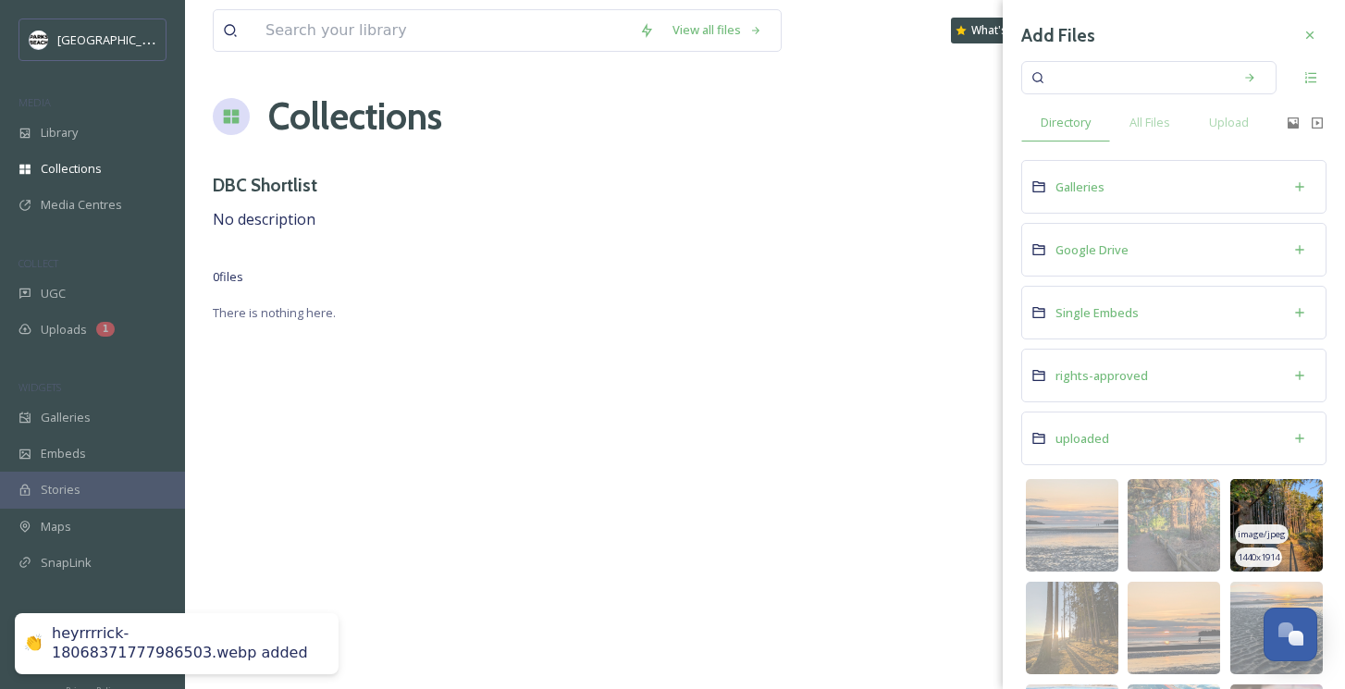
click at [1285, 516] on img at bounding box center [1277, 525] width 93 height 93
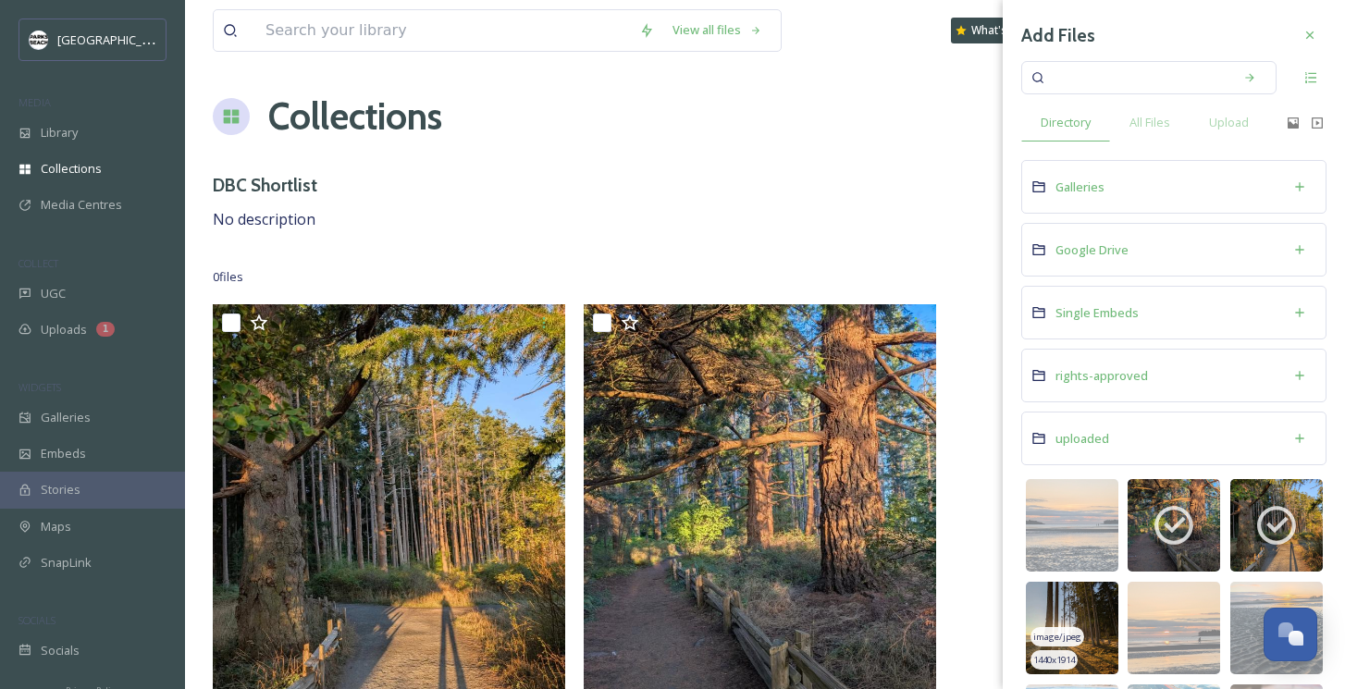
click at [1072, 644] on div "image/jpeg" at bounding box center [1058, 636] width 54 height 19
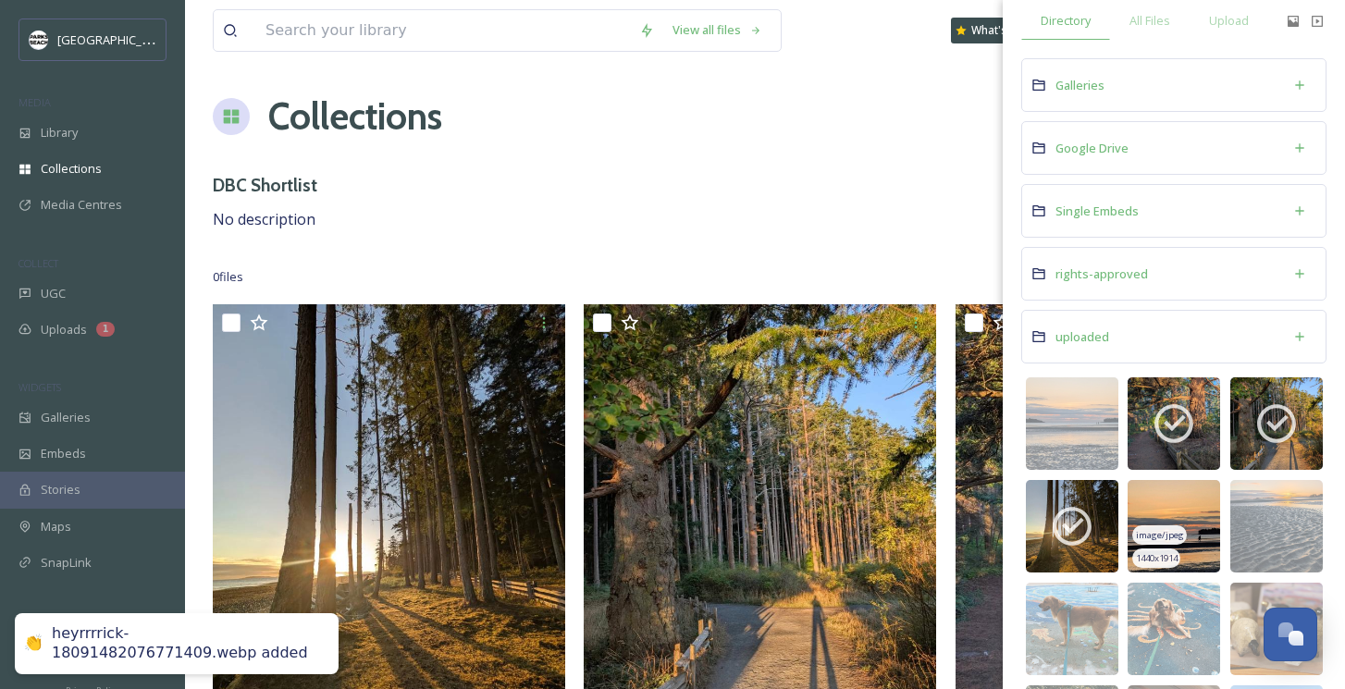
scroll to position [106, 0]
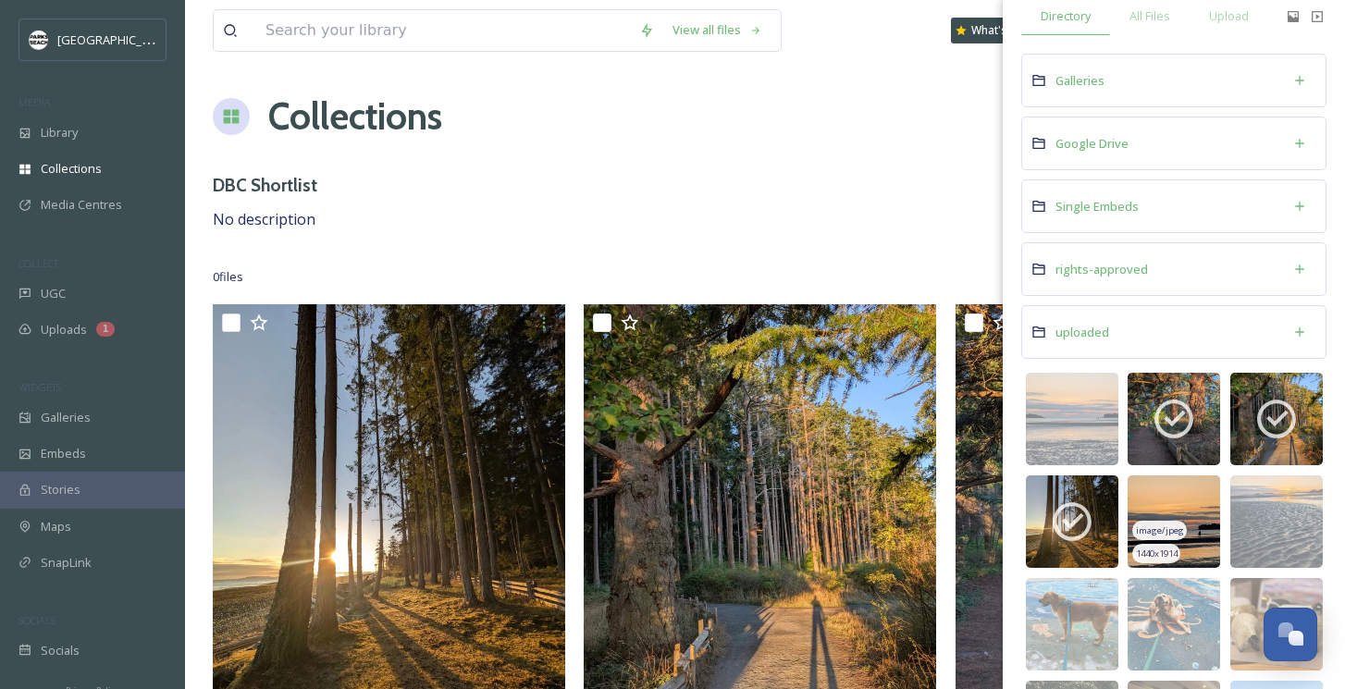
click at [1201, 530] on img at bounding box center [1174, 522] width 93 height 93
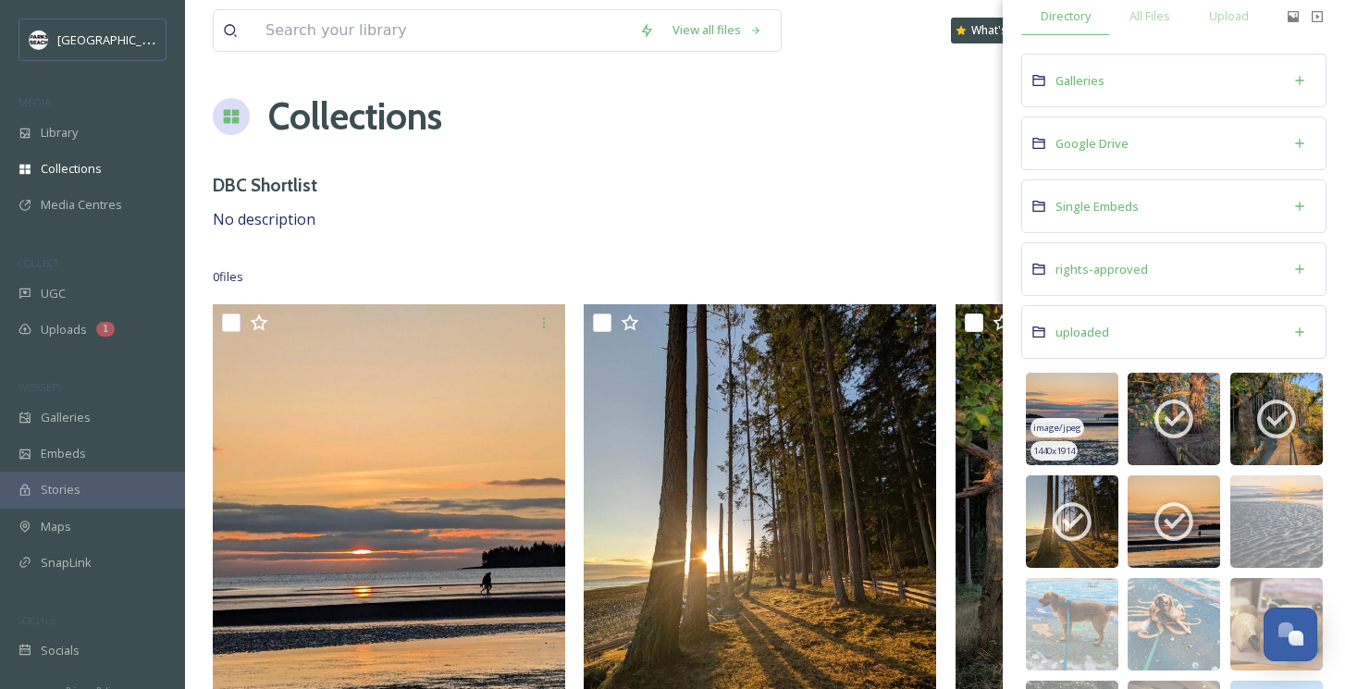
click at [1087, 407] on img at bounding box center [1072, 419] width 93 height 93
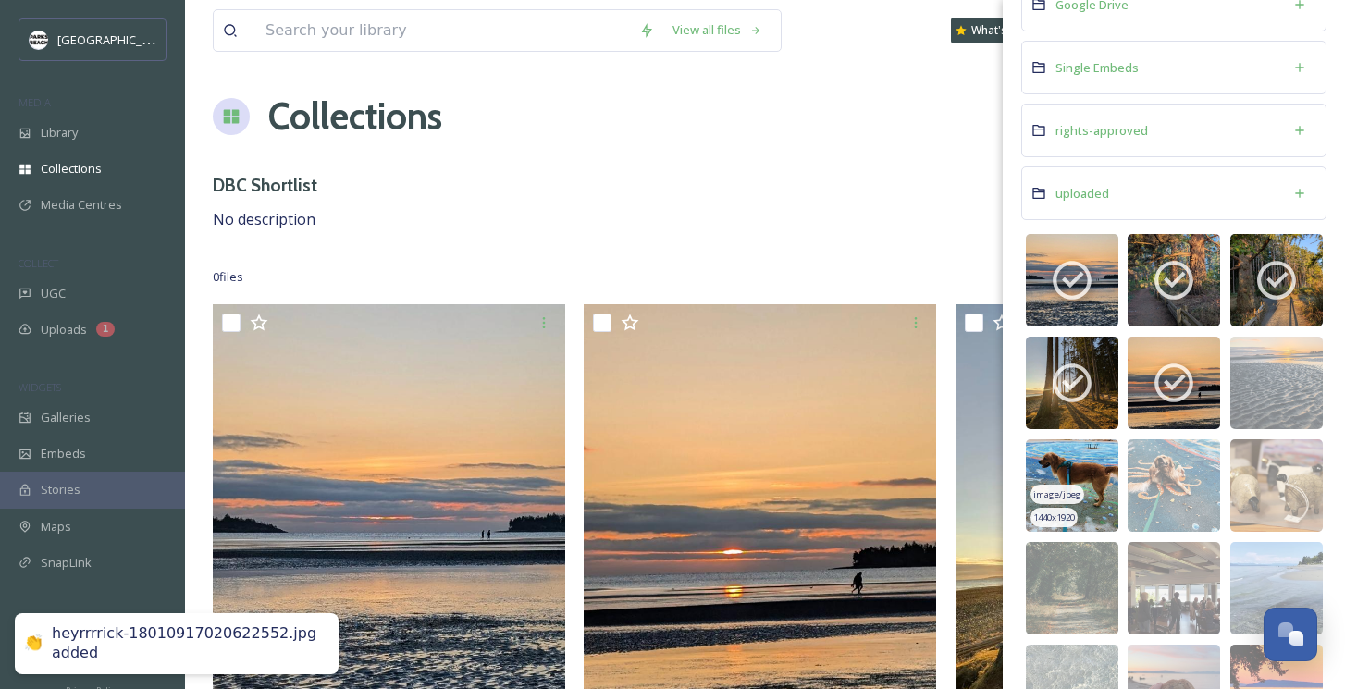
scroll to position [283, 0]
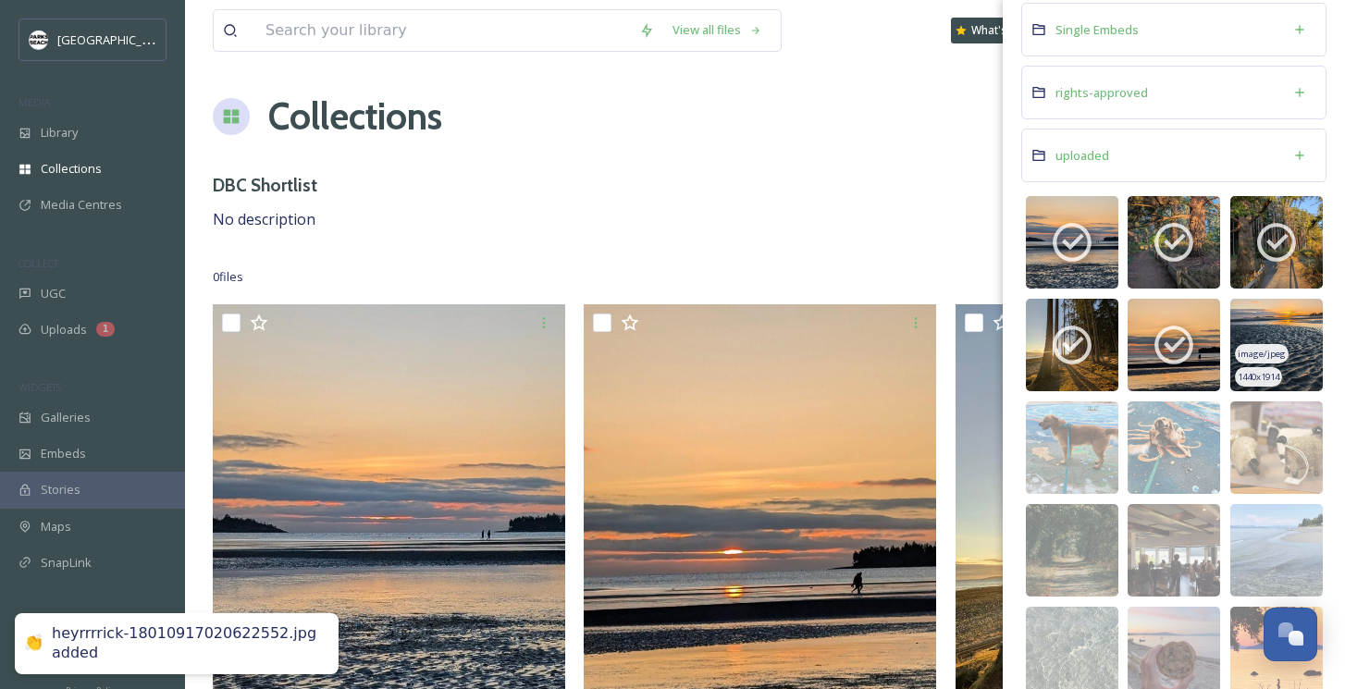
click at [1269, 328] on img at bounding box center [1277, 345] width 93 height 93
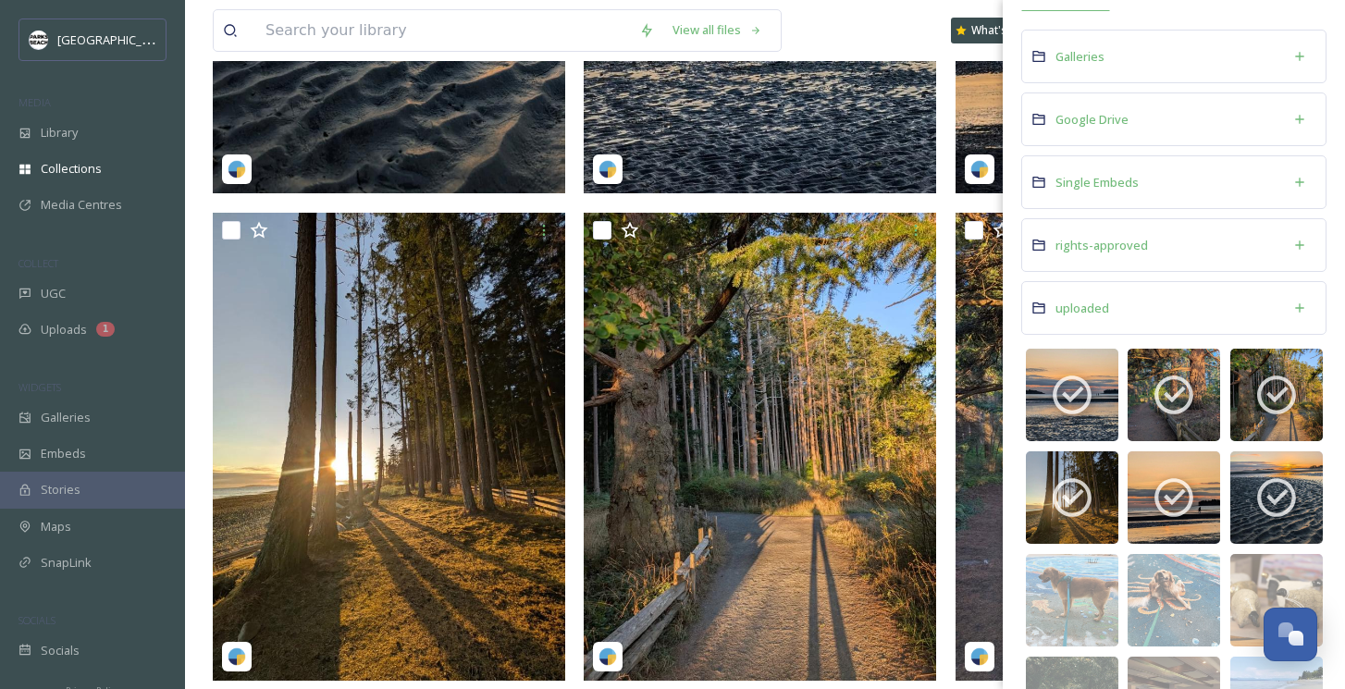
scroll to position [0, 0]
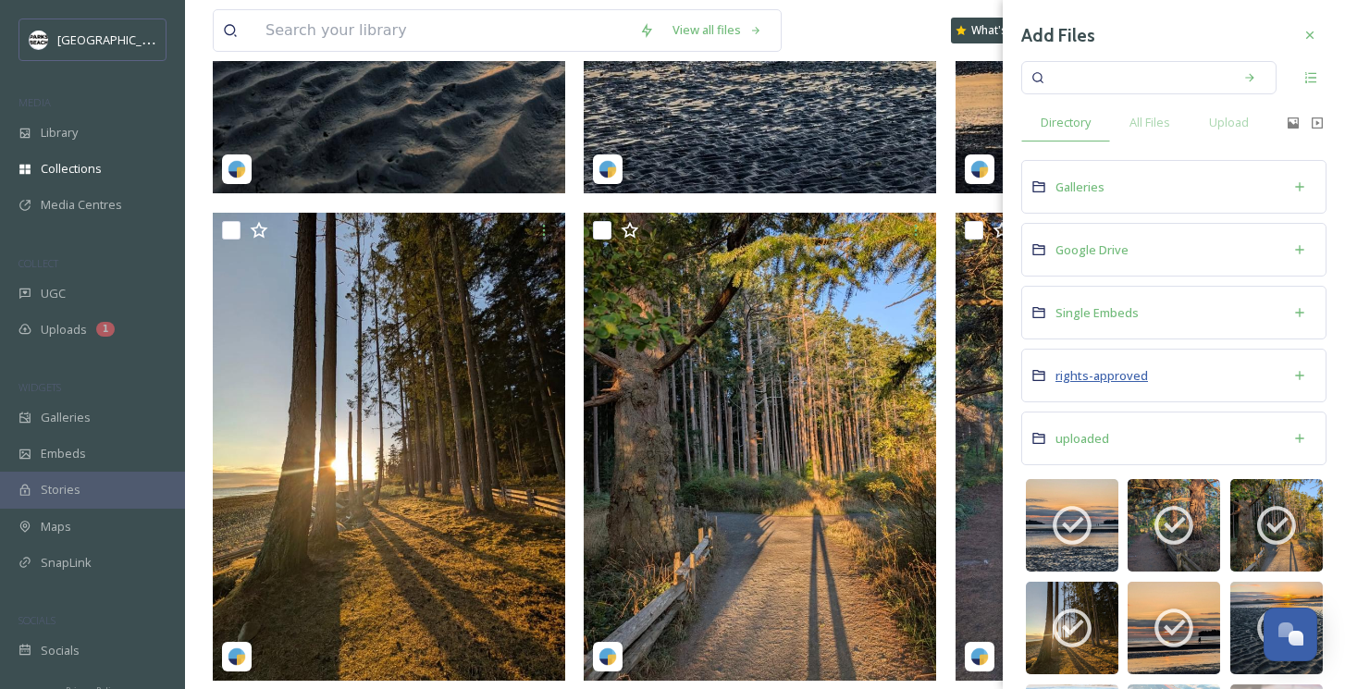
click at [1097, 376] on span "rights-approved" at bounding box center [1102, 375] width 93 height 17
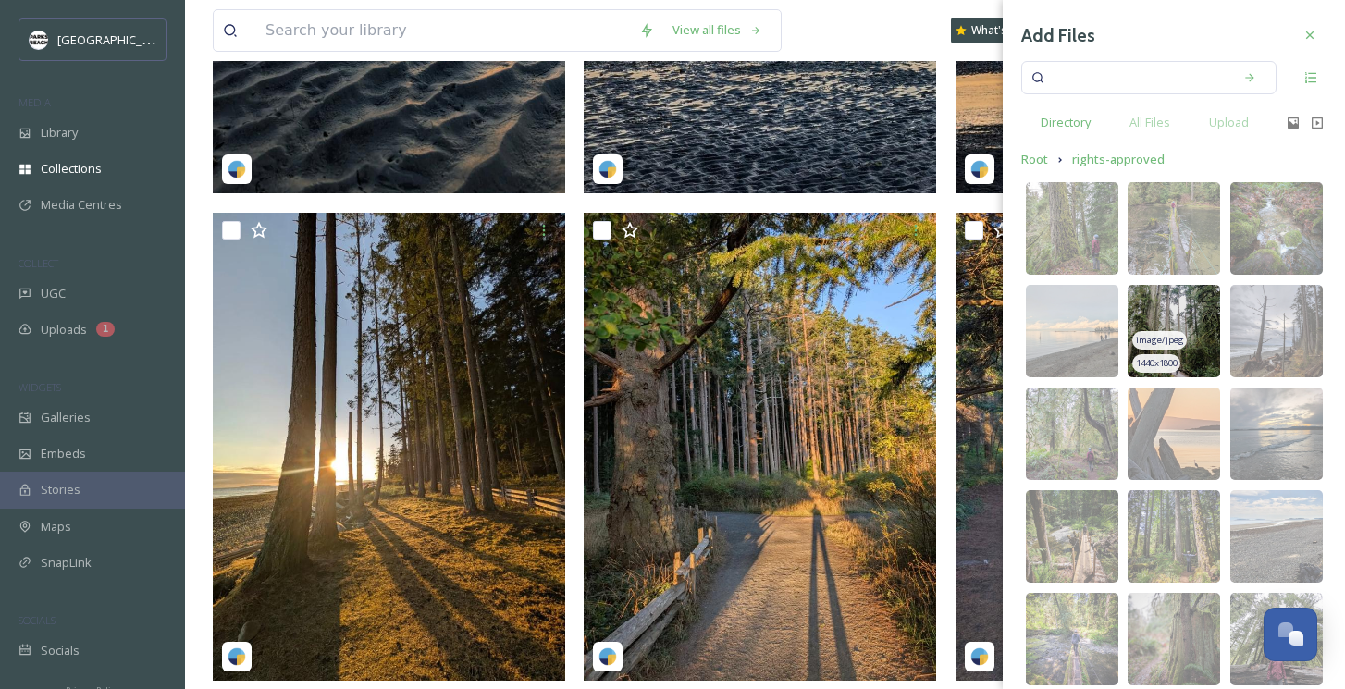
click at [1152, 304] on img at bounding box center [1174, 331] width 93 height 93
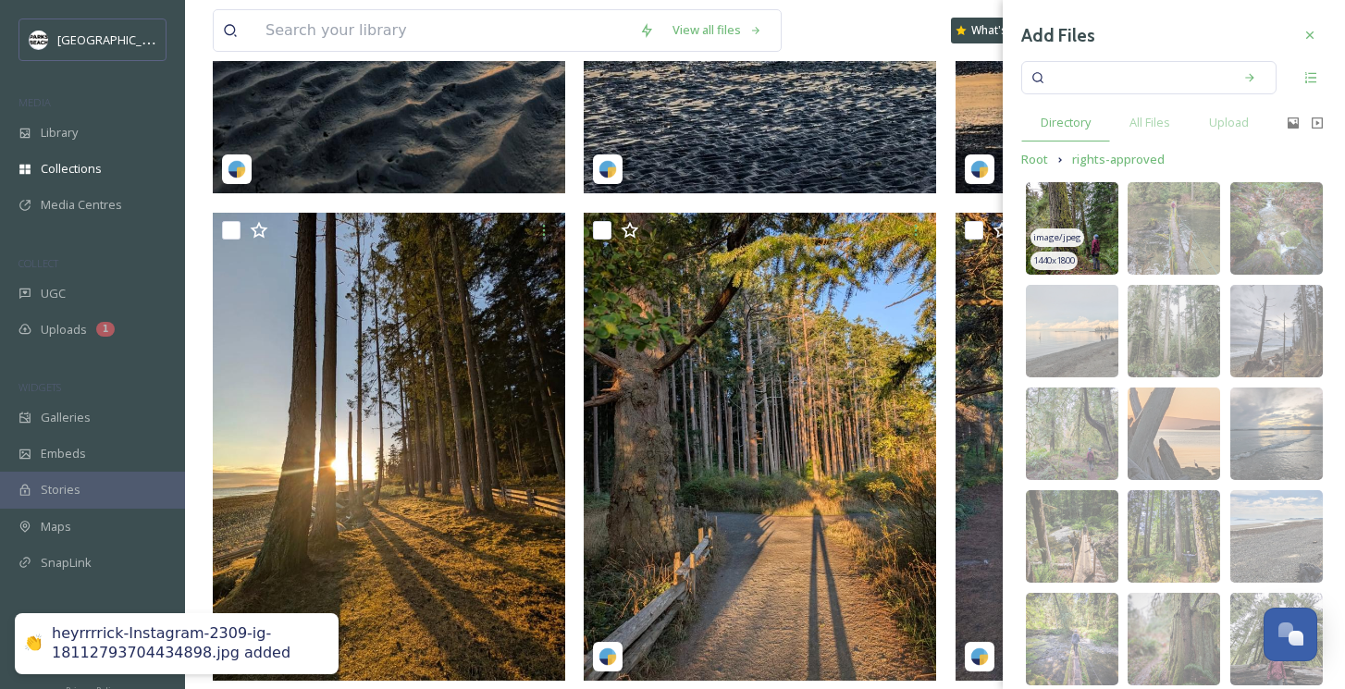
click at [1094, 209] on img at bounding box center [1072, 228] width 93 height 93
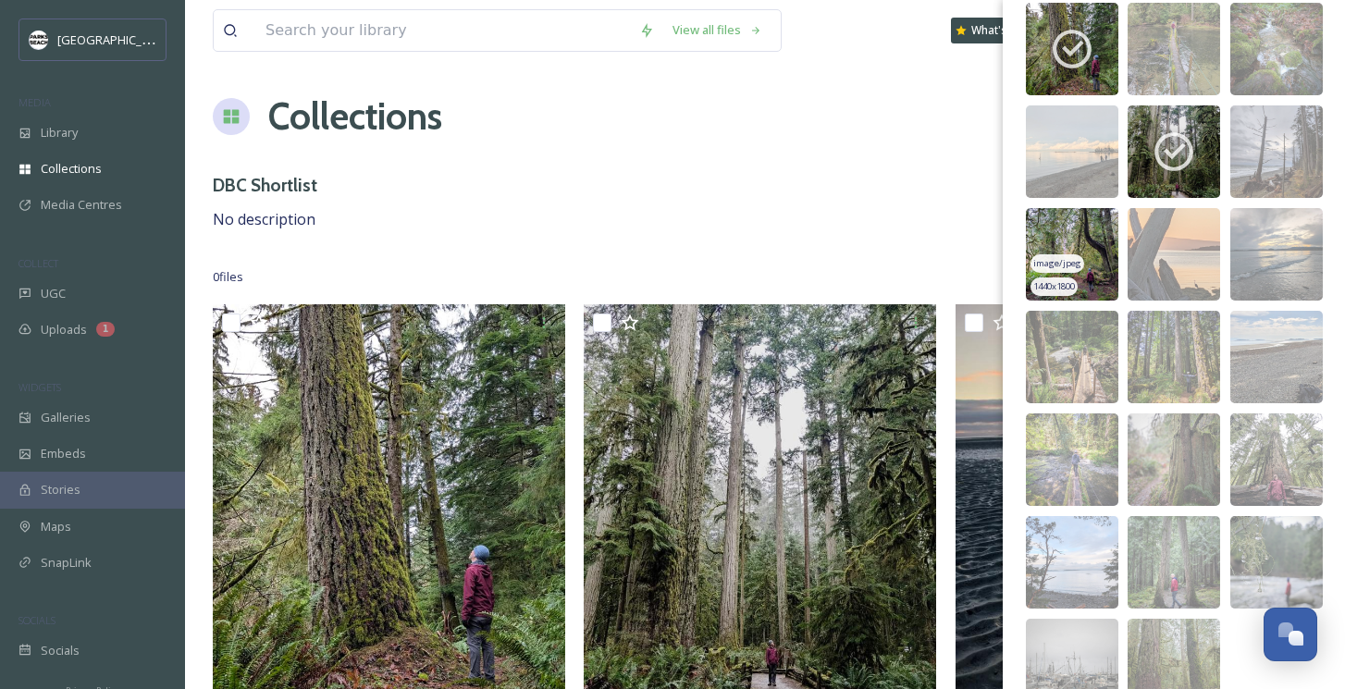
scroll to position [261, 0]
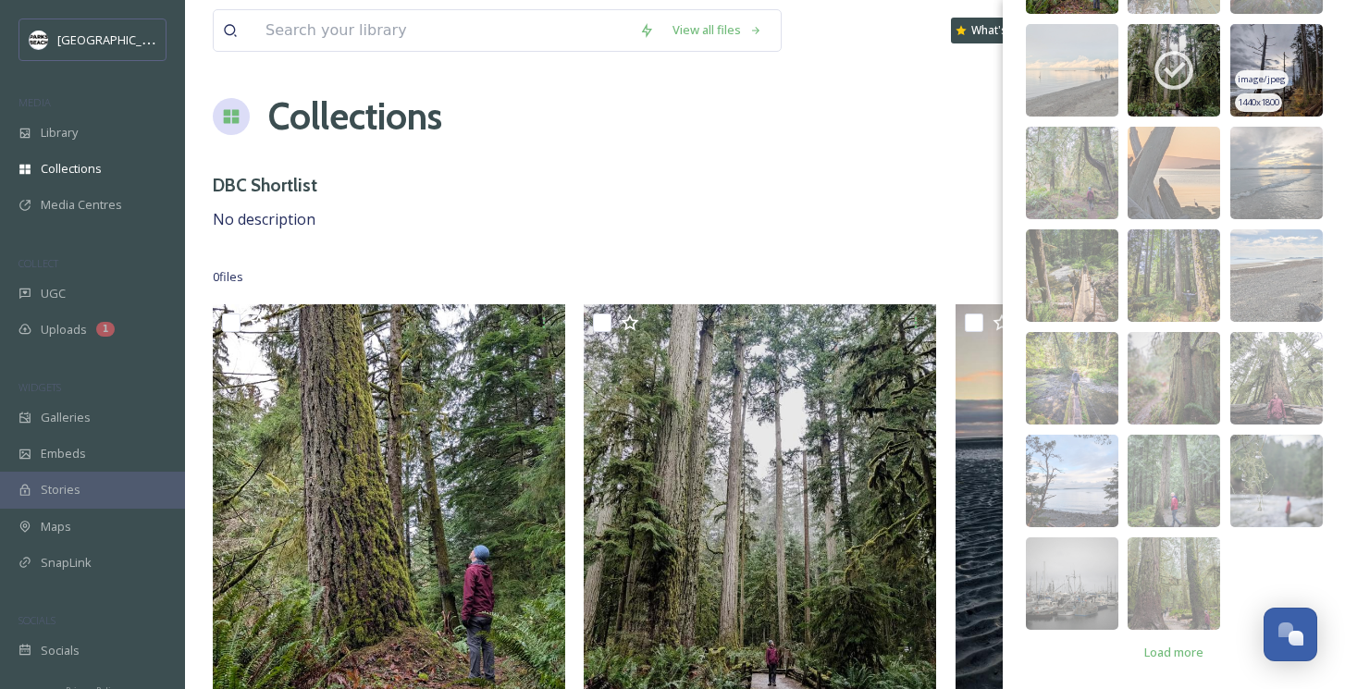
click at [1285, 39] on img at bounding box center [1277, 70] width 93 height 93
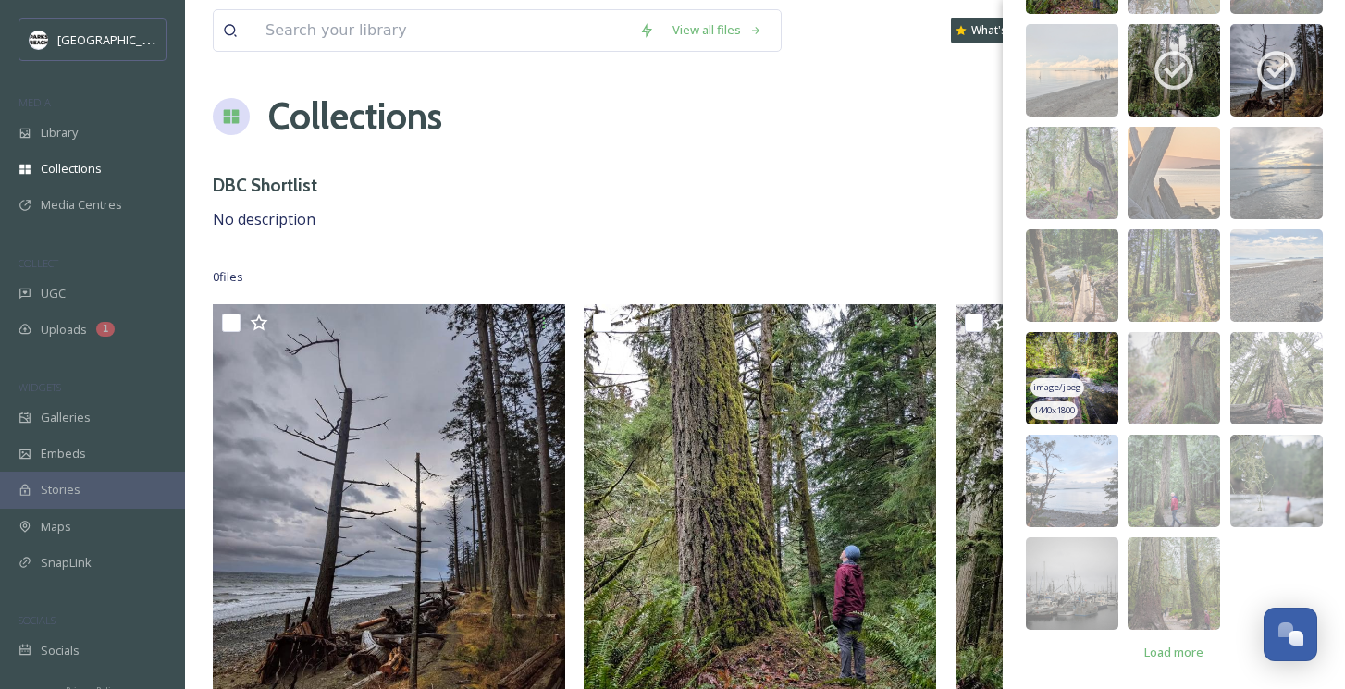
scroll to position [126, 0]
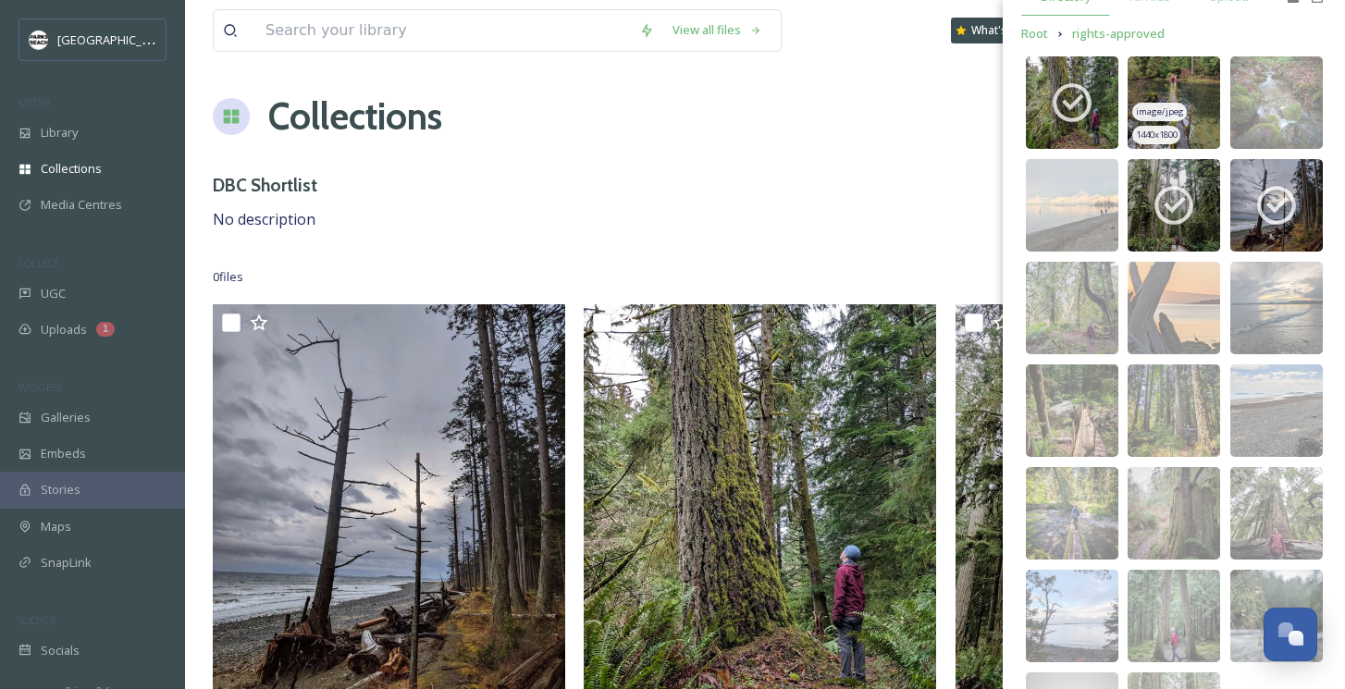
click at [1189, 83] on img at bounding box center [1174, 102] width 93 height 93
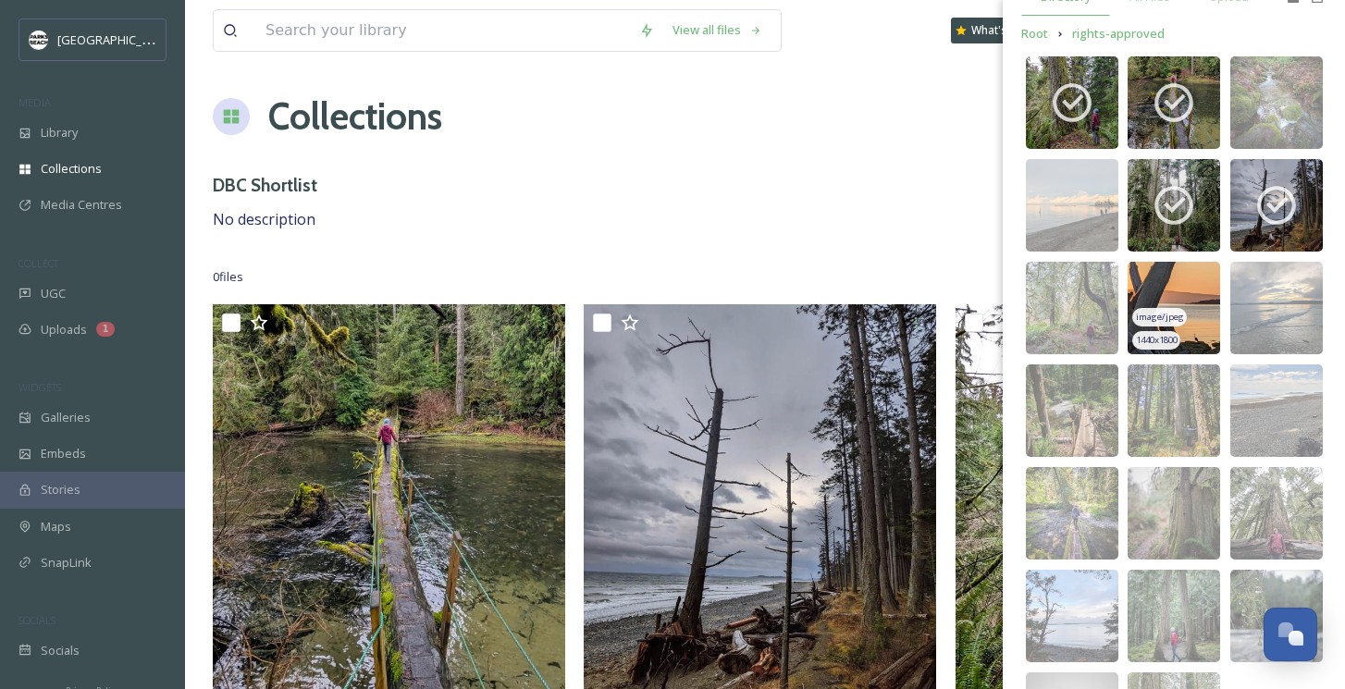
click at [1159, 274] on img at bounding box center [1174, 308] width 93 height 93
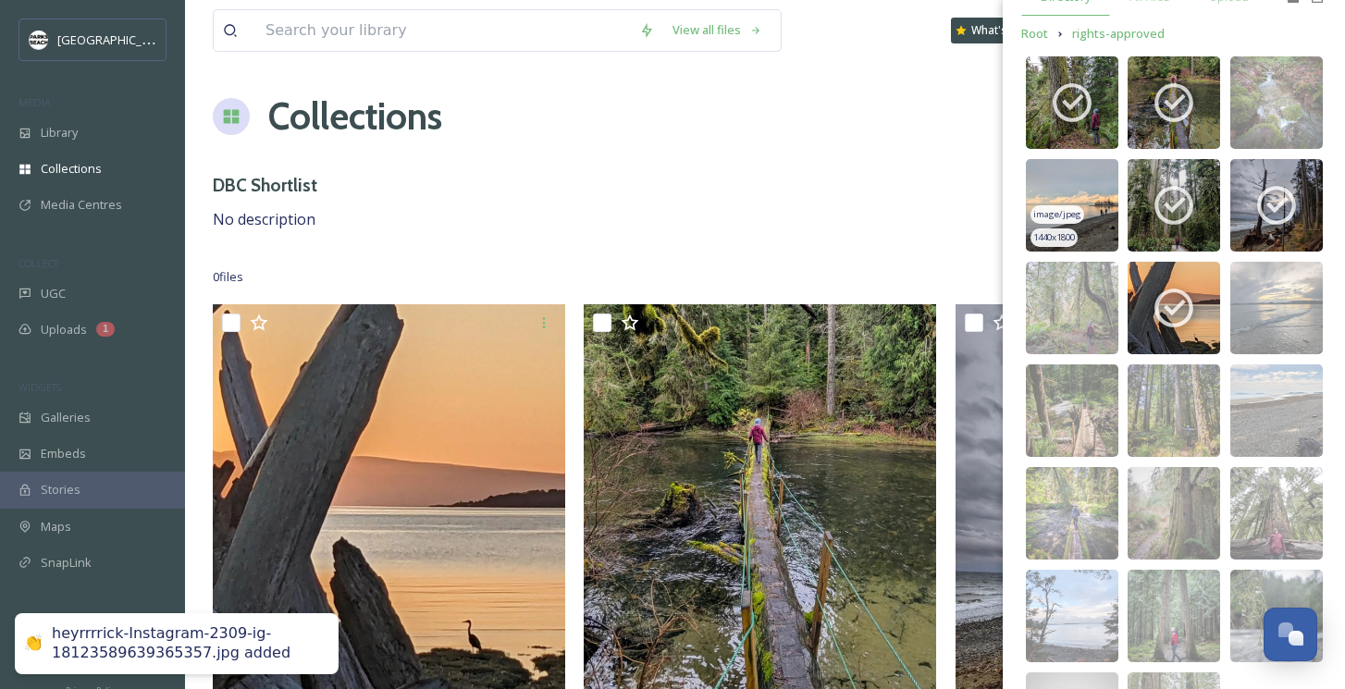
click at [1088, 191] on img at bounding box center [1072, 205] width 93 height 93
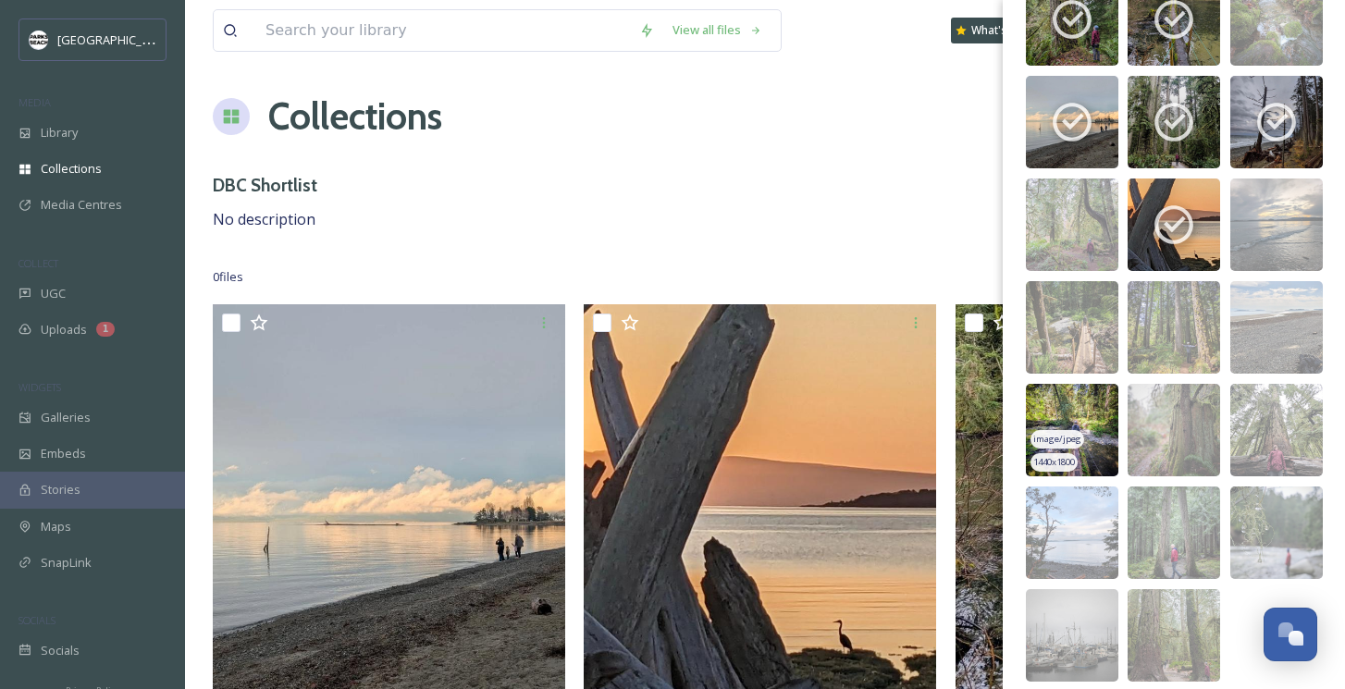
scroll to position [231, 0]
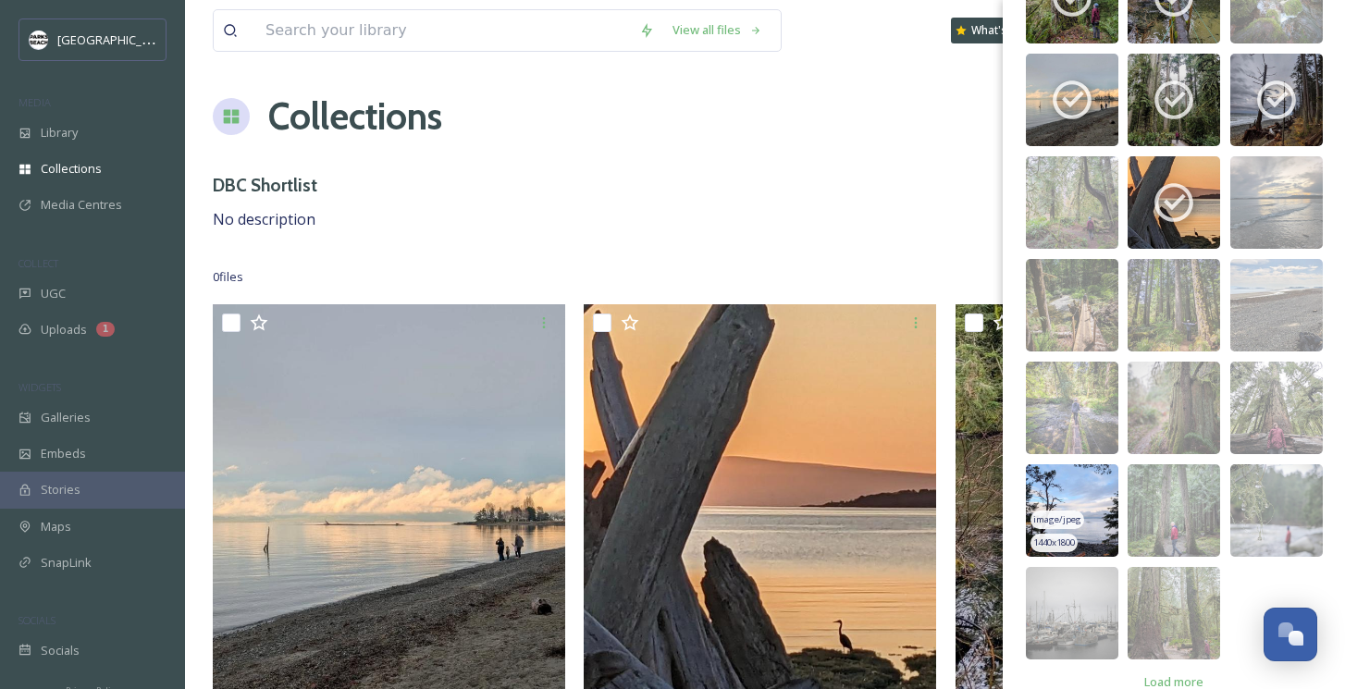
click at [1059, 506] on img at bounding box center [1072, 511] width 93 height 93
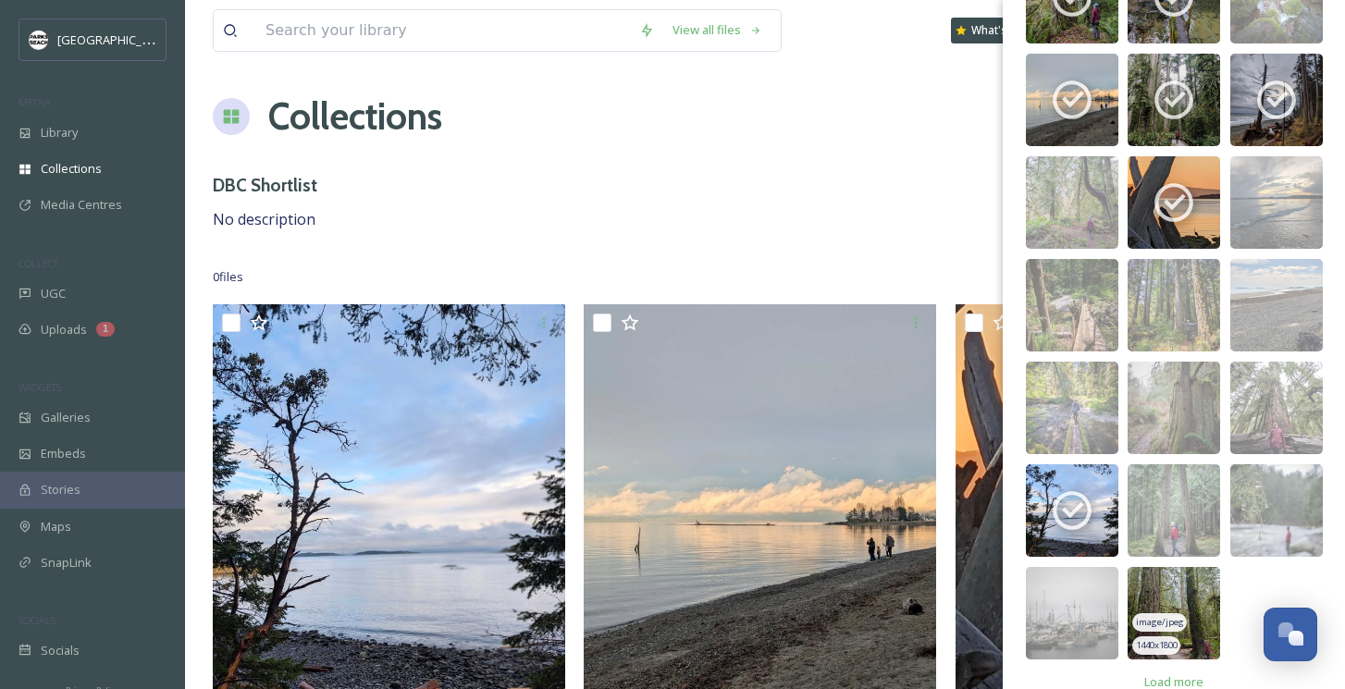
click at [1188, 598] on img at bounding box center [1174, 613] width 93 height 93
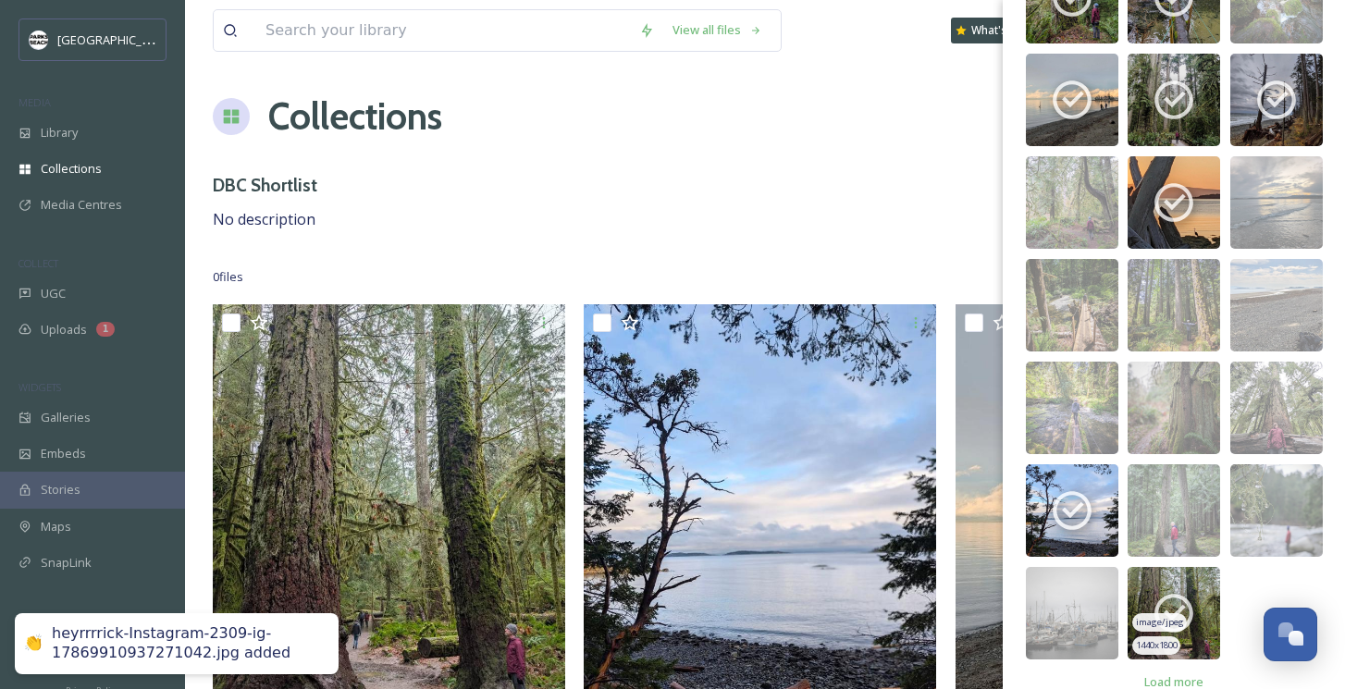
scroll to position [261, 0]
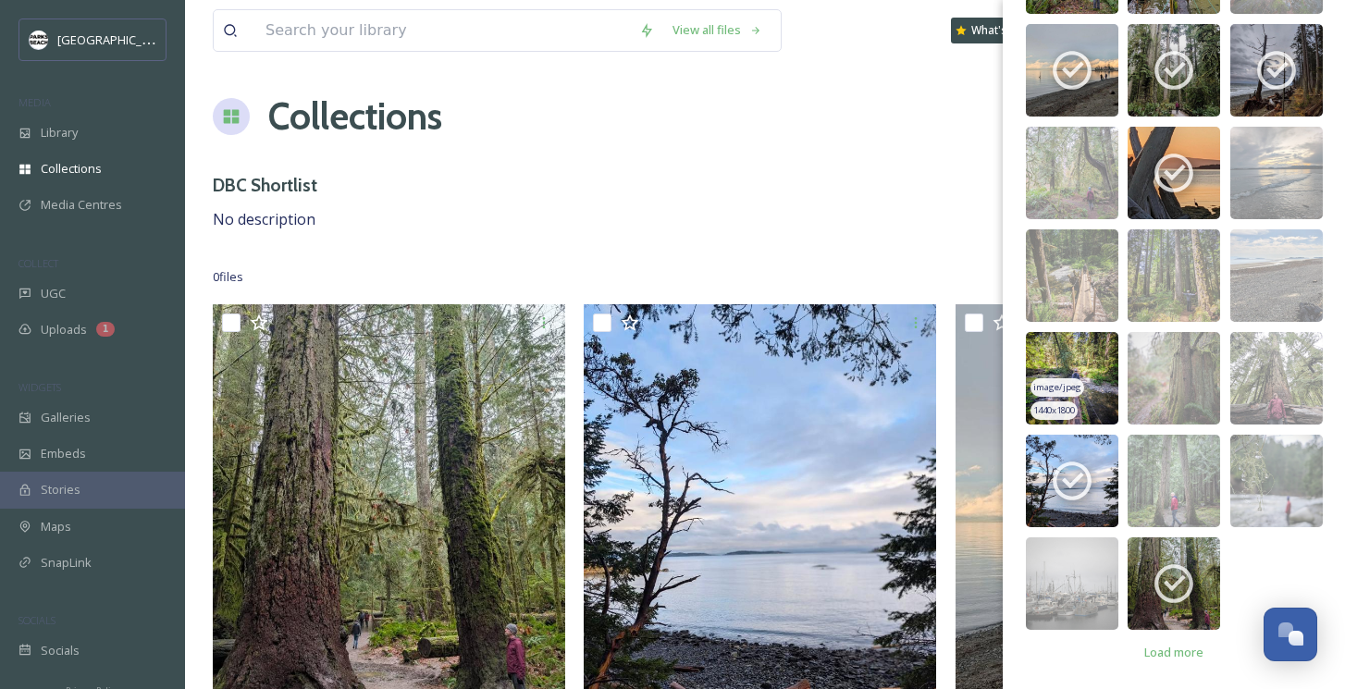
click at [1083, 365] on img at bounding box center [1072, 378] width 93 height 93
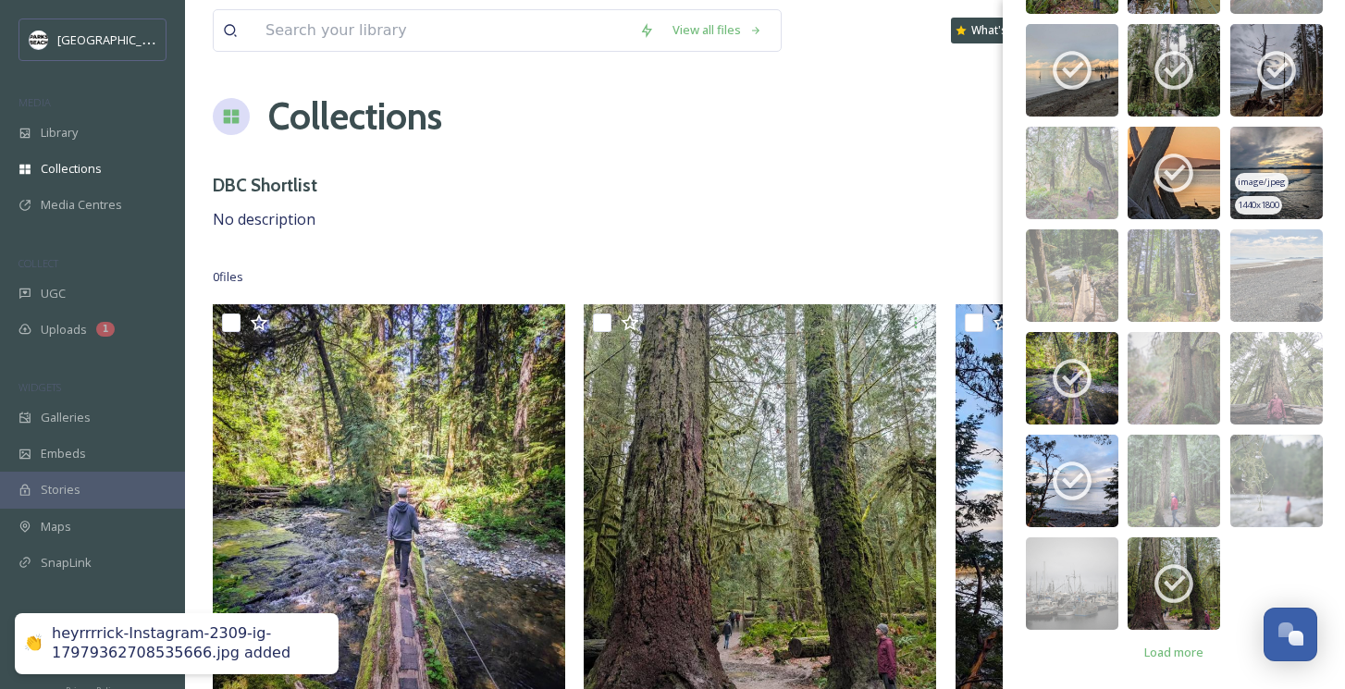
click at [1296, 160] on img at bounding box center [1277, 173] width 93 height 93
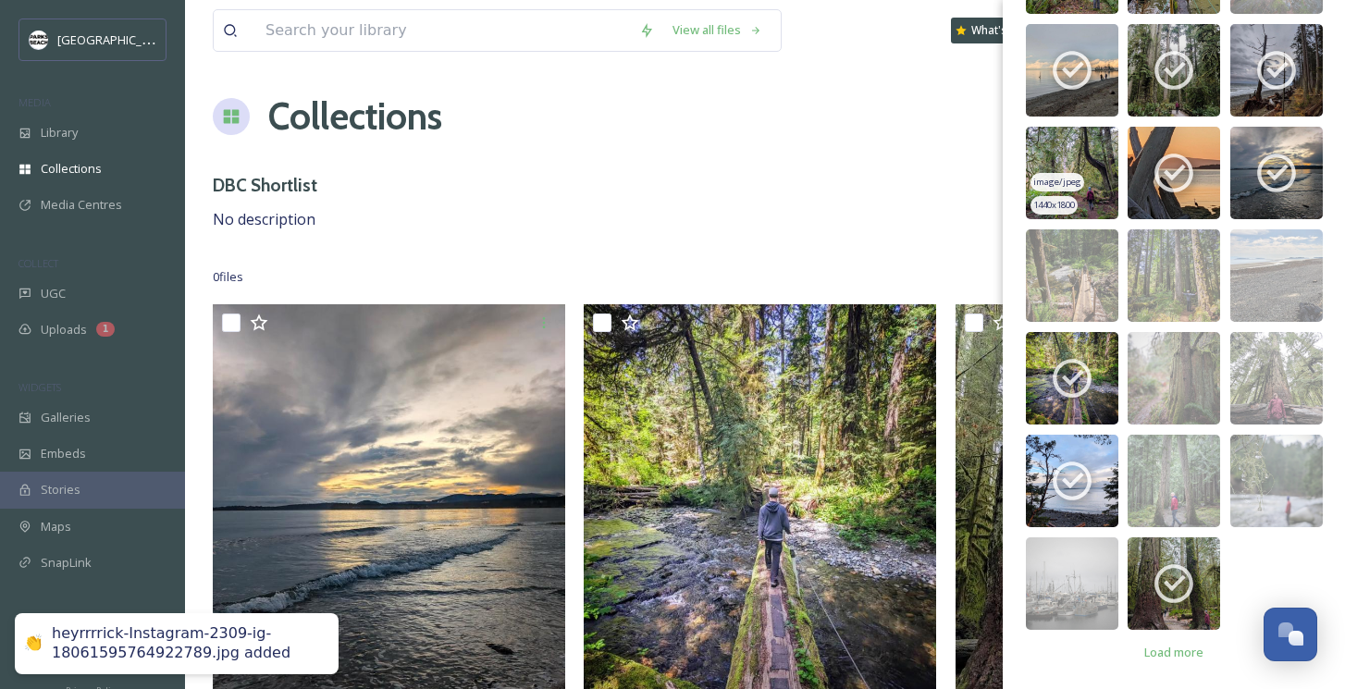
click at [1078, 160] on img at bounding box center [1072, 173] width 93 height 93
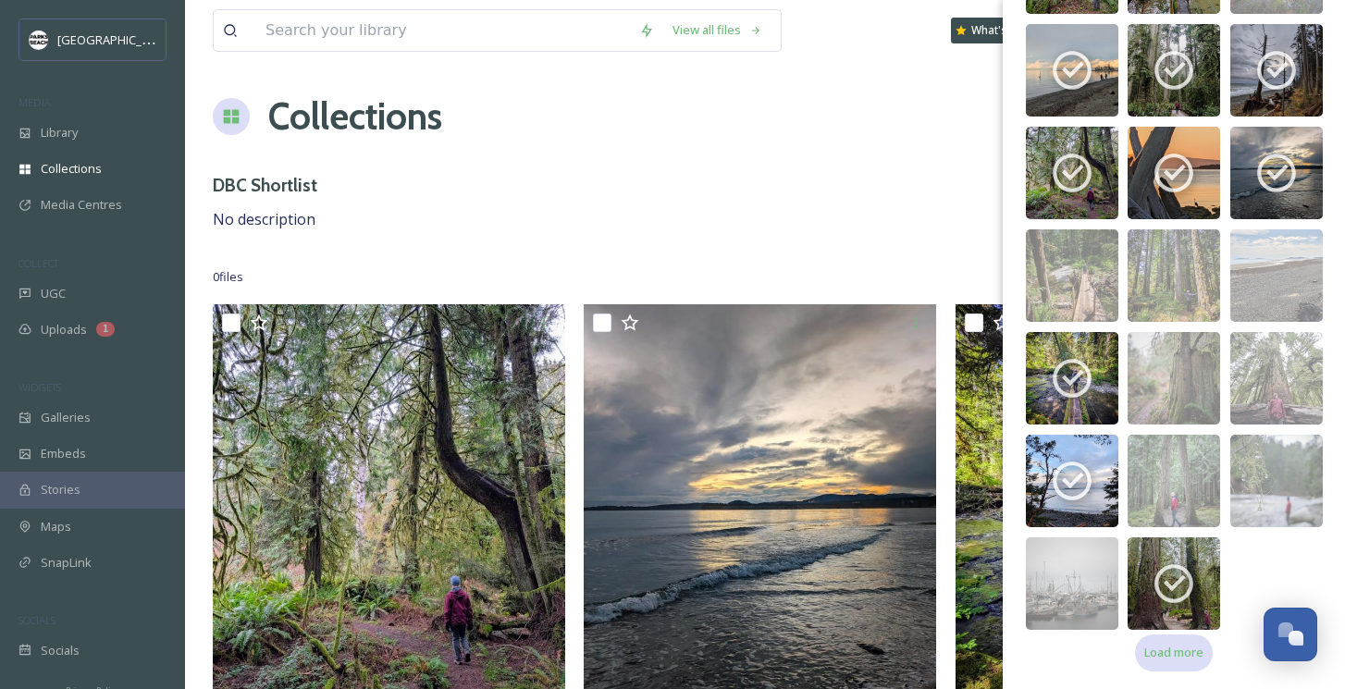
click at [1175, 650] on span "Load more" at bounding box center [1174, 653] width 59 height 18
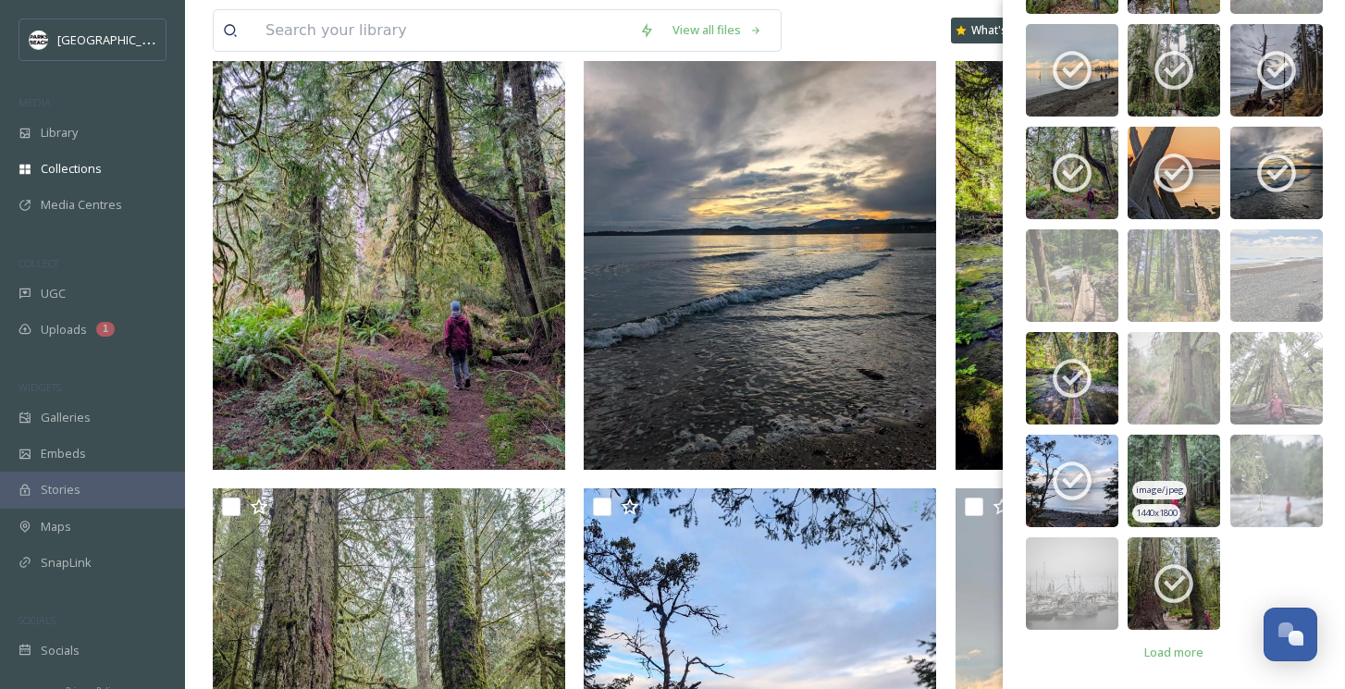
scroll to position [378, 0]
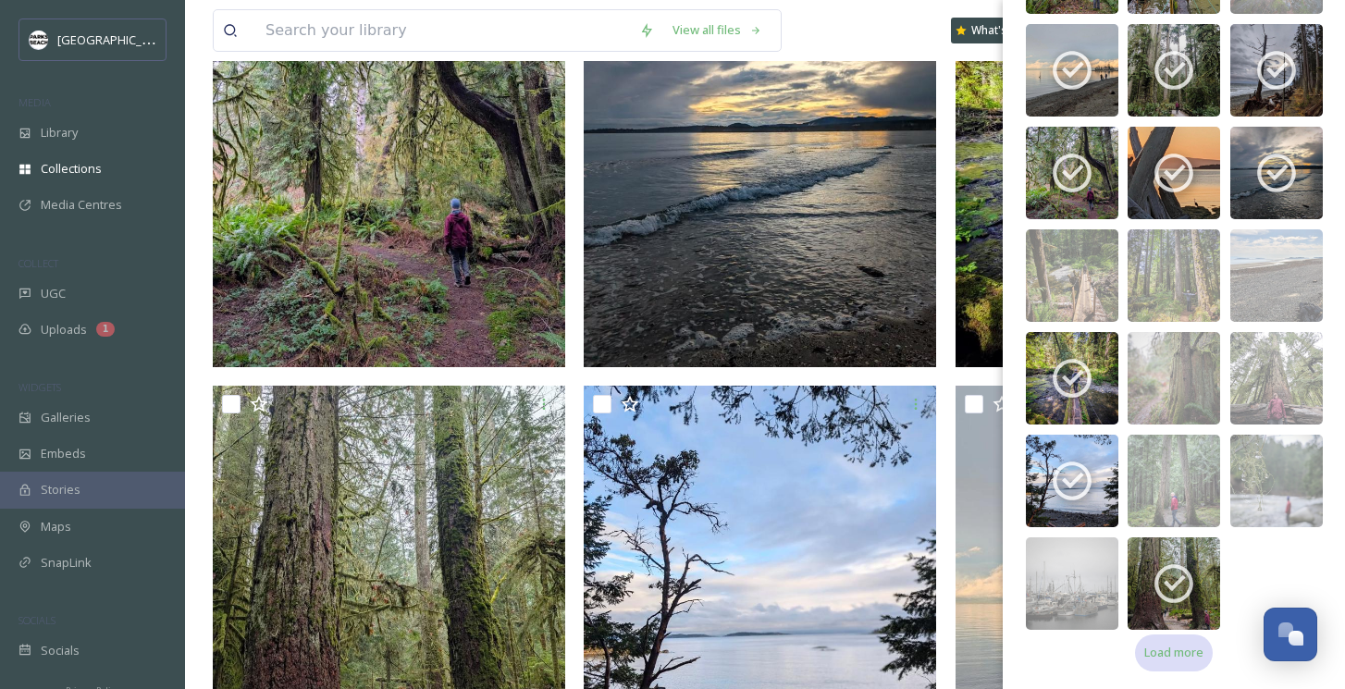
click at [1158, 648] on span "Load more" at bounding box center [1174, 653] width 59 height 18
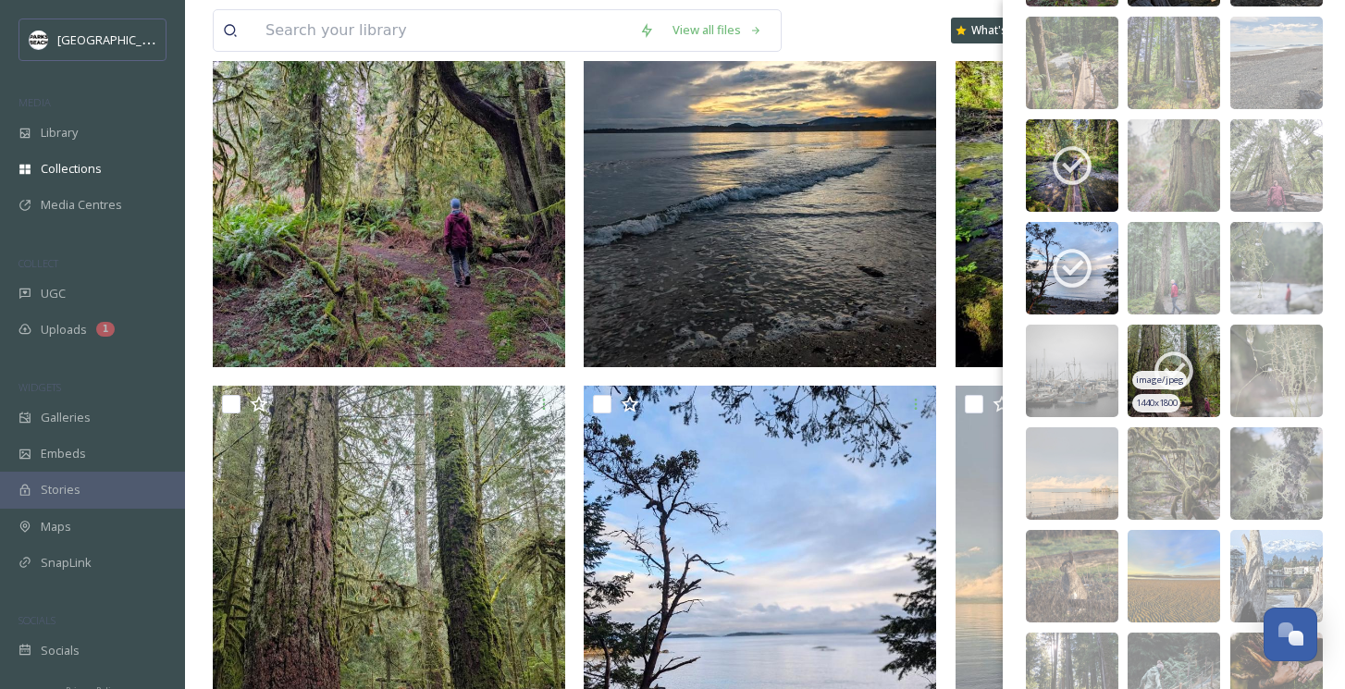
scroll to position [596, 0]
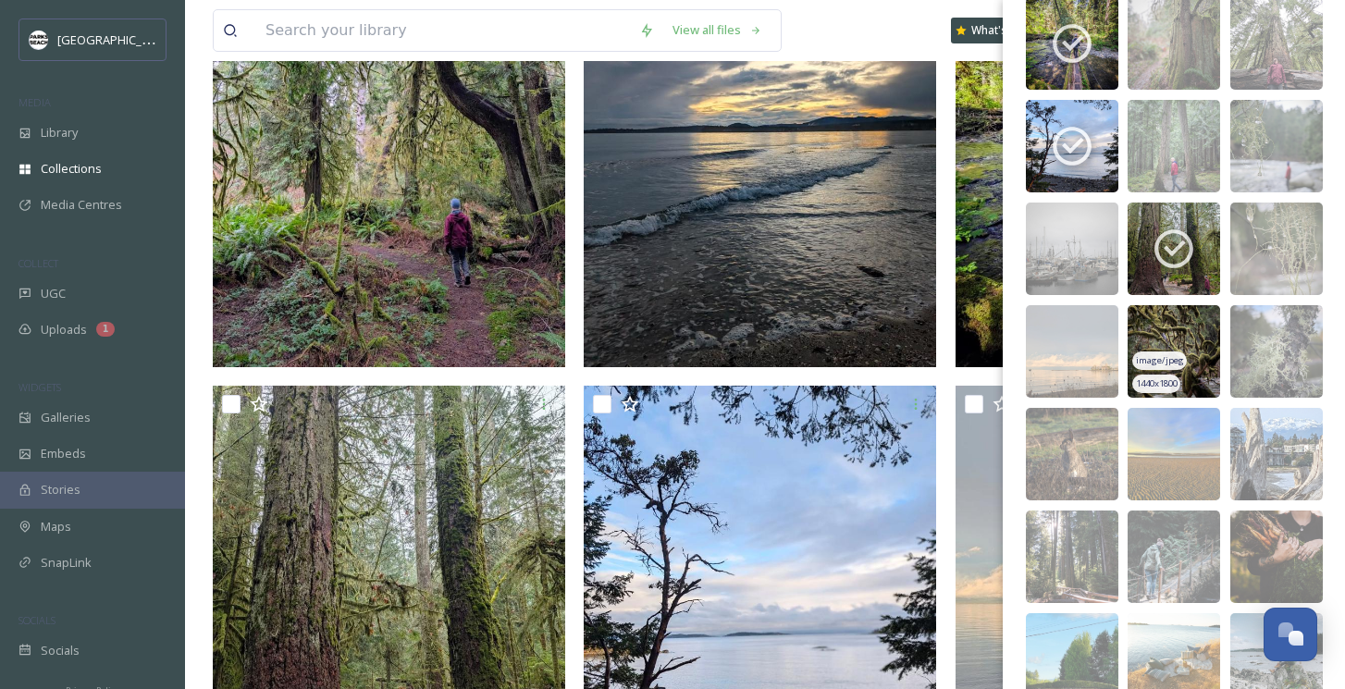
click at [1173, 330] on img at bounding box center [1174, 351] width 93 height 93
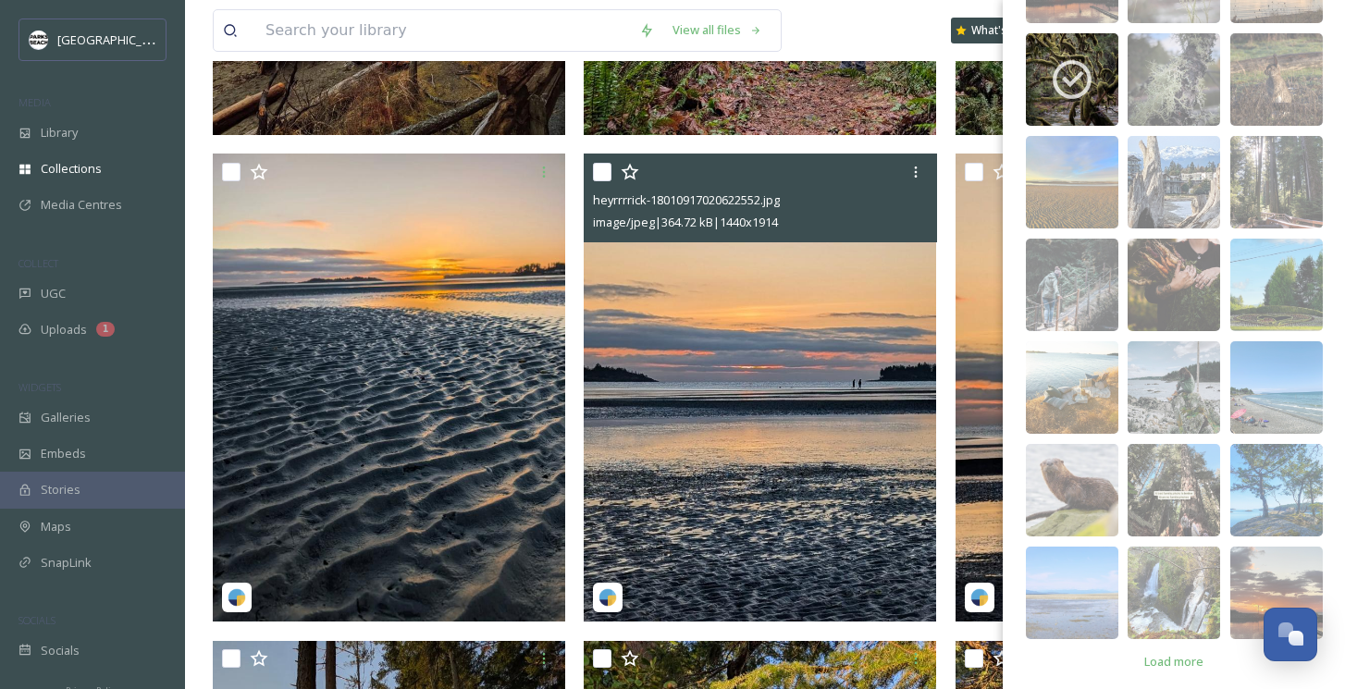
scroll to position [1916, 0]
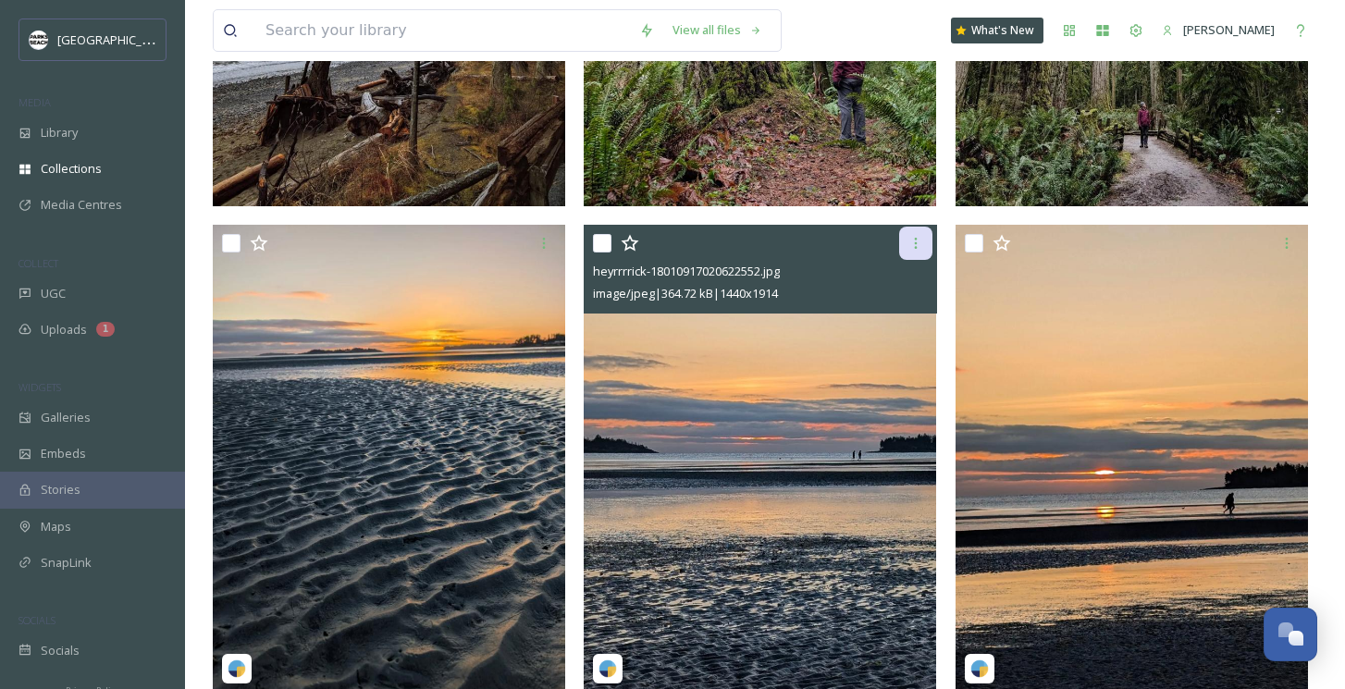
click at [922, 255] on div at bounding box center [915, 243] width 33 height 33
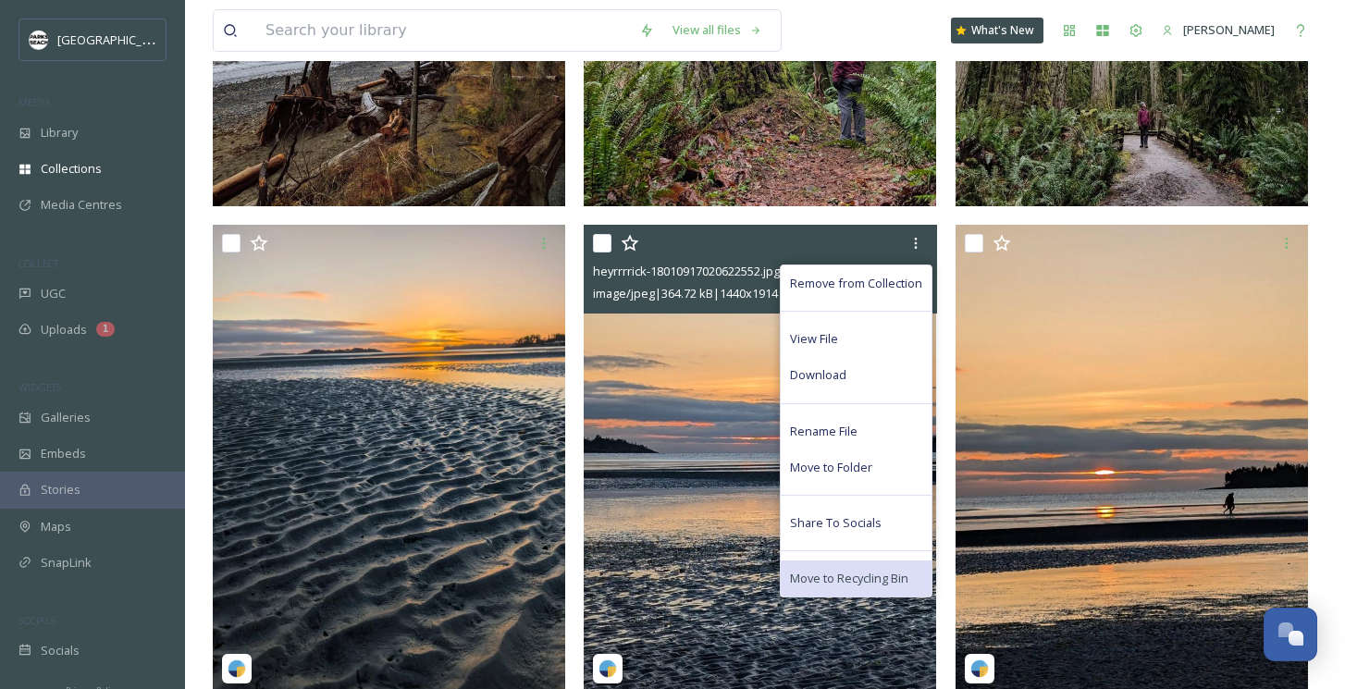
click at [835, 570] on span "Move to Recycling Bin" at bounding box center [849, 579] width 118 height 18
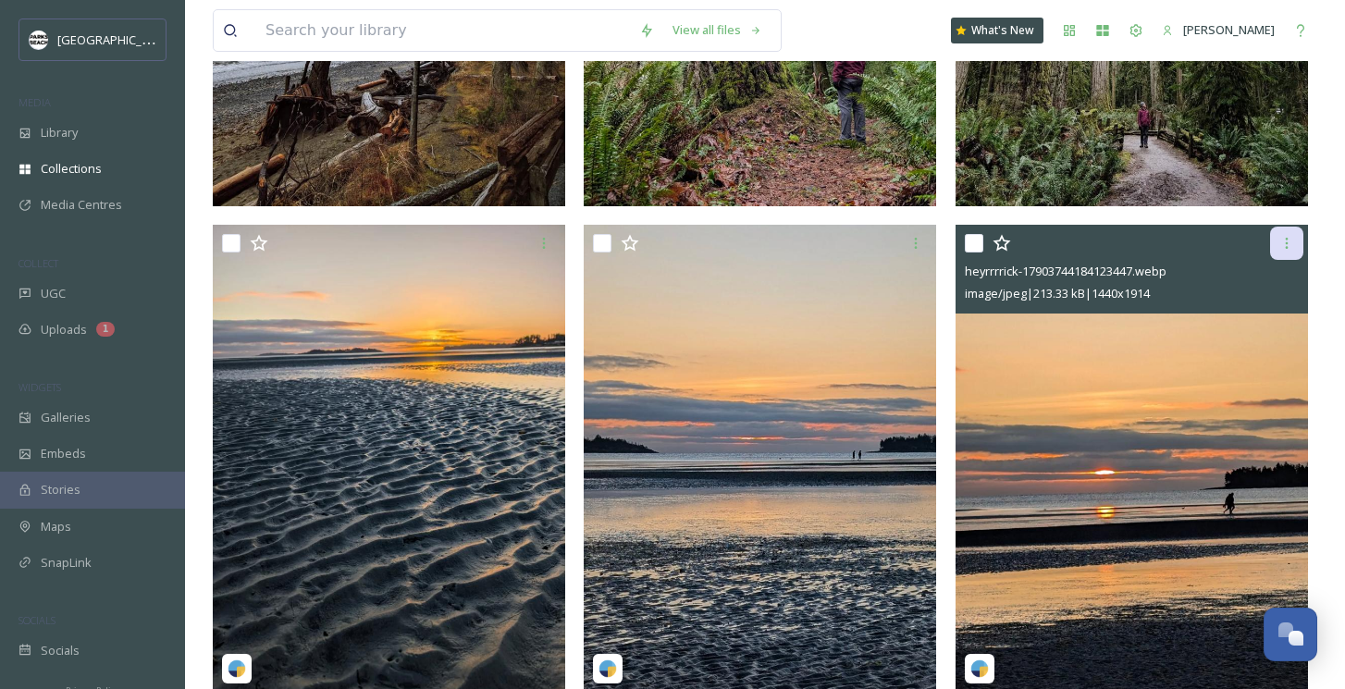
click at [1289, 242] on icon at bounding box center [1287, 243] width 15 height 15
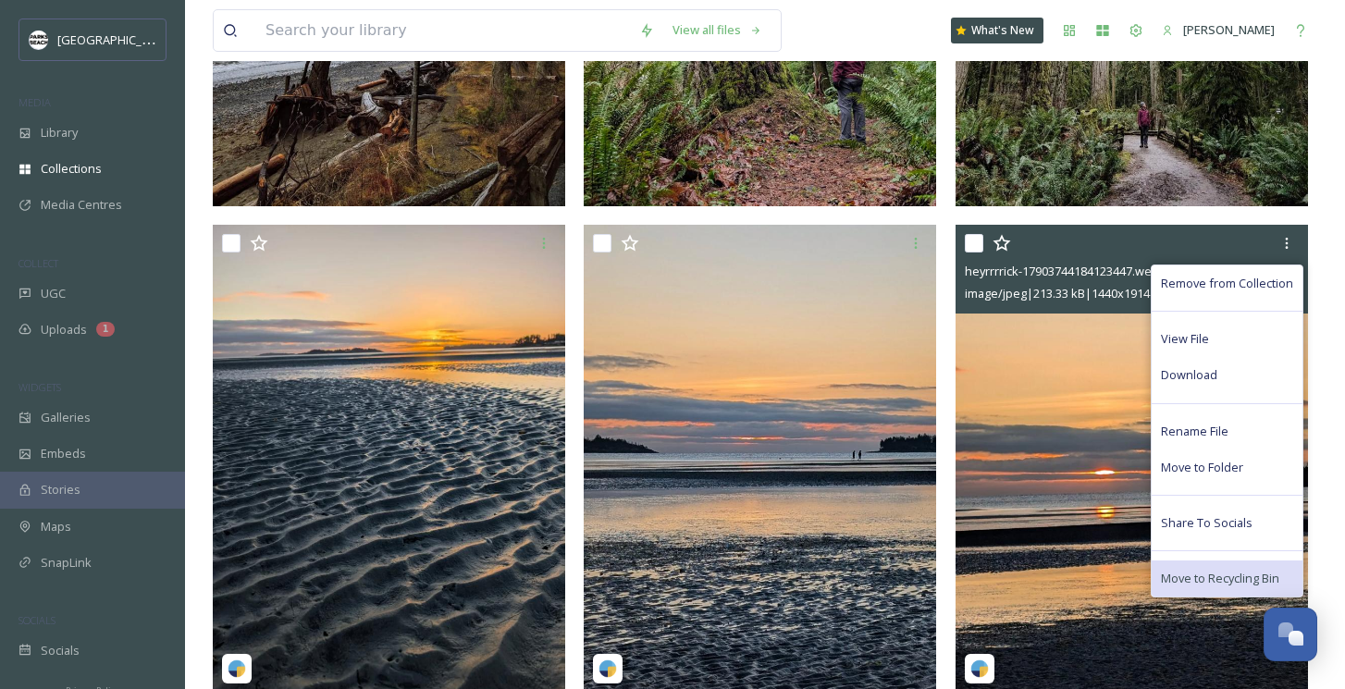
click at [1193, 576] on span "Move to Recycling Bin" at bounding box center [1220, 579] width 118 height 18
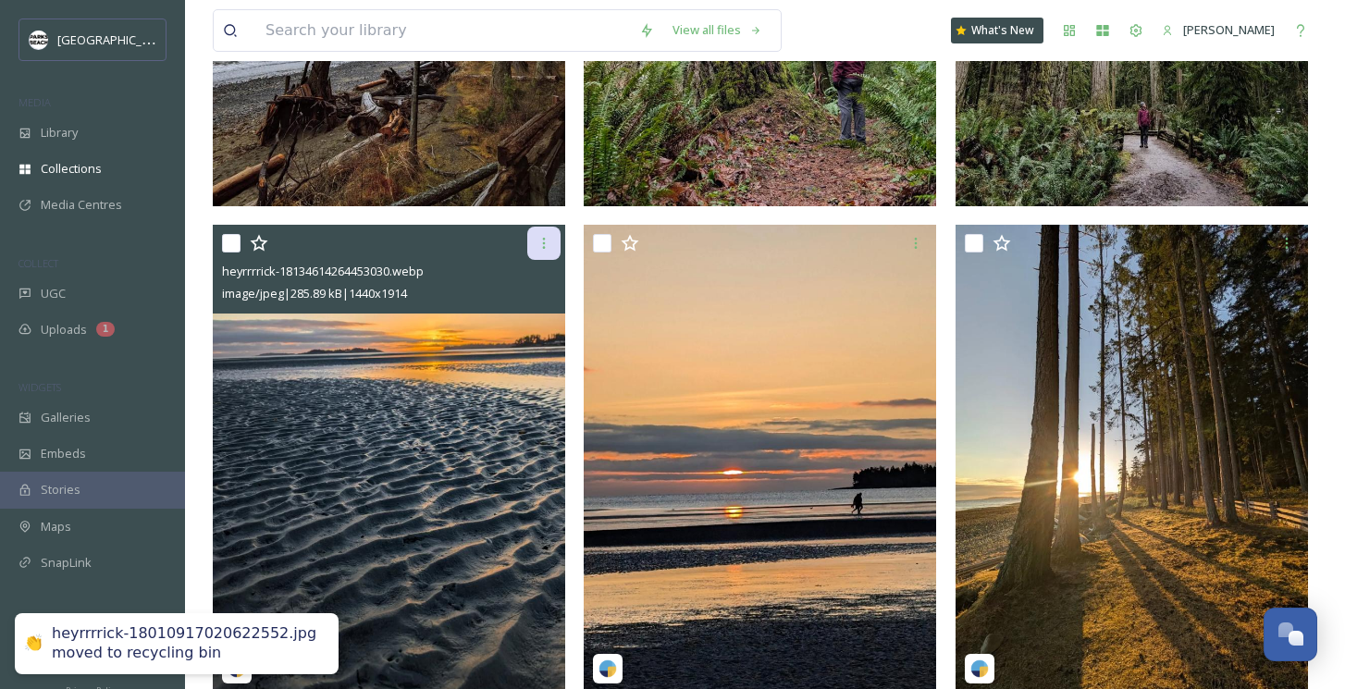
click at [545, 239] on icon at bounding box center [544, 243] width 15 height 15
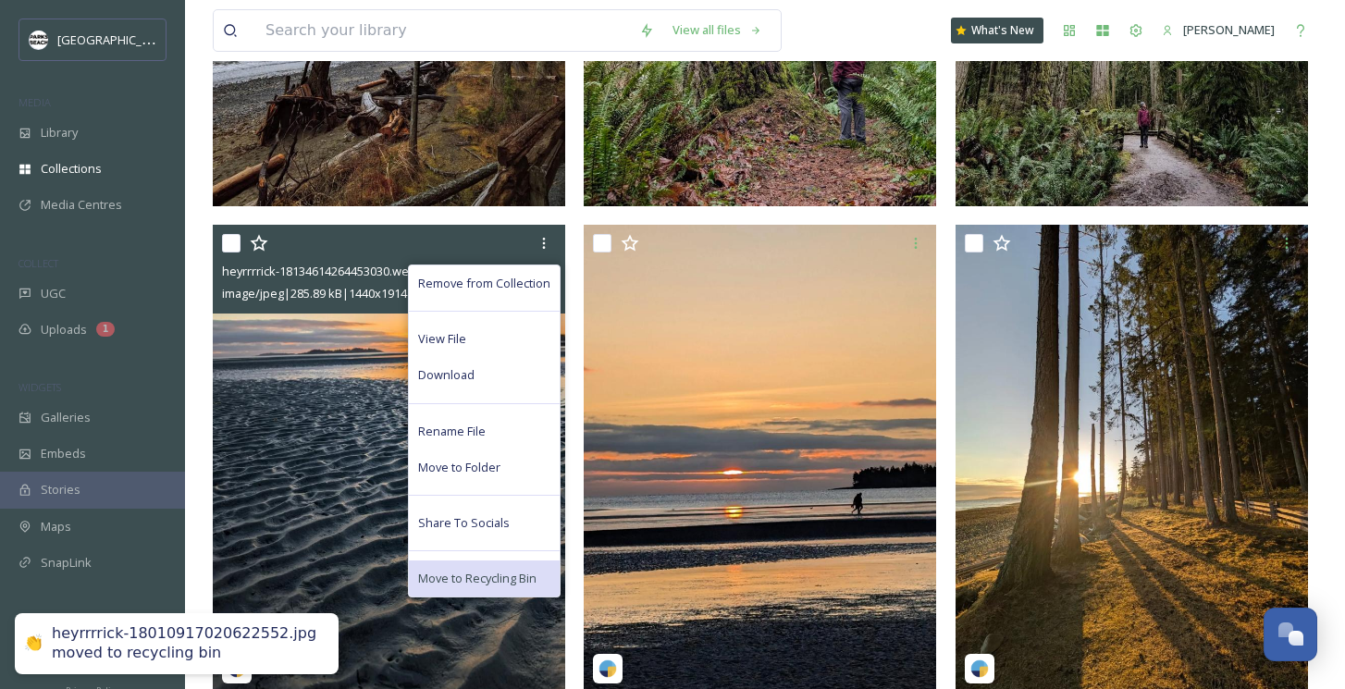
click at [470, 570] on span "Move to Recycling Bin" at bounding box center [477, 579] width 118 height 18
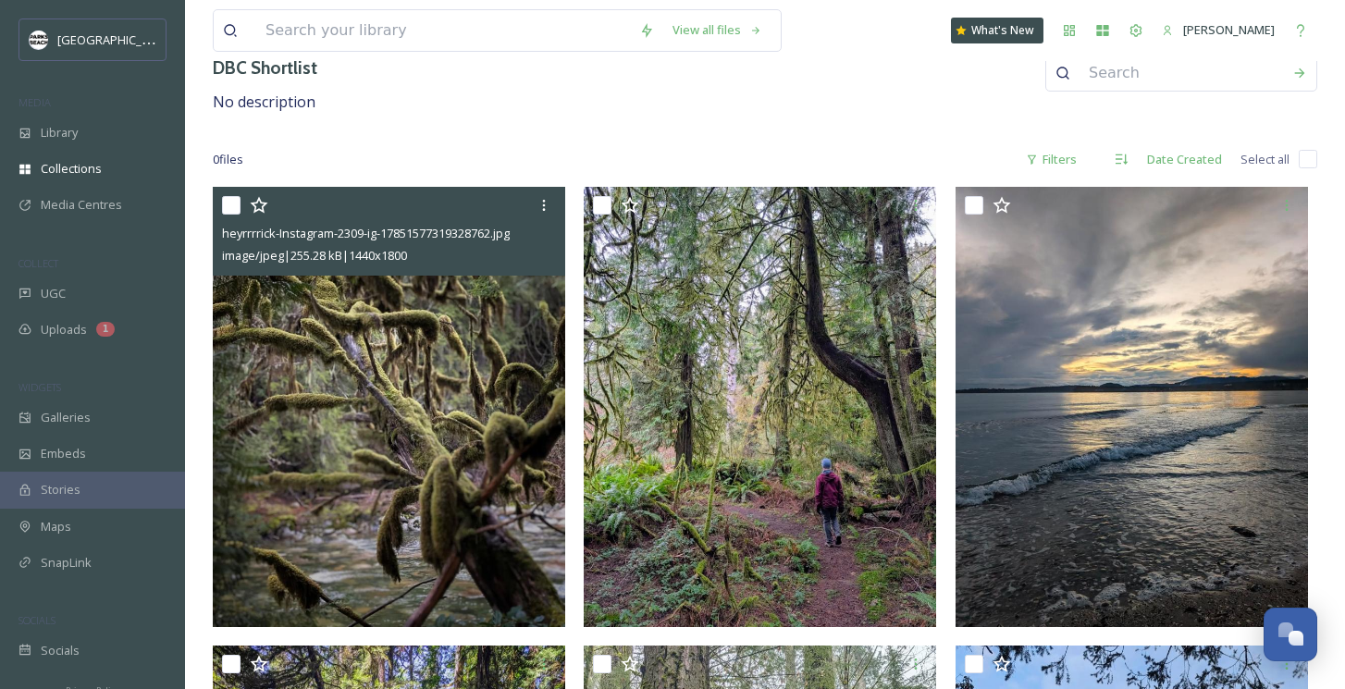
scroll to position [39, 0]
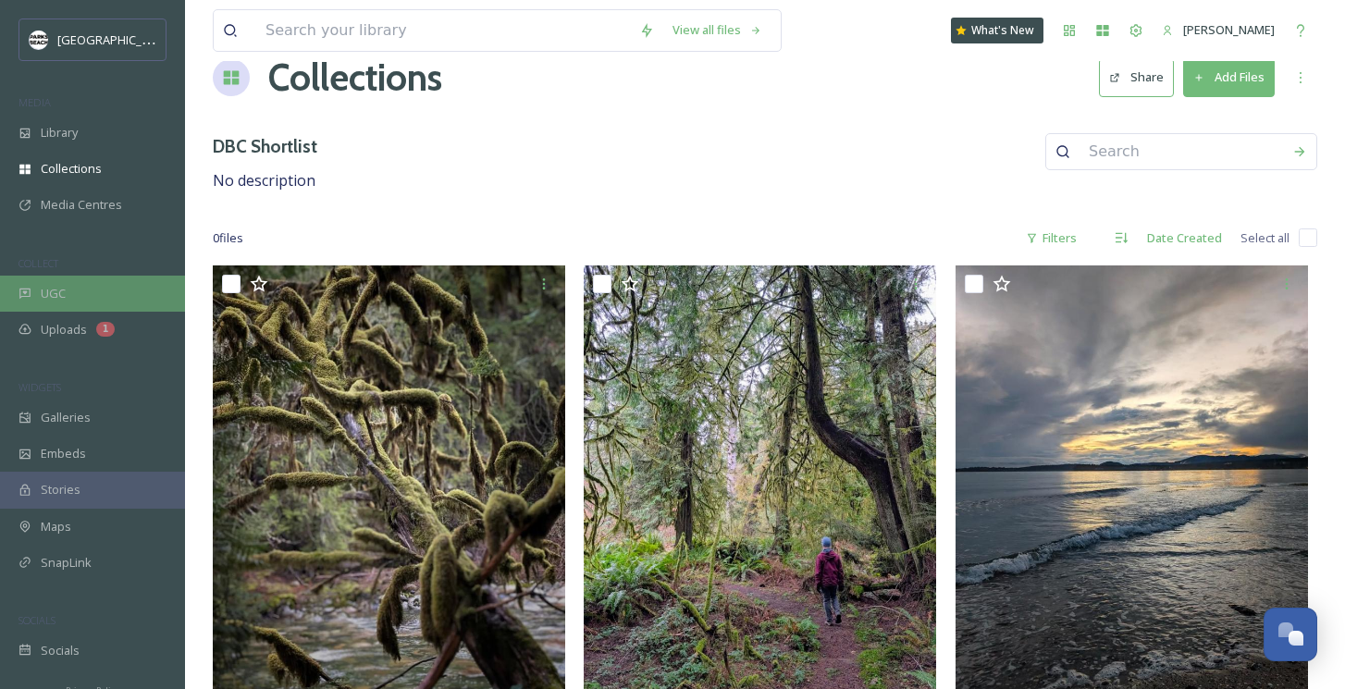
click at [70, 292] on div "UGC" at bounding box center [92, 294] width 185 height 36
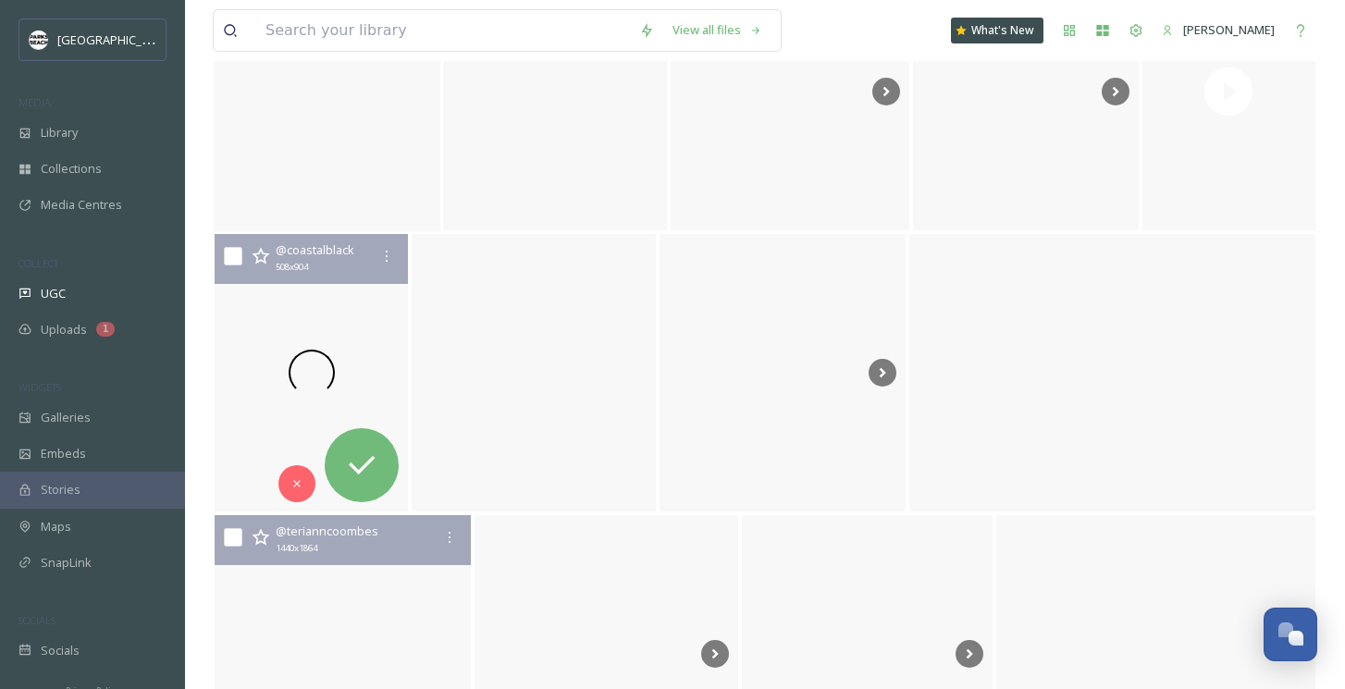
scroll to position [32738, 0]
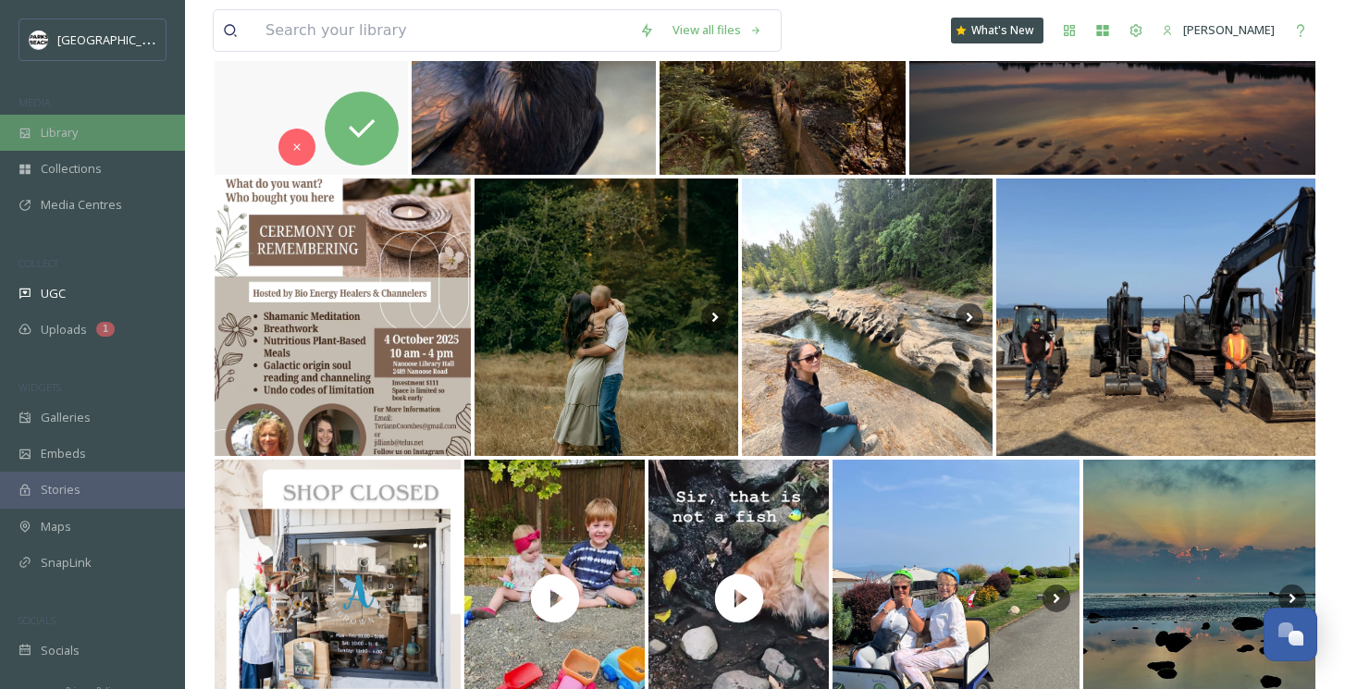
click at [56, 121] on div "Library" at bounding box center [92, 133] width 185 height 36
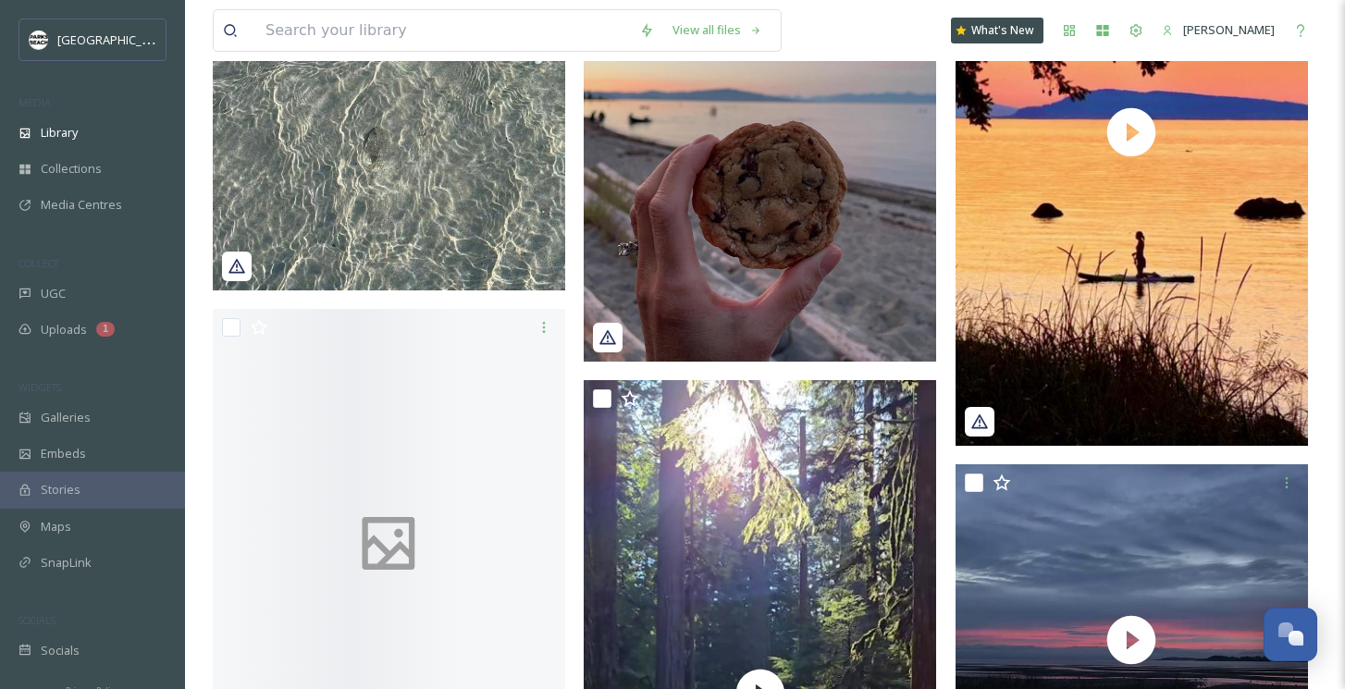
scroll to position [2160, 0]
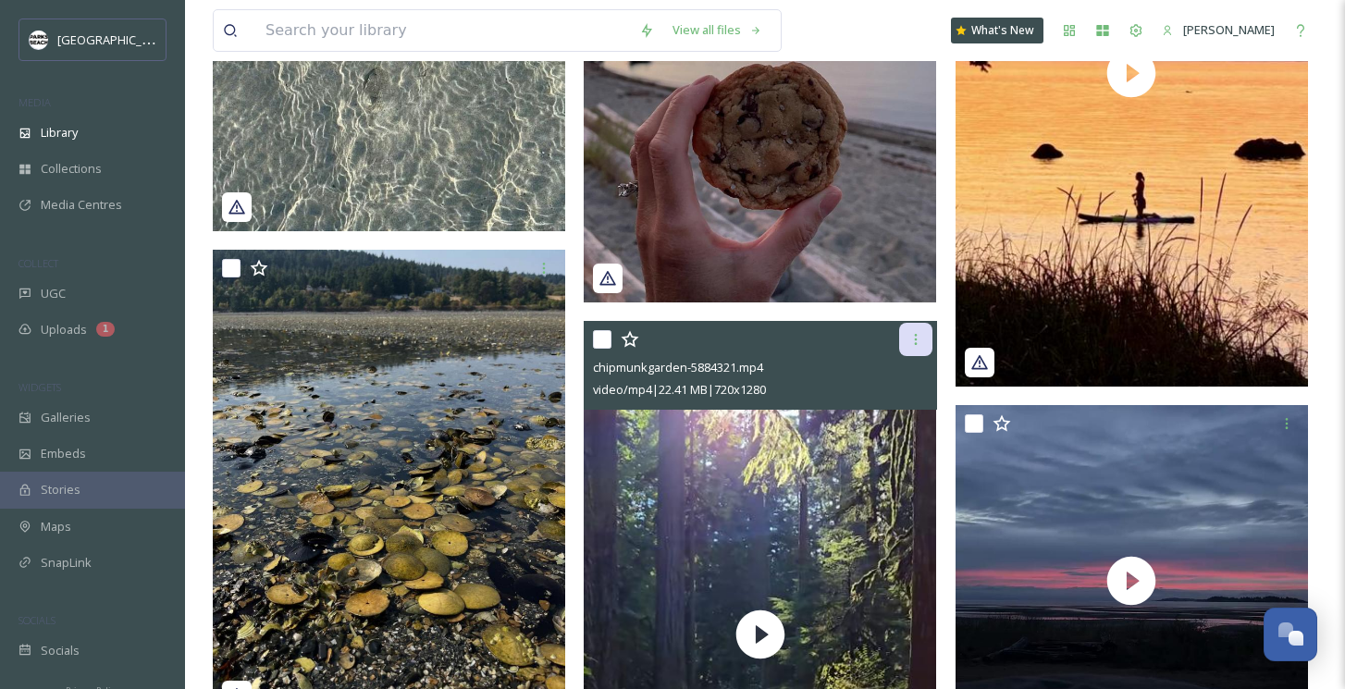
click at [916, 342] on icon at bounding box center [916, 339] width 15 height 15
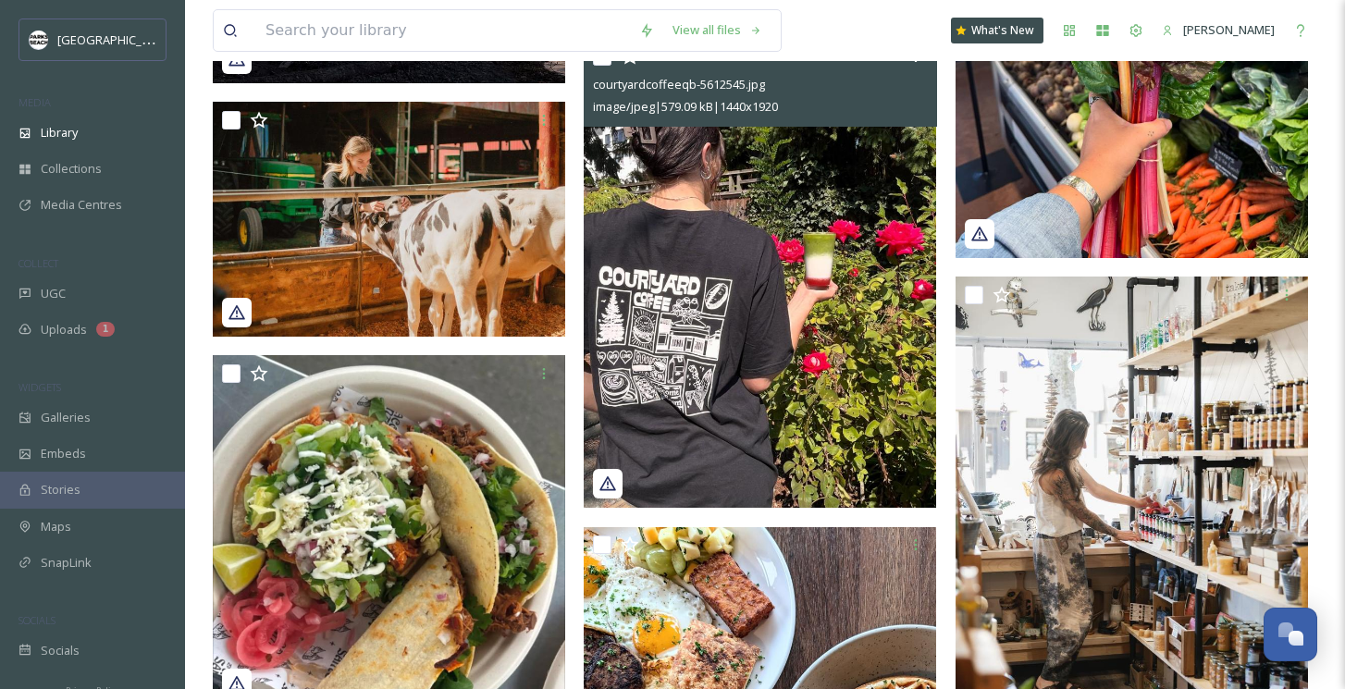
scroll to position [12179, 0]
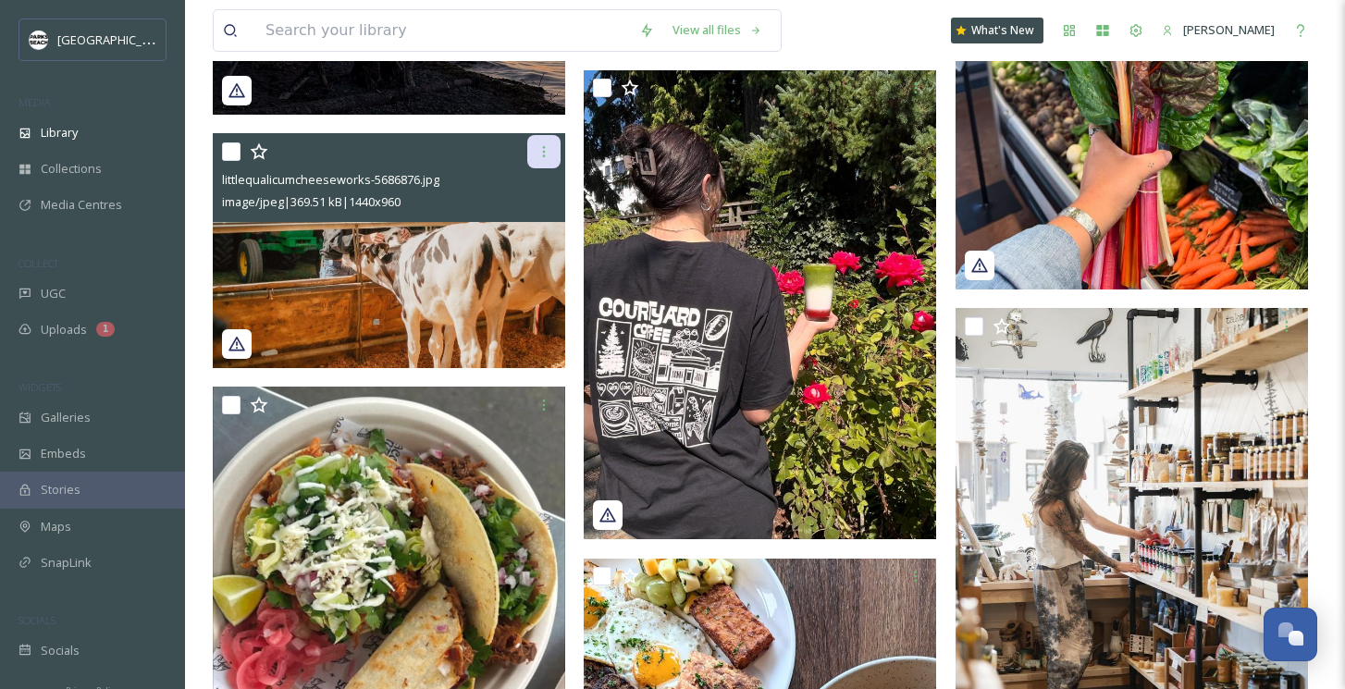
click at [548, 159] on icon at bounding box center [544, 151] width 15 height 15
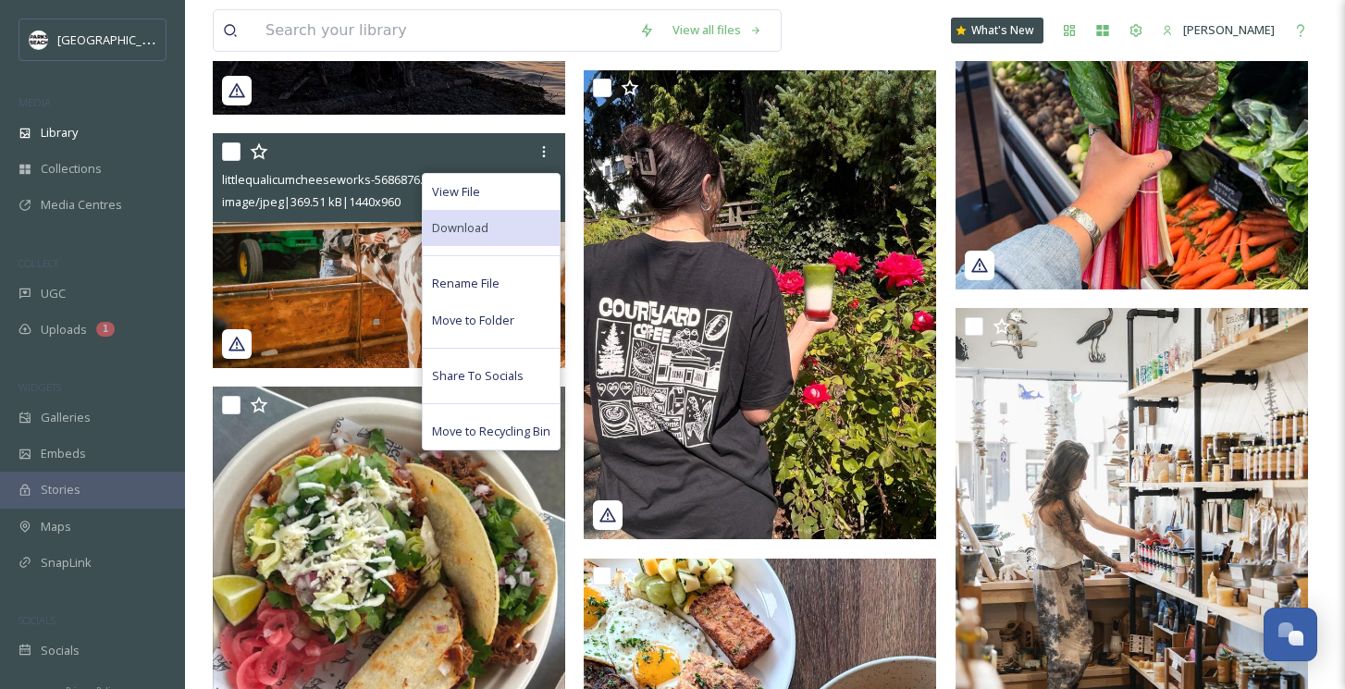
click at [477, 235] on span "Download" at bounding box center [460, 228] width 56 height 18
